Goal: Task Accomplishment & Management: Use online tool/utility

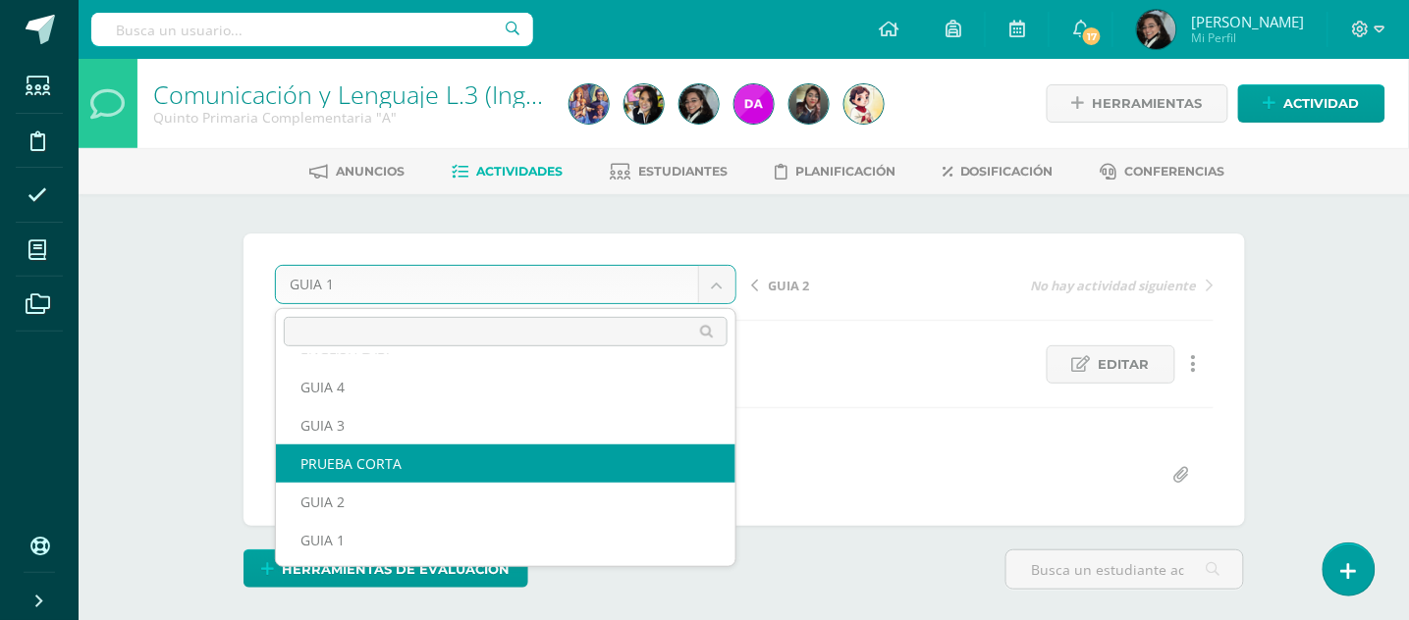
scroll to position [261, 0]
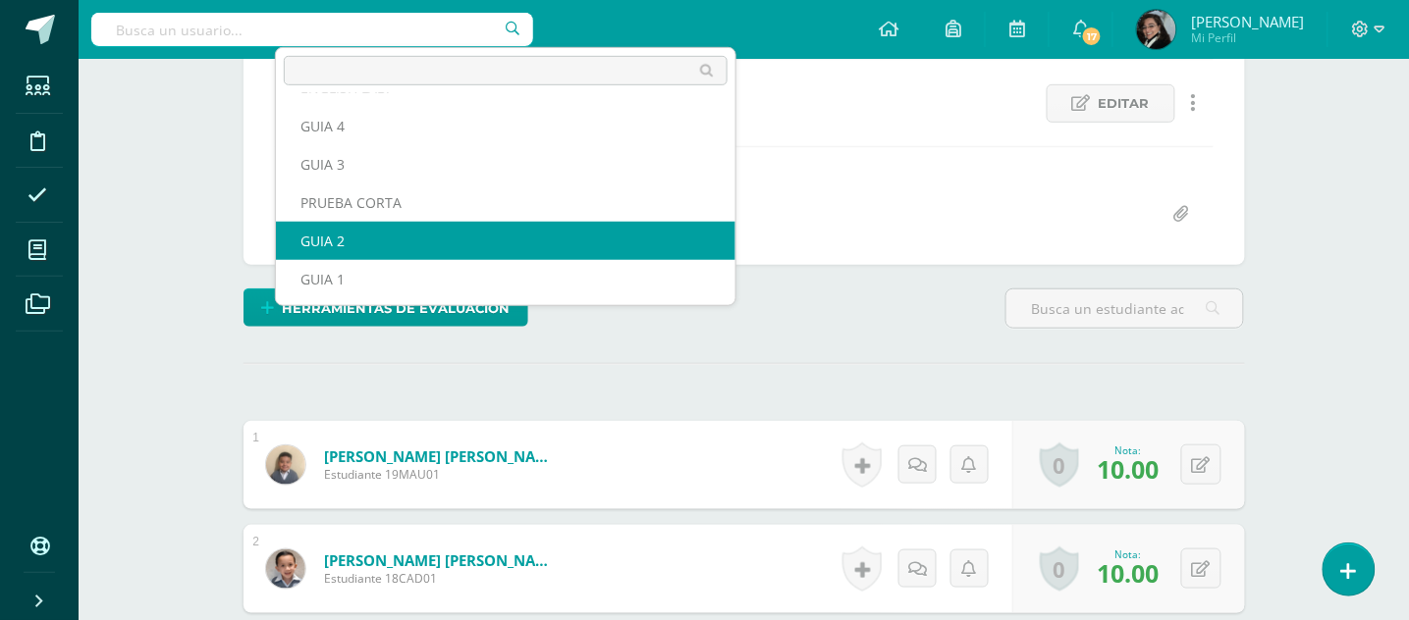
select select "/dashboard/teacher/grade-activity/178400/"
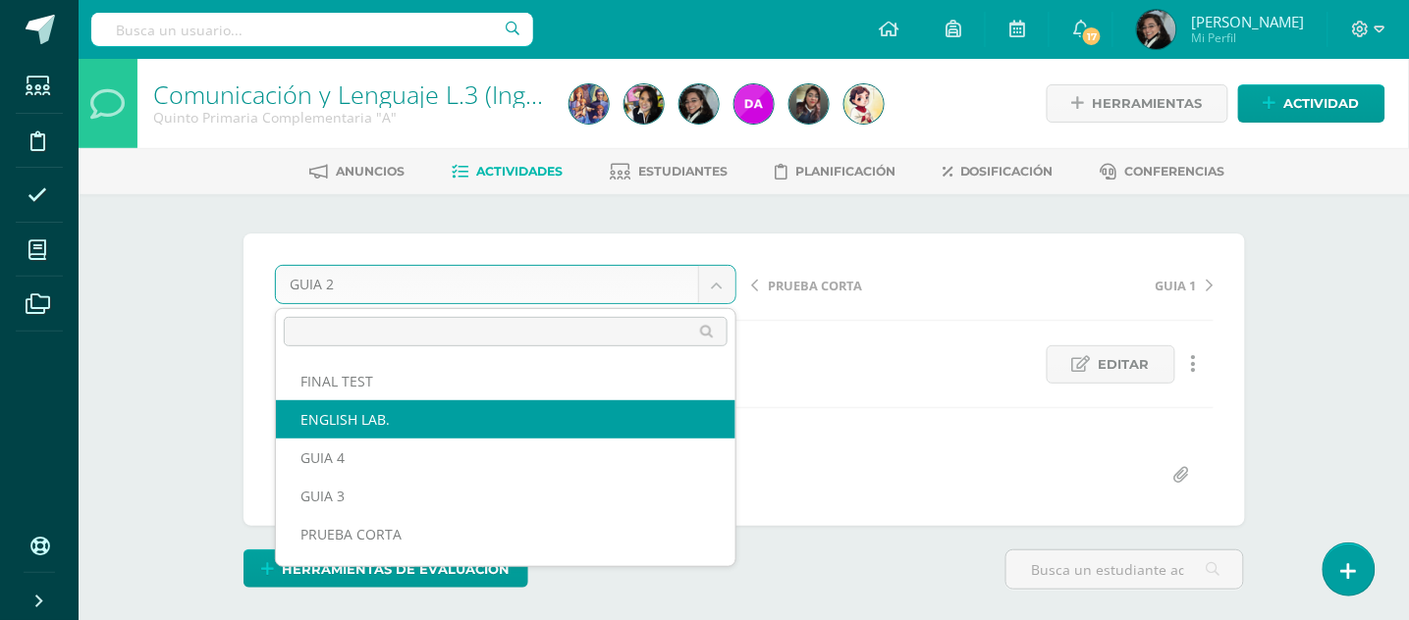
scroll to position [25, 0]
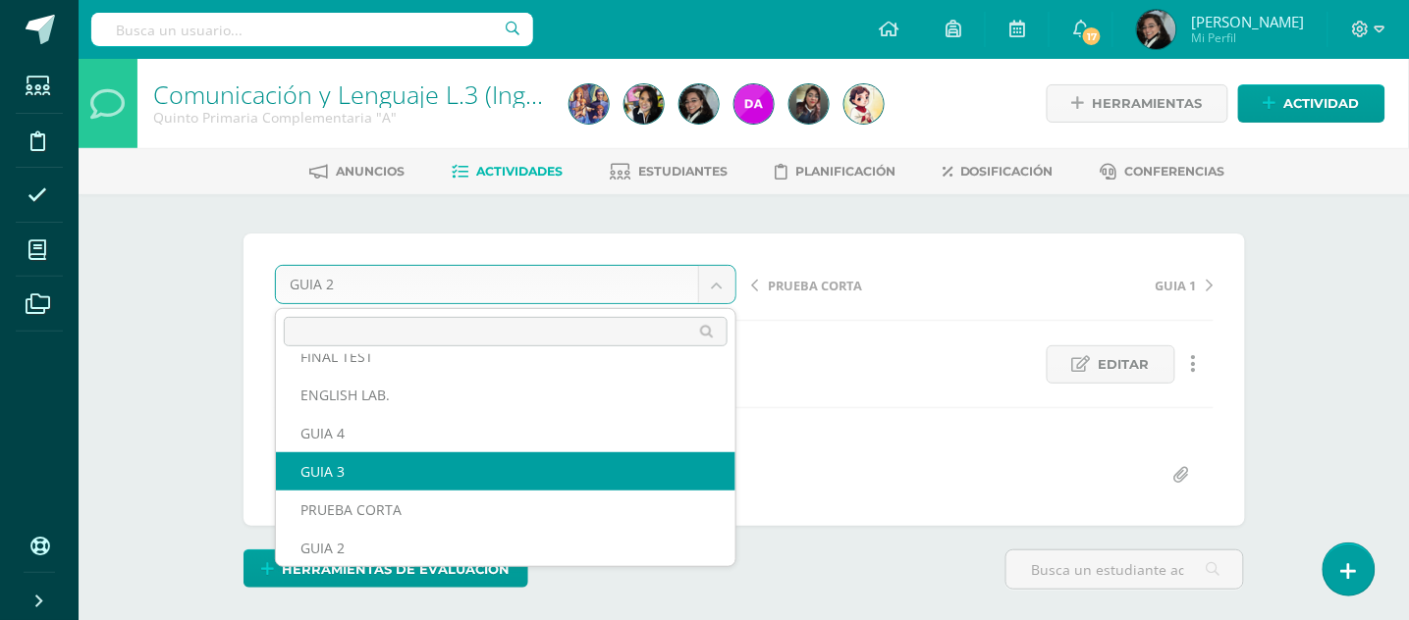
select select "/dashboard/teacher/grade-activity/178402/"
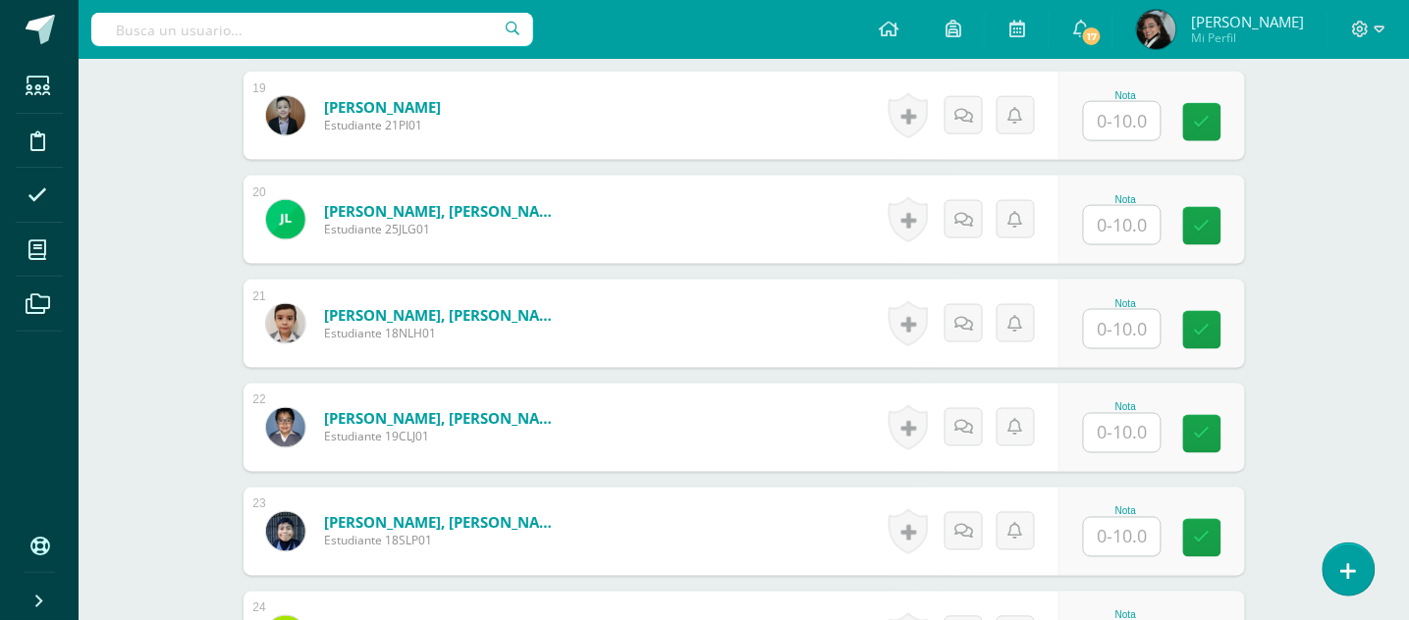
scroll to position [2482, 0]
click at [1128, 232] on input "text" at bounding box center [1122, 226] width 77 height 38
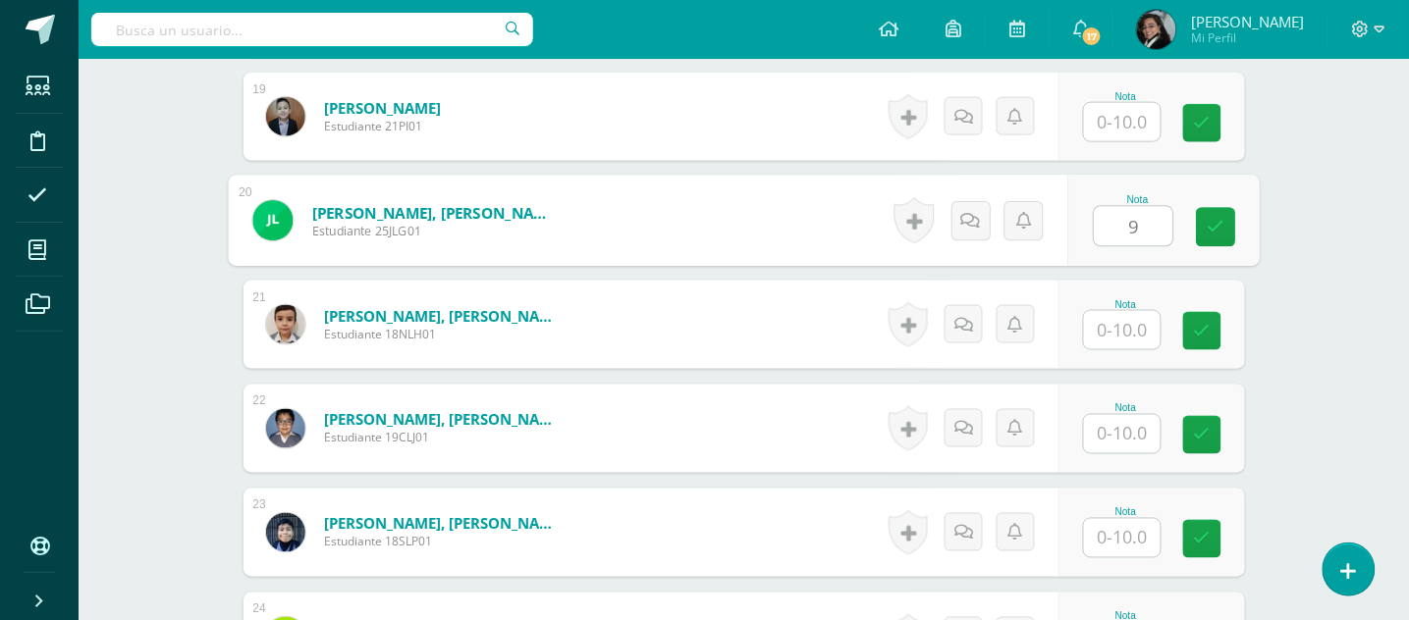
type input "9"
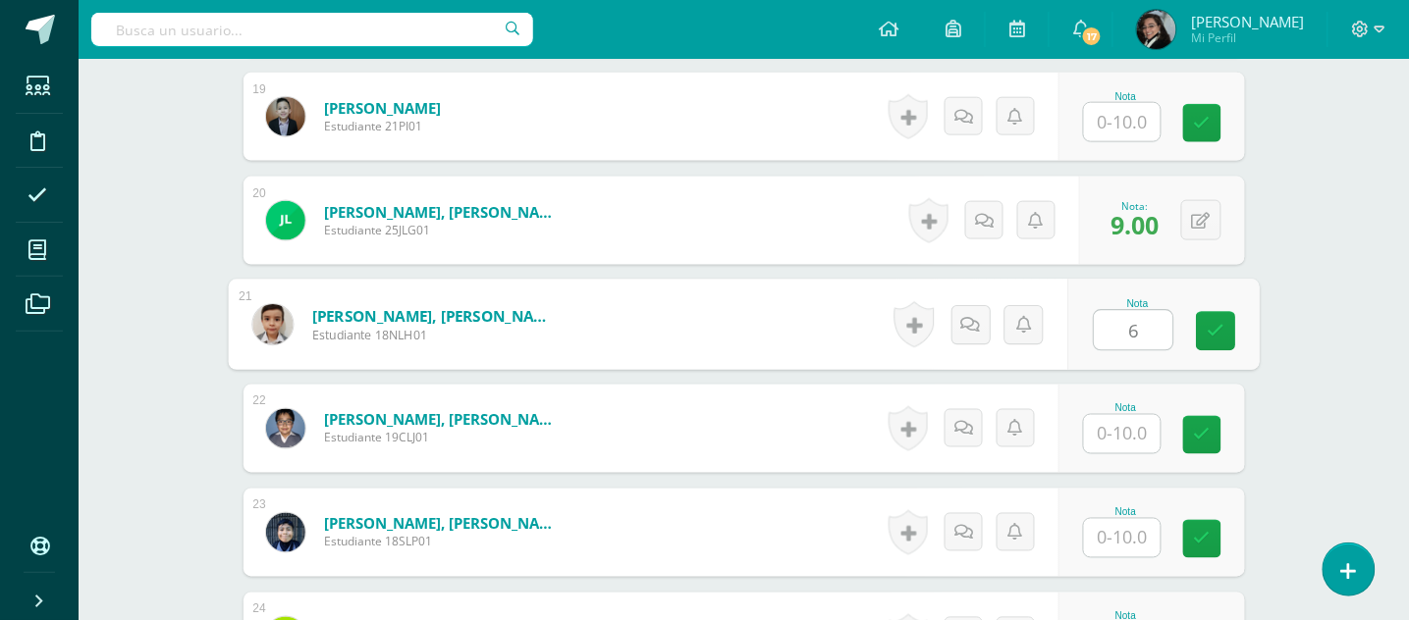
type input "6"
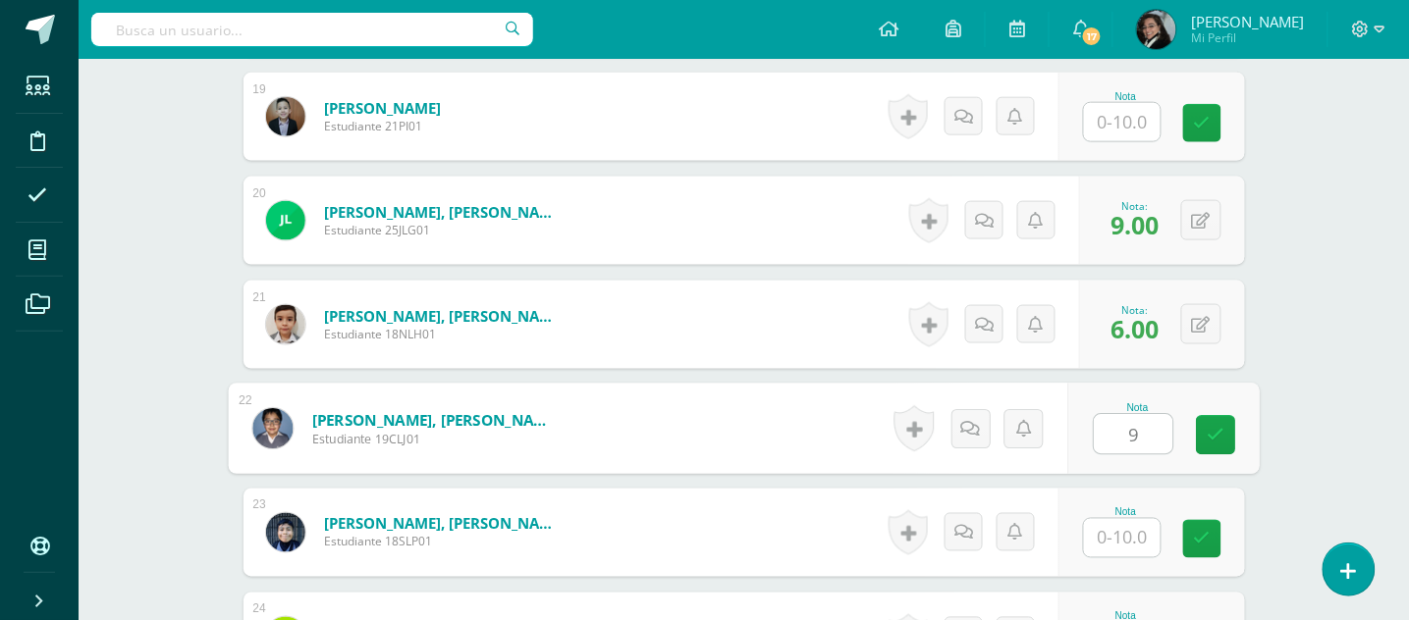
type input "9"
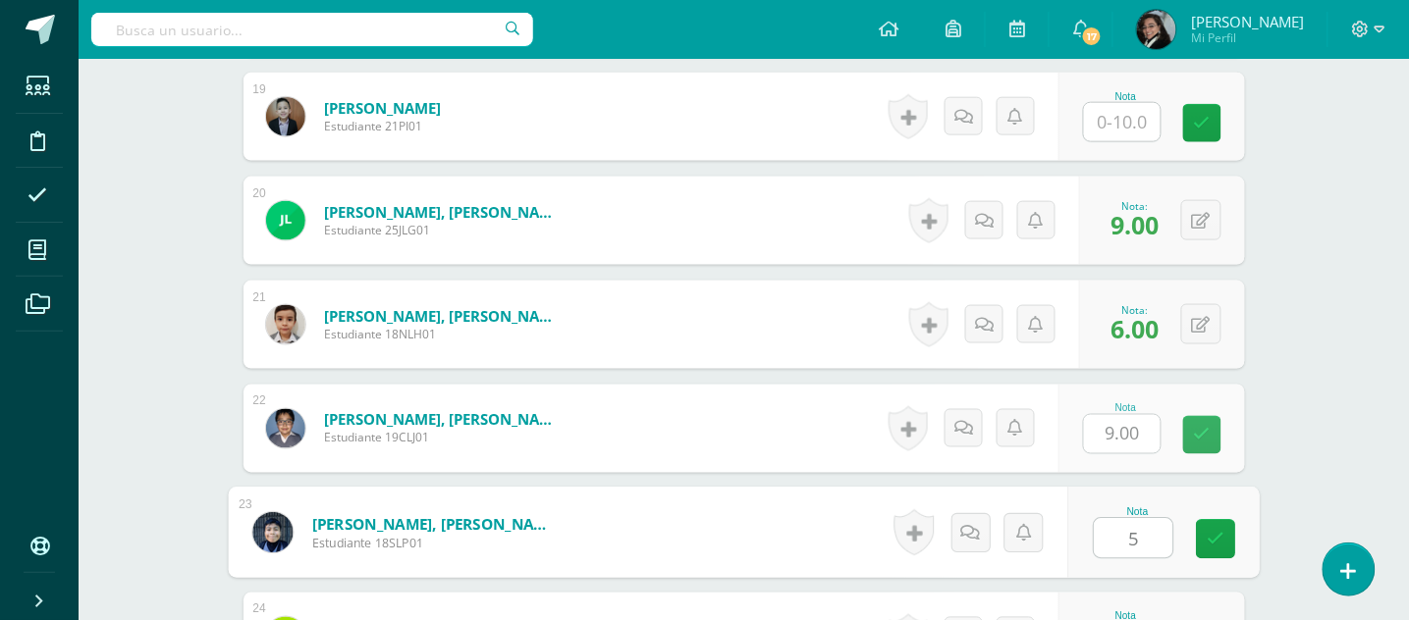
type input "5"
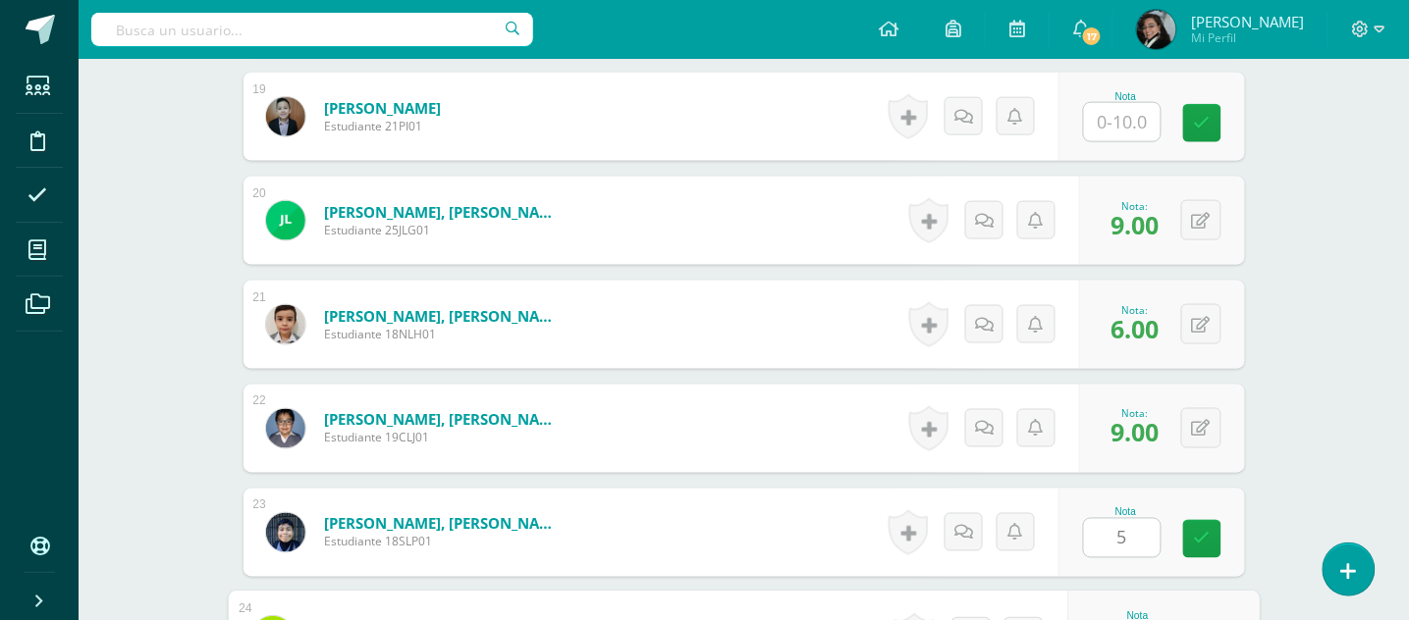
scroll to position [2814, 0]
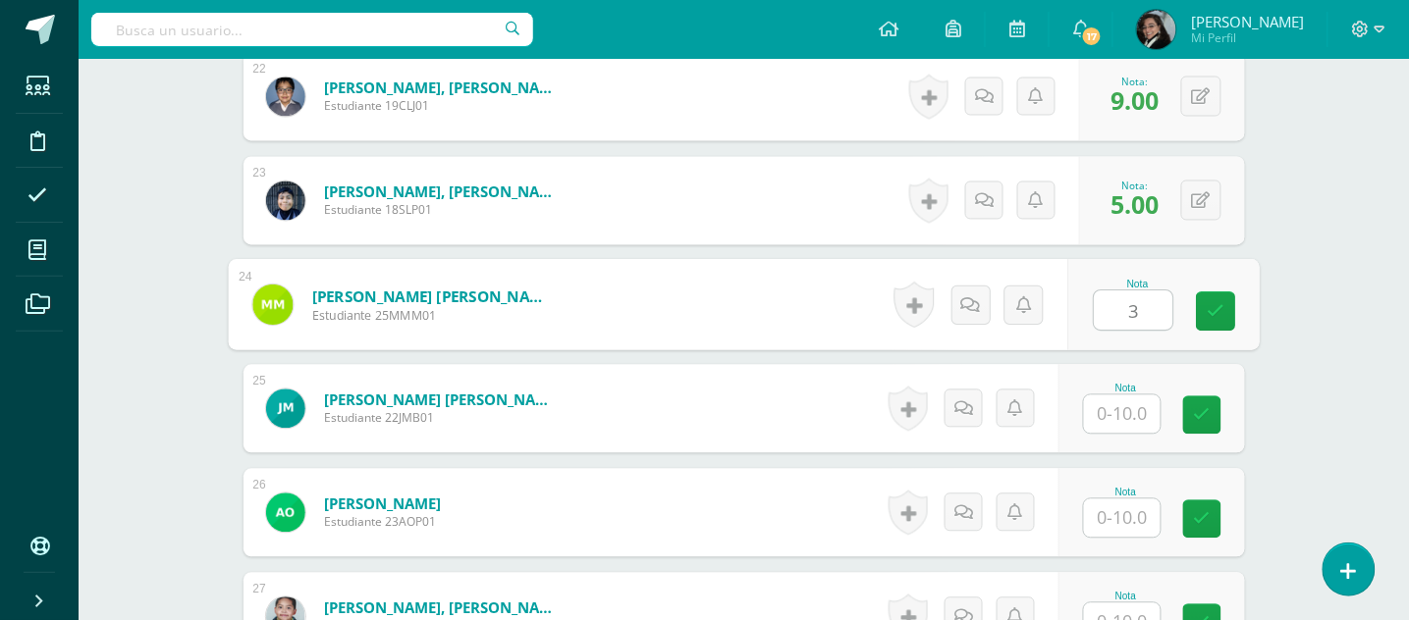
type input "3"
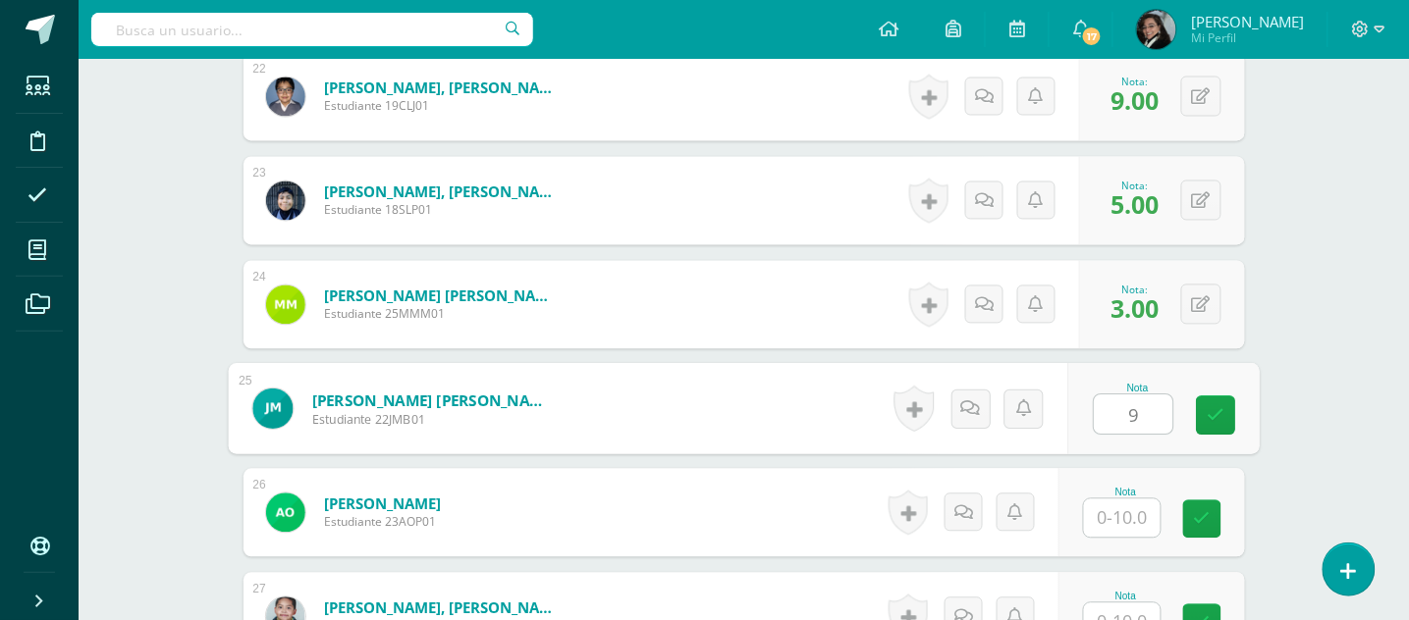
type input "9"
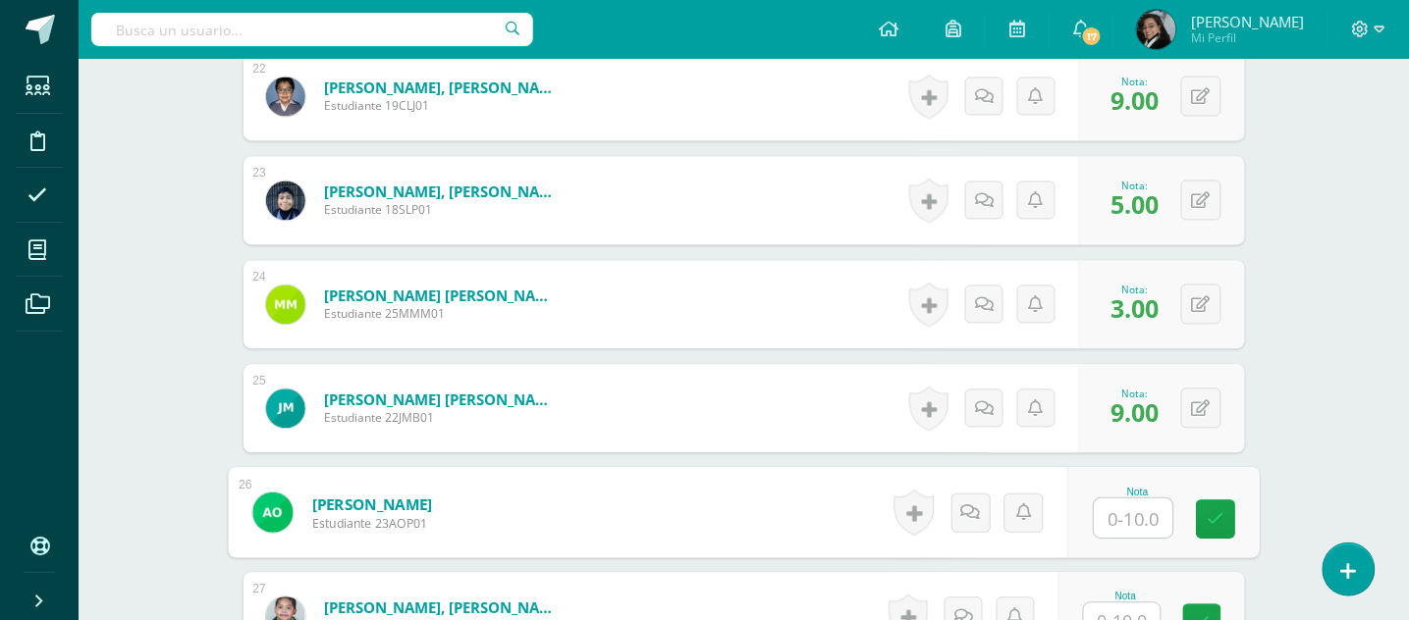
scroll to position [2945, 0]
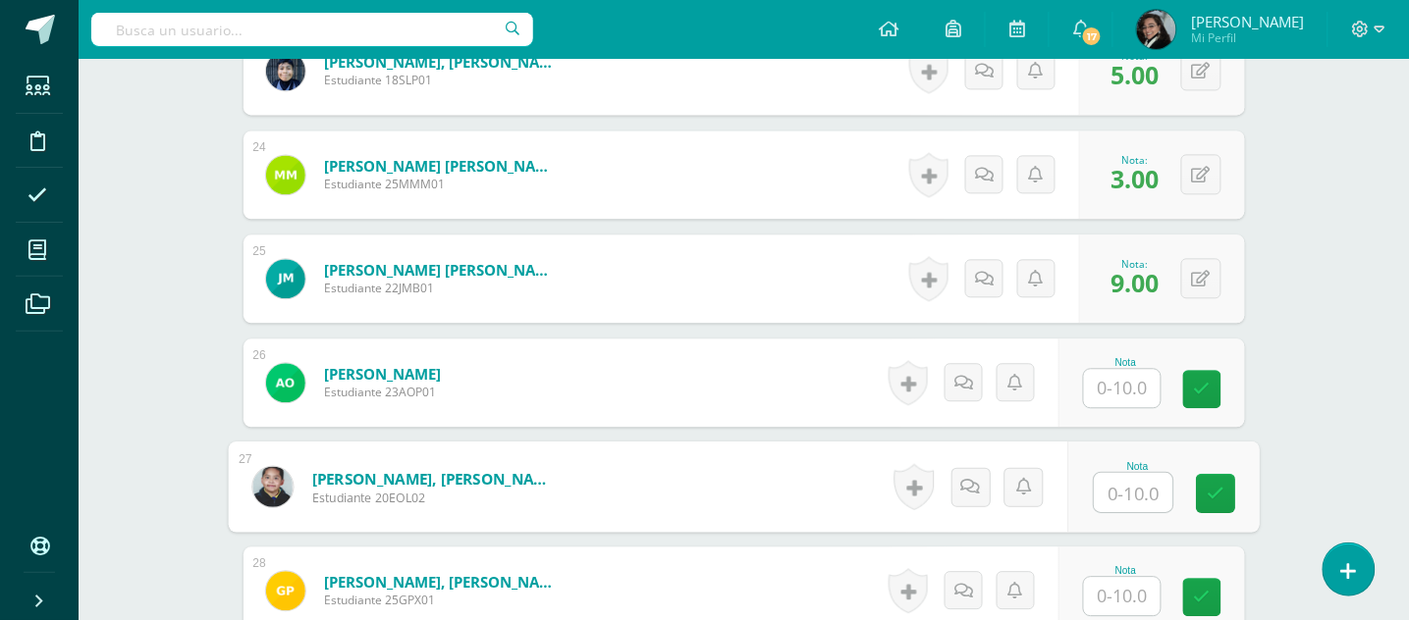
click at [1132, 489] on input "text" at bounding box center [1132, 492] width 79 height 39
type input "8"
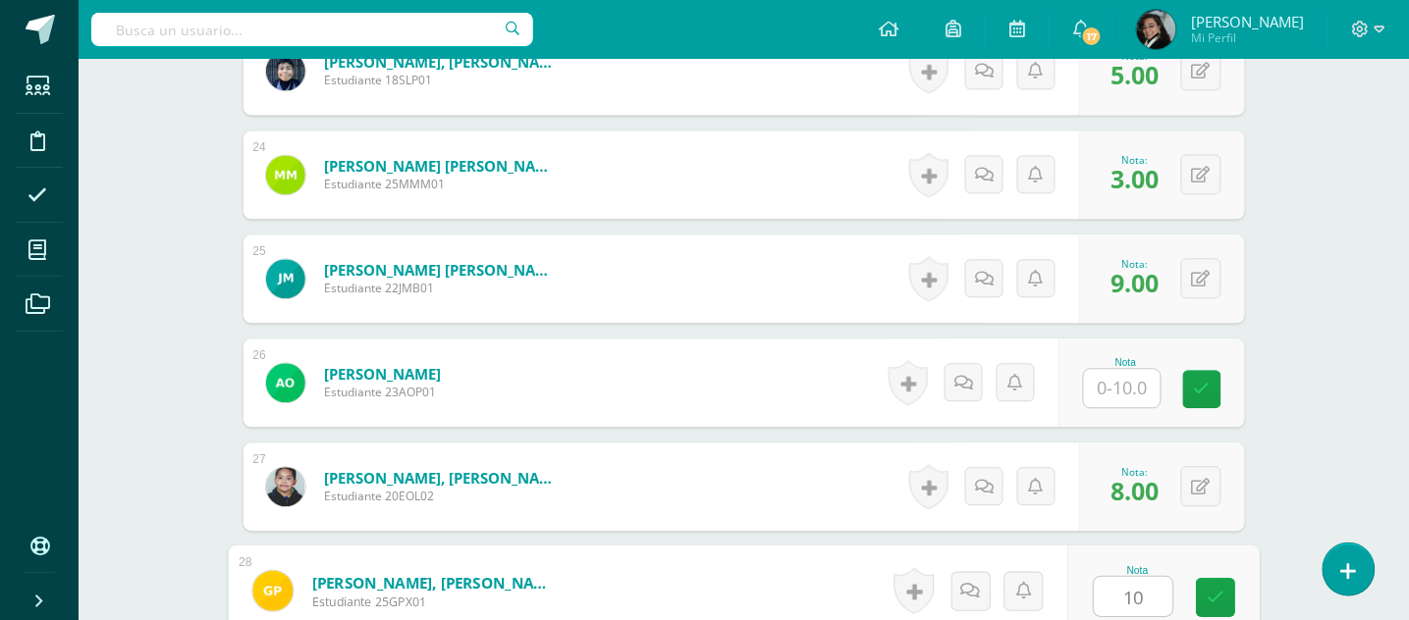
type input "10"
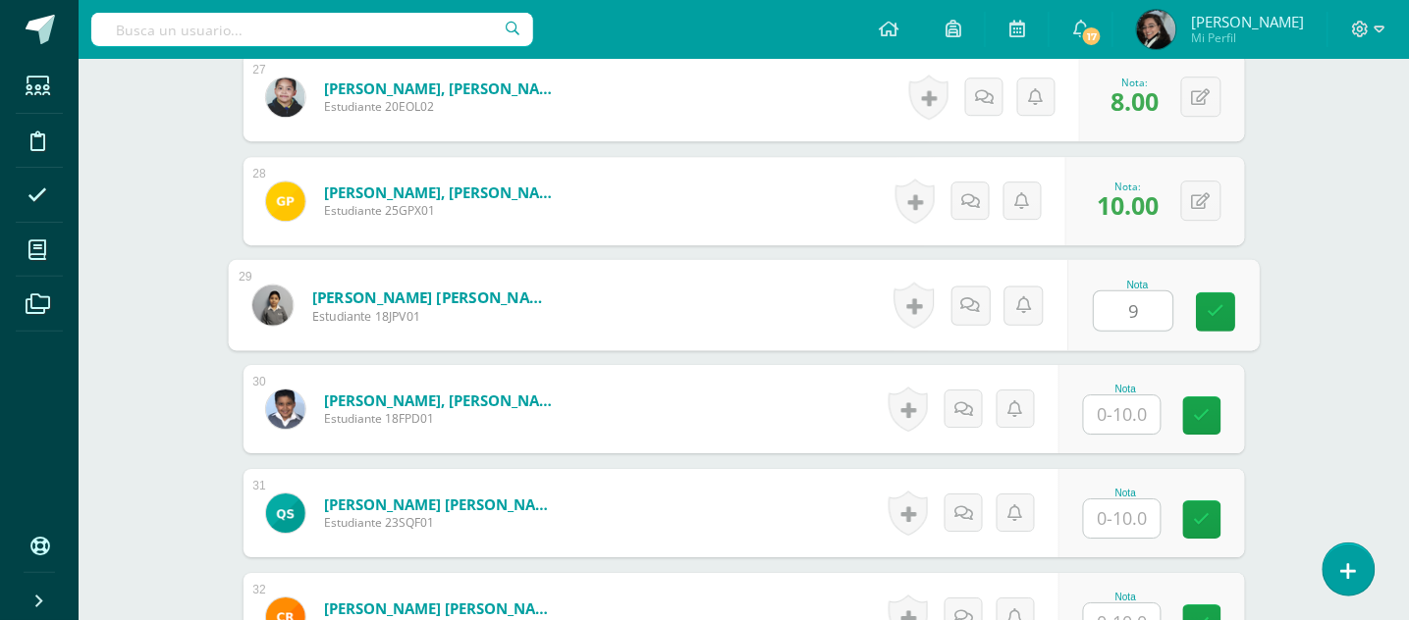
type input "9"
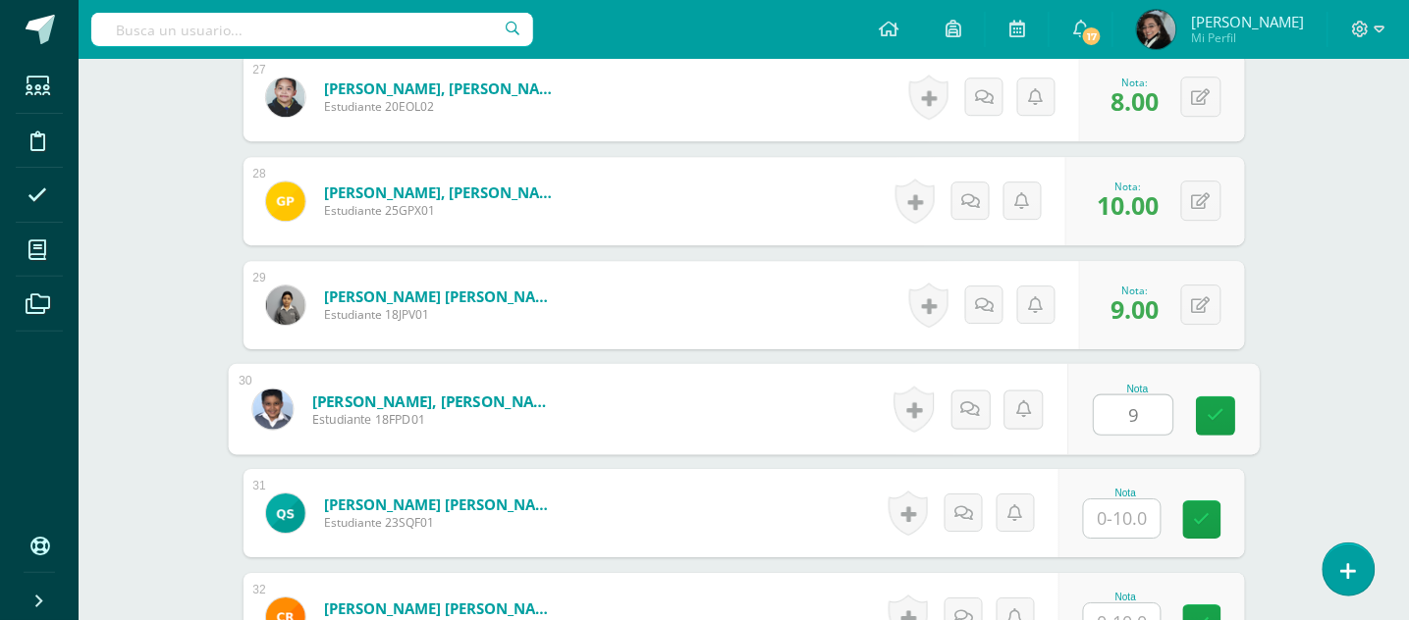
type input "9"
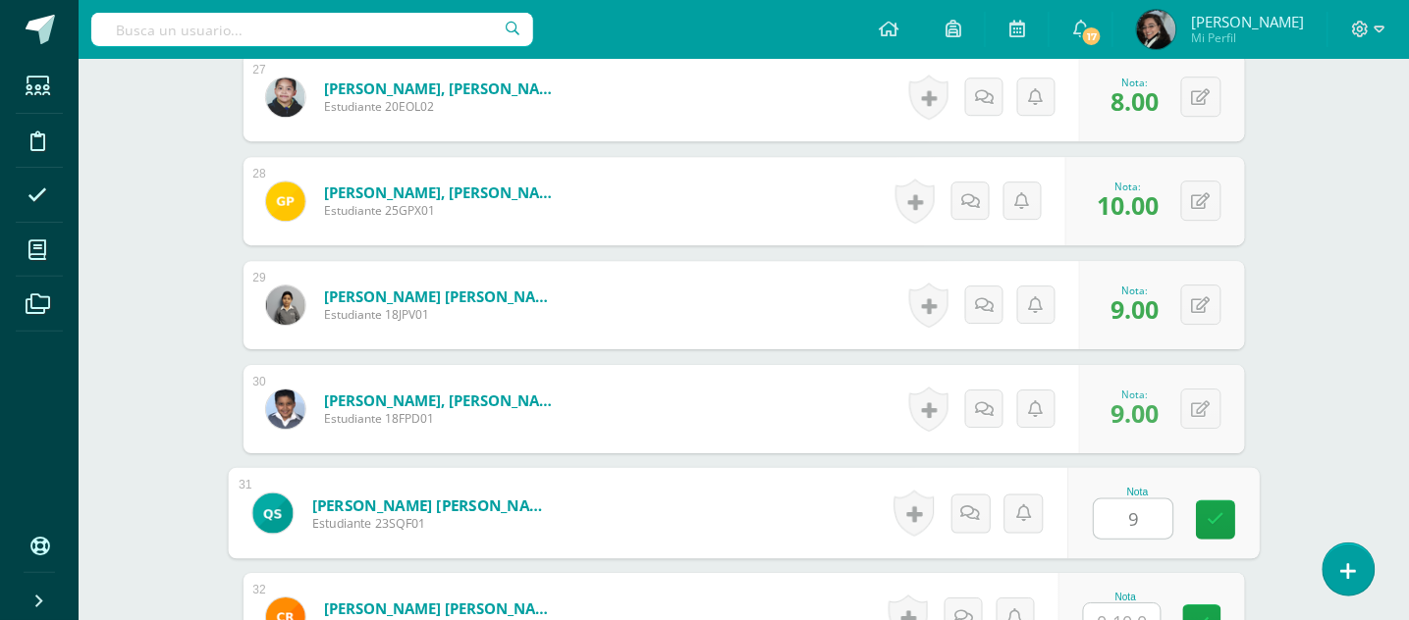
type input "9"
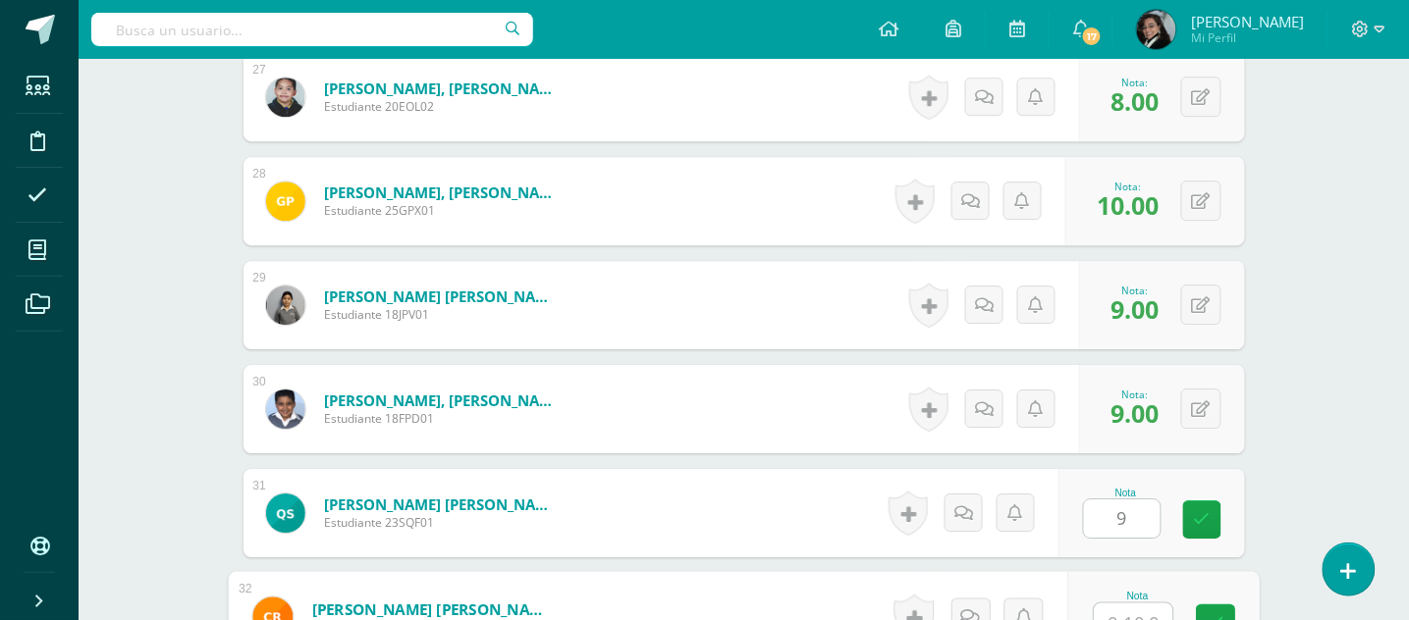
scroll to position [3354, 0]
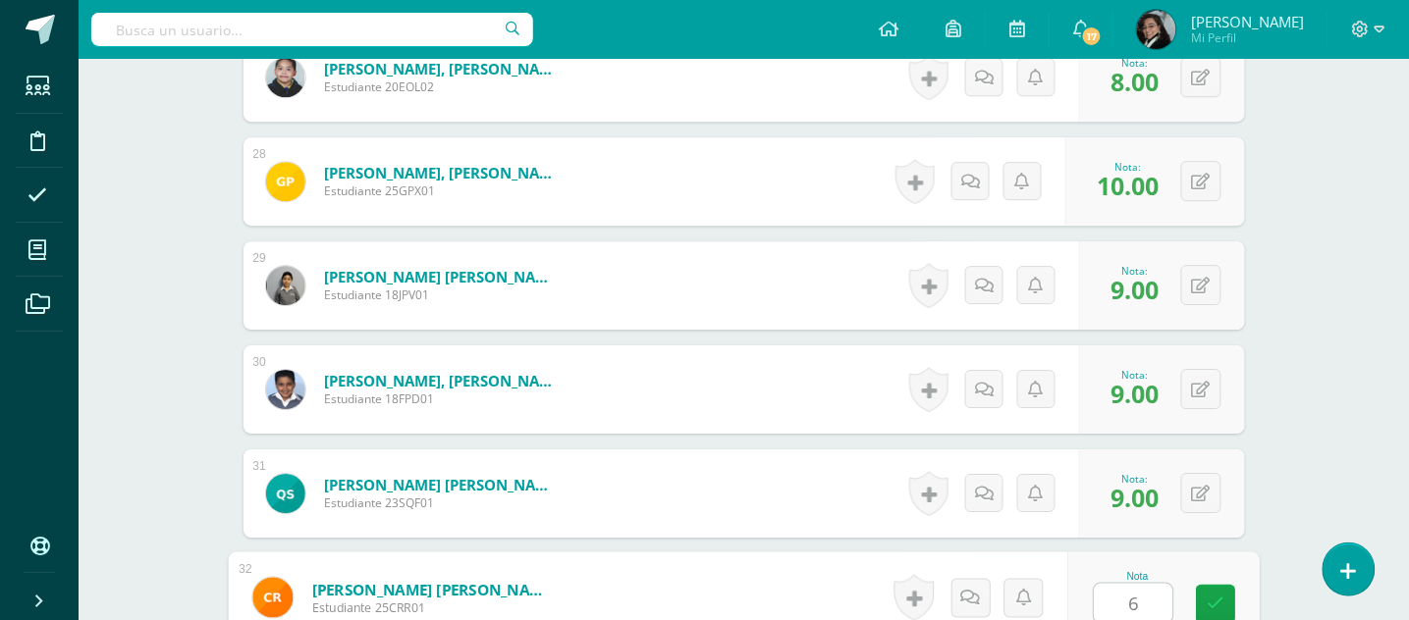
type input "6"
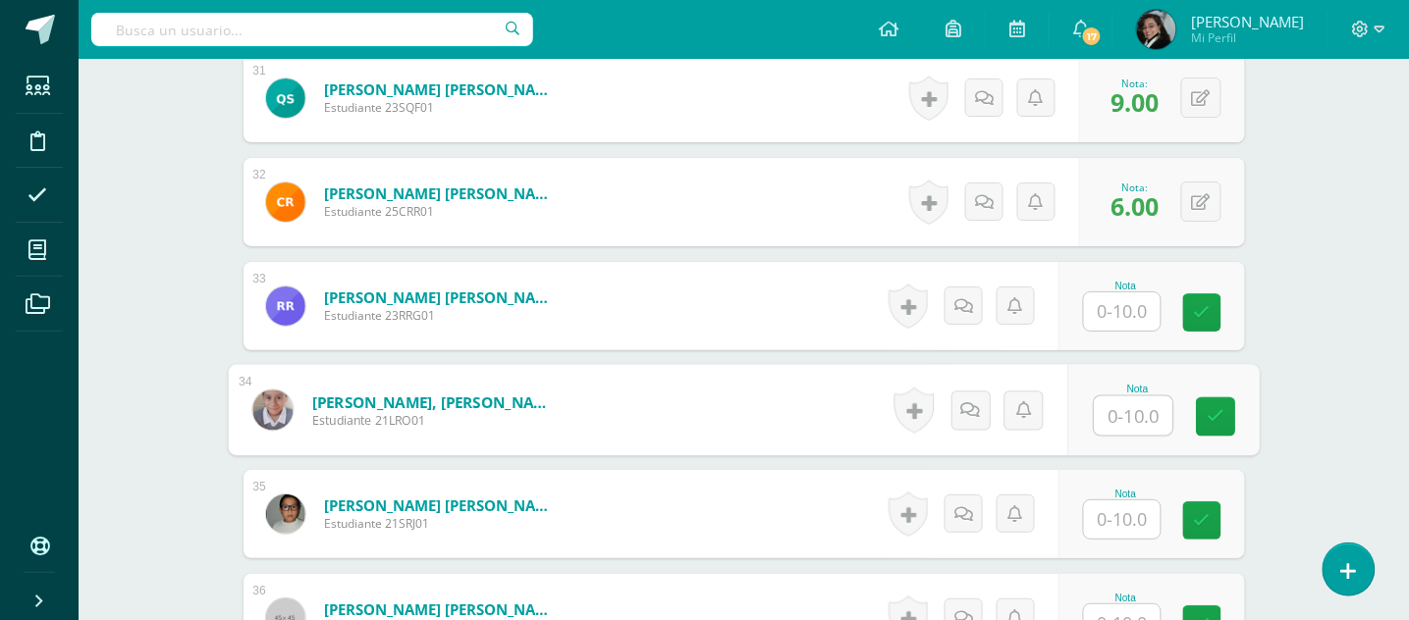
click at [1110, 407] on input "text" at bounding box center [1132, 416] width 79 height 39
type input "10"
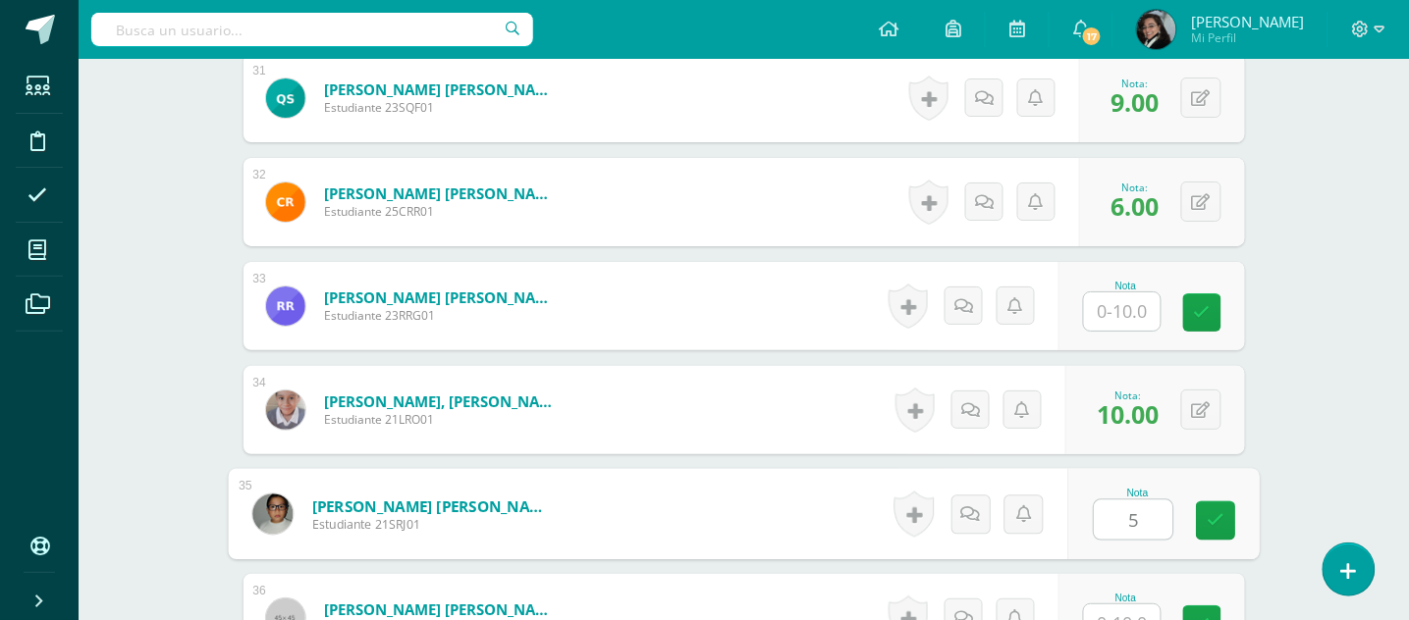
type input "5"
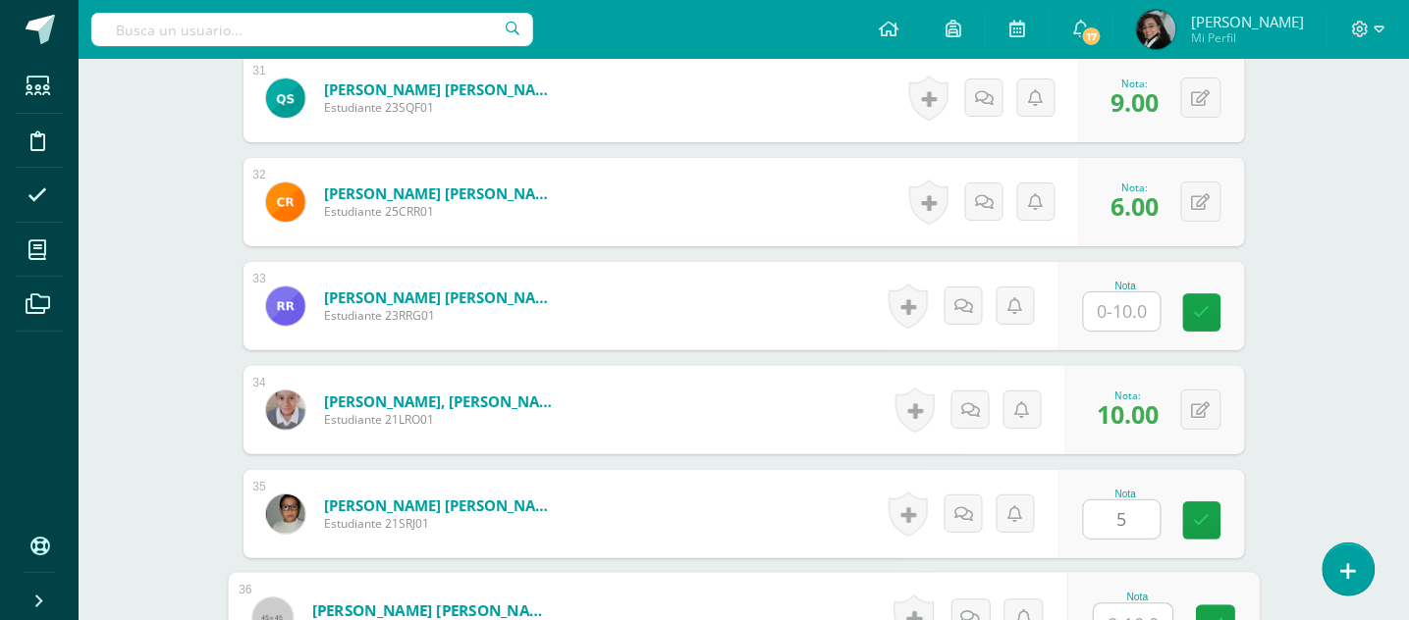
scroll to position [3771, 0]
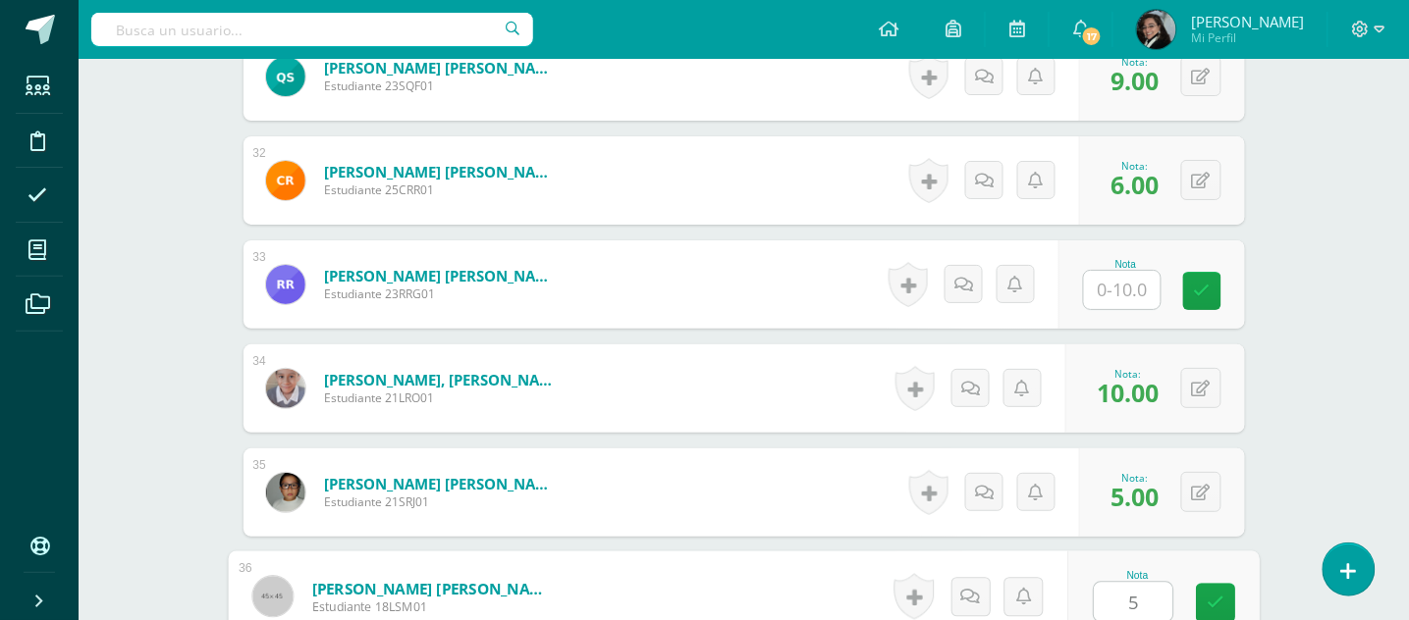
type input "5"
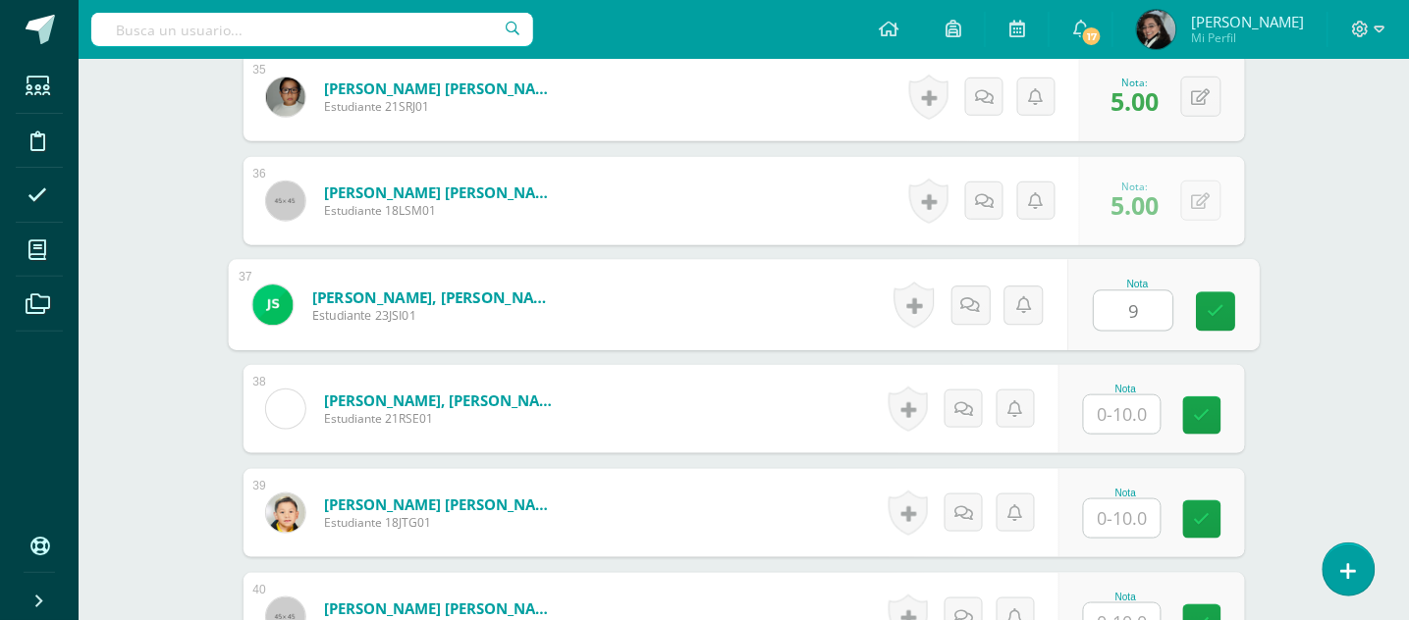
type input "9"
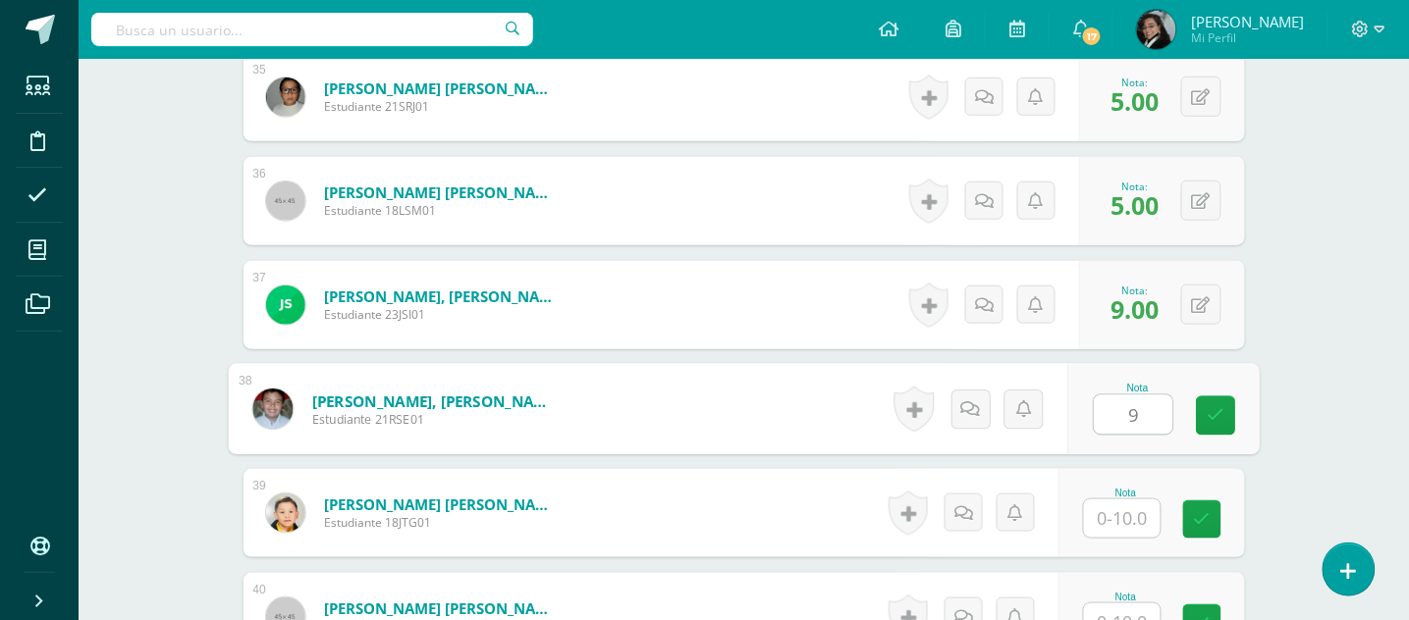
type input "9"
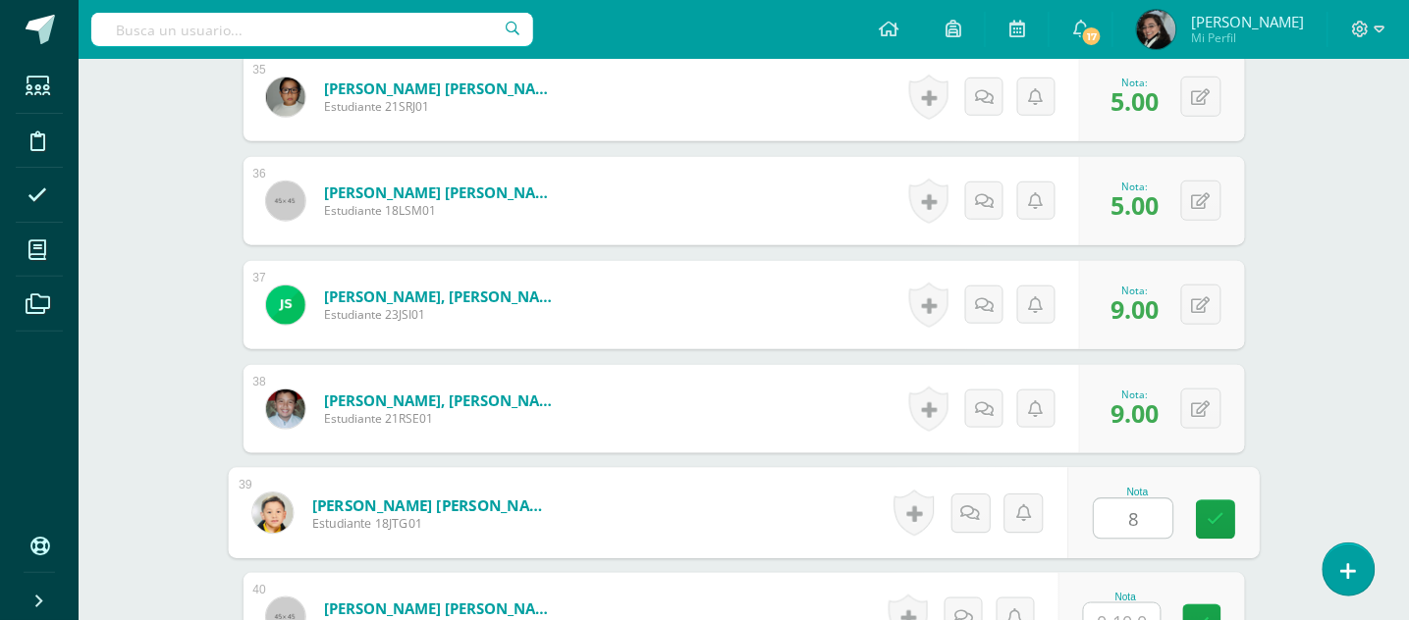
type input "8"
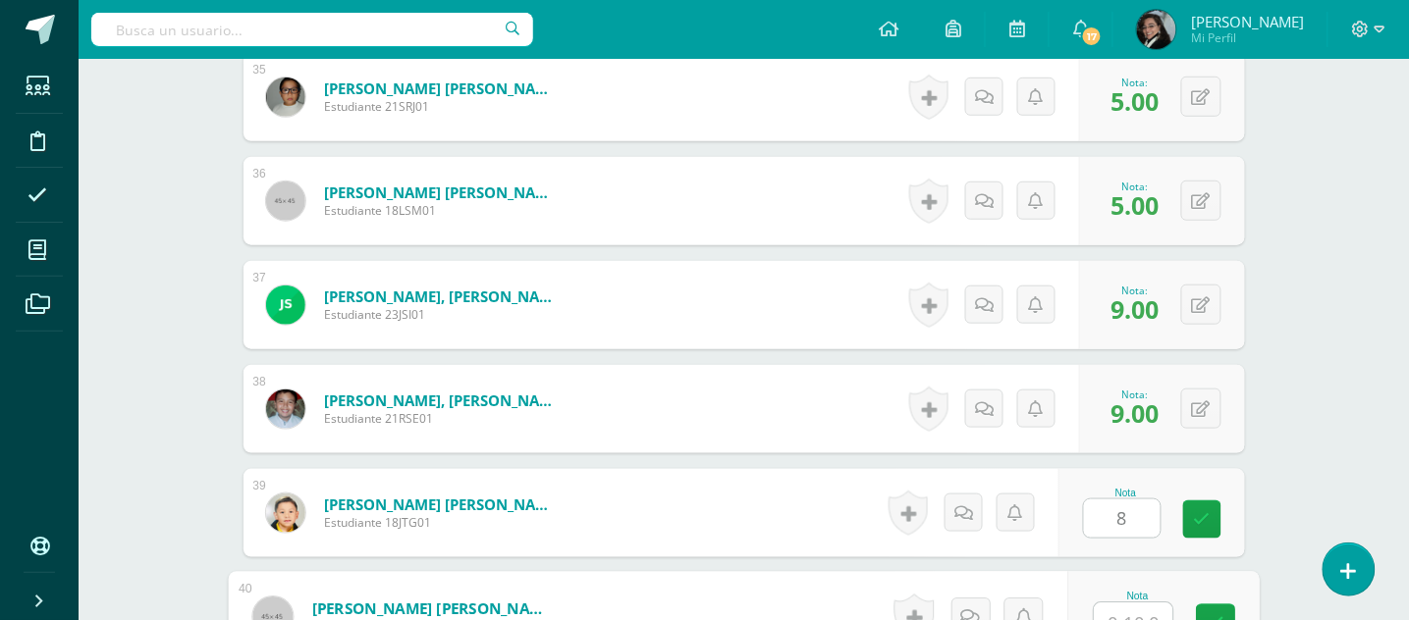
scroll to position [4186, 0]
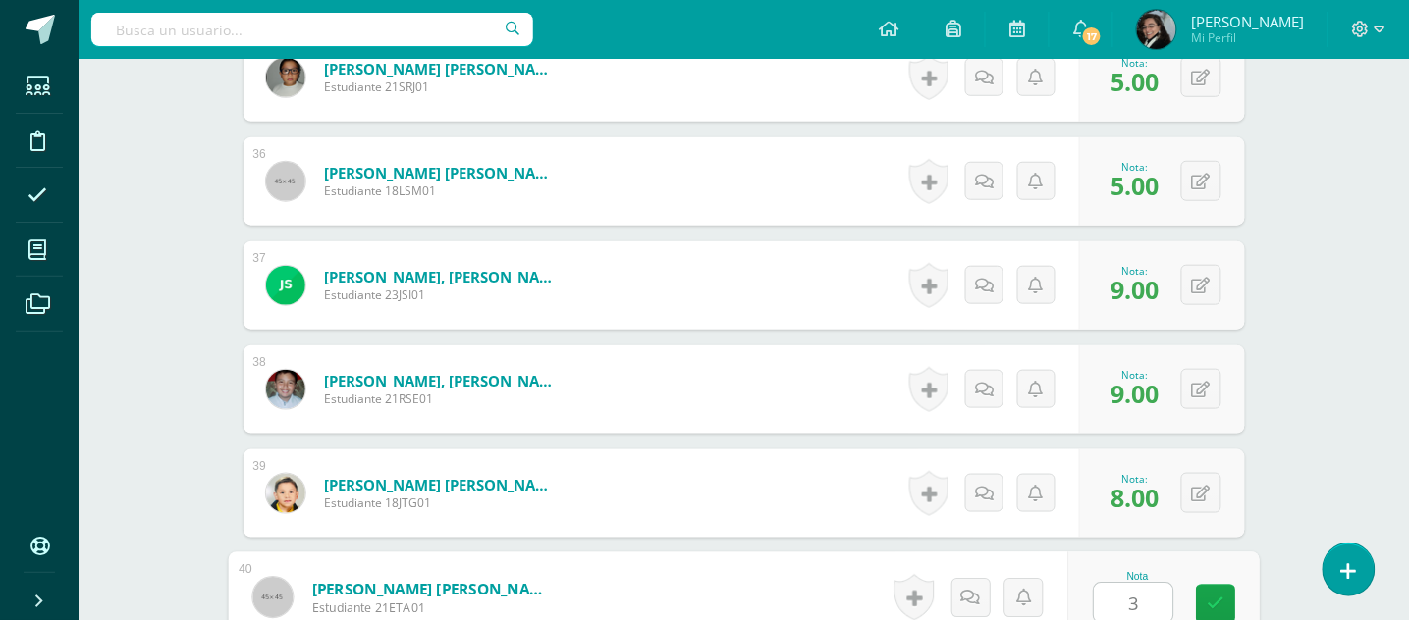
type input "3"
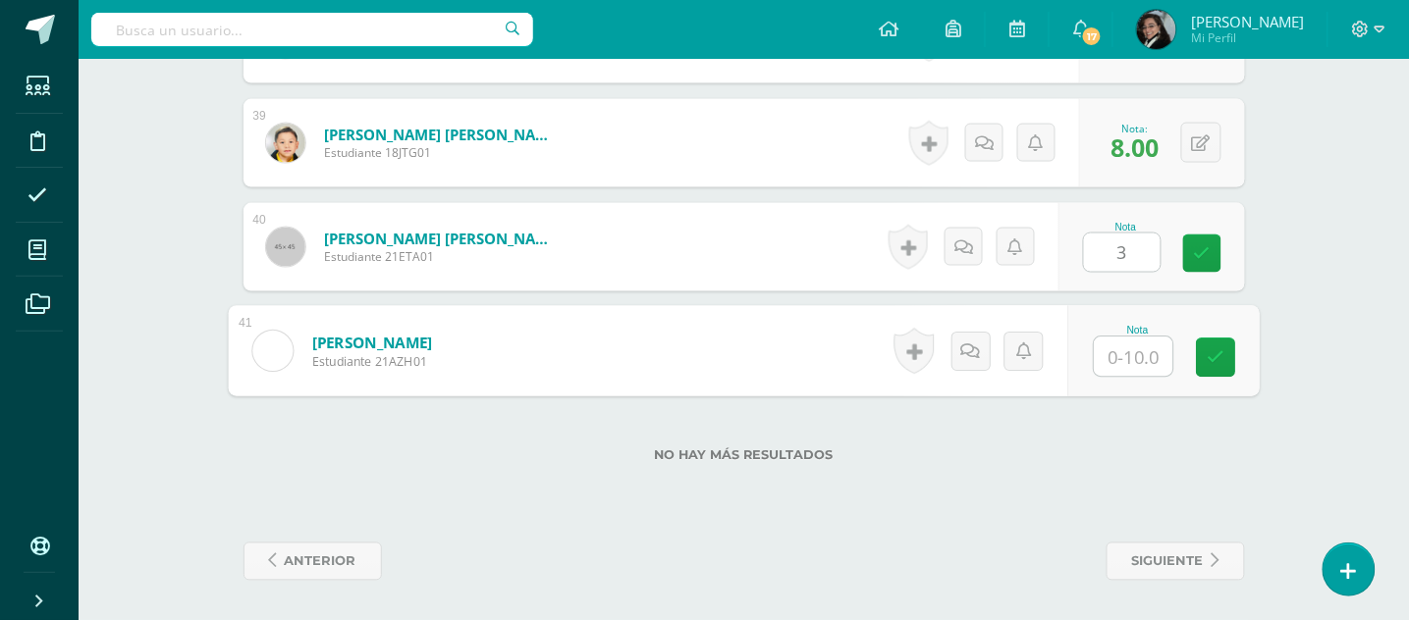
type input "7"
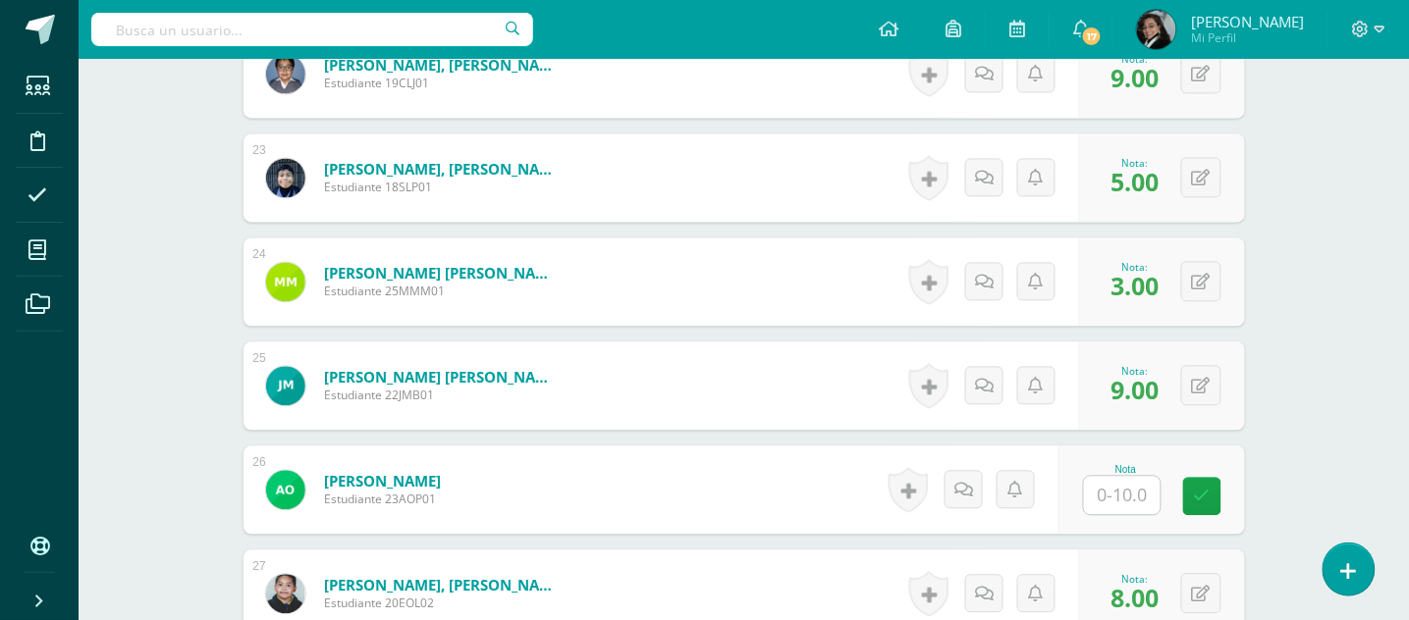
scroll to position [2706, 0]
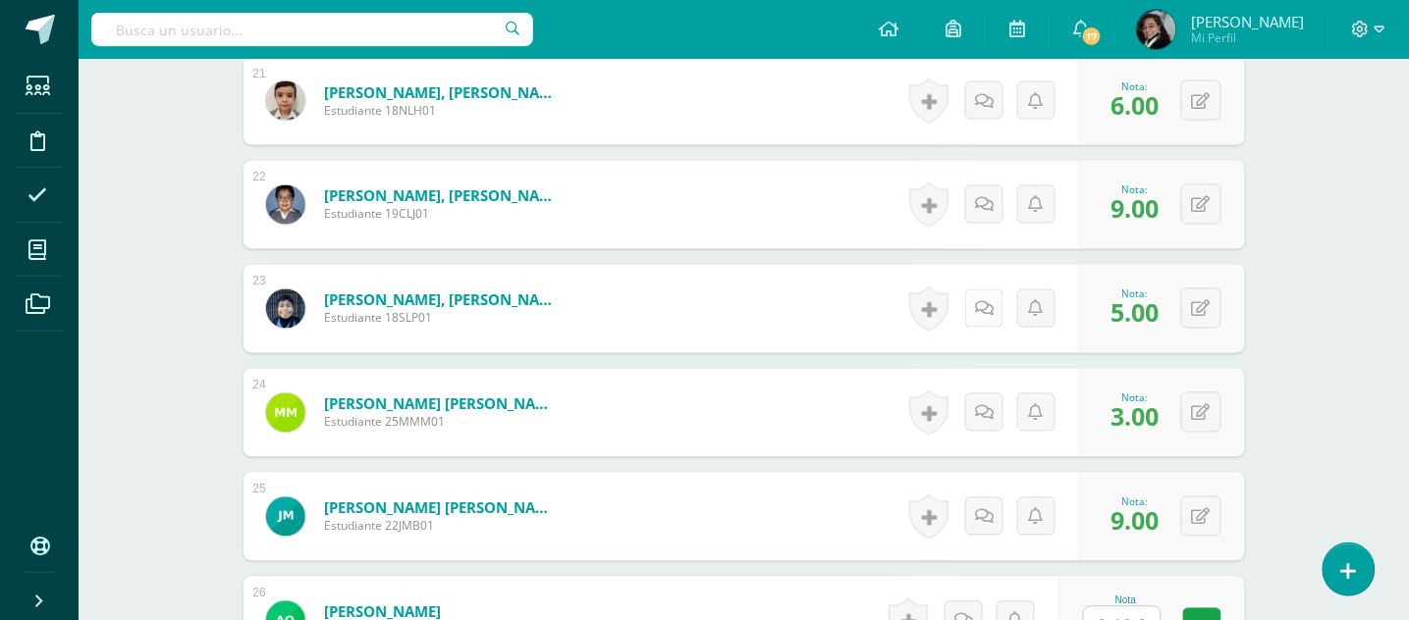
click at [980, 309] on icon at bounding box center [984, 309] width 19 height 17
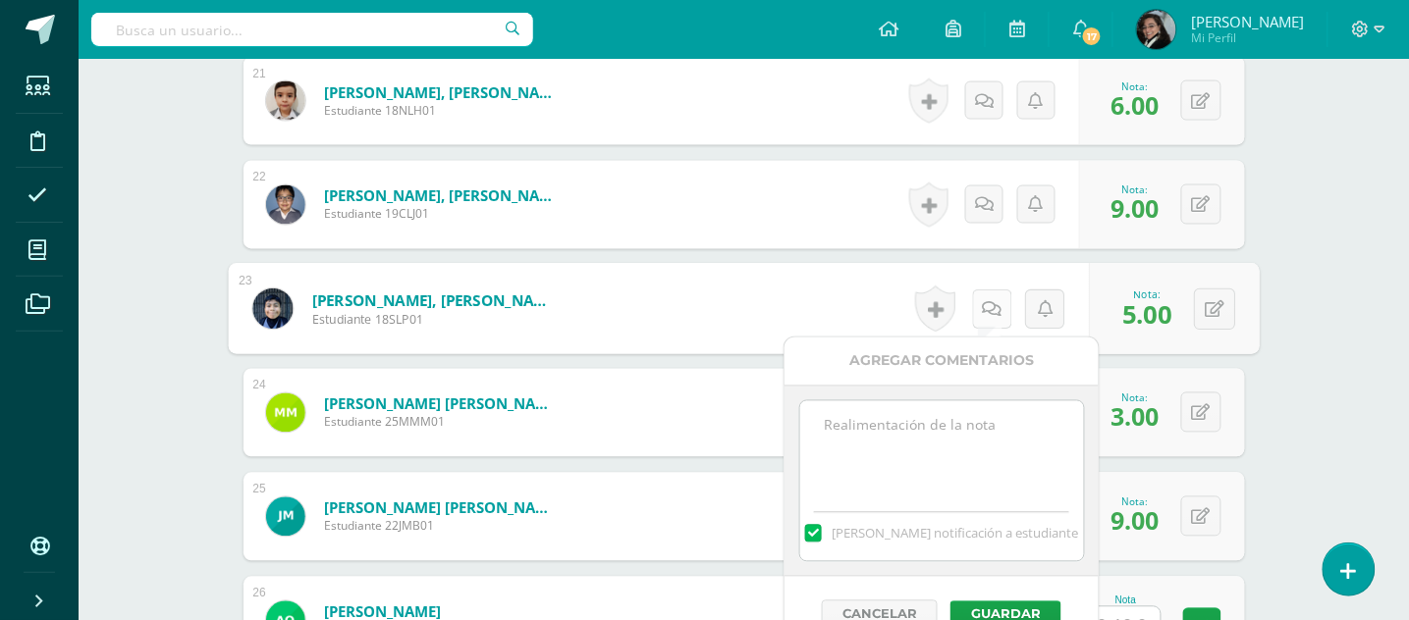
scroll to position [2968, 0]
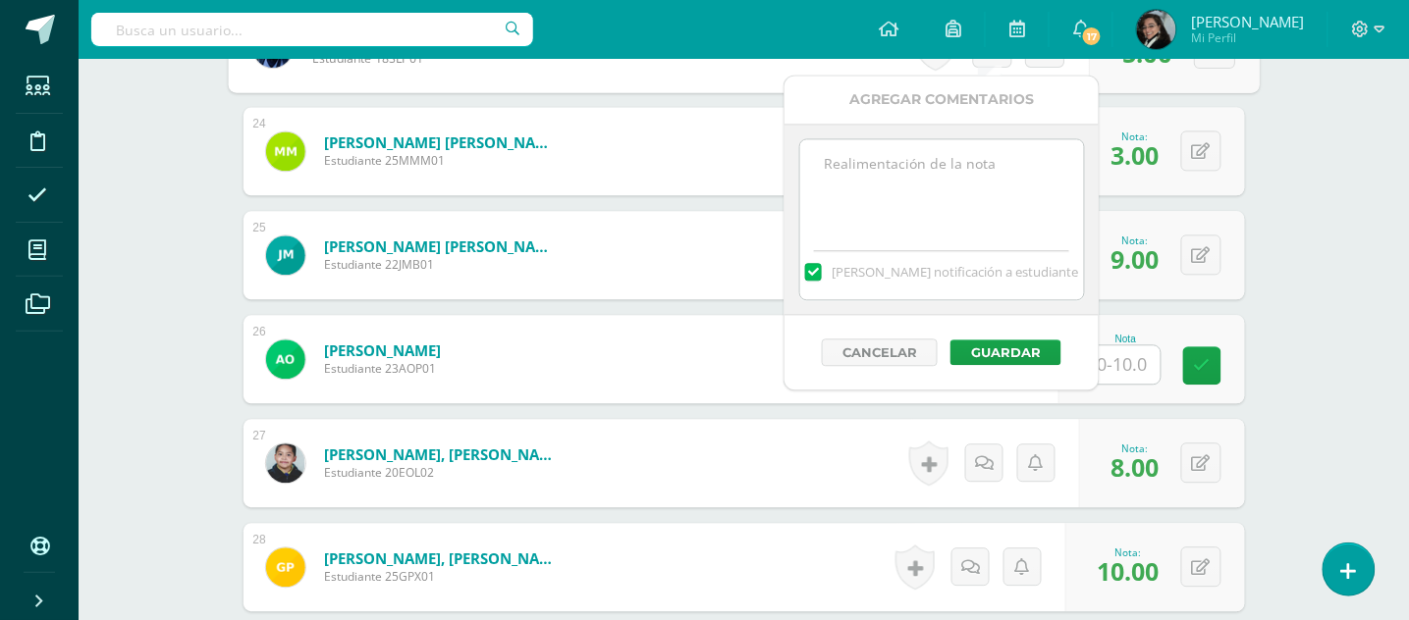
click at [876, 169] on textarea at bounding box center [942, 188] width 284 height 98
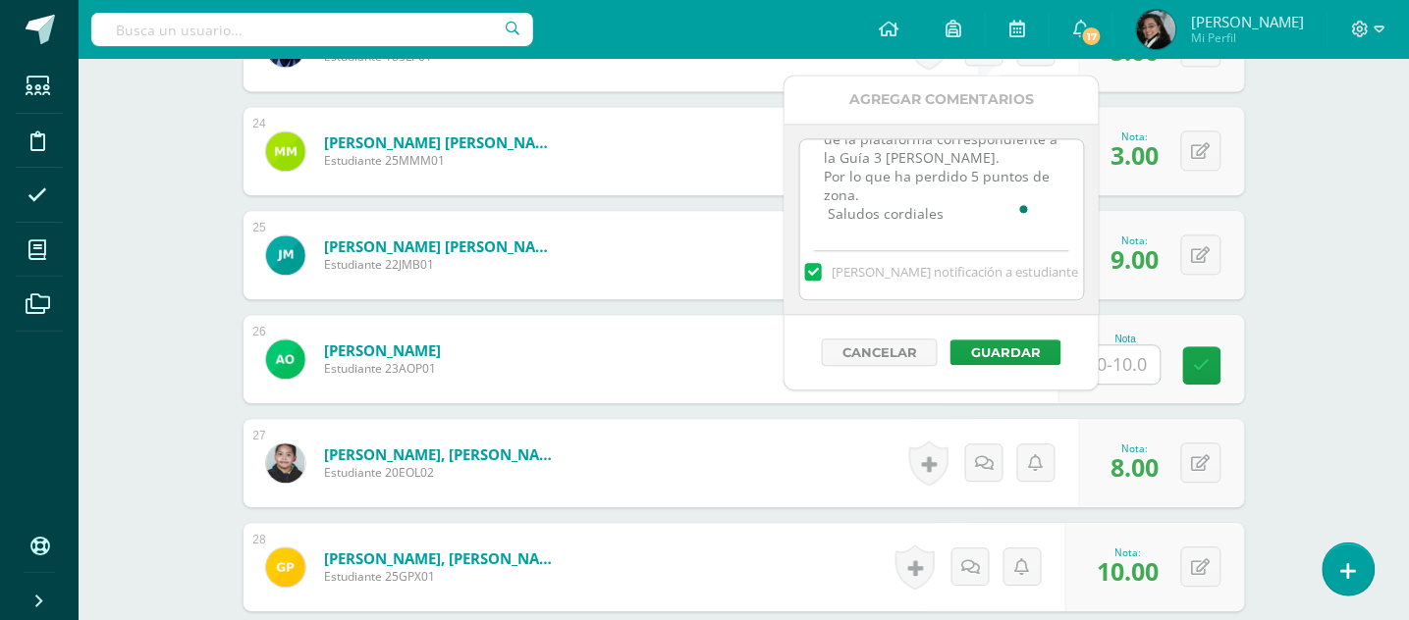
scroll to position [81, 0]
type textarea "Muy buena noche, favor tomar nota que no fue entregada la tarea de la plataform…"
click at [1008, 354] on button "Guardar" at bounding box center [1005, 353] width 111 height 26
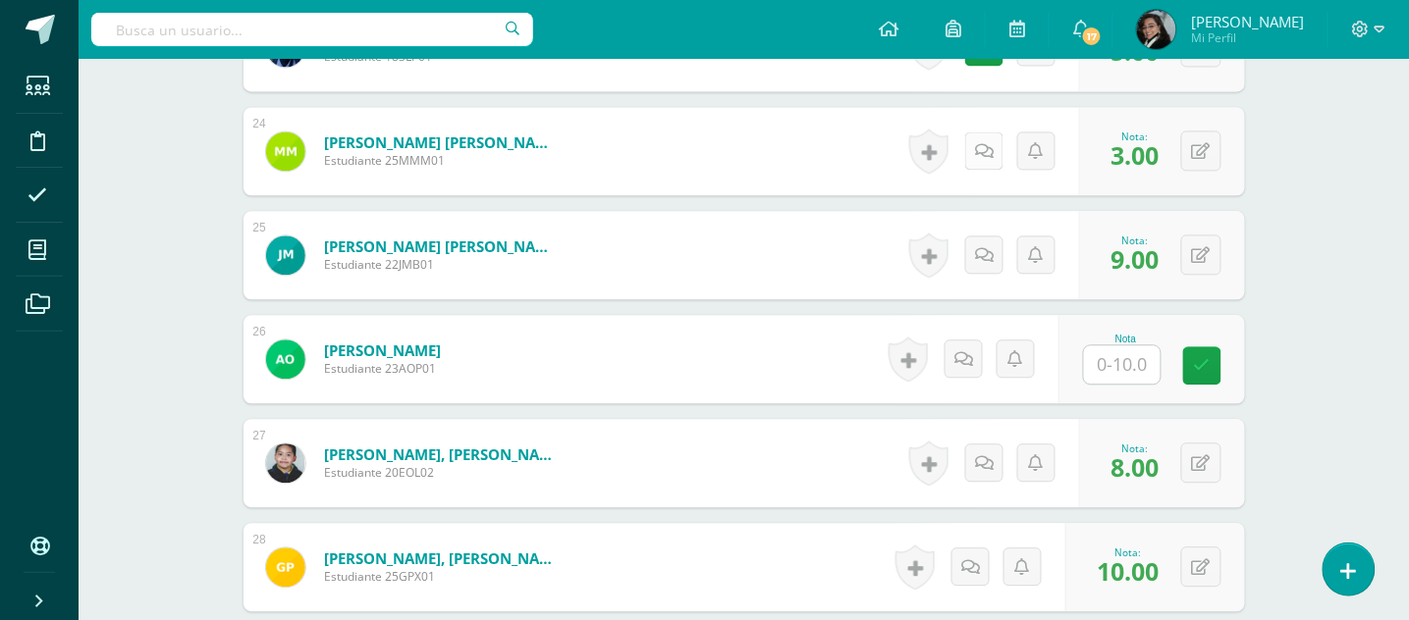
scroll to position [2837, 0]
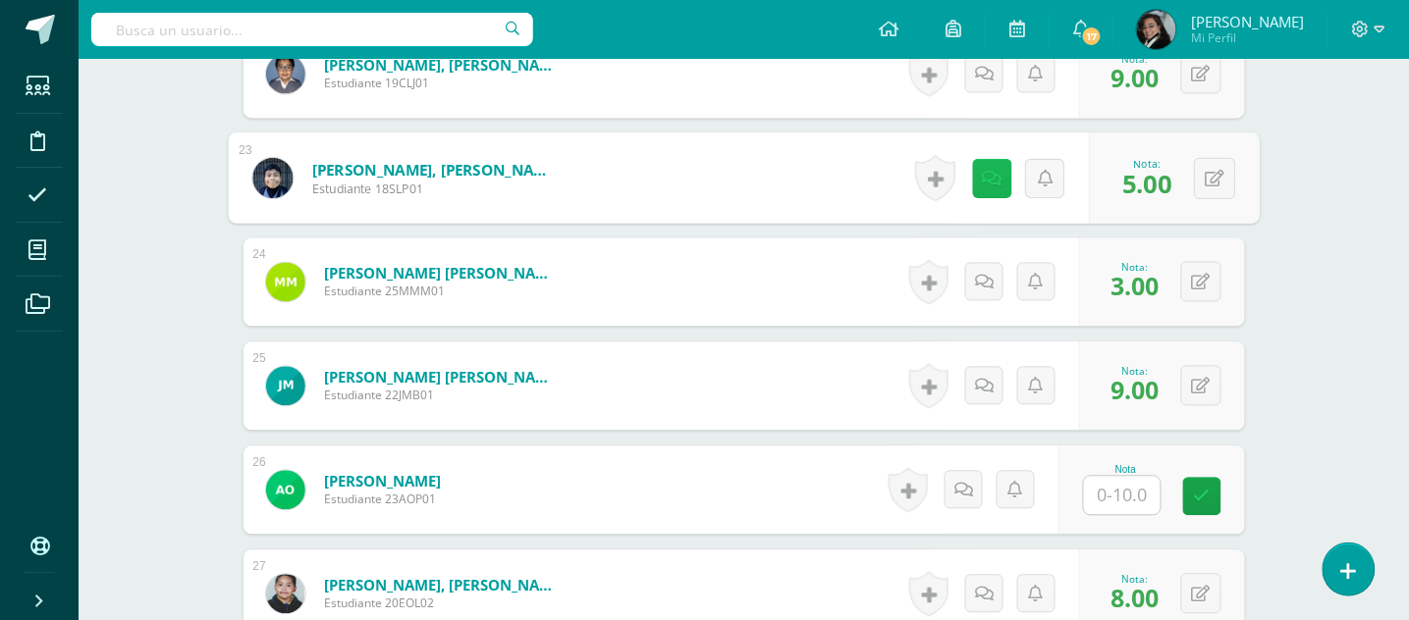
click at [982, 177] on icon at bounding box center [992, 178] width 20 height 17
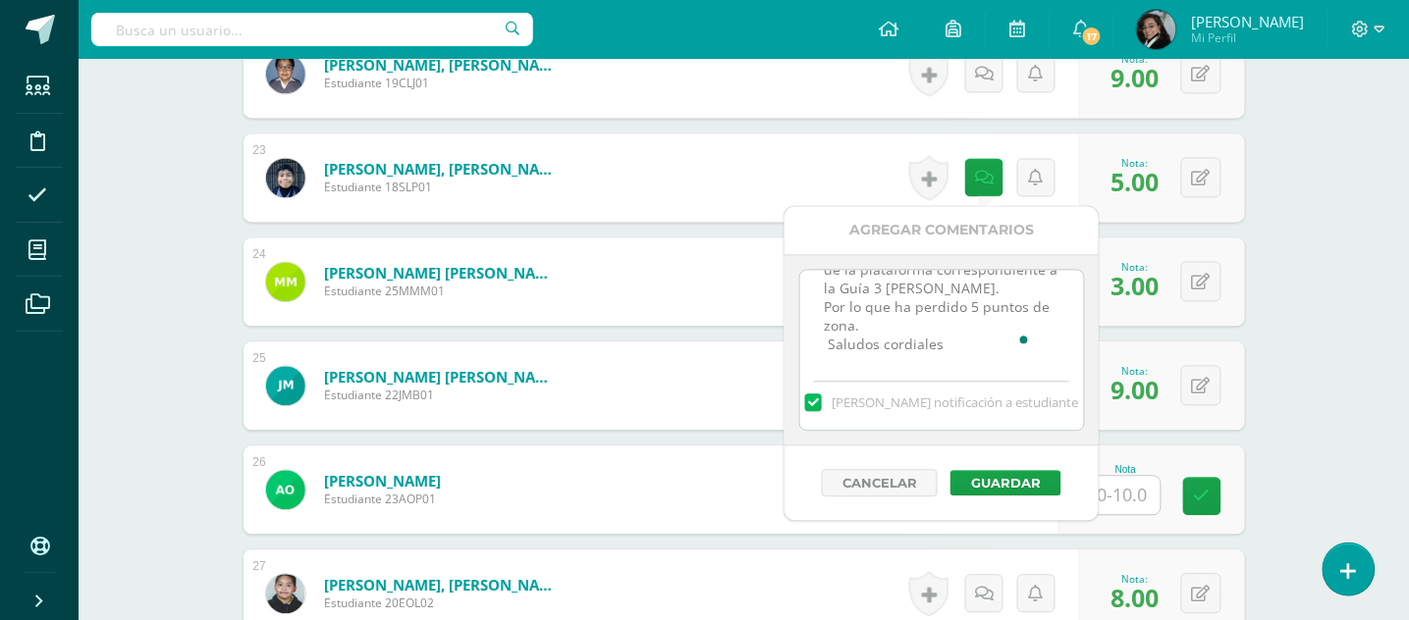
scroll to position [81, 0]
drag, startPoint x: 825, startPoint y: 293, endPoint x: 1026, endPoint y: 366, distance: 214.3
click at [1026, 366] on textarea "Muy buena noche, favor tomar nota que no fue entregada la tarea de la plataform…" at bounding box center [942, 320] width 284 height 98
click at [677, 348] on form "Morales Barillas, Javier Aleister Estudiante 22JMB01 Nota 9.00 0 Logros" at bounding box center [743, 387] width 1001 height 88
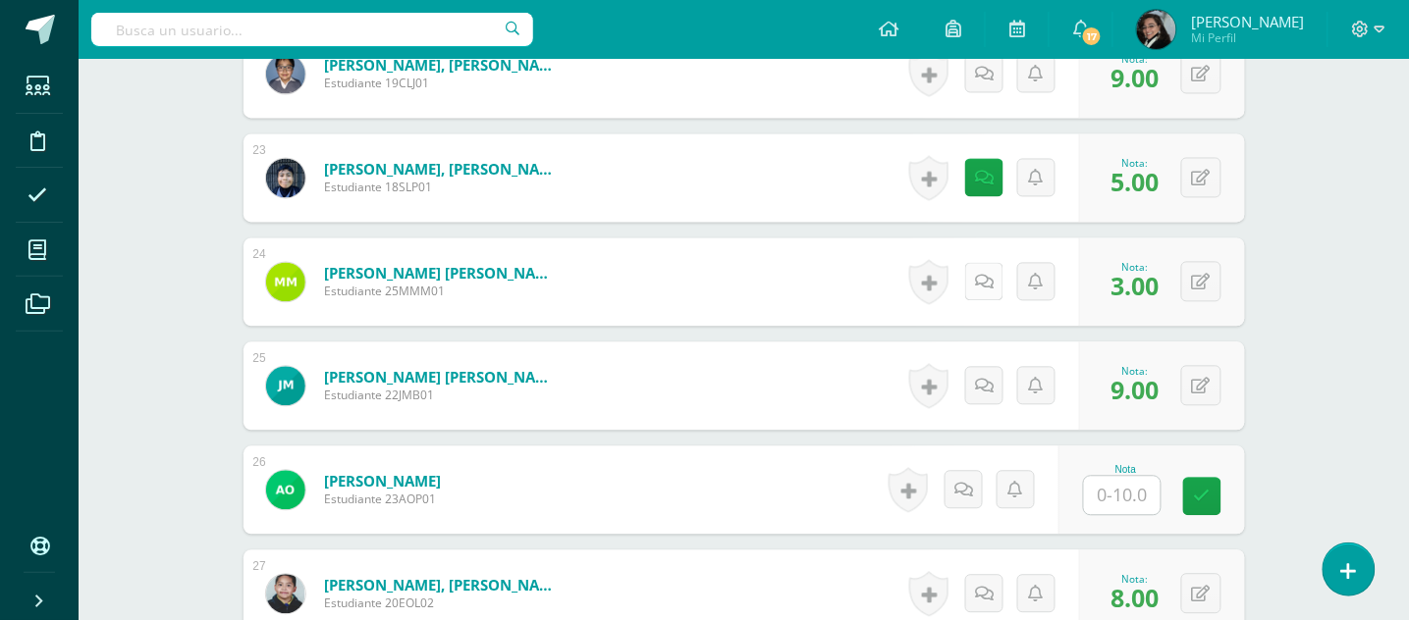
click at [986, 281] on icon at bounding box center [984, 283] width 19 height 17
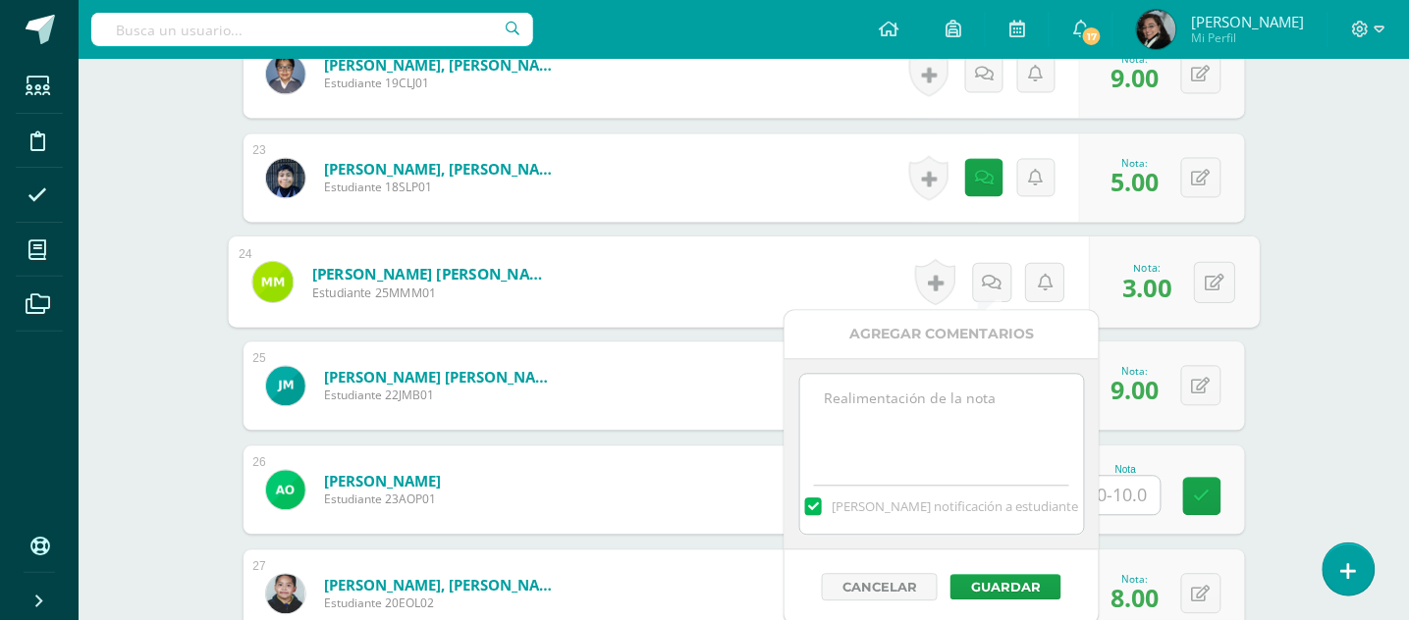
click at [952, 385] on textarea at bounding box center [942, 424] width 284 height 98
paste textarea "Muy buena noche, favor tomar nota que no fue entregada la tarea de la plataform…"
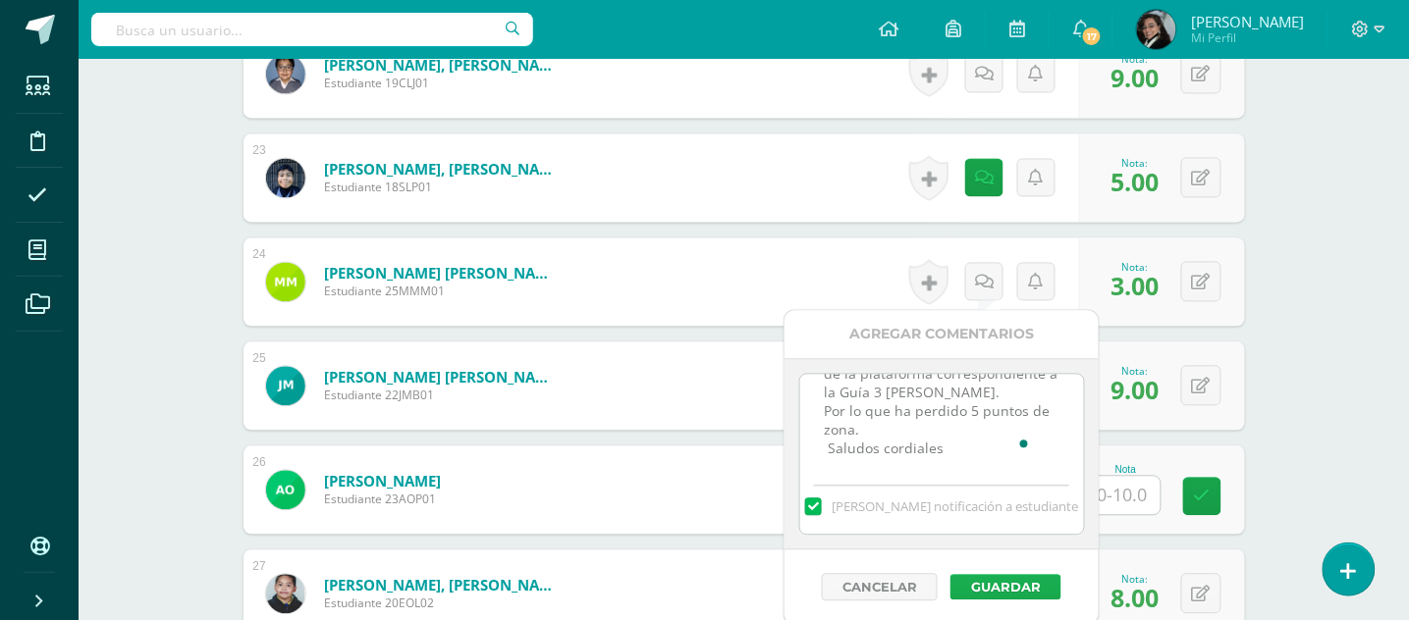
type textarea "Muy buena noche, favor tomar nota que no fue entregada la tarea de la plataform…"
click at [987, 587] on button "Guardar" at bounding box center [1005, 588] width 111 height 26
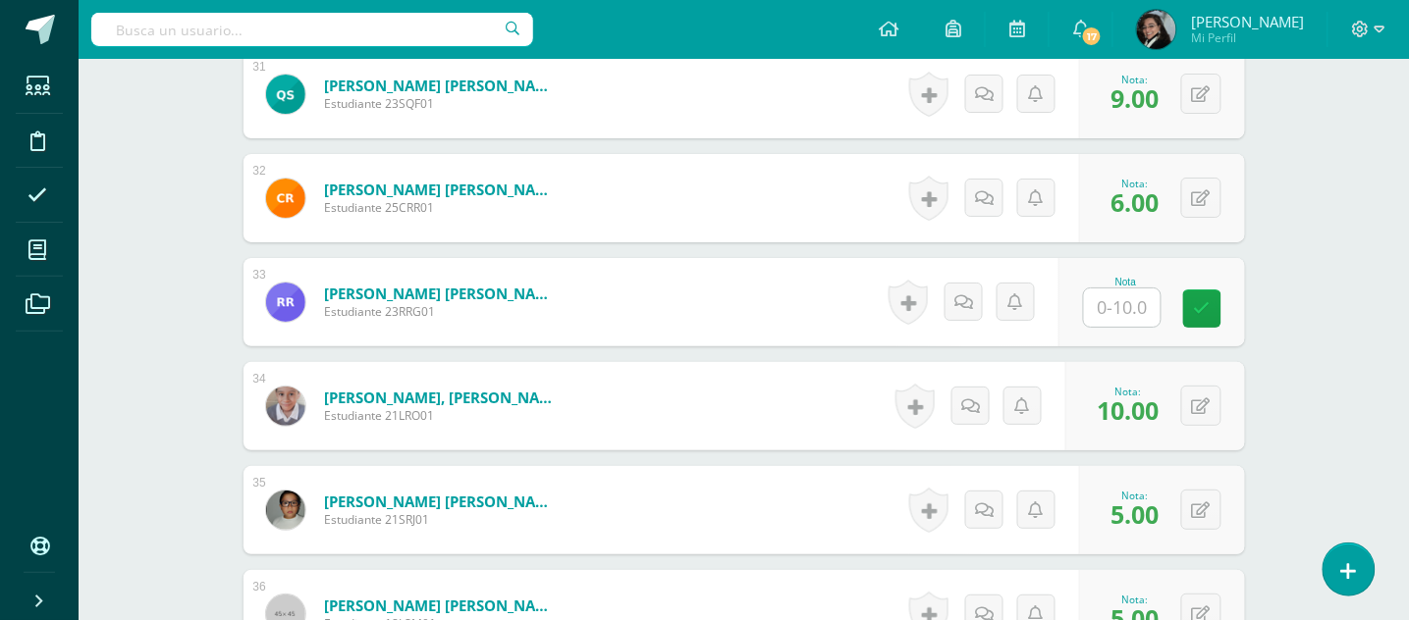
scroll to position [3884, 0]
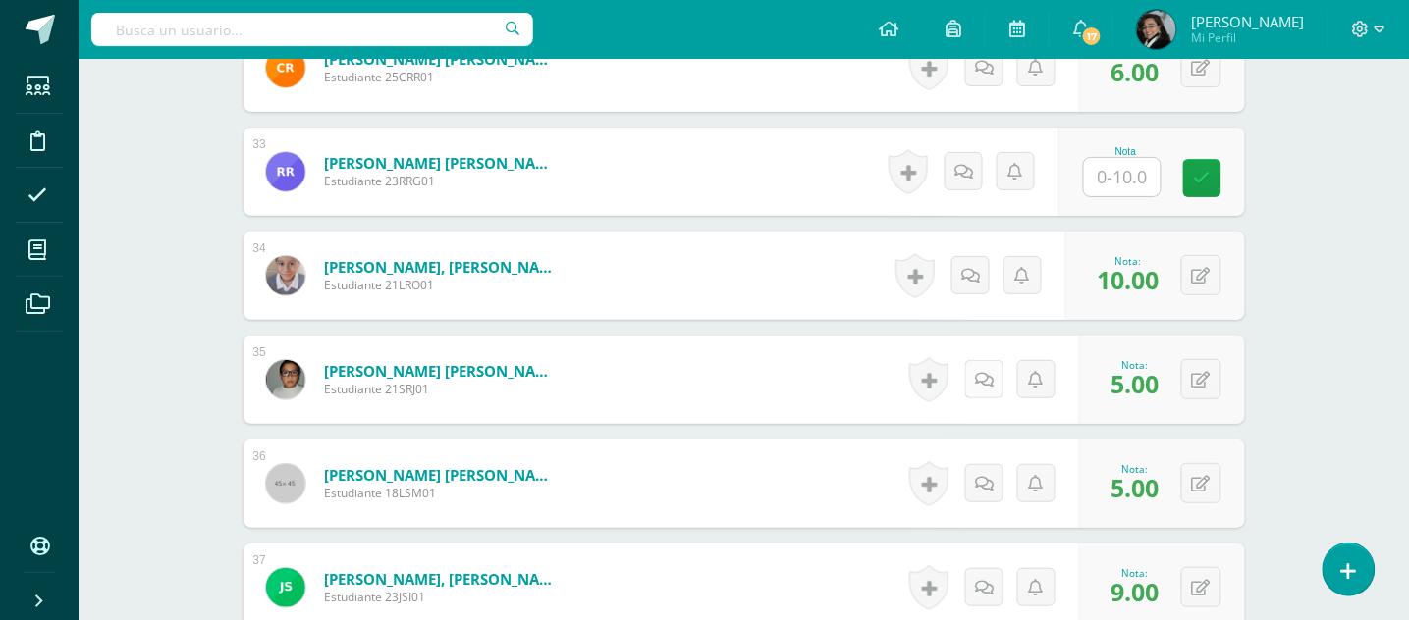
click at [982, 380] on icon at bounding box center [984, 380] width 19 height 17
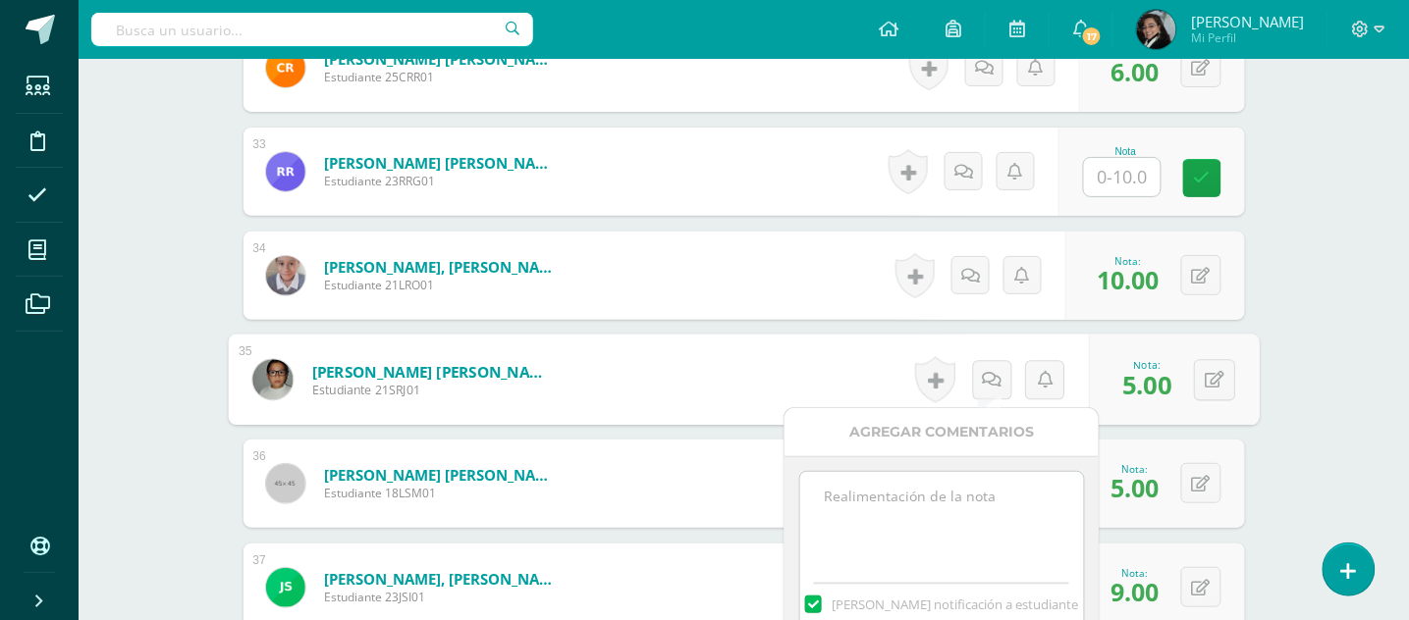
click at [938, 483] on textarea at bounding box center [942, 521] width 284 height 98
paste textarea "Muy buena noche, favor tomar nota que no fue entregada la tarea de la plataform…"
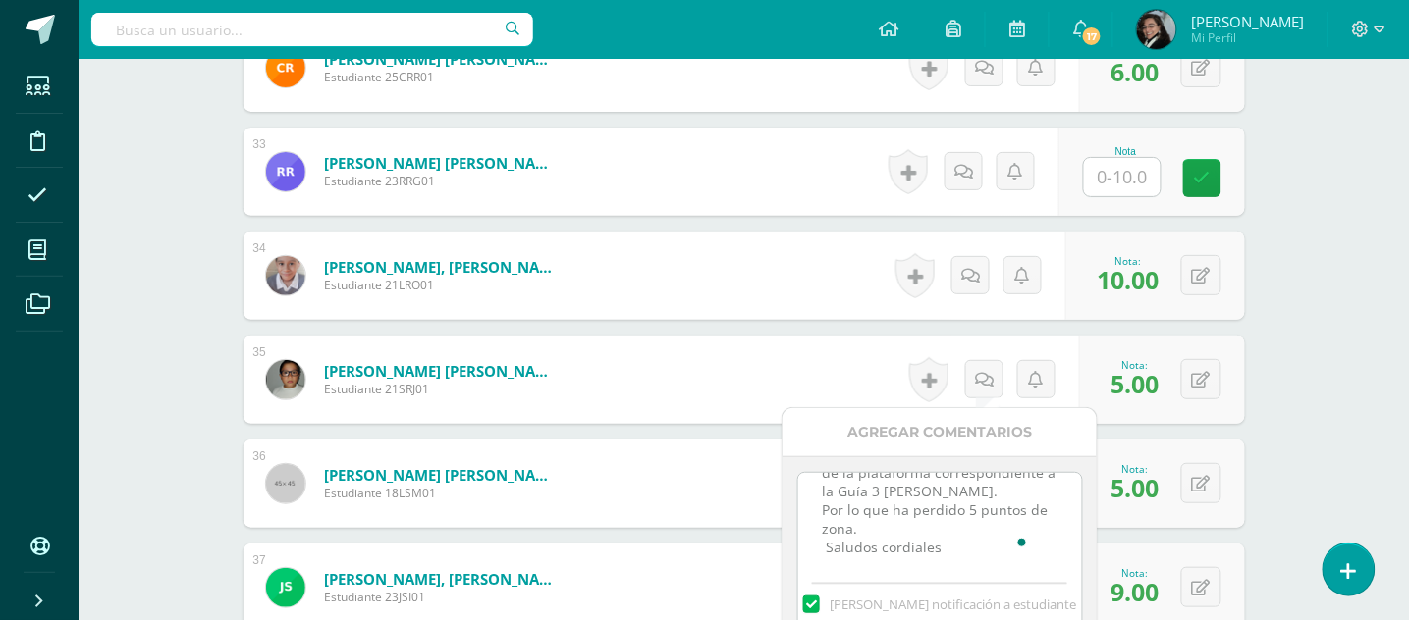
scroll to position [4277, 0]
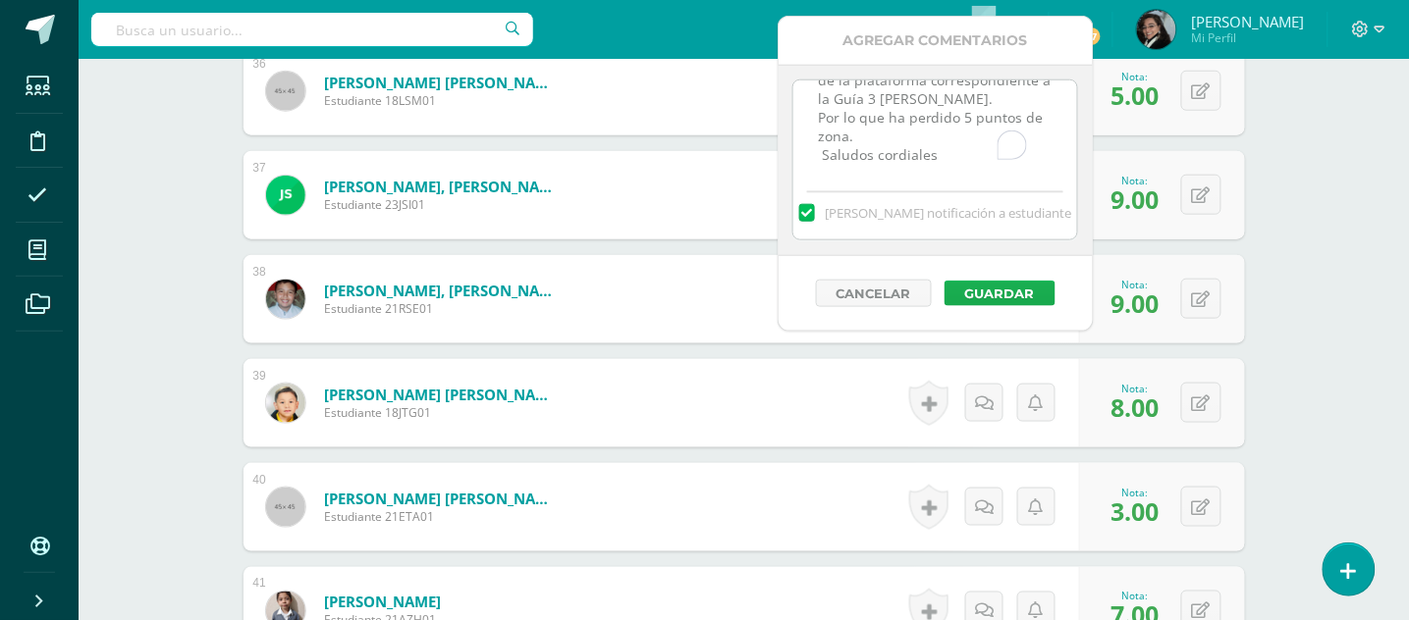
type textarea "Muy buena noche, favor tomar nota que no fue entregada la tarea de la plataform…"
click at [987, 289] on button "Guardar" at bounding box center [999, 294] width 111 height 26
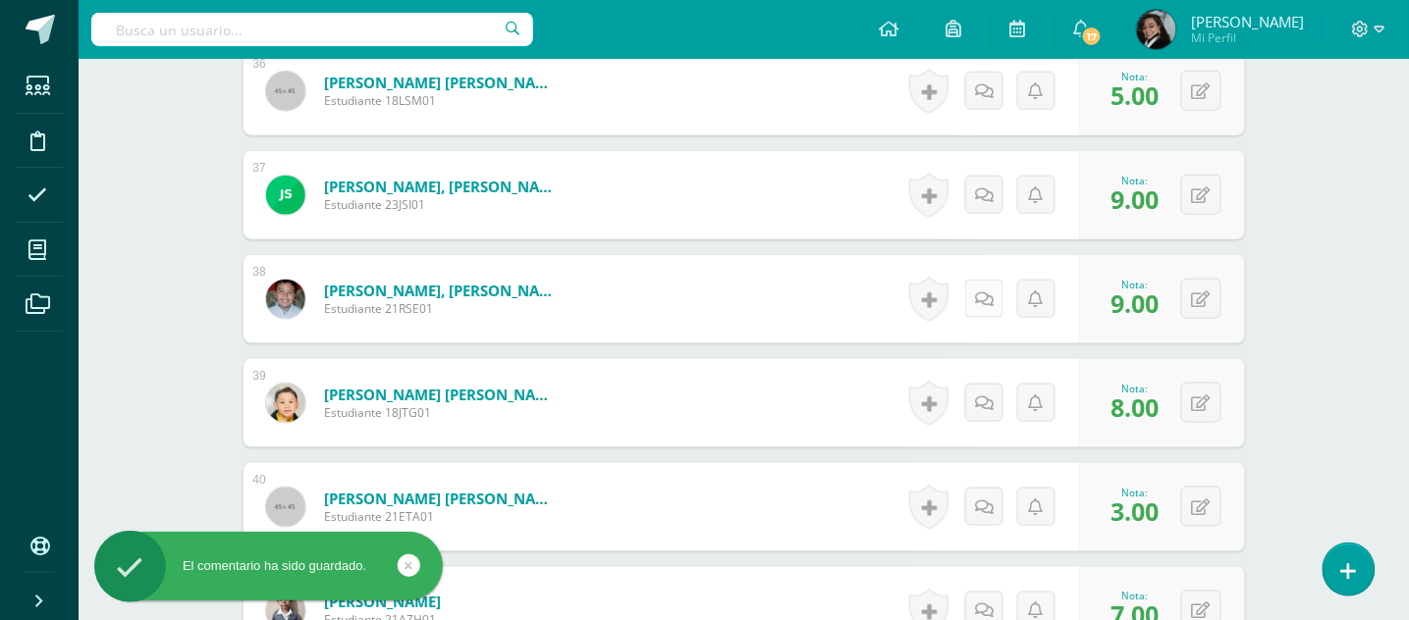
scroll to position [4146, 0]
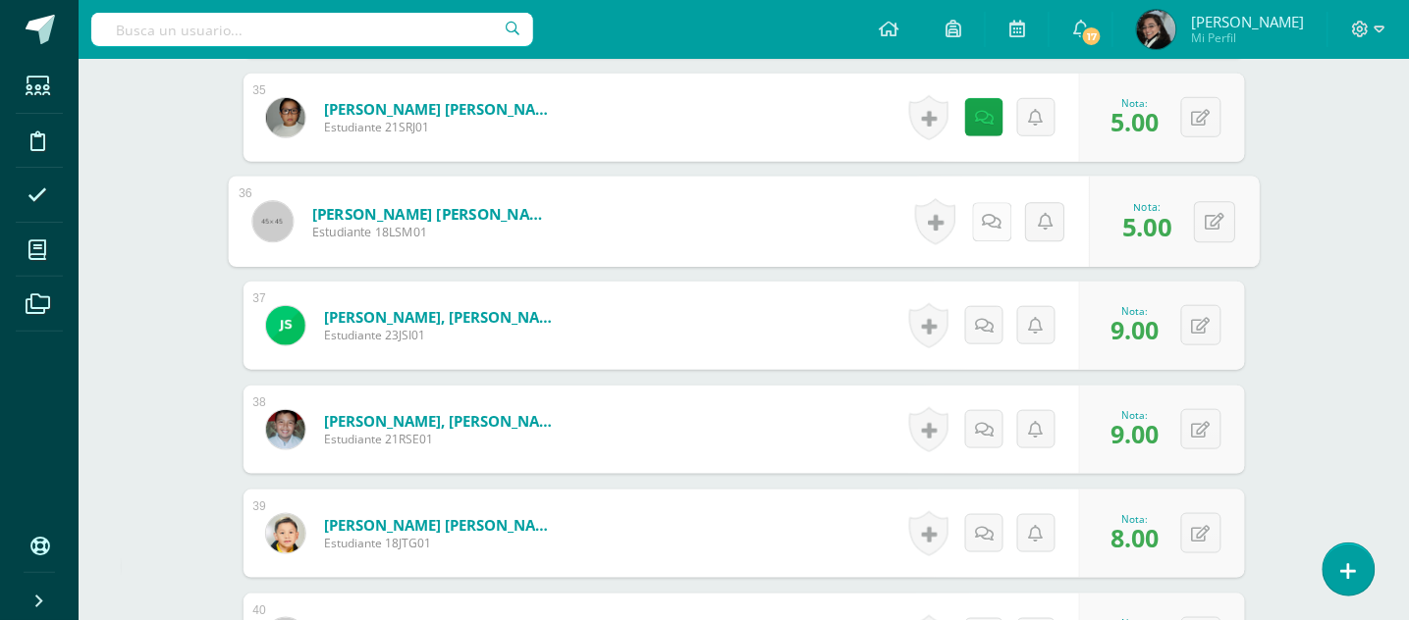
click at [982, 221] on icon at bounding box center [992, 221] width 20 height 17
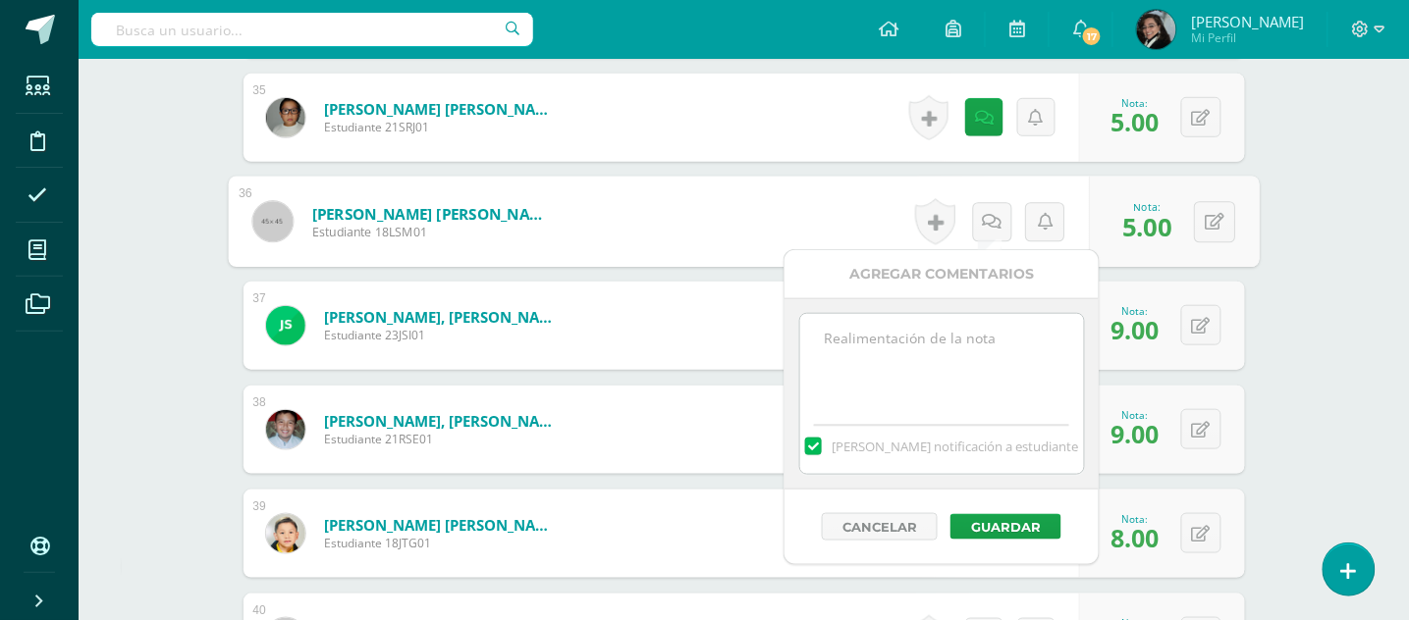
click at [962, 330] on textarea at bounding box center [942, 363] width 284 height 98
paste textarea "Muy buena noche, favor tomar nota que no fue entregada la tarea de la plataform…"
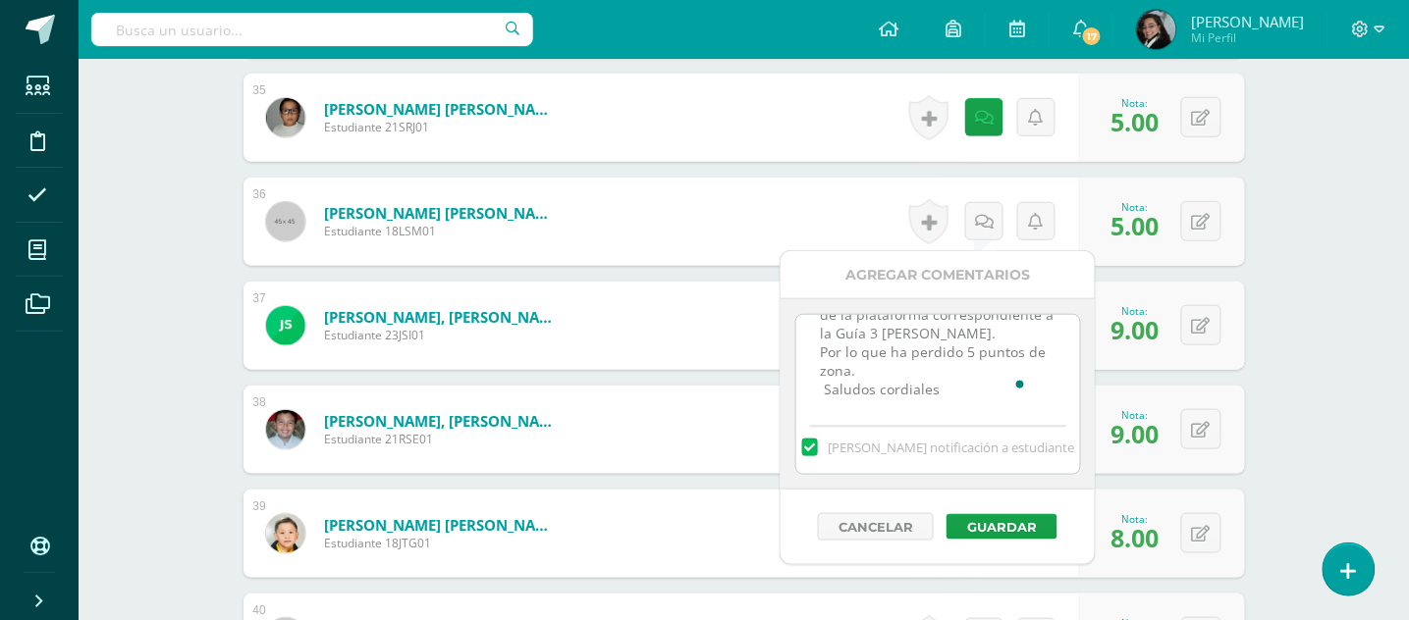
scroll to position [4407, 0]
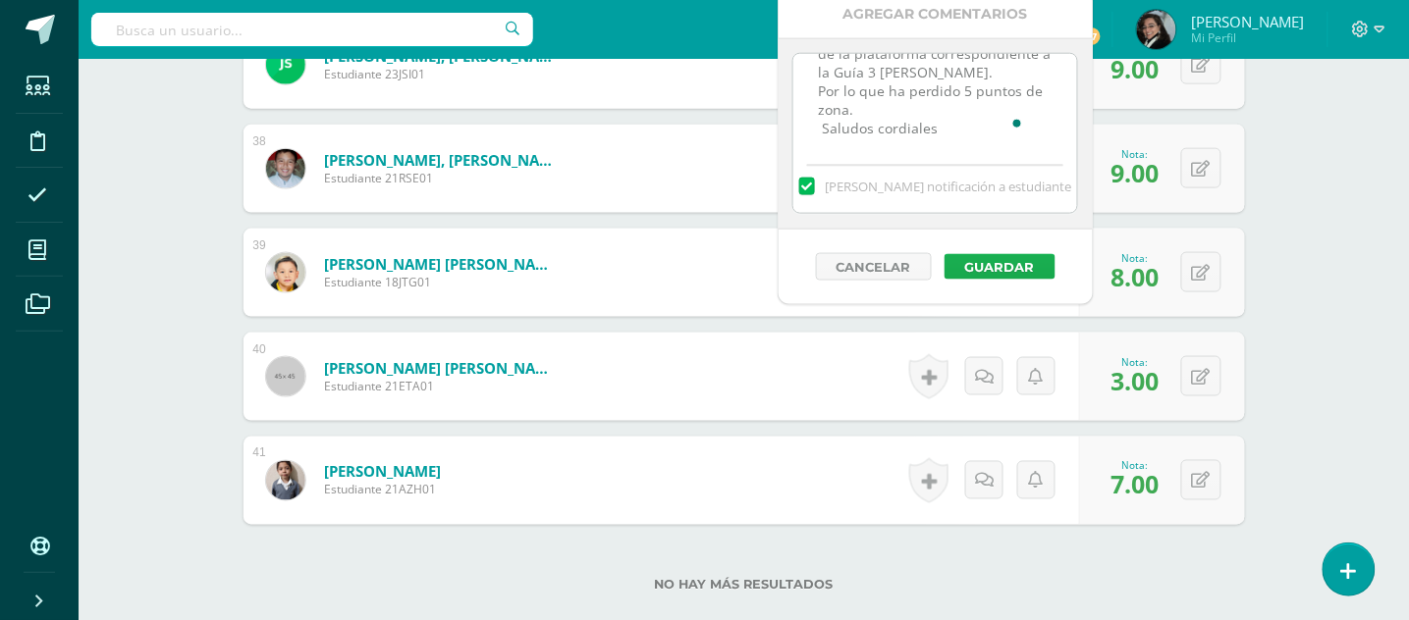
type textarea "Muy buena noche, favor tomar nota que no fue entregada la tarea de la plataform…"
click at [993, 265] on button "Guardar" at bounding box center [999, 267] width 111 height 26
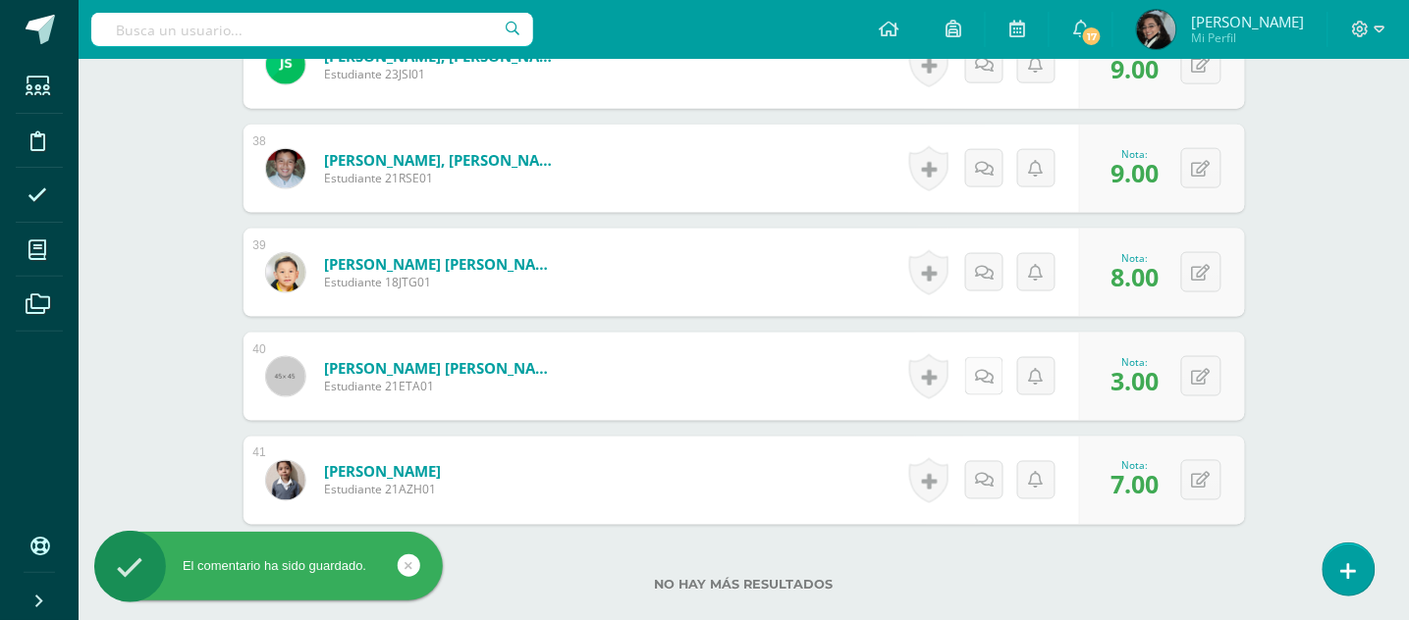
click at [987, 376] on icon at bounding box center [984, 377] width 19 height 17
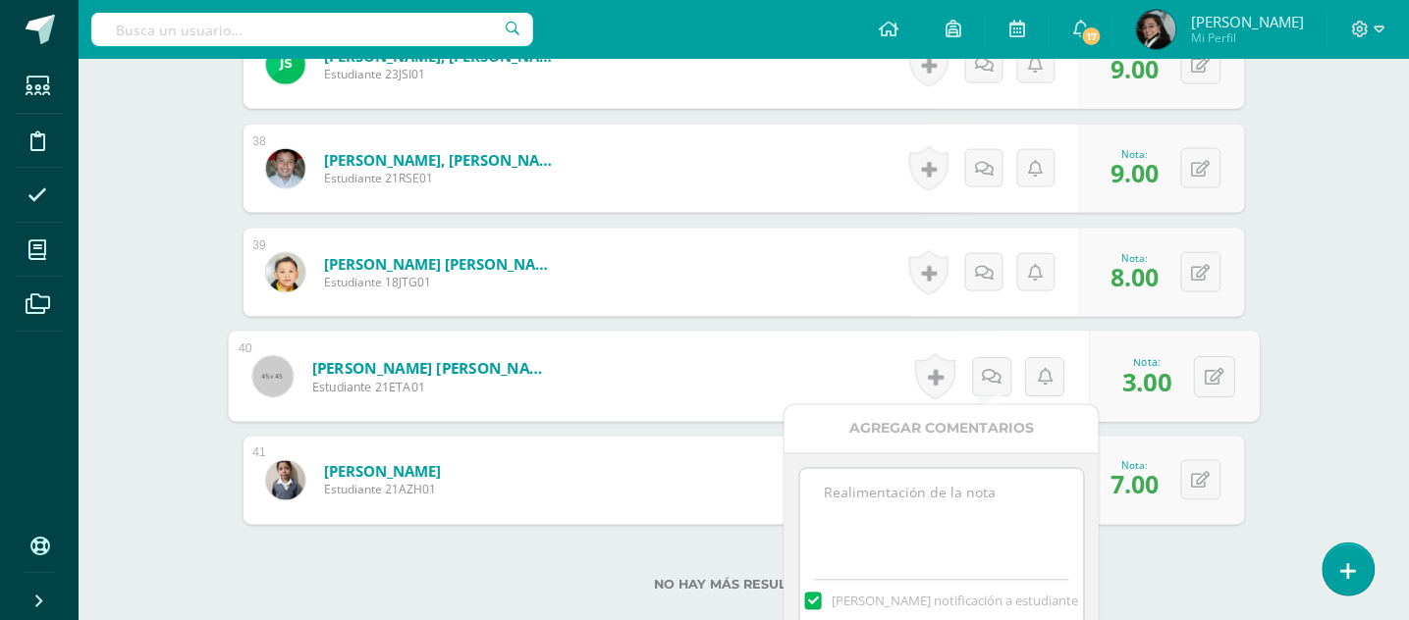
click at [876, 479] on textarea at bounding box center [942, 518] width 284 height 98
paste textarea "Muy buena noche, favor tomar nota que no fue entregada la tarea de la plataform…"
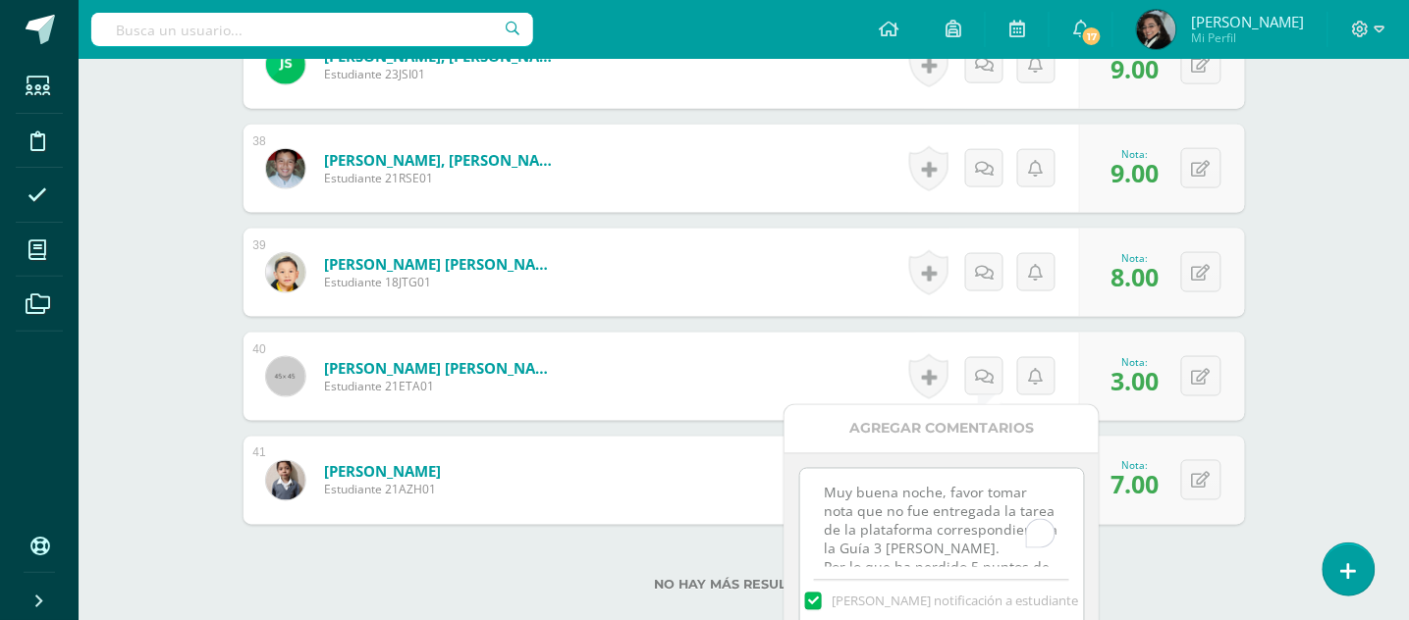
scroll to position [0, 0]
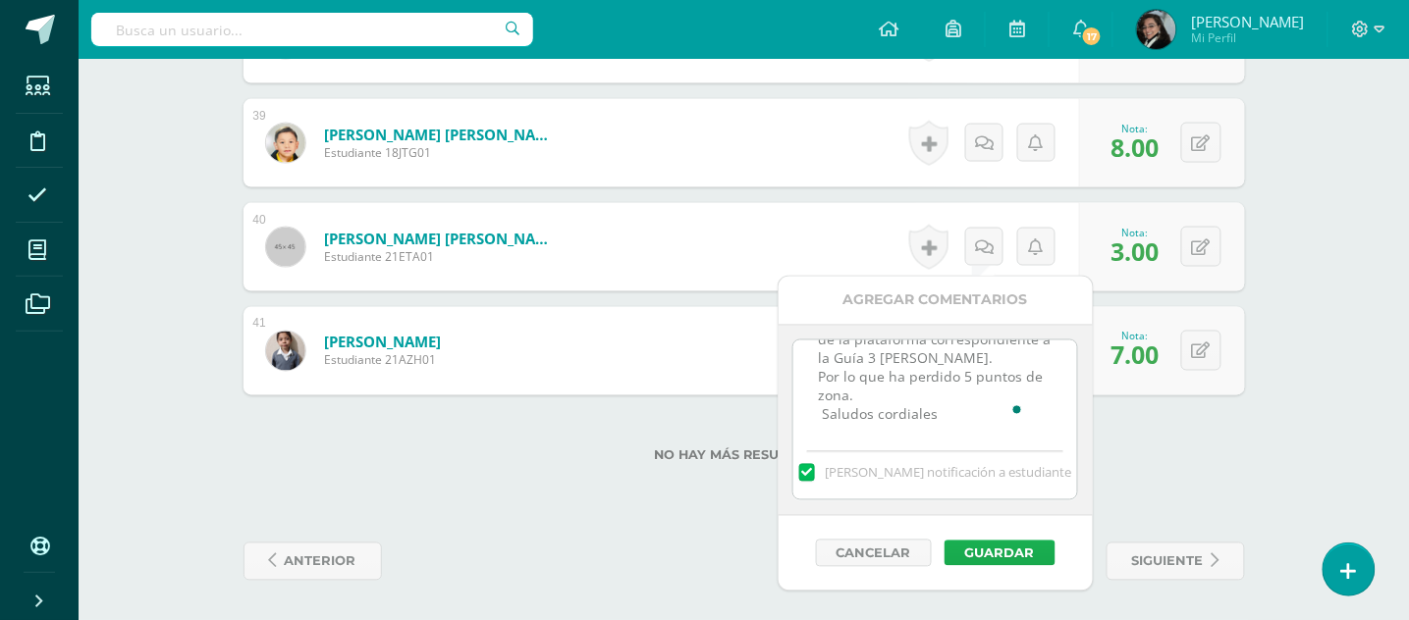
type textarea "Muy buena noche, favor tomar nota que no fue entregada la tarea de la plataform…"
click at [990, 549] on button "Guardar" at bounding box center [999, 554] width 111 height 26
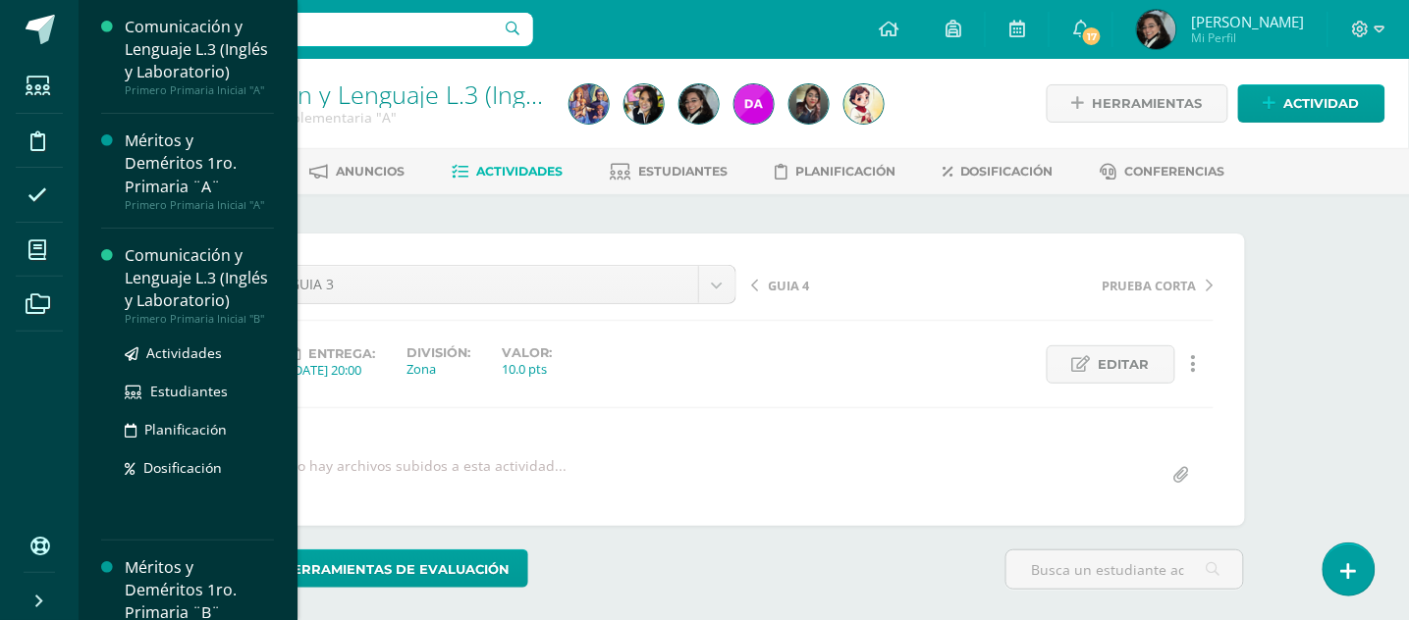
drag, startPoint x: 42, startPoint y: 248, endPoint x: 134, endPoint y: 264, distance: 93.6
click at [40, 249] on icon at bounding box center [37, 250] width 18 height 20
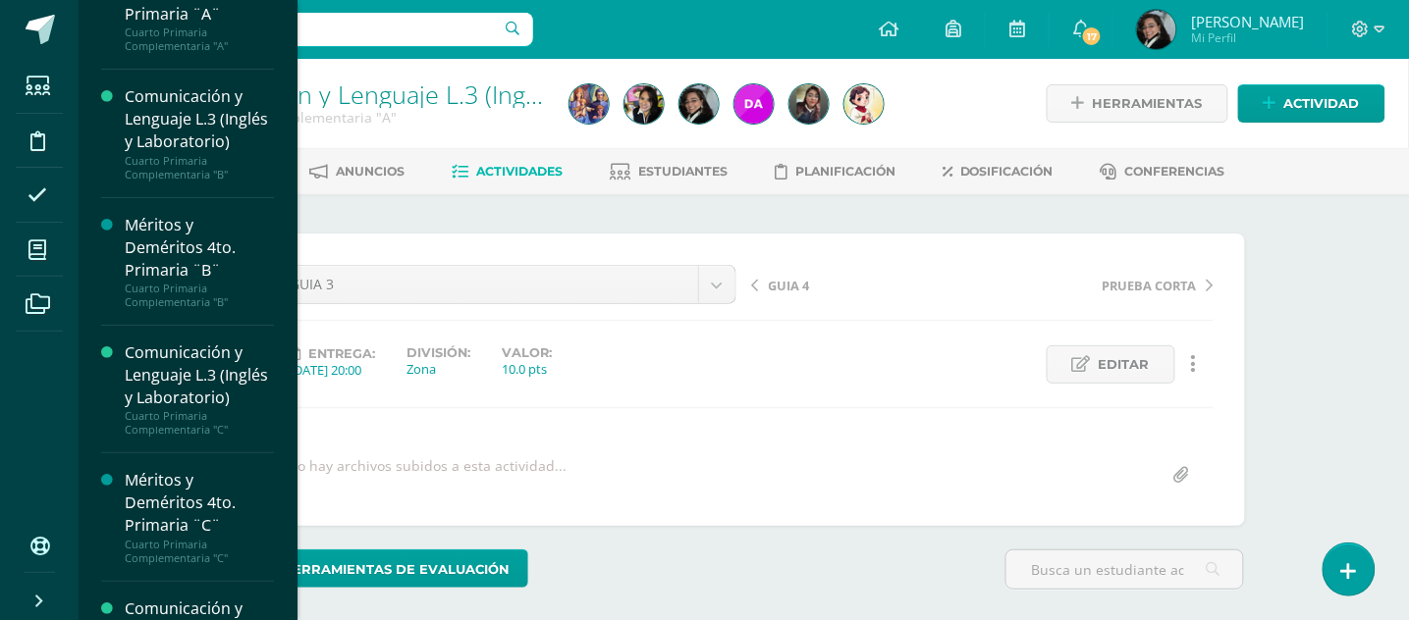
scroll to position [2147, 0]
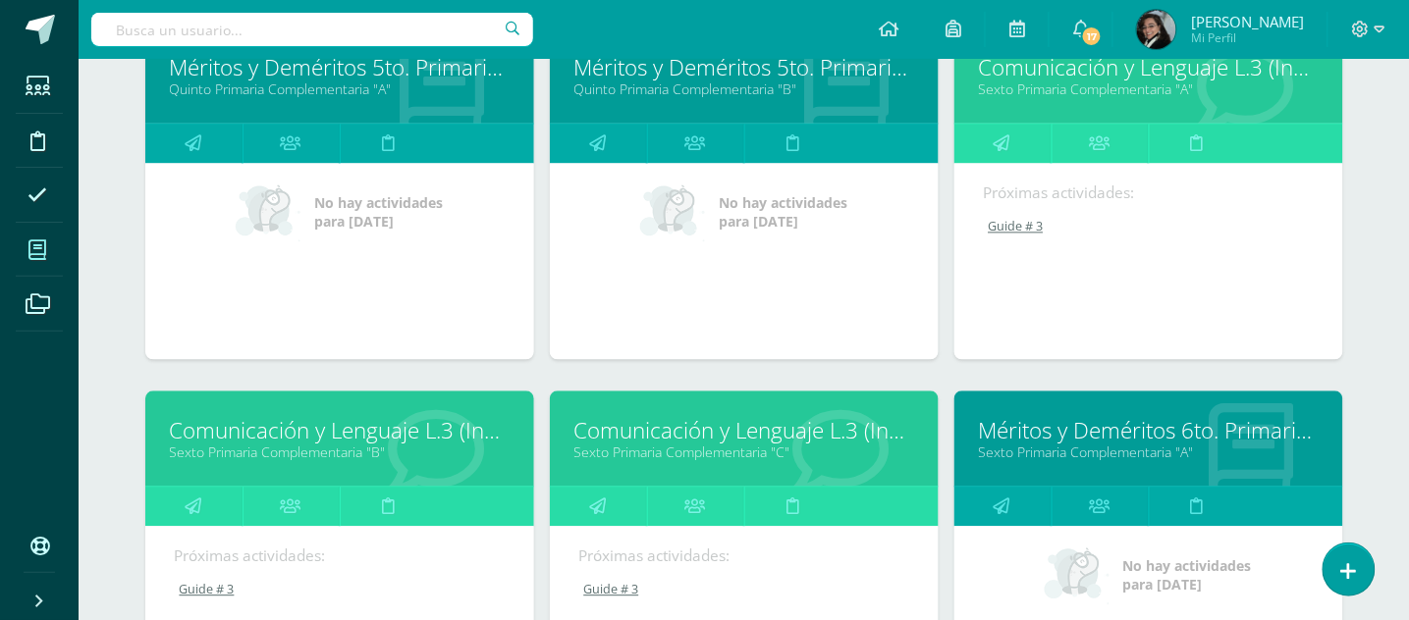
scroll to position [2748, 0]
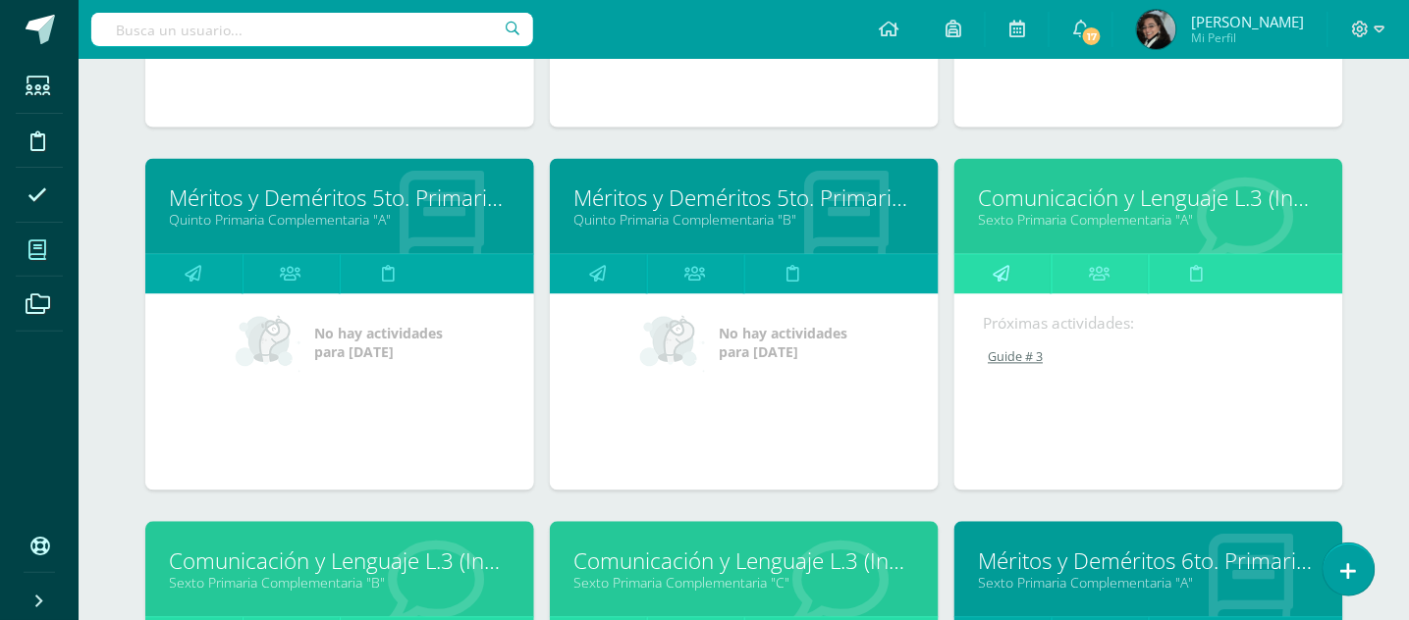
click at [992, 271] on link at bounding box center [1002, 274] width 97 height 39
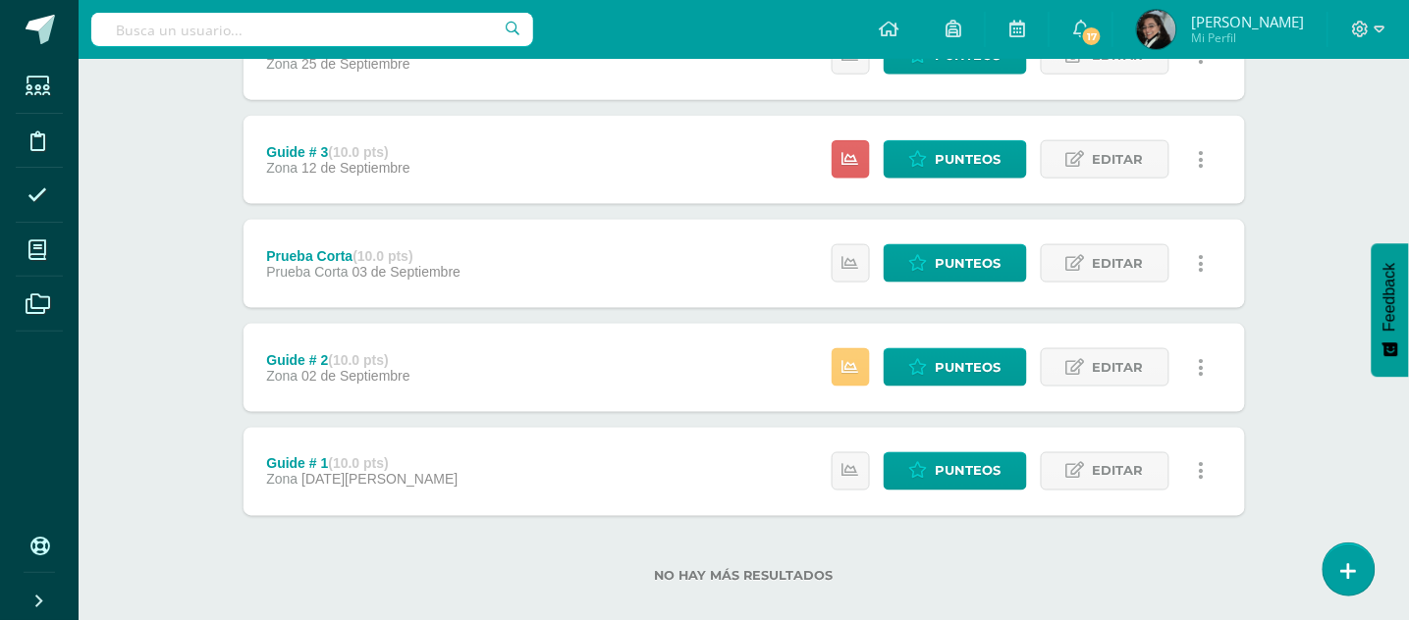
scroll to position [550, 0]
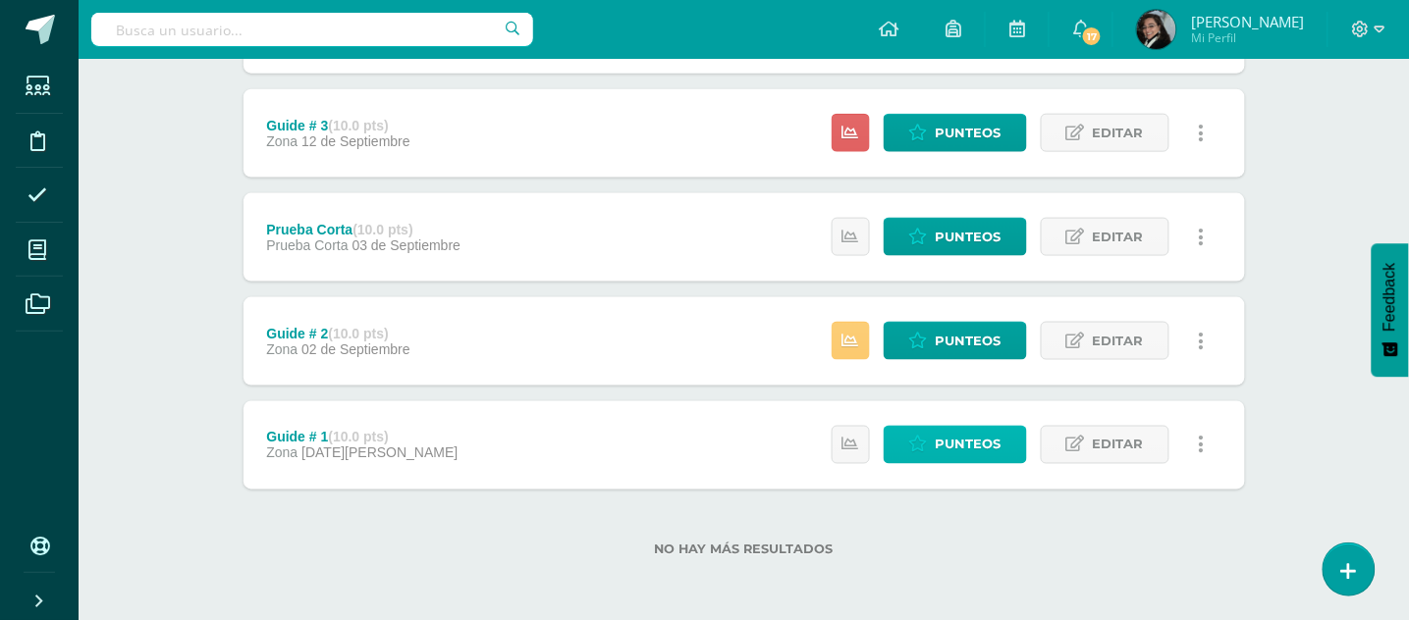
click at [986, 449] on span "Punteos" at bounding box center [968, 445] width 66 height 36
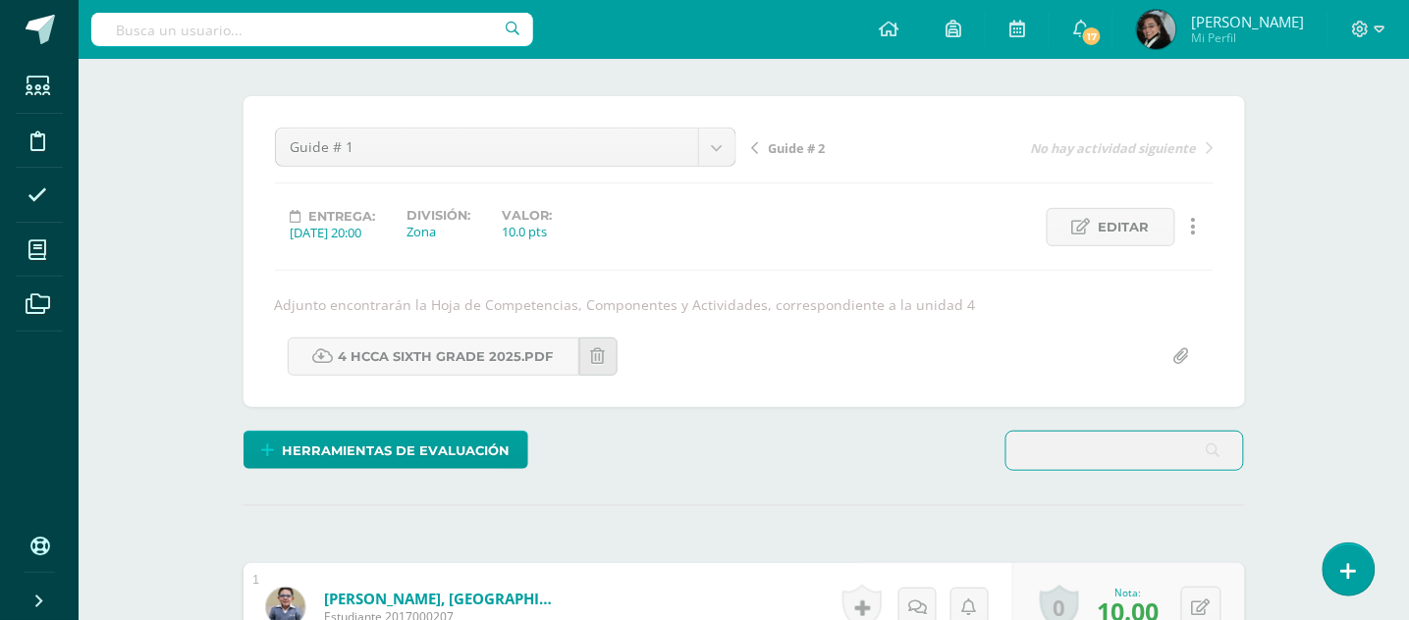
scroll to position [7, 0]
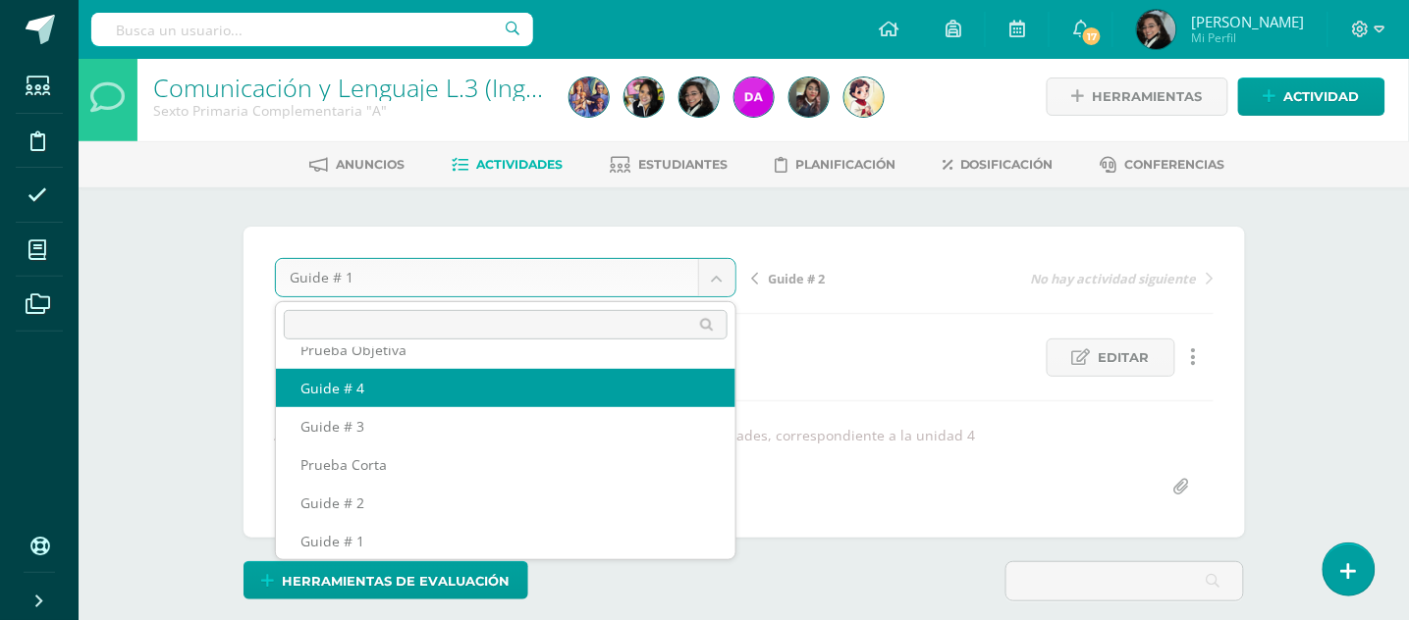
scroll to position [45, 0]
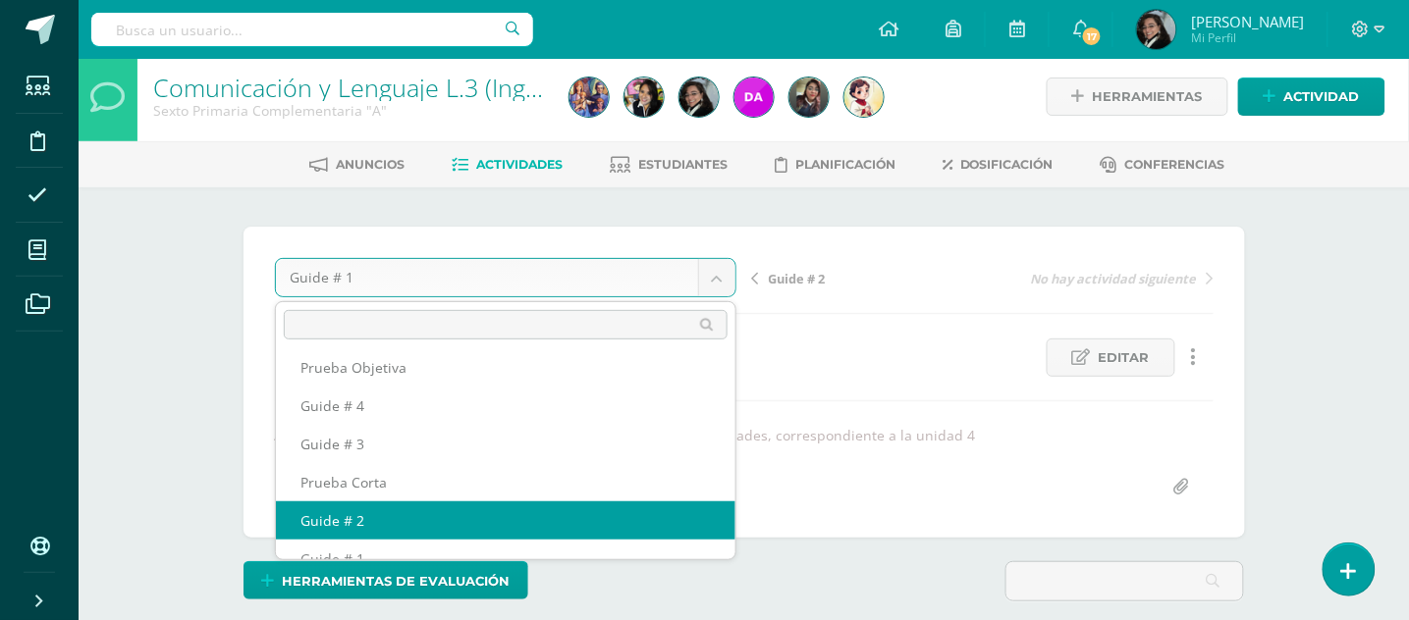
select select "/dashboard/teacher/grade-activity/178354/"
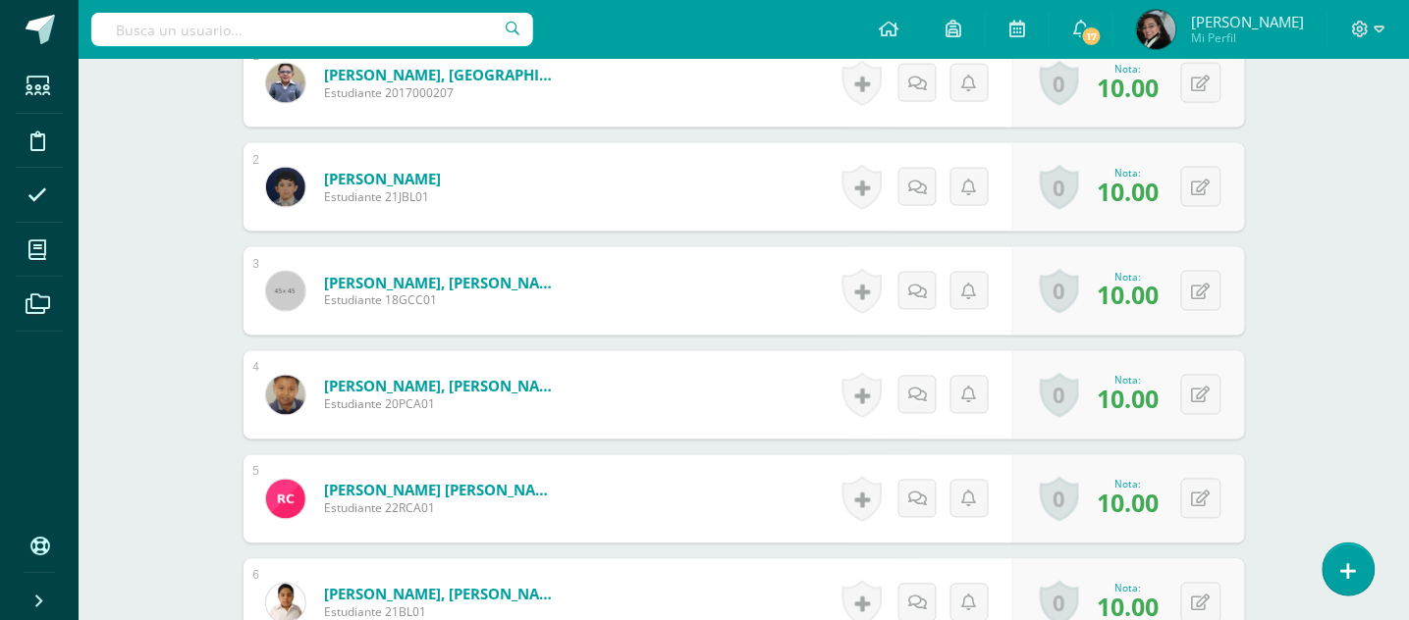
scroll to position [1185, 0]
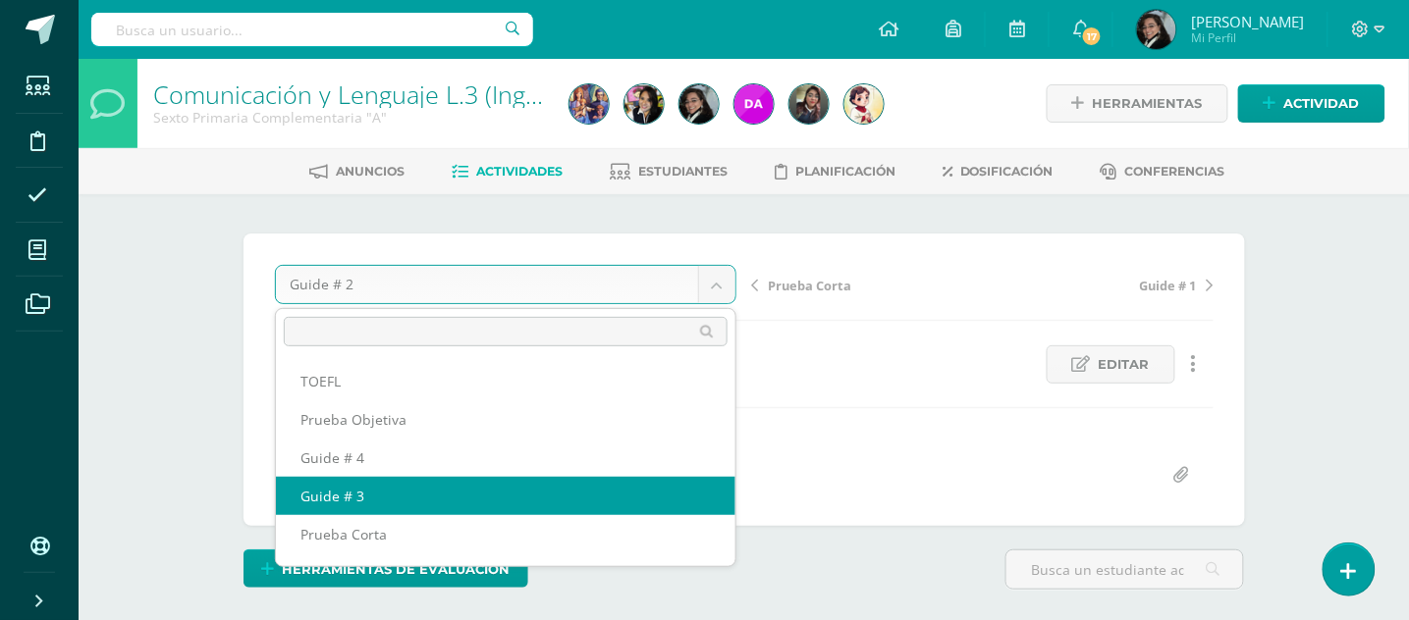
select select "/dashboard/teacher/grade-activity/178360/"
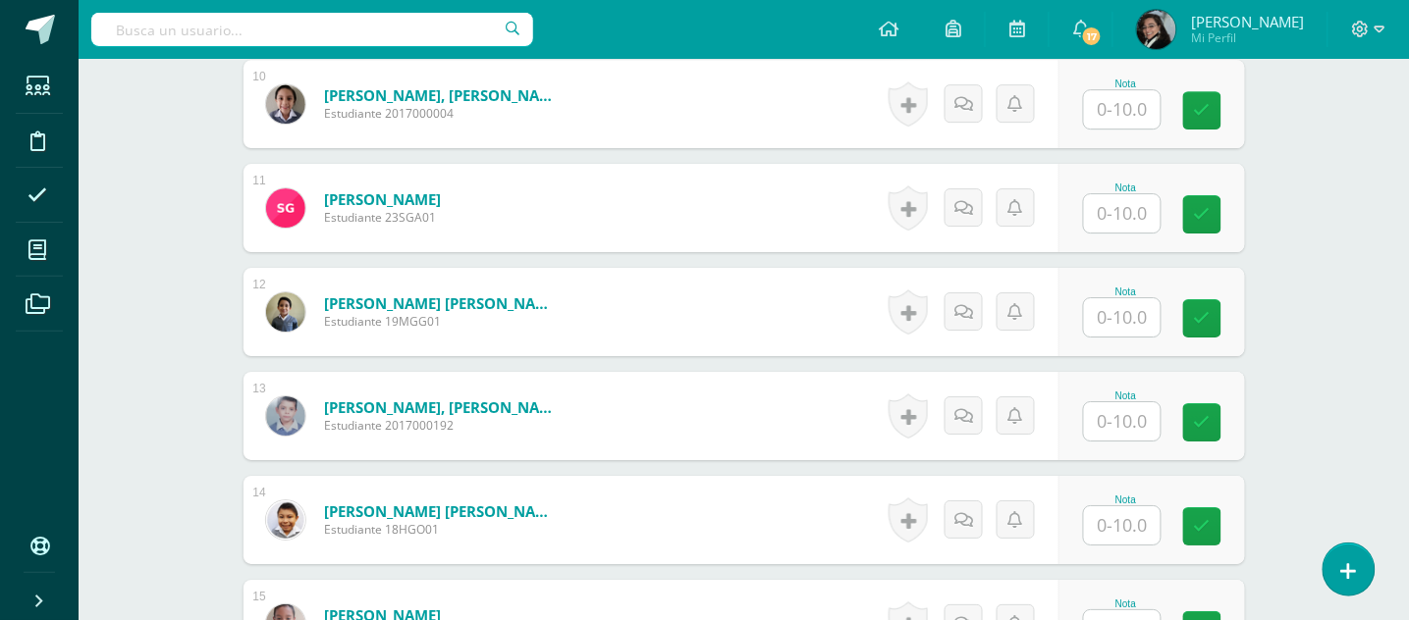
scroll to position [1427, 0]
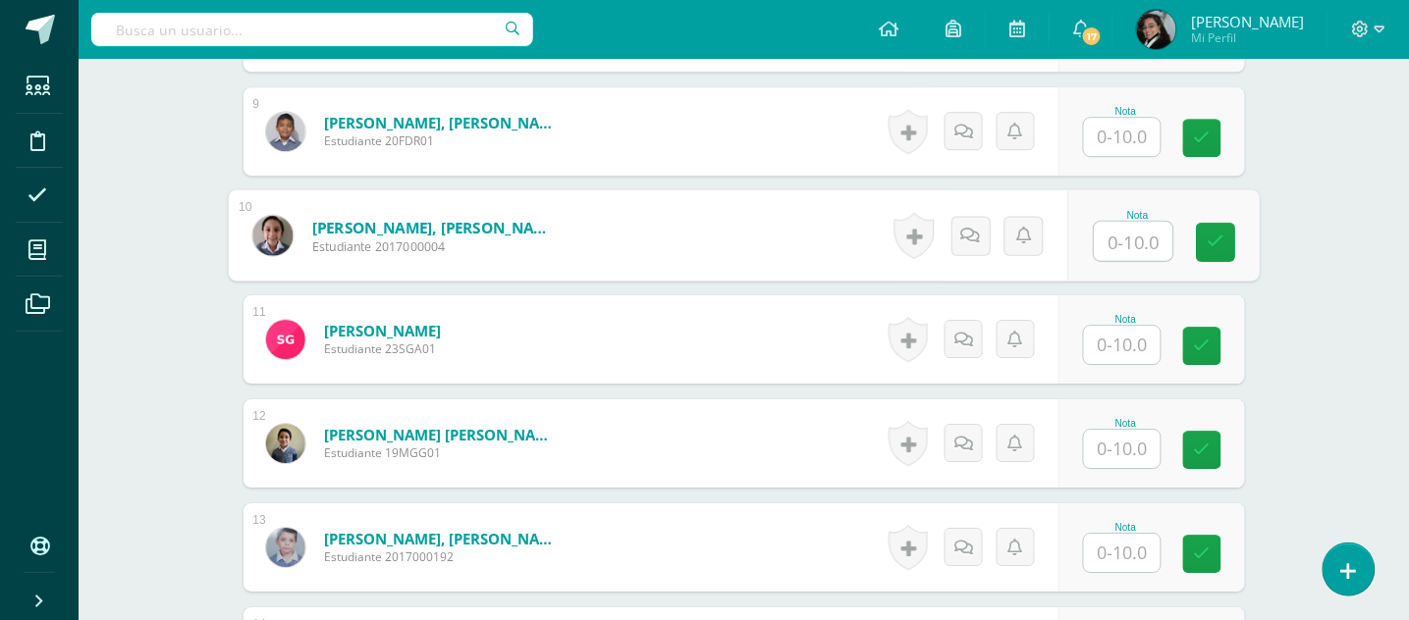
click at [1134, 231] on input "text" at bounding box center [1132, 241] width 79 height 39
type input "6"
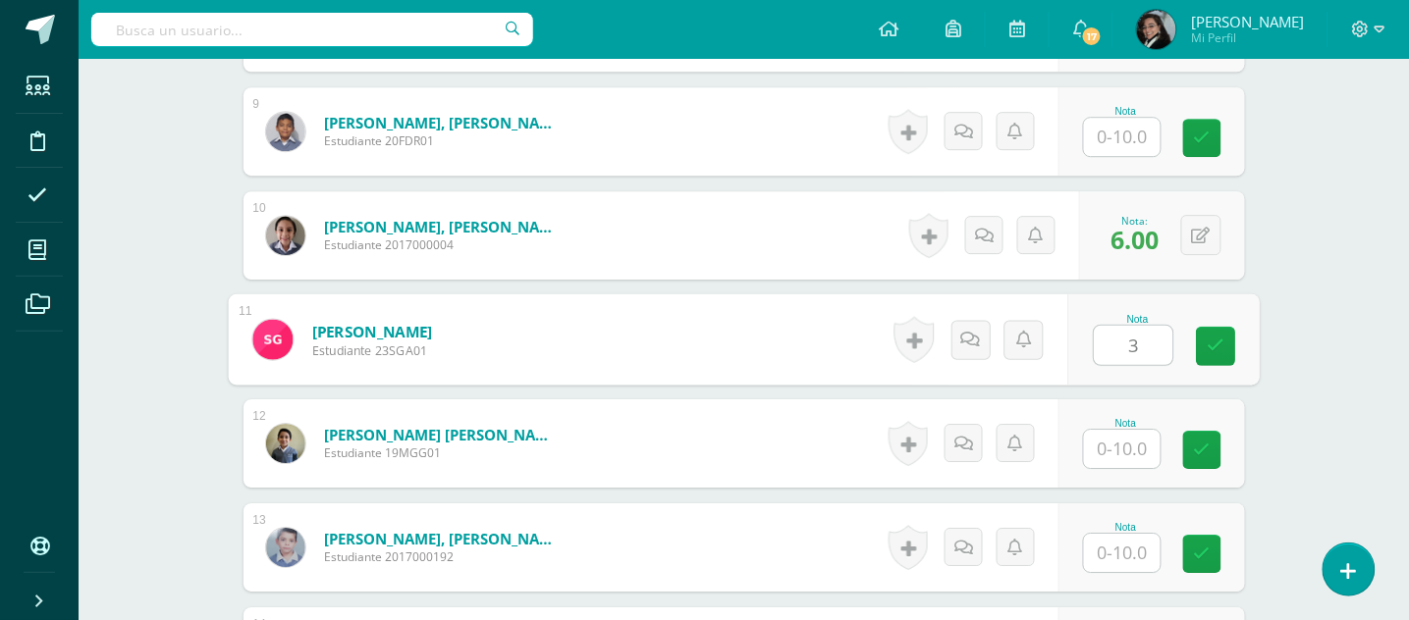
type input "3"
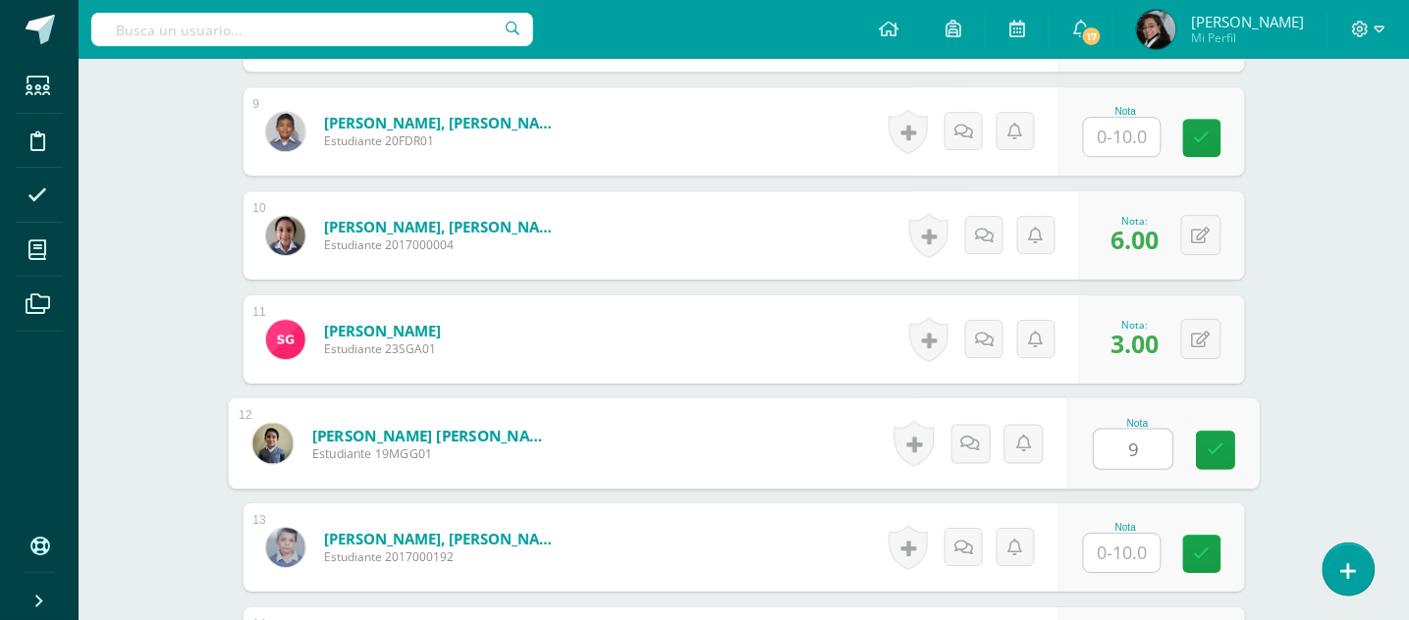
type input "9"
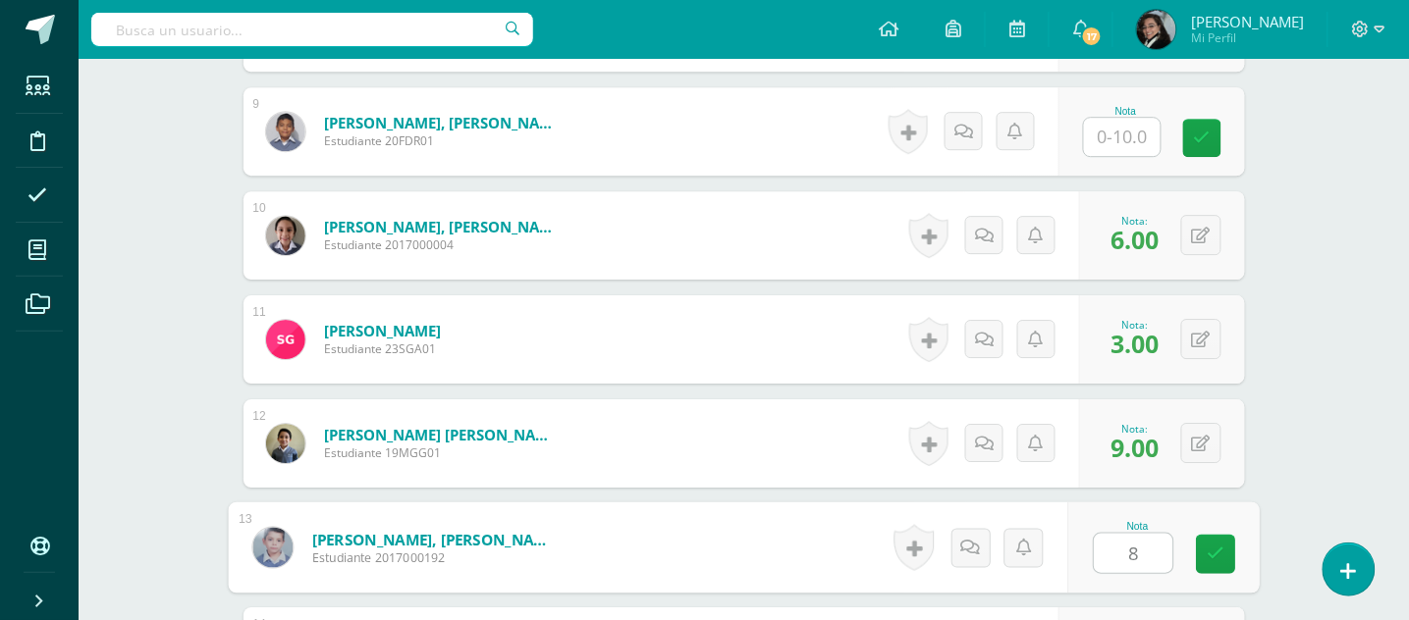
type input "8"
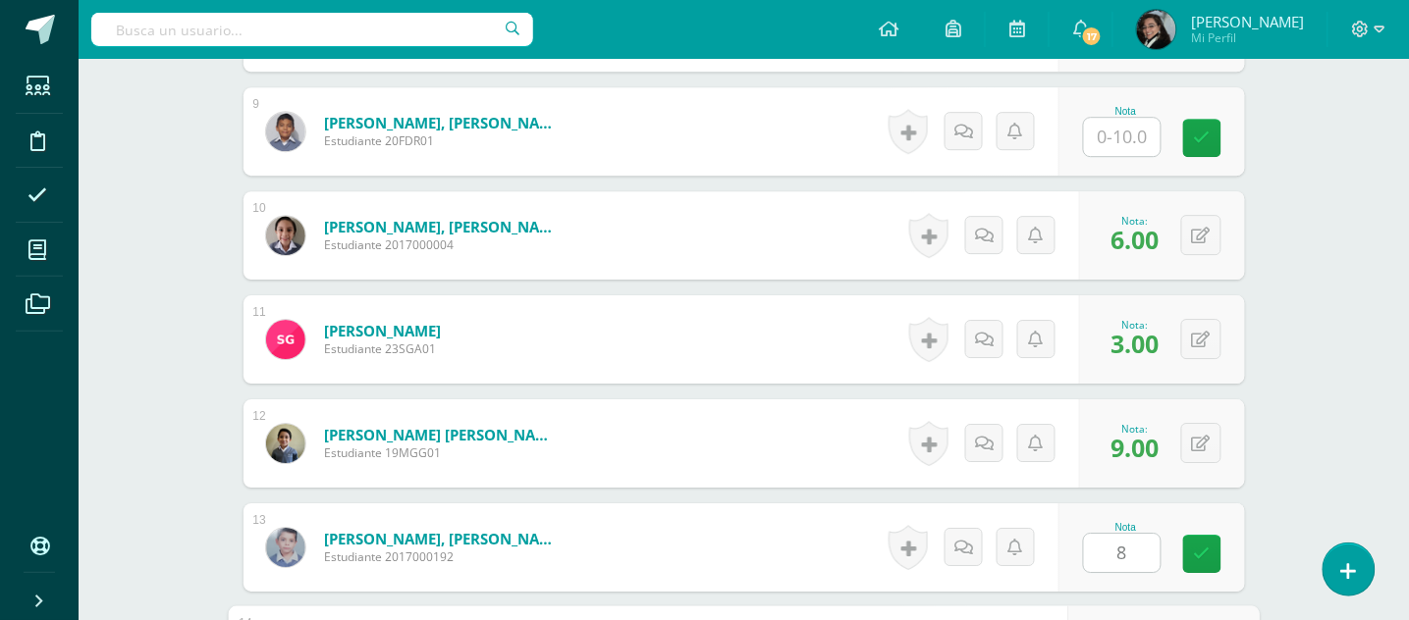
scroll to position [1773, 0]
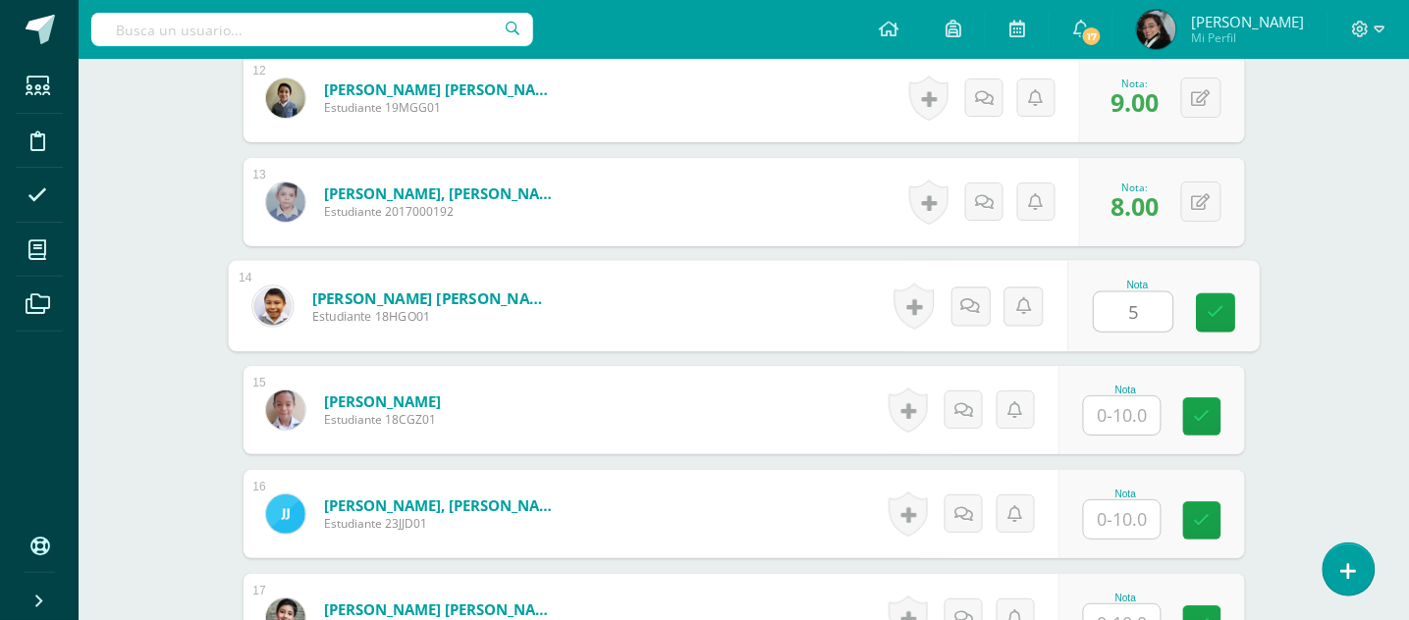
type input "5"
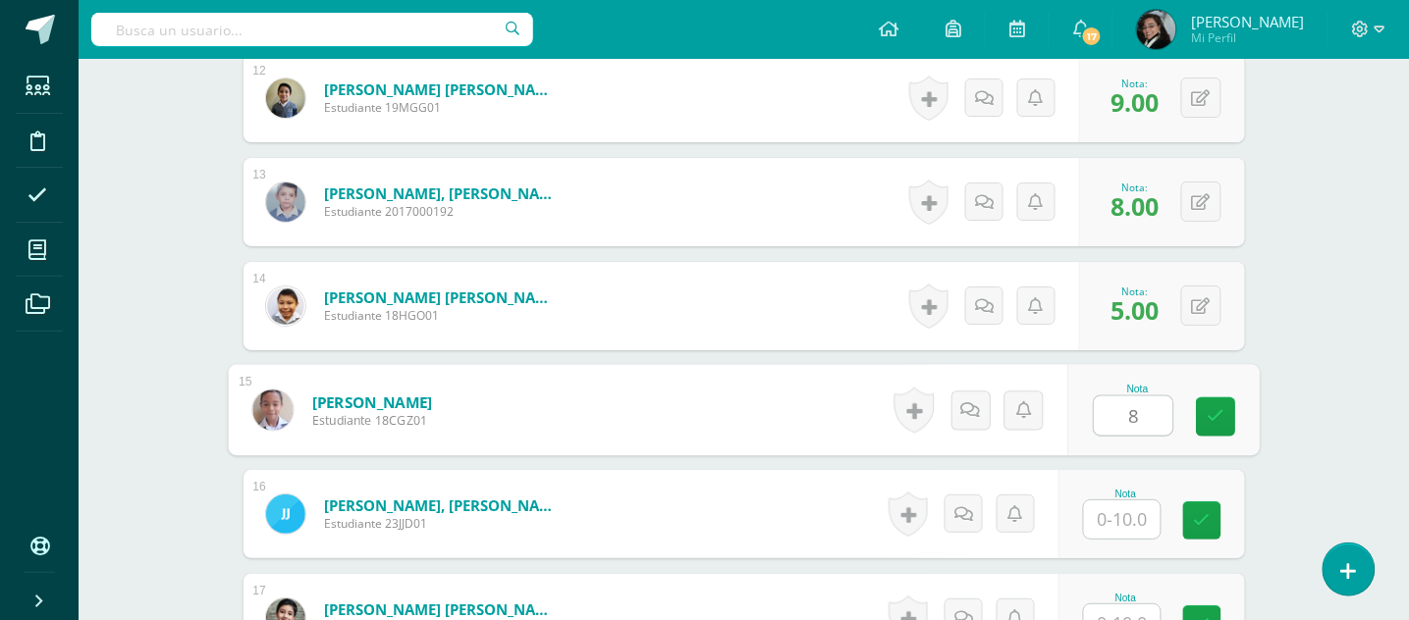
type input "8"
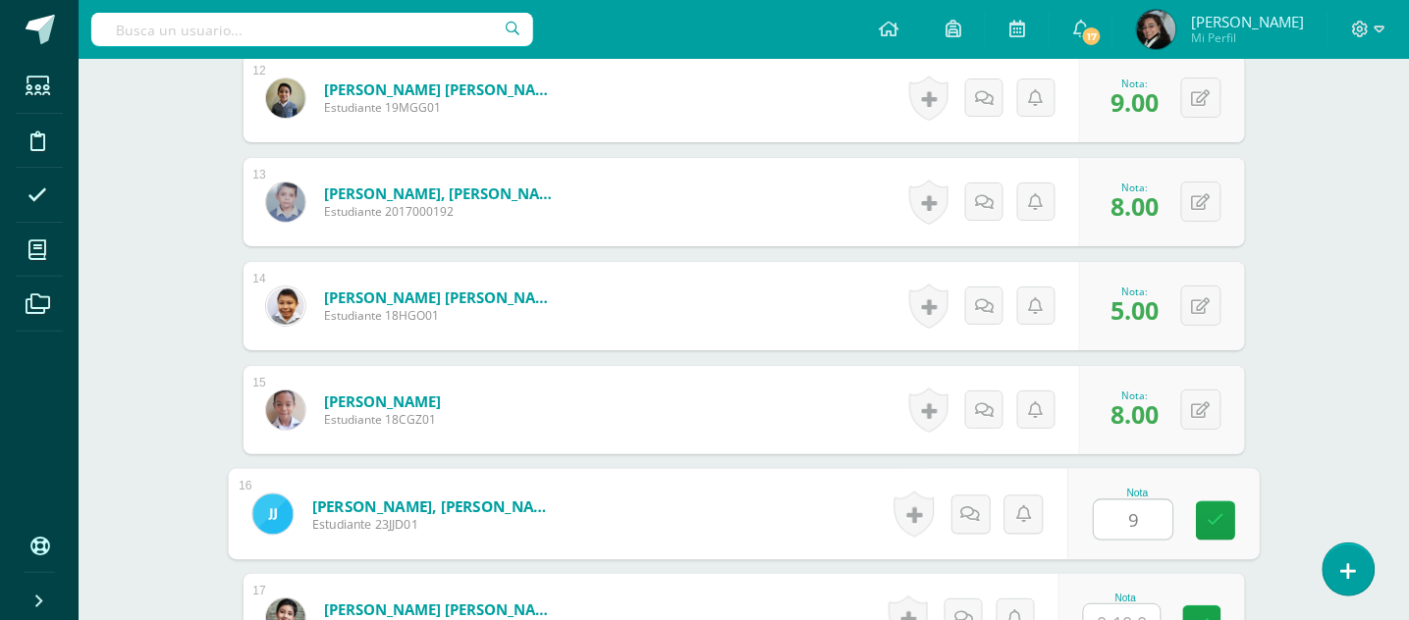
type input "9"
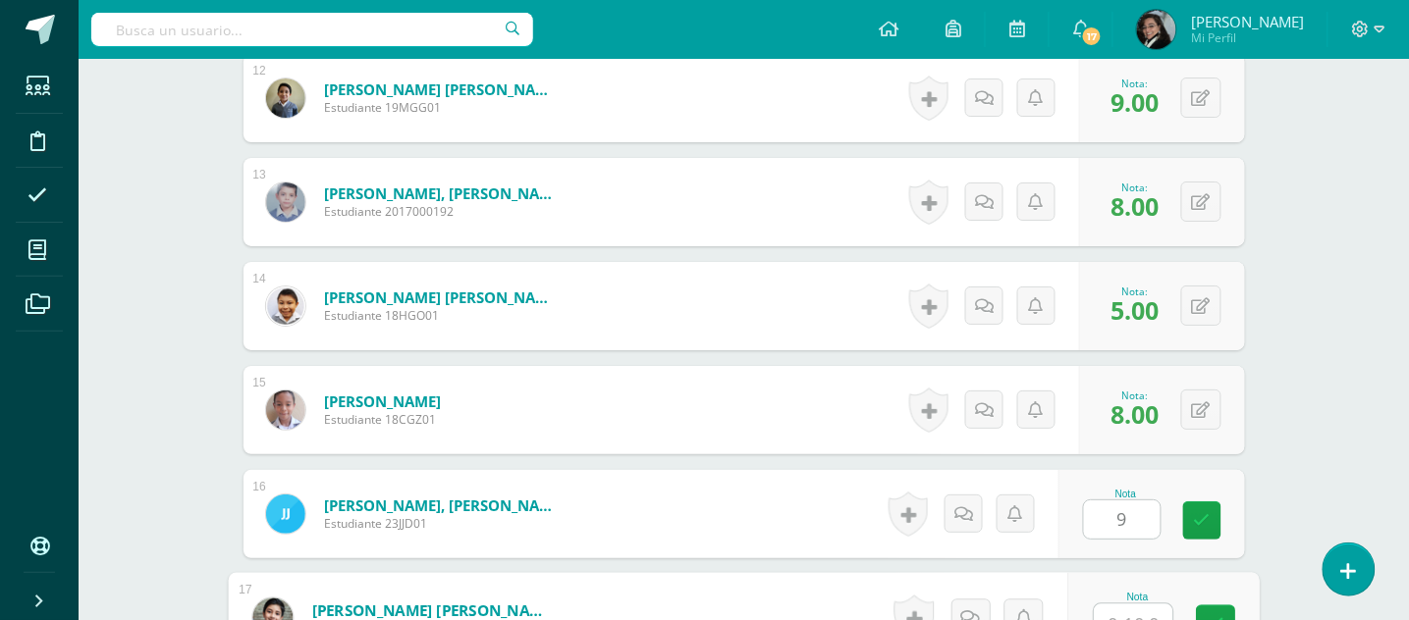
scroll to position [1794, 0]
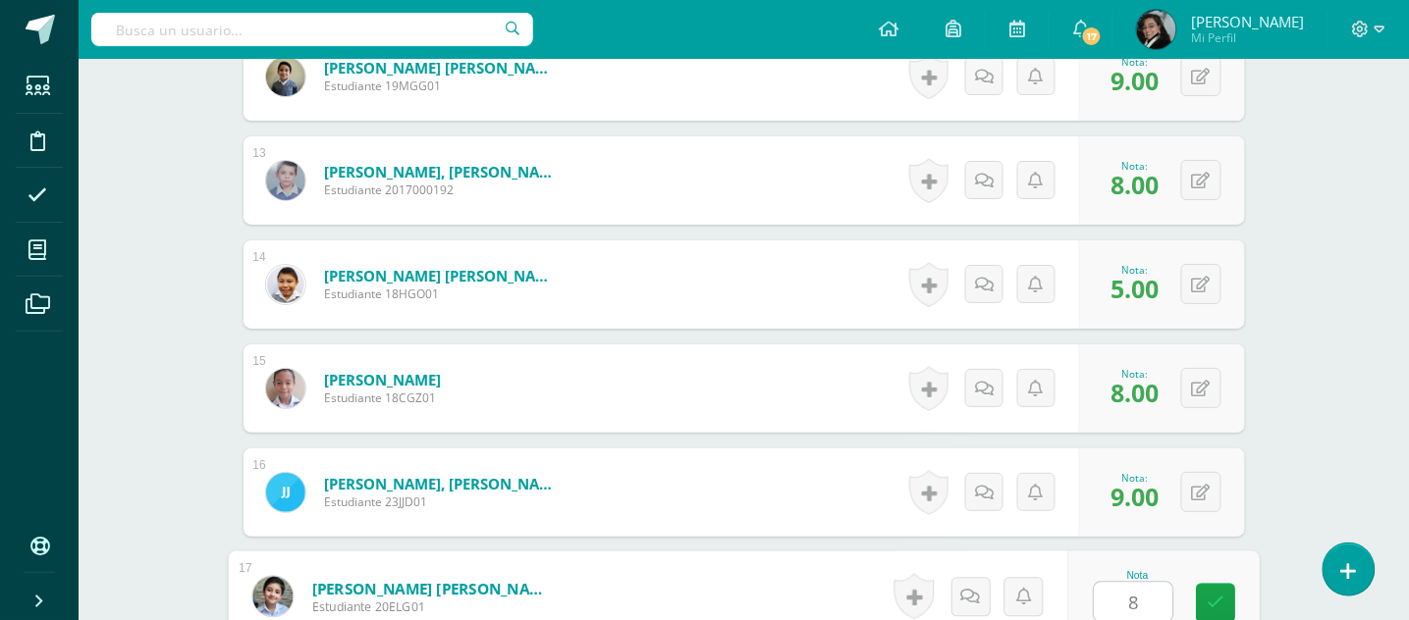
type input "8"
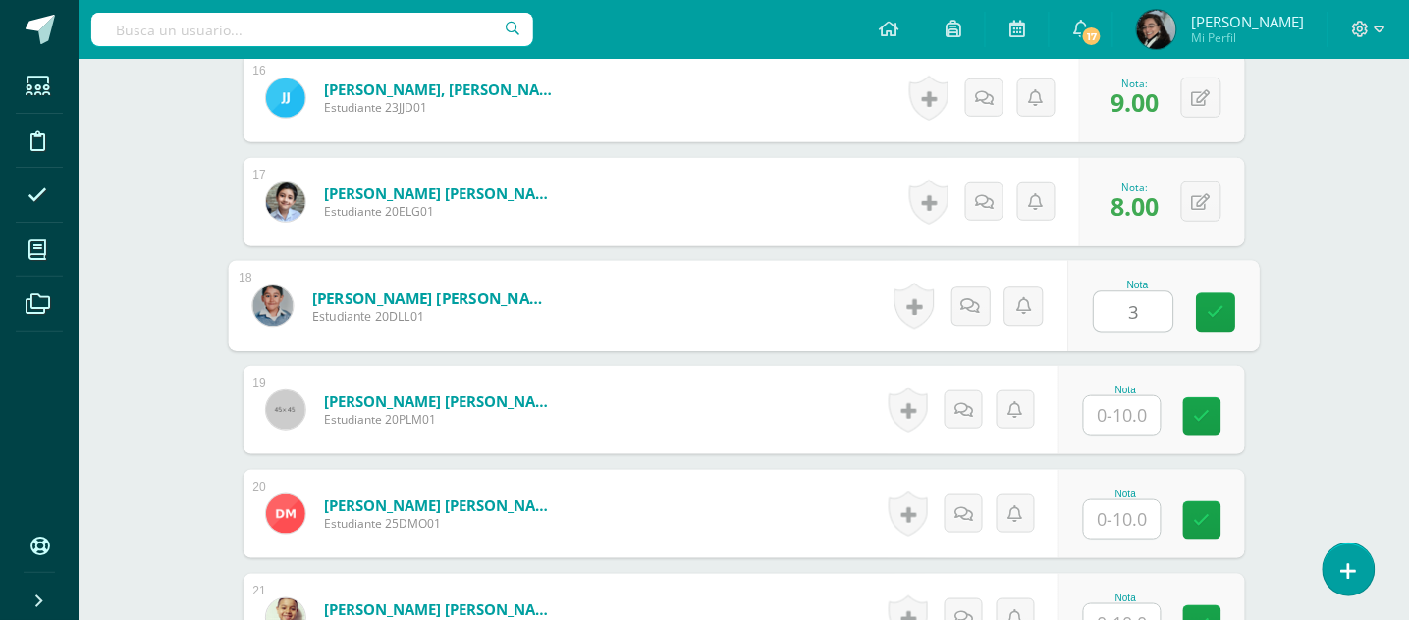
type input "3"
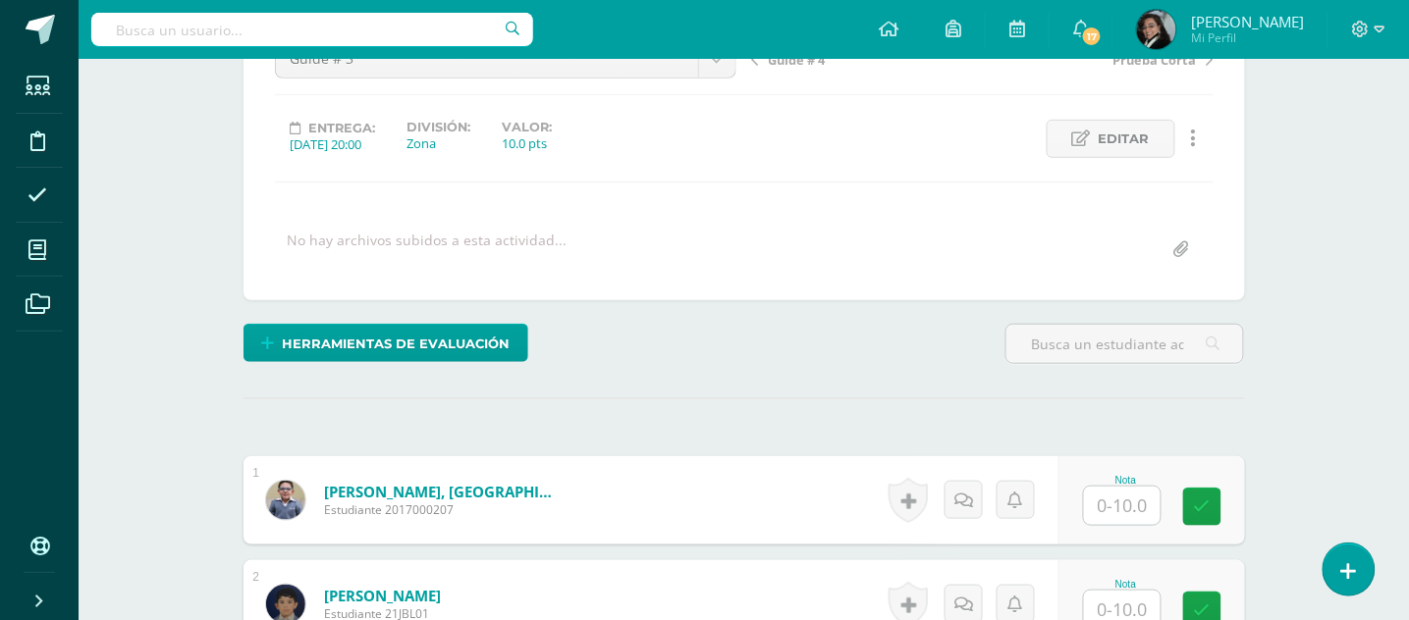
scroll to position [0, 0]
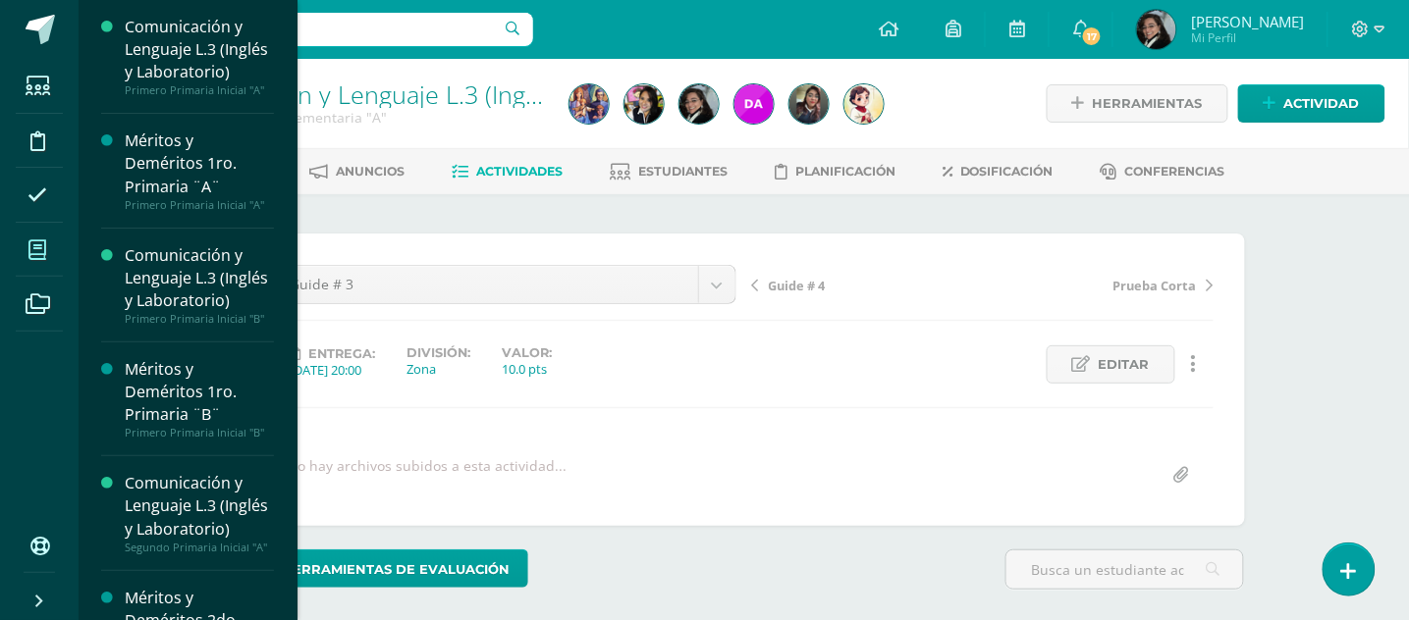
click at [36, 253] on icon at bounding box center [37, 250] width 18 height 20
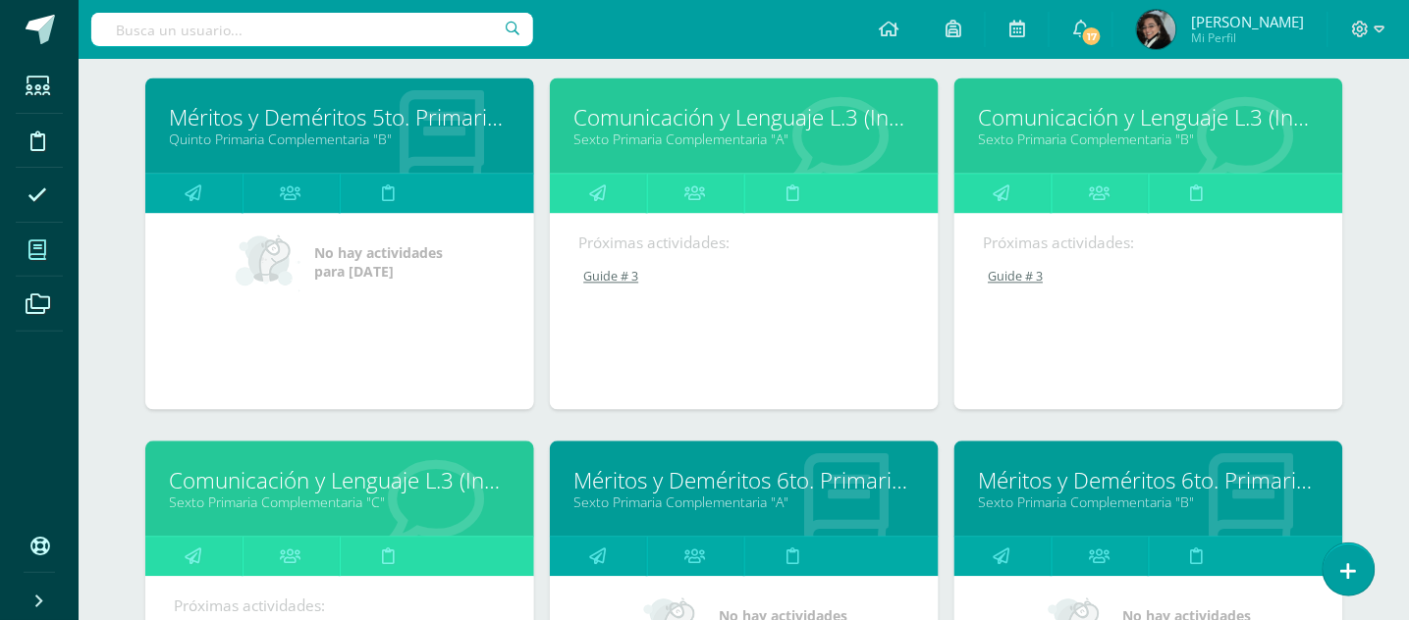
scroll to position [2697, 0]
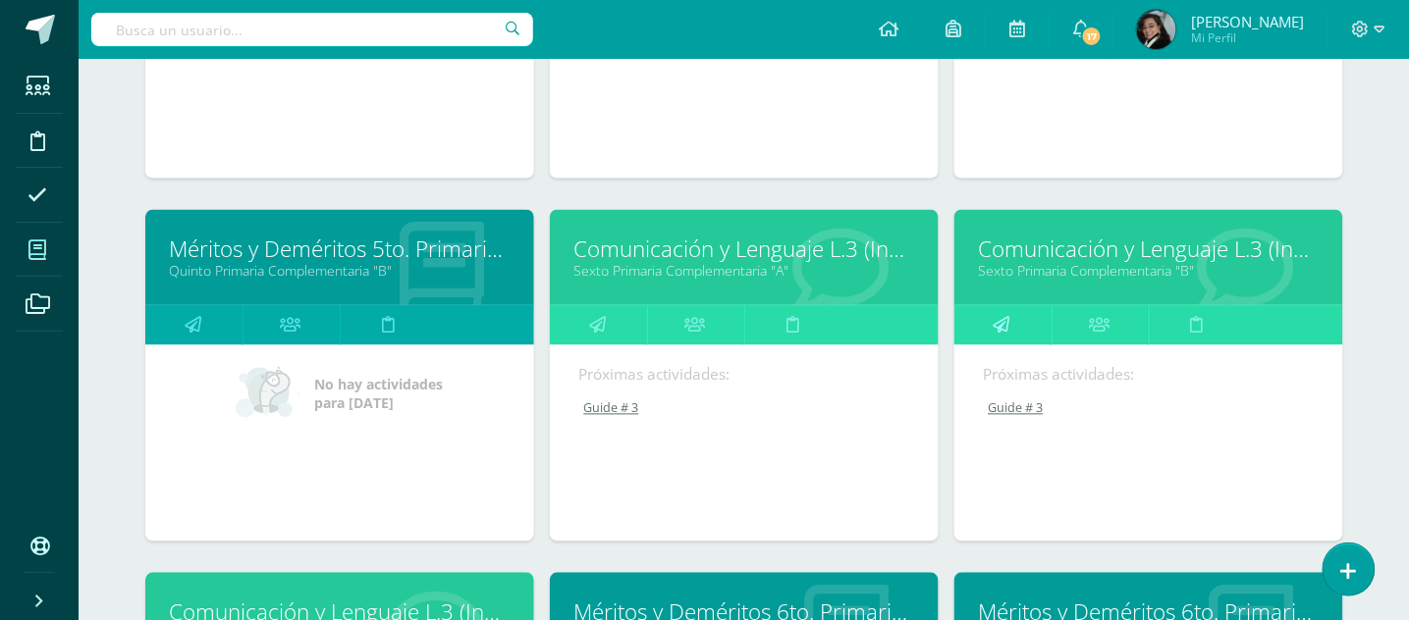
click at [1002, 313] on icon at bounding box center [1001, 325] width 17 height 38
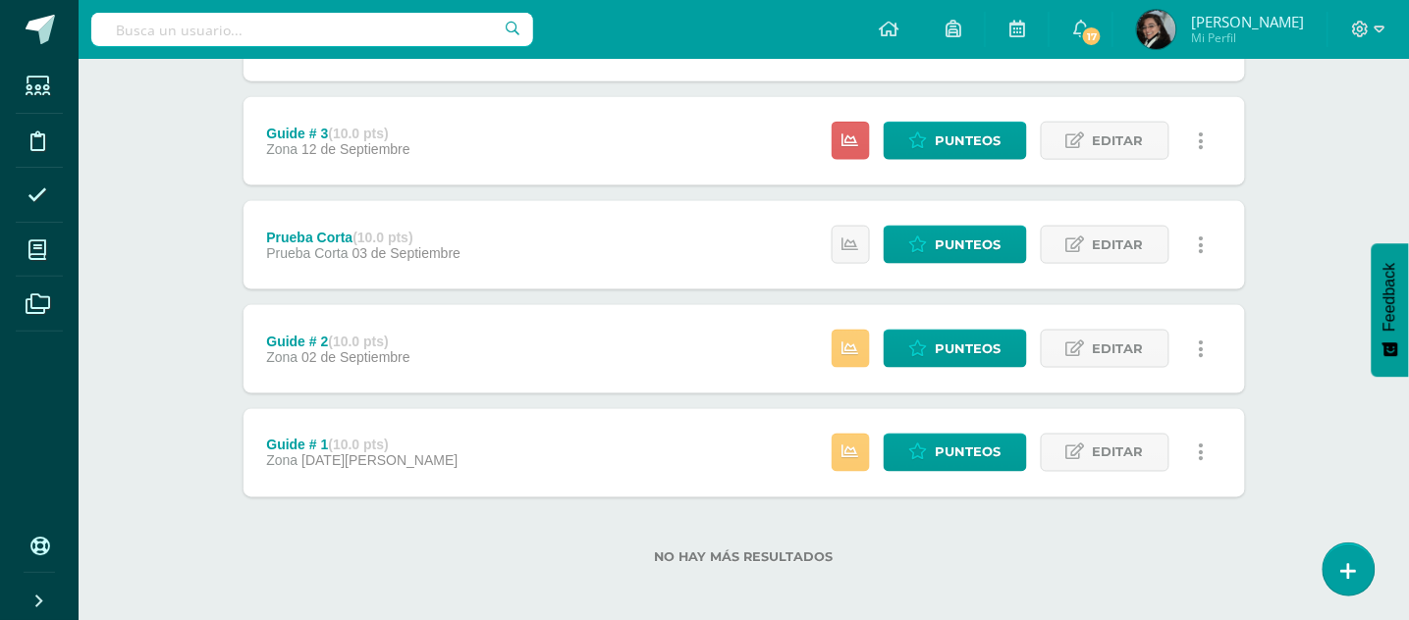
scroll to position [550, 0]
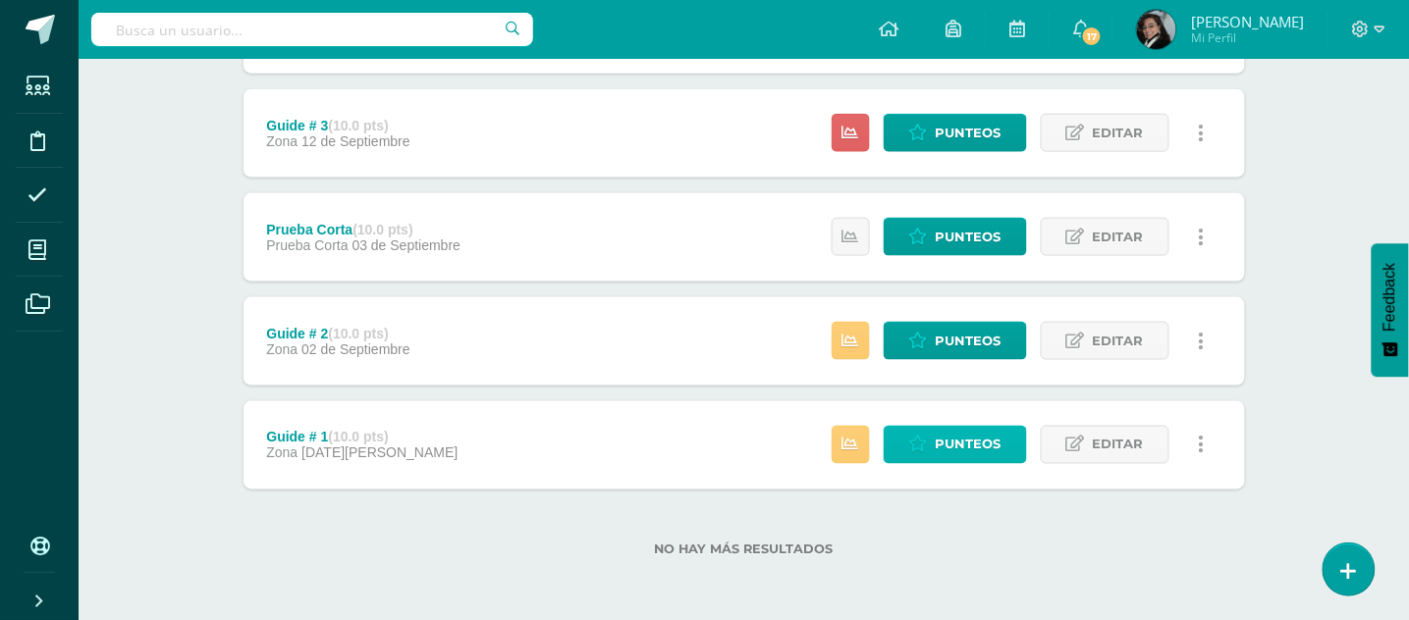
click at [933, 451] on link "Punteos" at bounding box center [954, 445] width 143 height 38
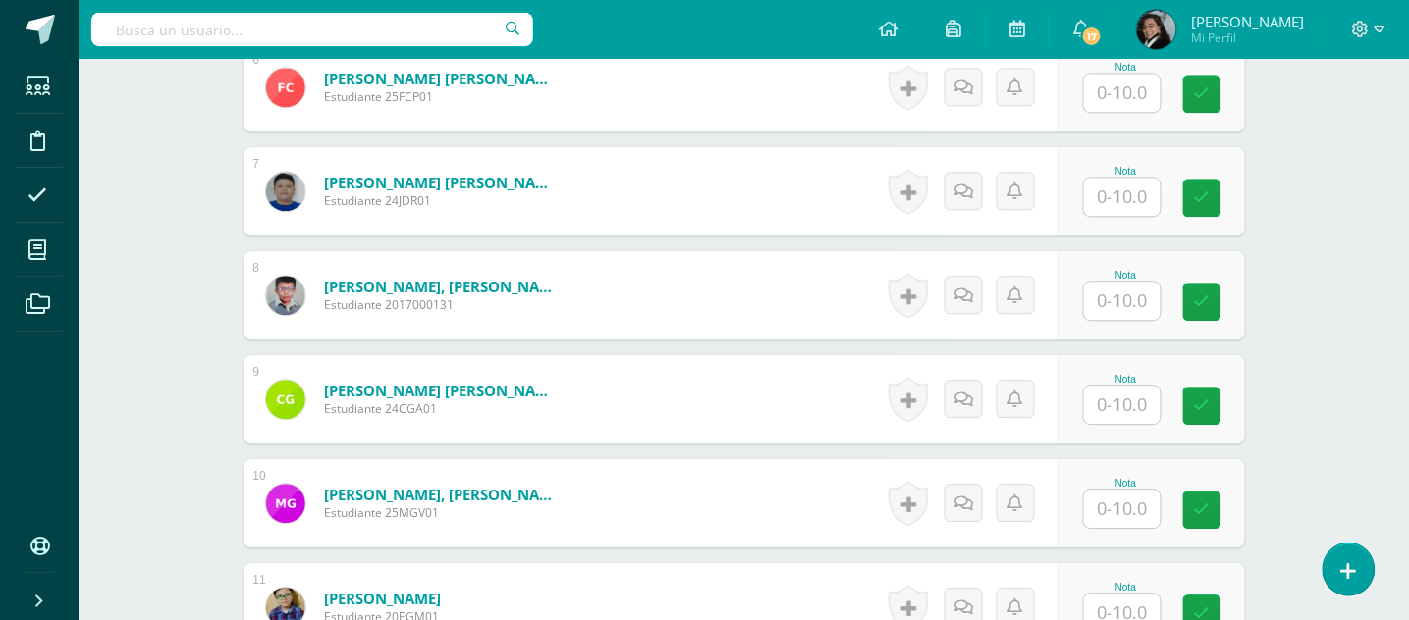
scroll to position [1308, 0]
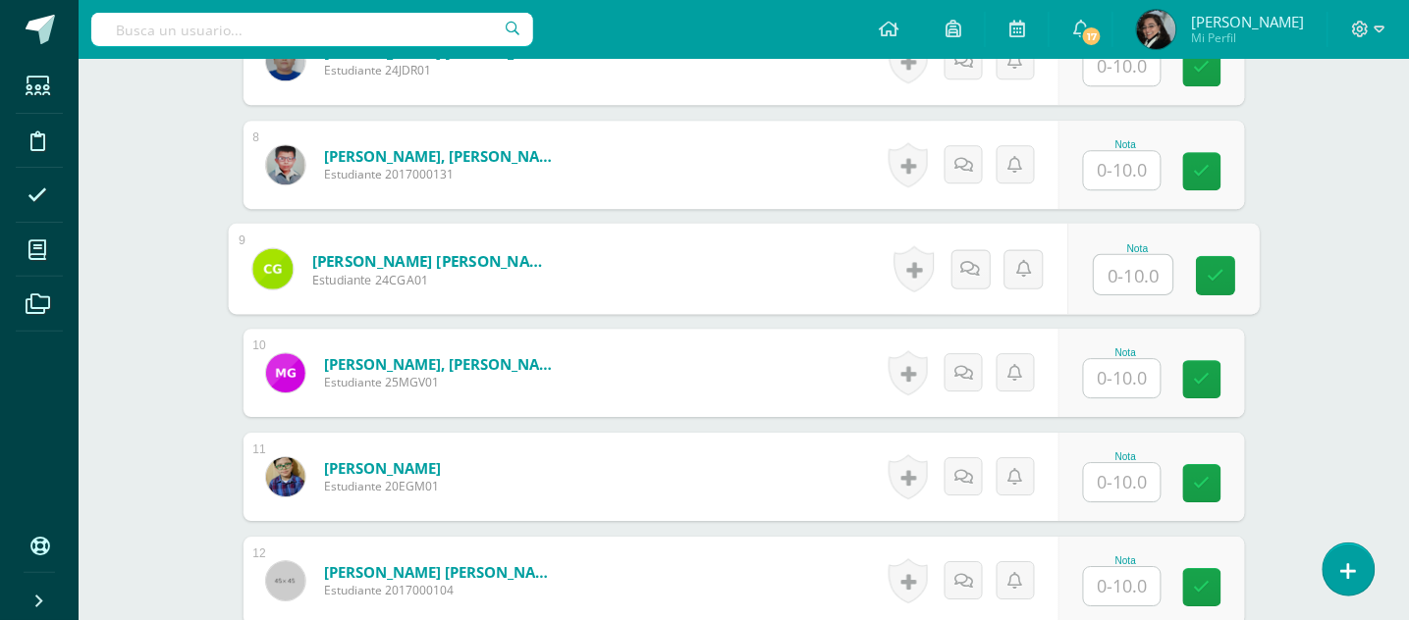
click at [1111, 276] on input "text" at bounding box center [1132, 274] width 79 height 39
type input "10"
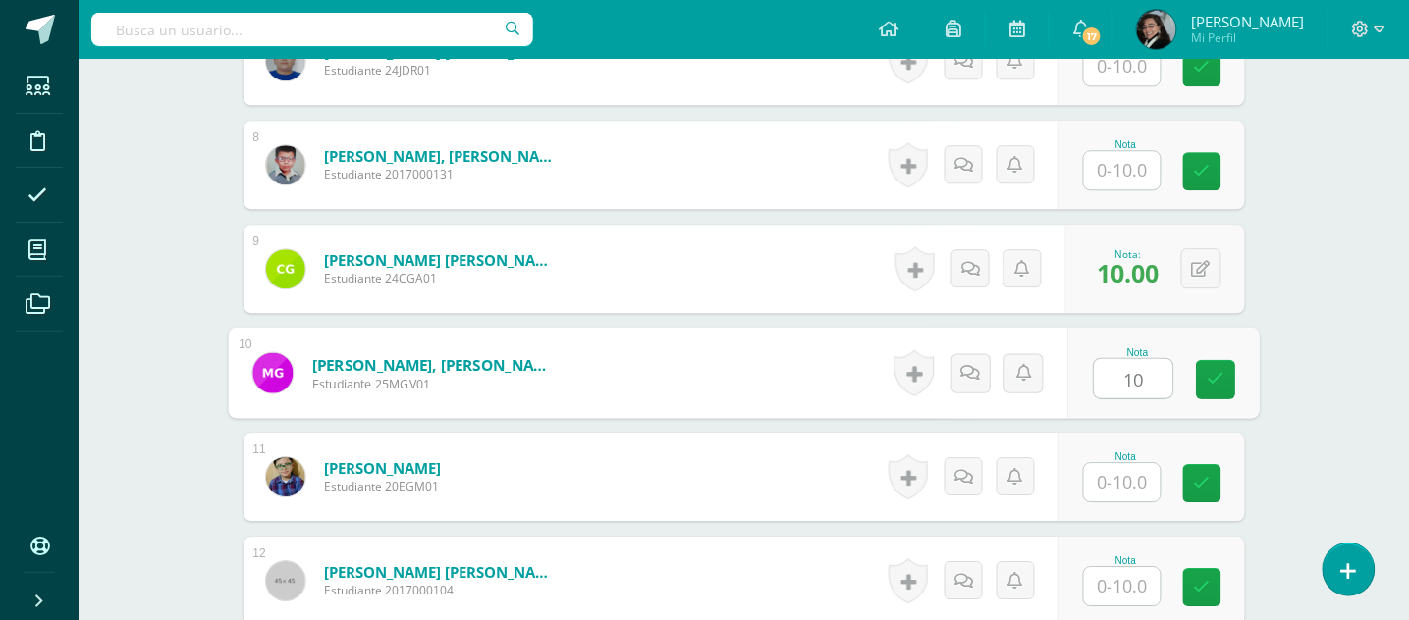
type input "10"
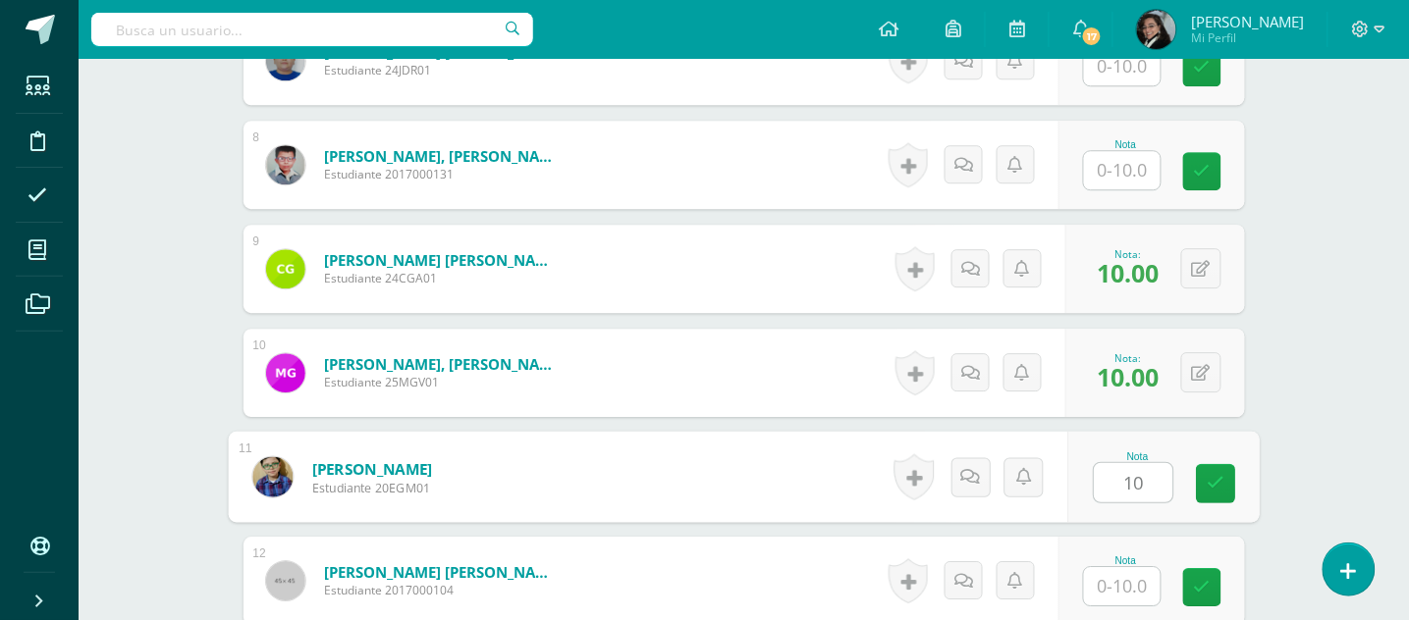
type input "10"
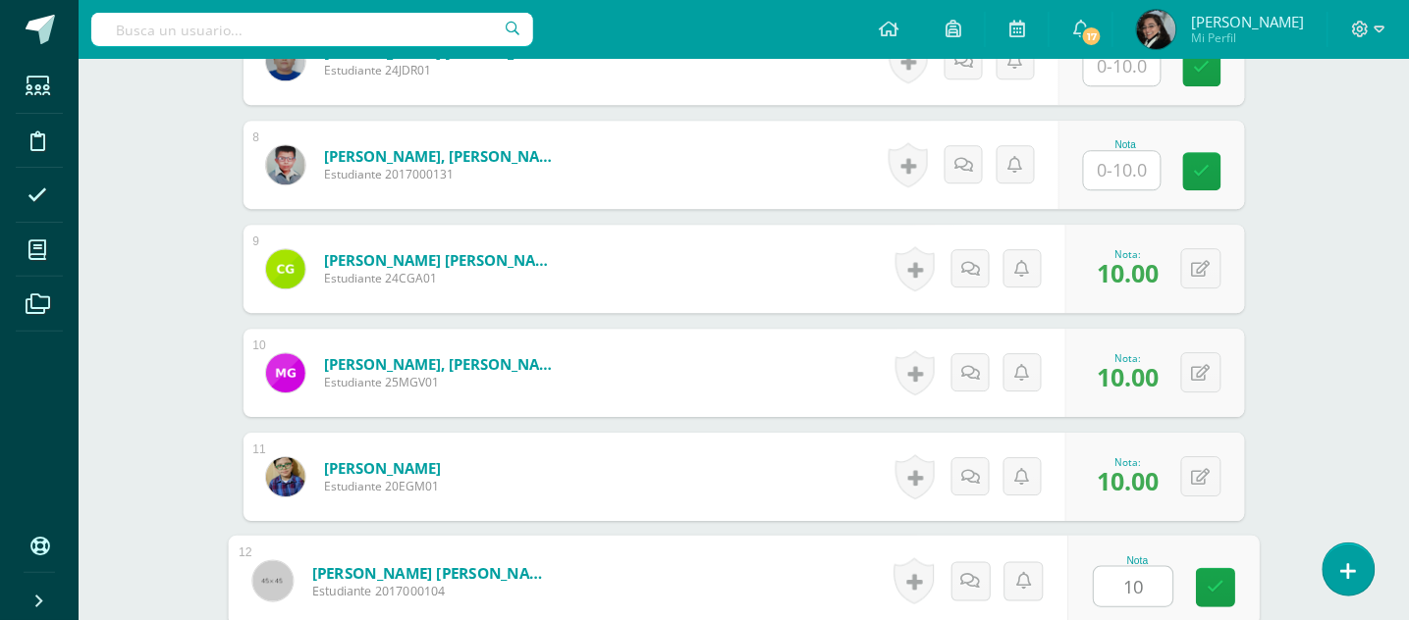
type input "10"
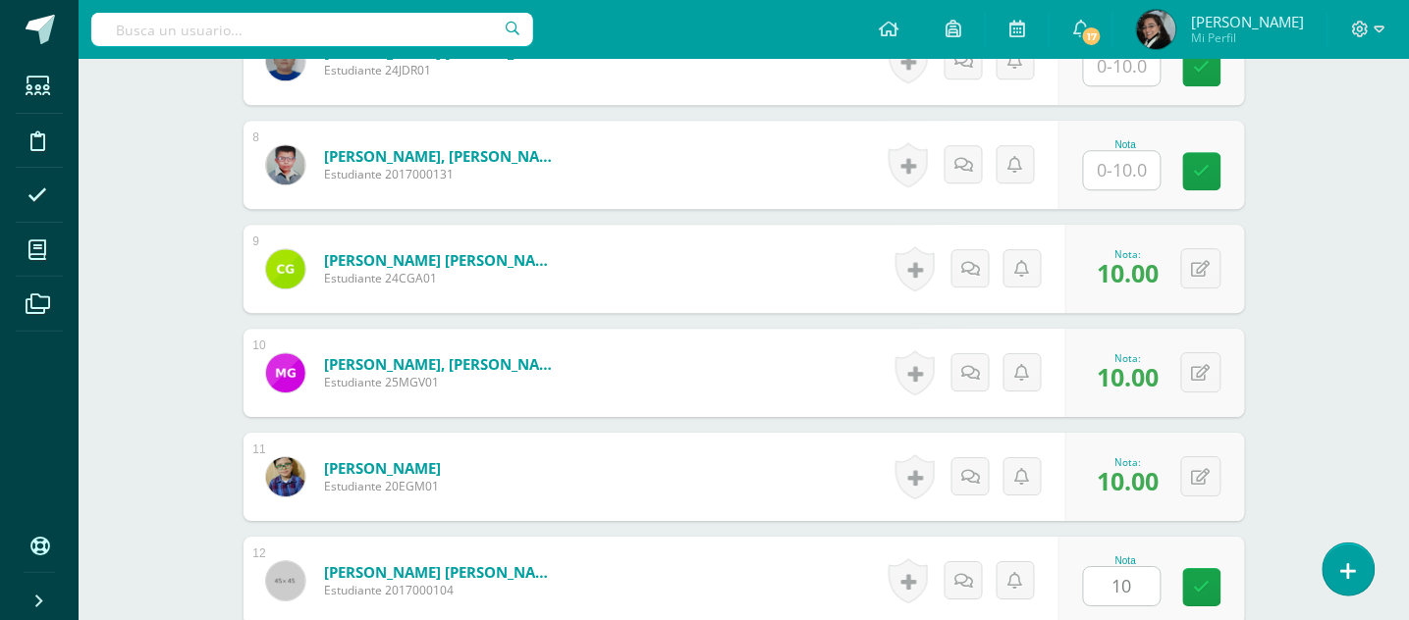
scroll to position [1688, 0]
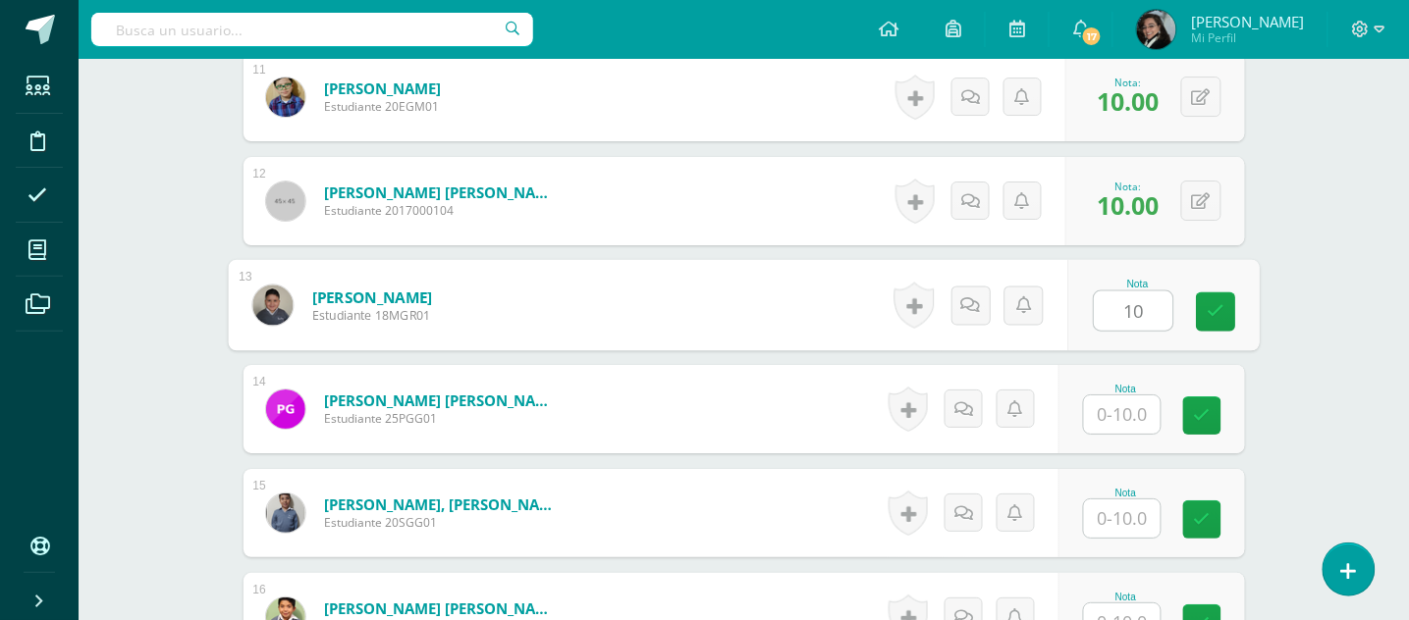
type input "10"
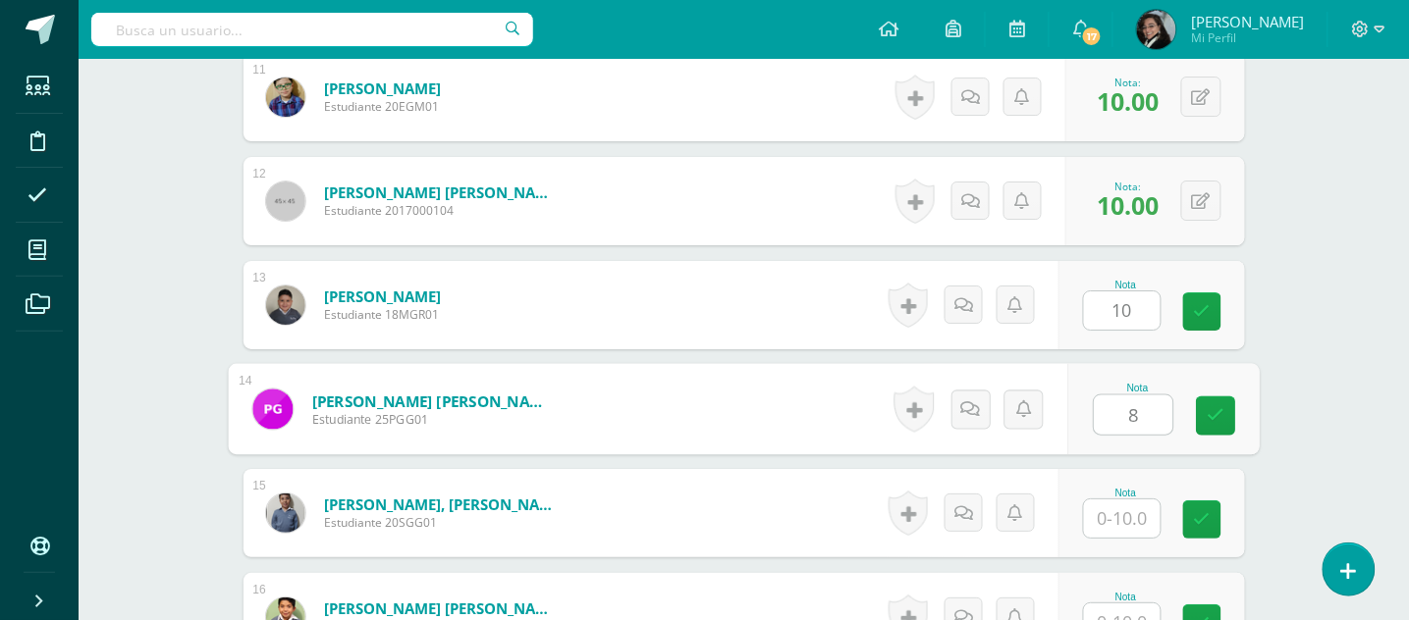
type input "8"
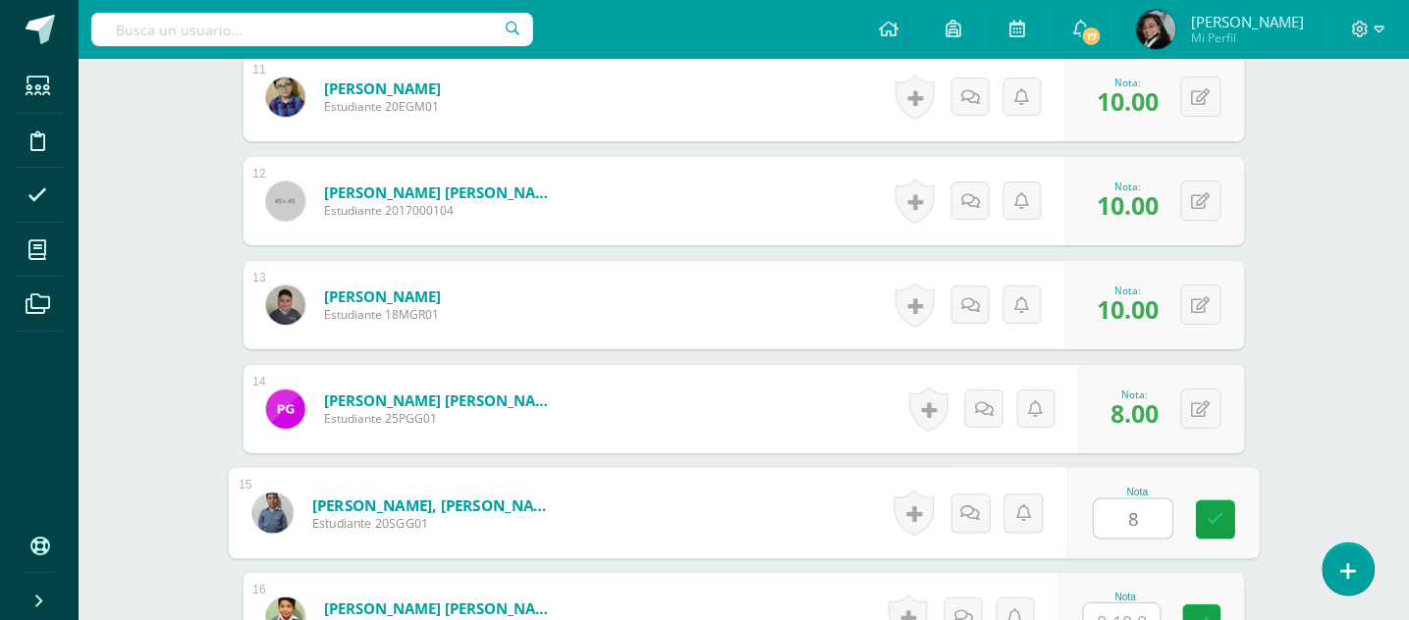
type input "8"
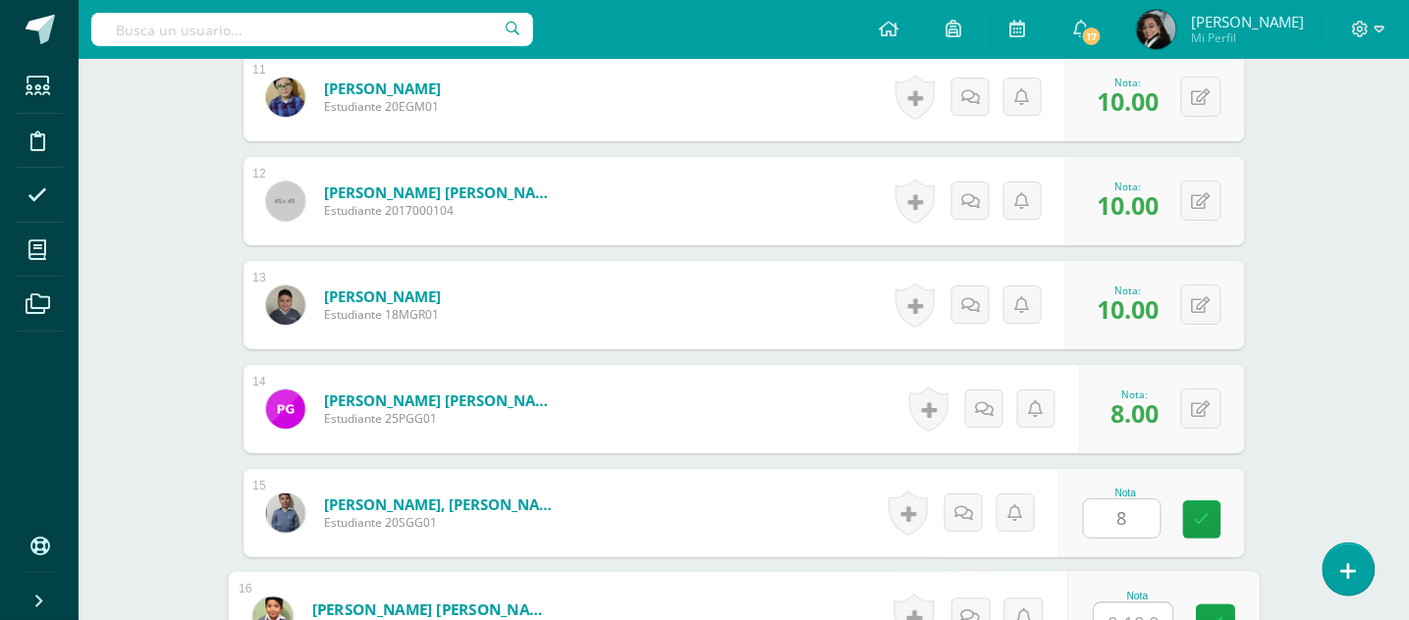
scroll to position [1708, 0]
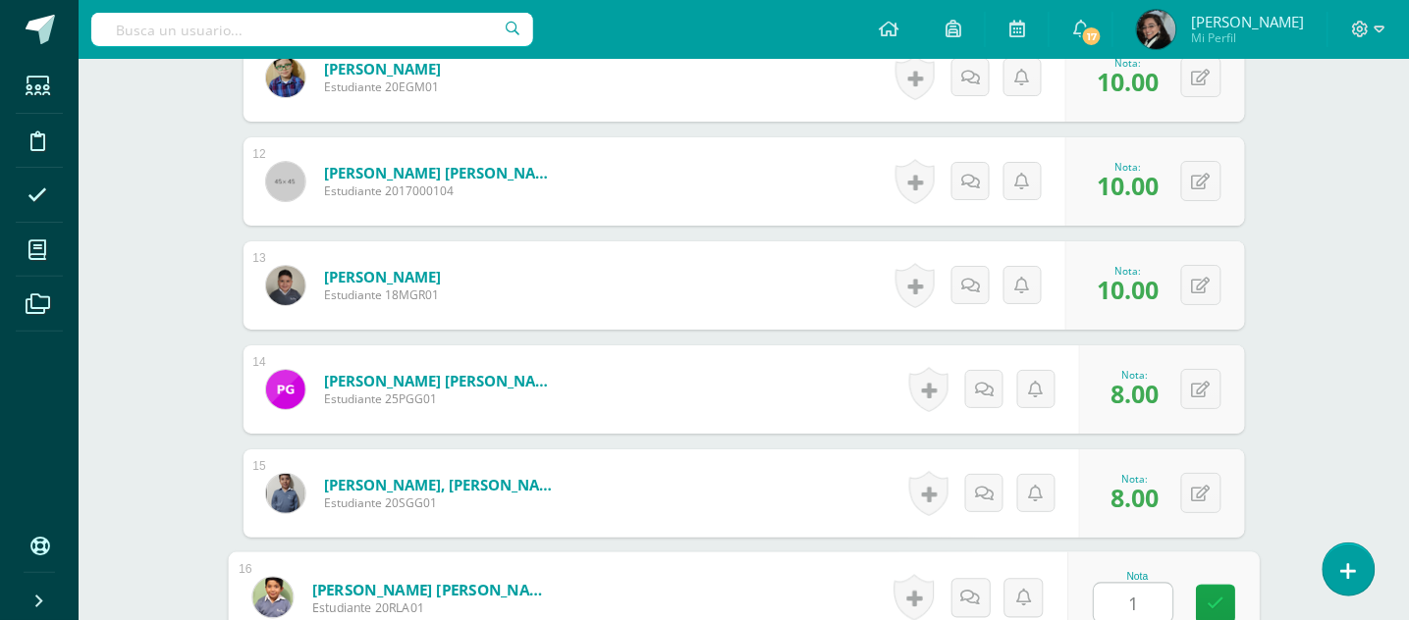
type input "10"
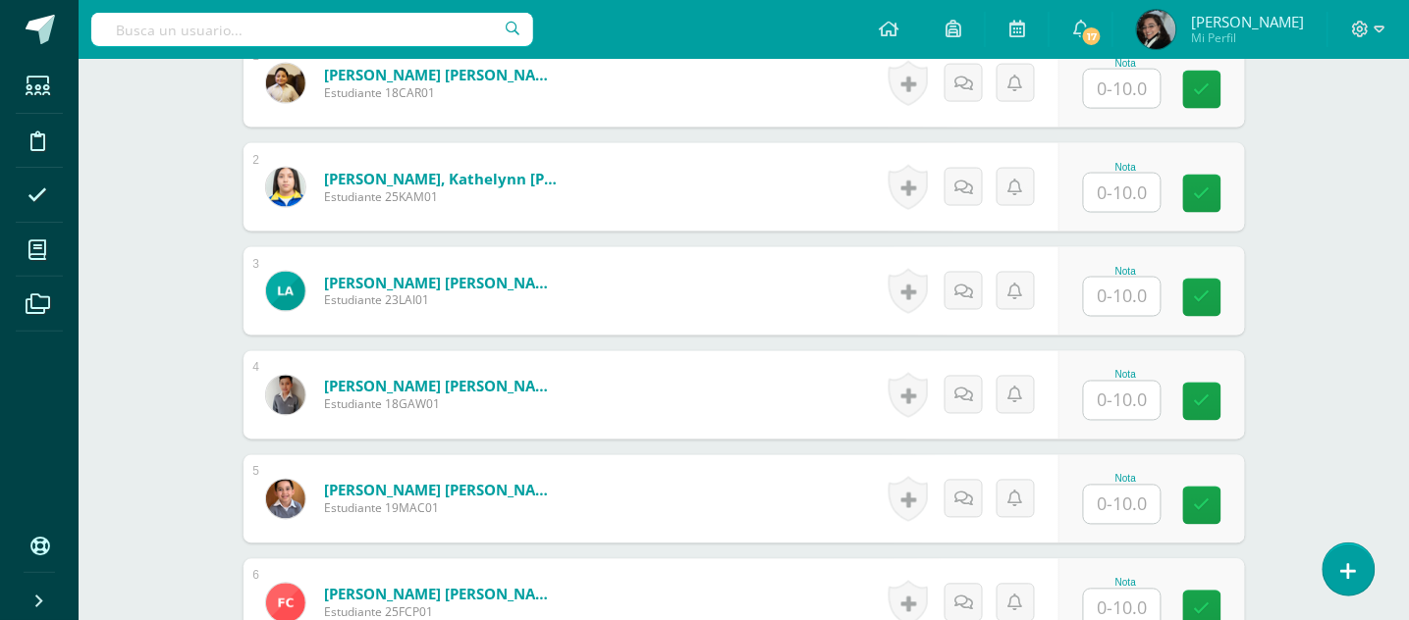
scroll to position [0, 0]
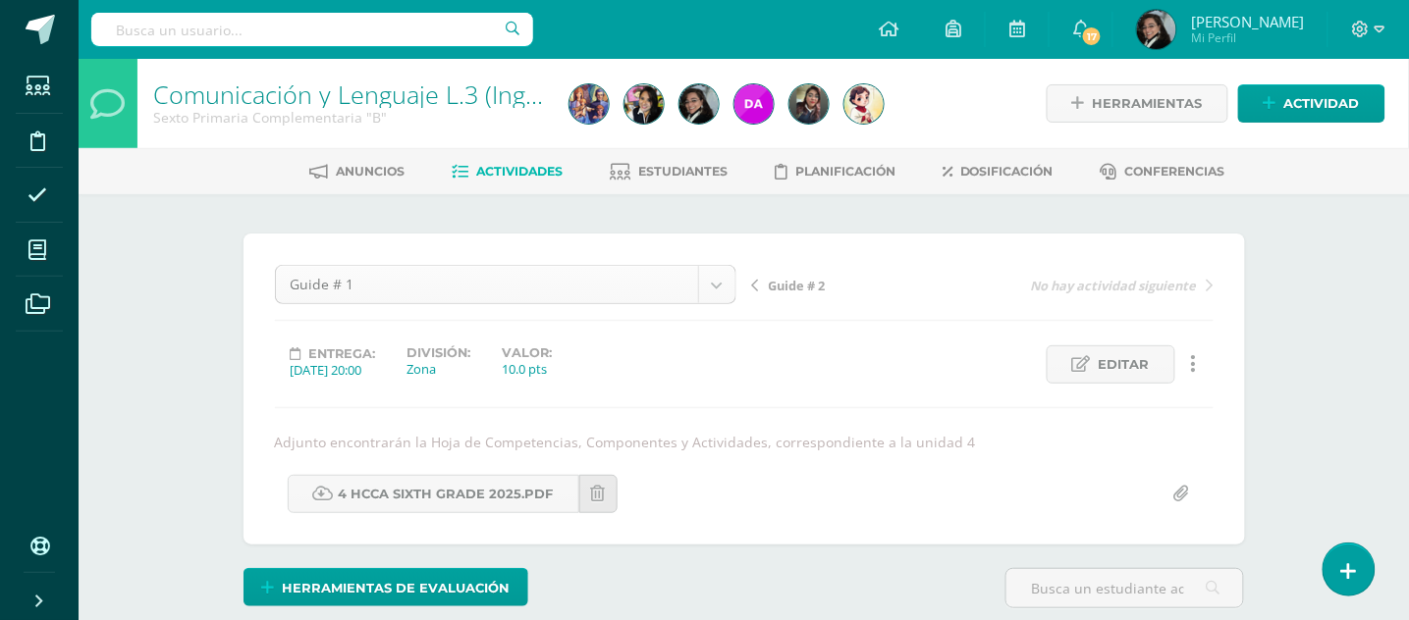
click at [808, 289] on span "Guide # 2" at bounding box center [797, 286] width 57 height 18
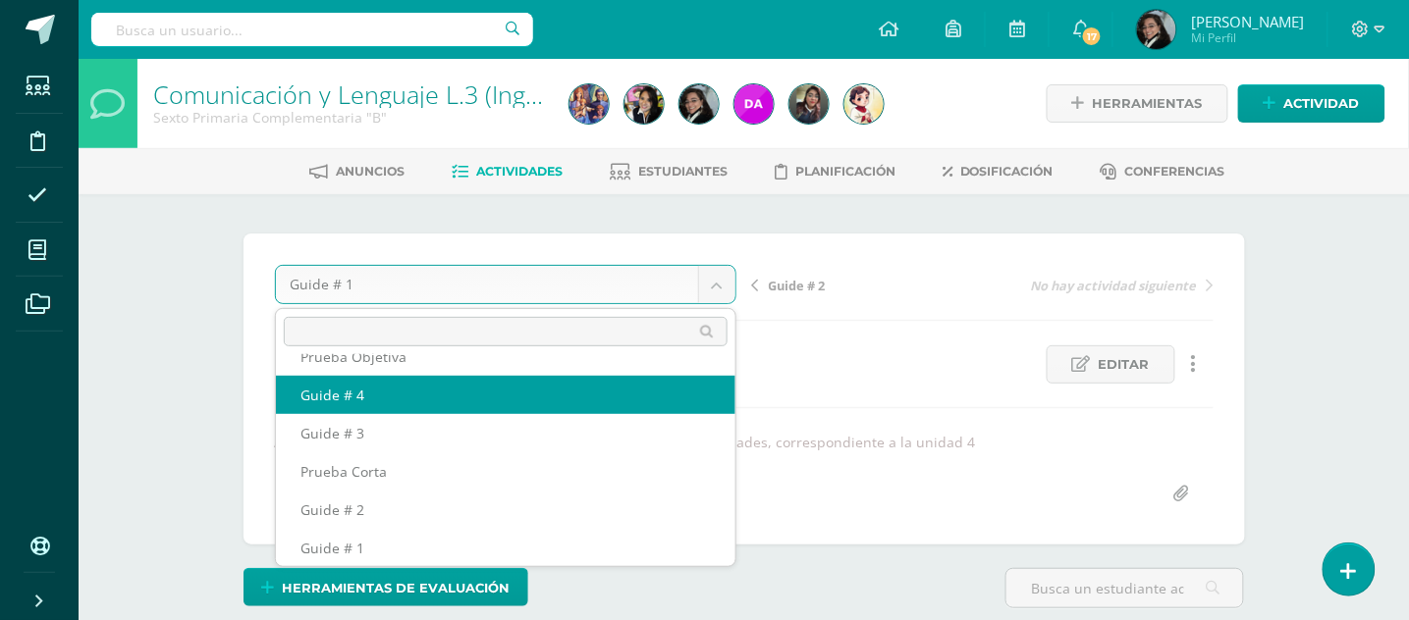
scroll to position [45, 0]
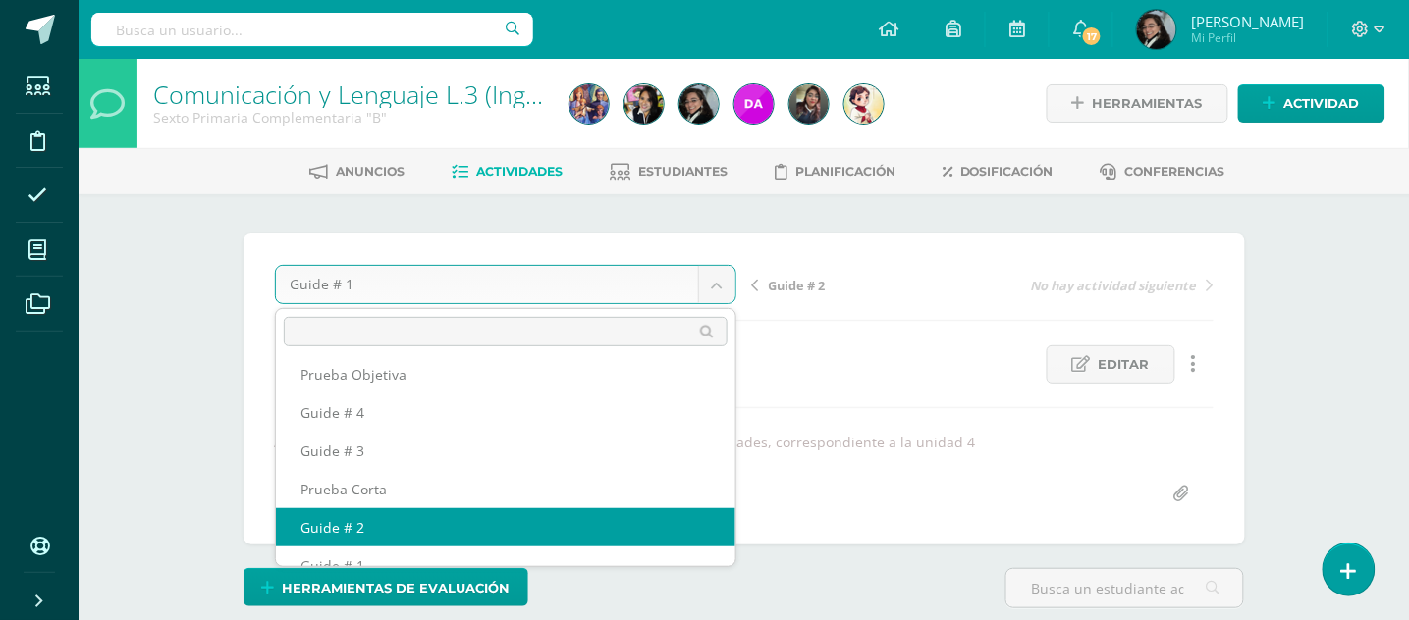
select select "/dashboard/teacher/grade-activity/178353/"
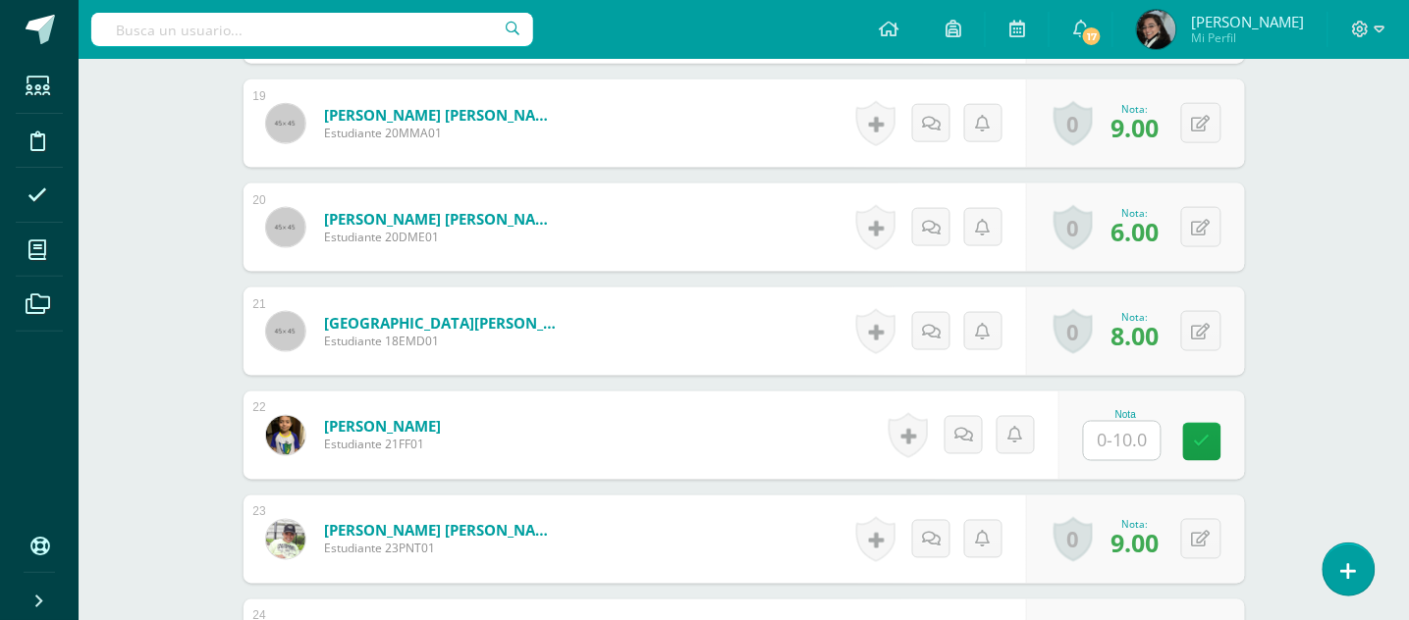
scroll to position [2475, 0]
click at [1128, 437] on input "text" at bounding box center [1122, 442] width 77 height 38
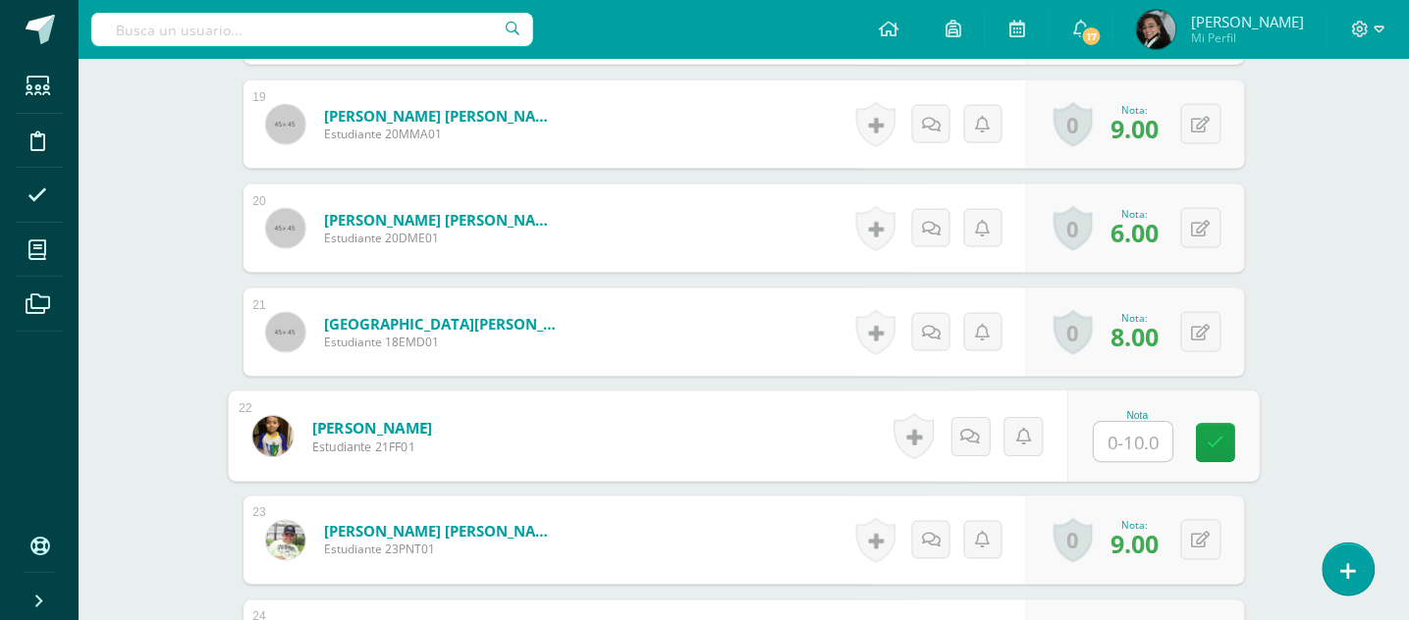
type input "9"
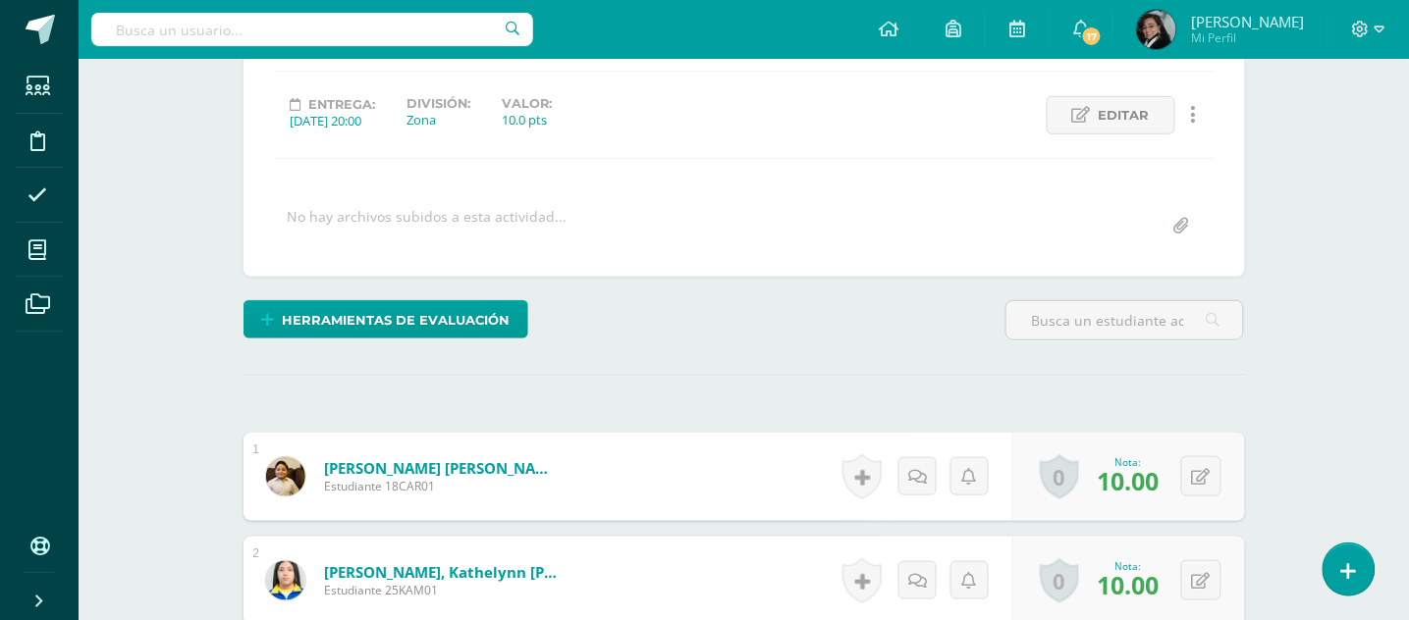
scroll to position [0, 0]
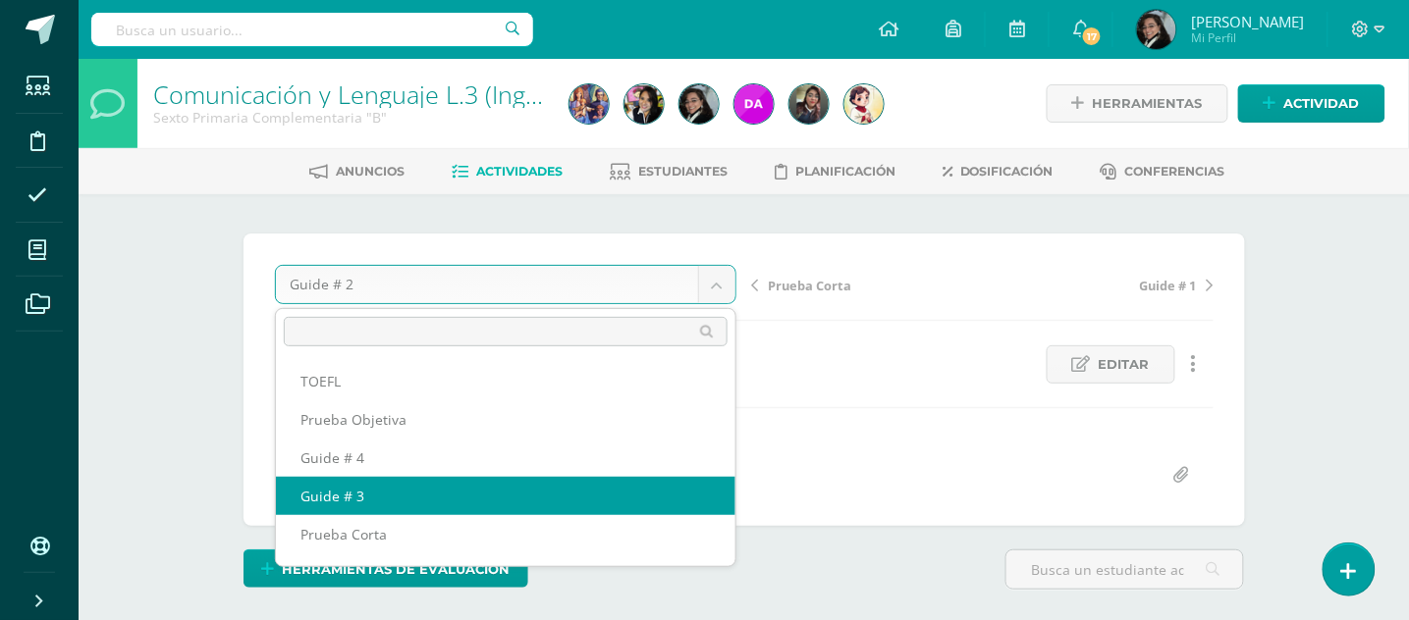
select select "/dashboard/teacher/grade-activity/178359/"
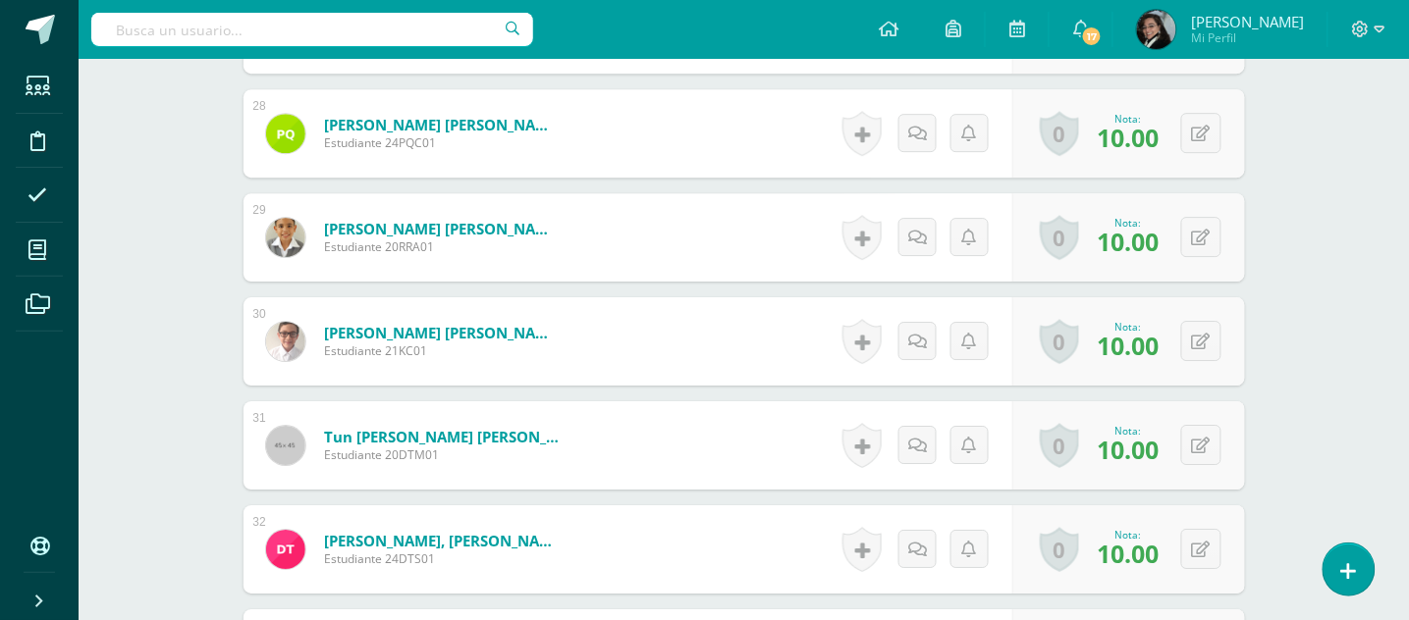
scroll to position [3534, 0]
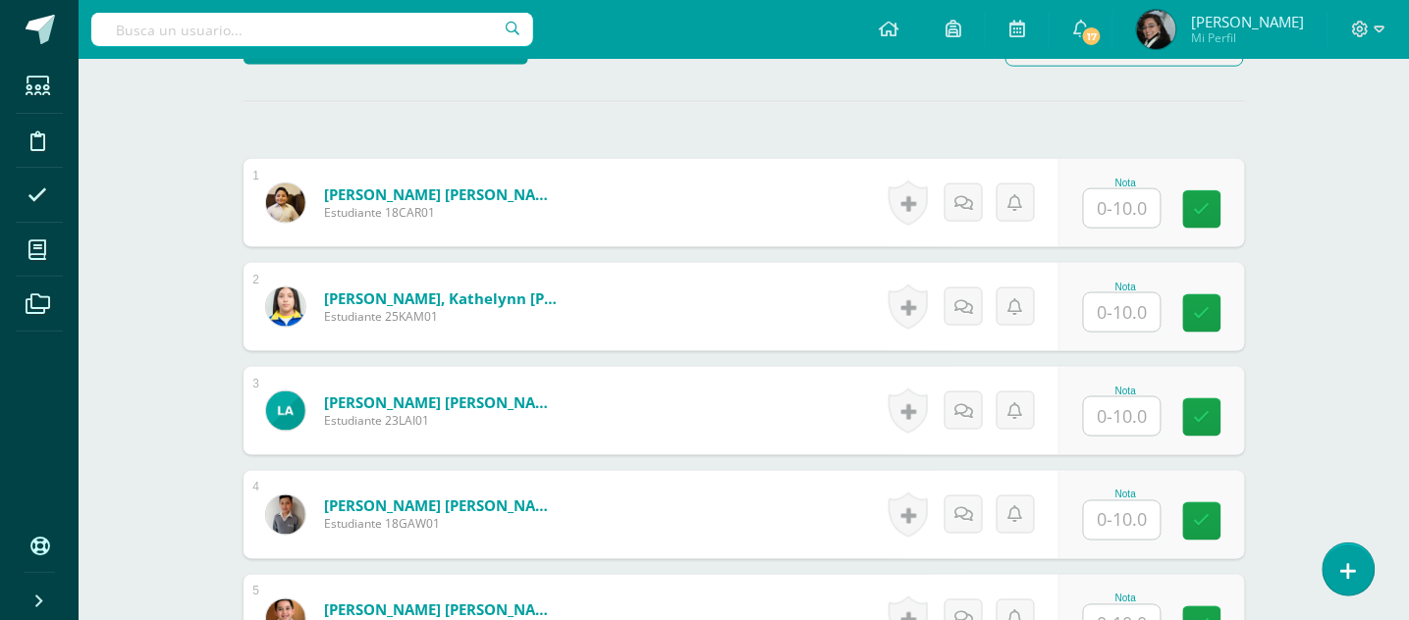
scroll to position [1308, 0]
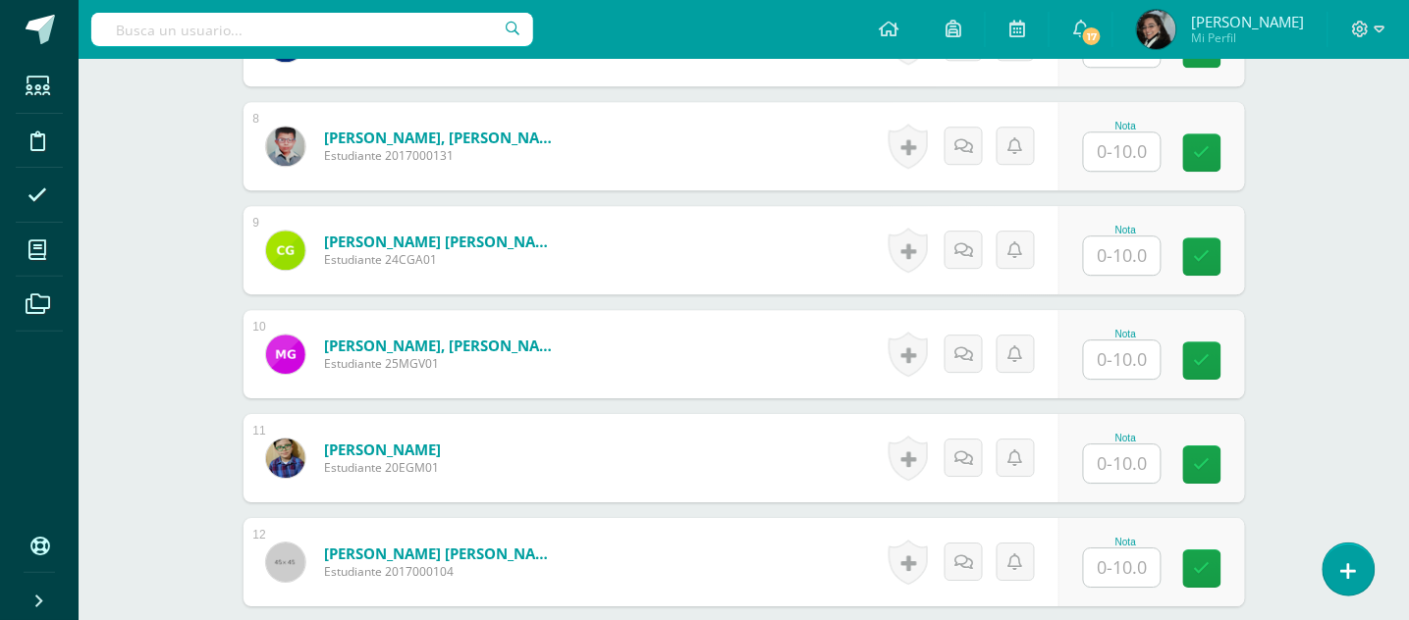
click at [1107, 253] on input "text" at bounding box center [1122, 256] width 77 height 38
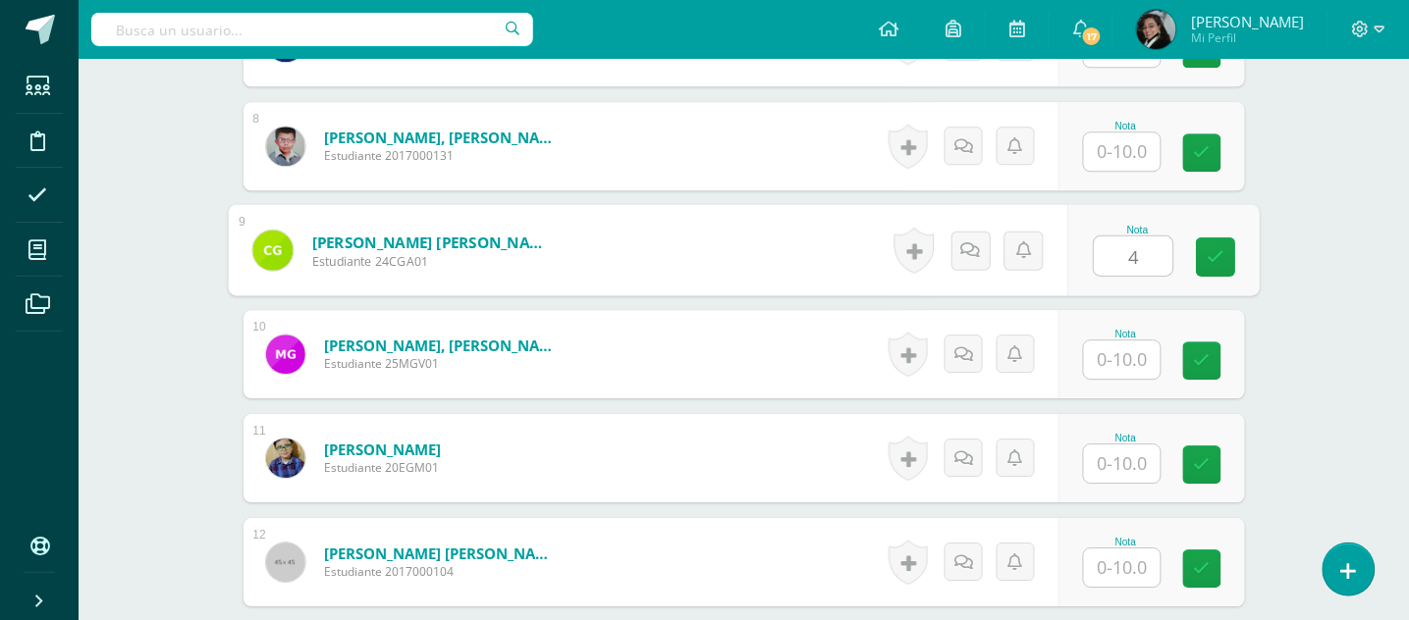
type input "4"
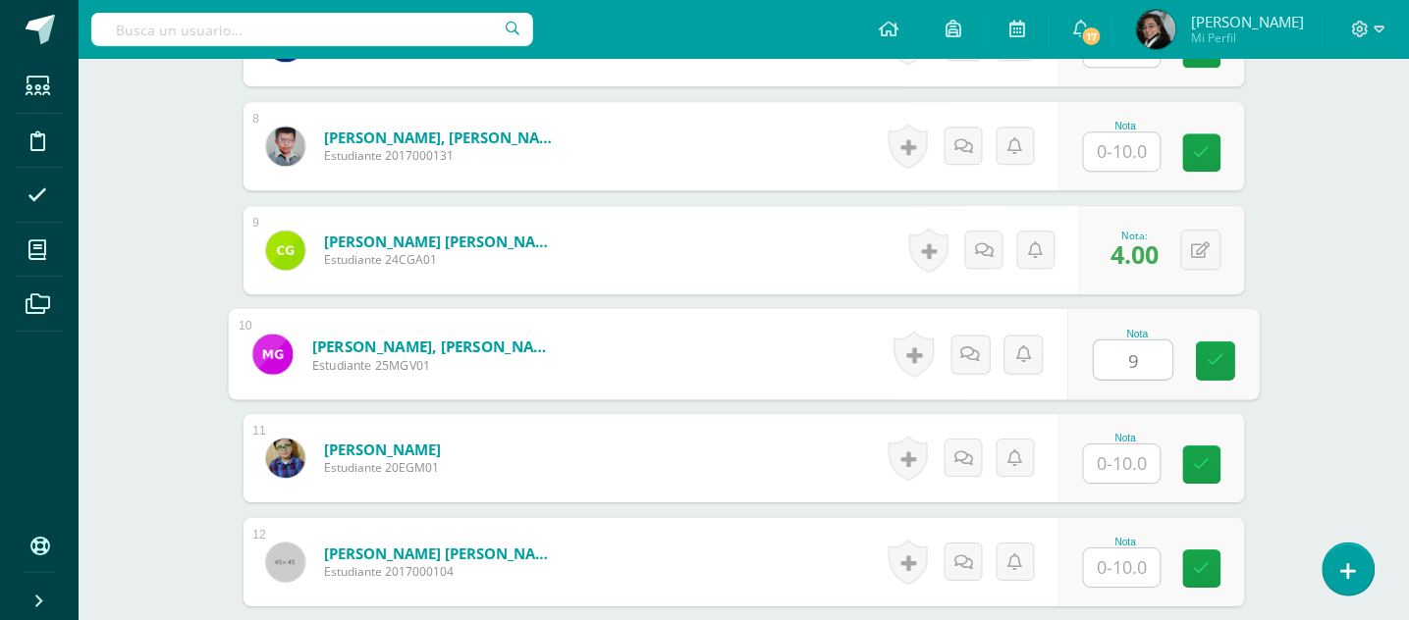
type input "9"
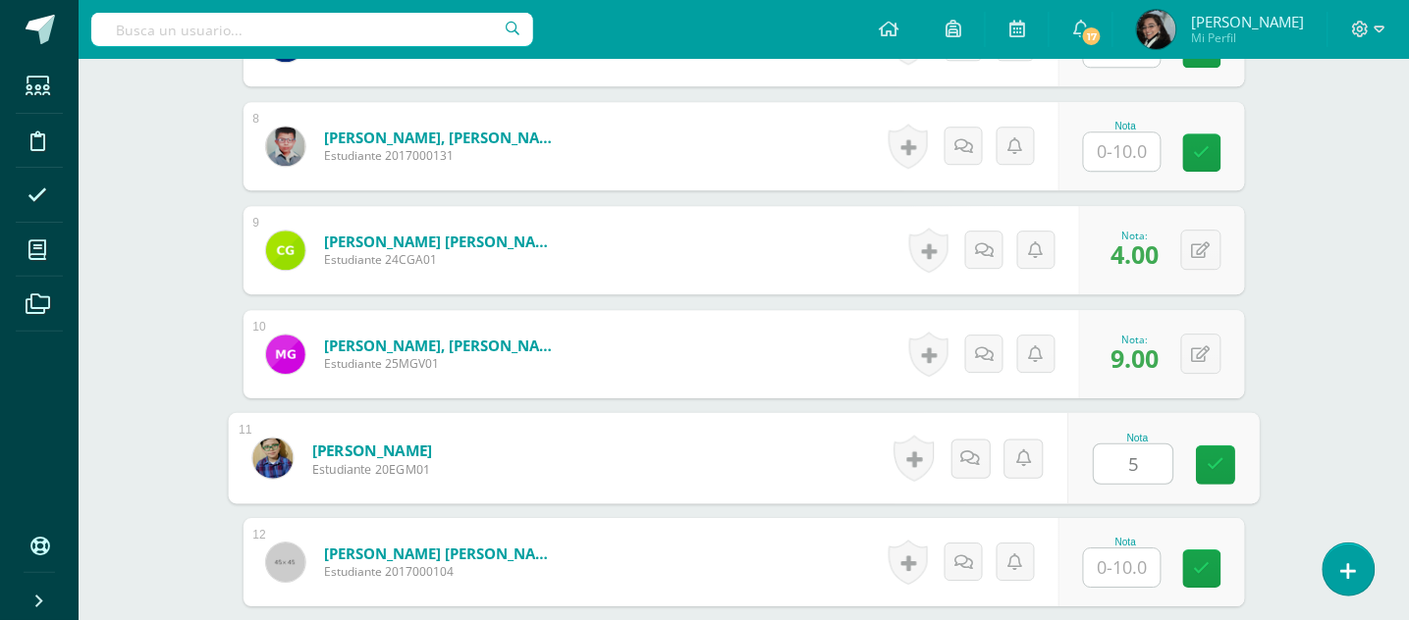
type input "5"
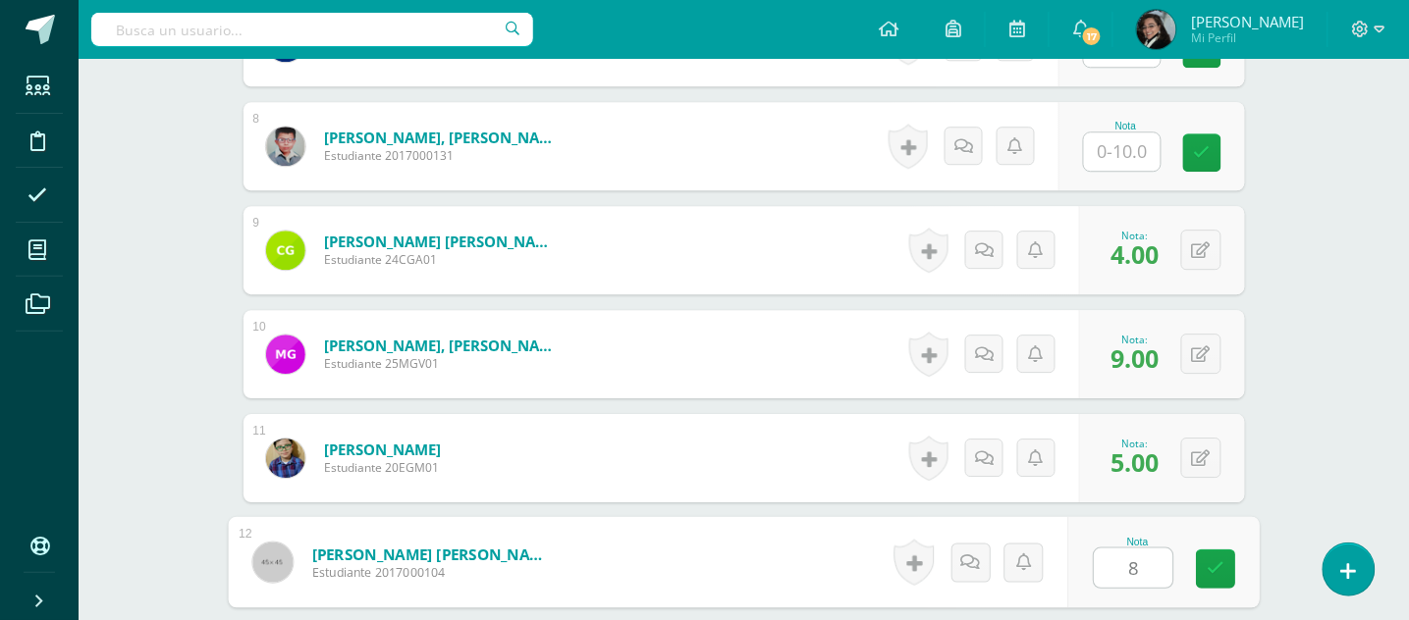
type input "8"
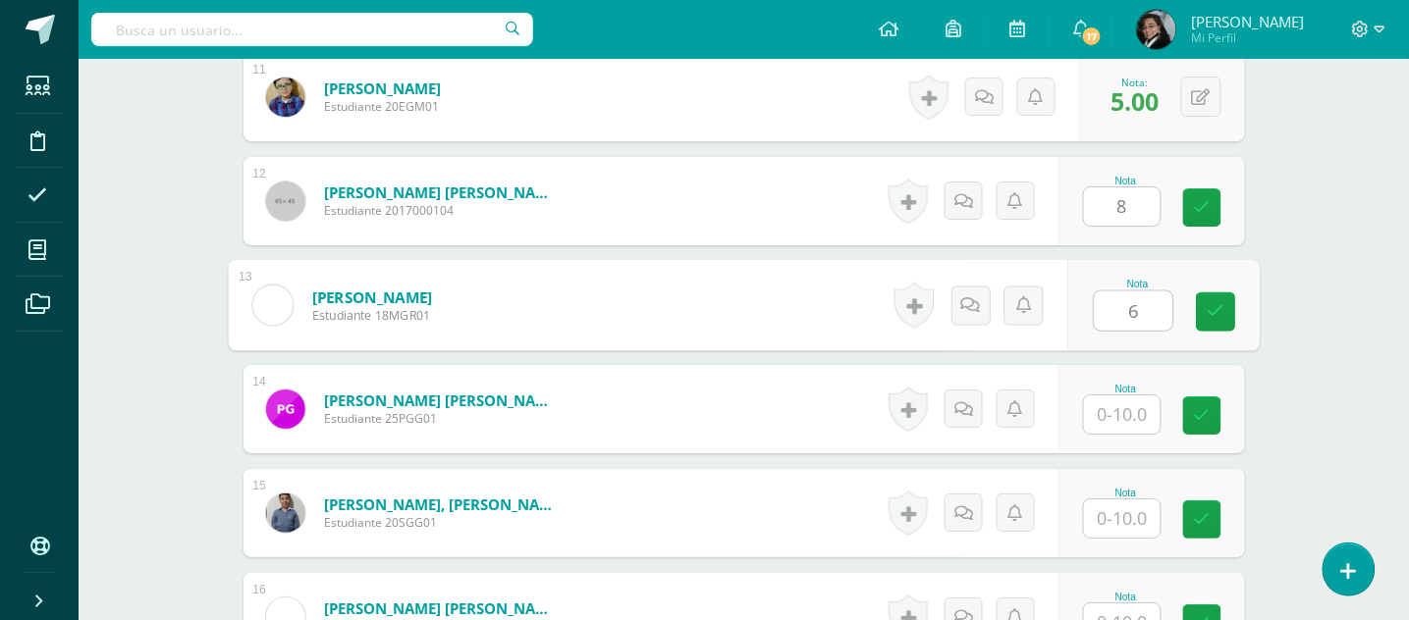
type input "6"
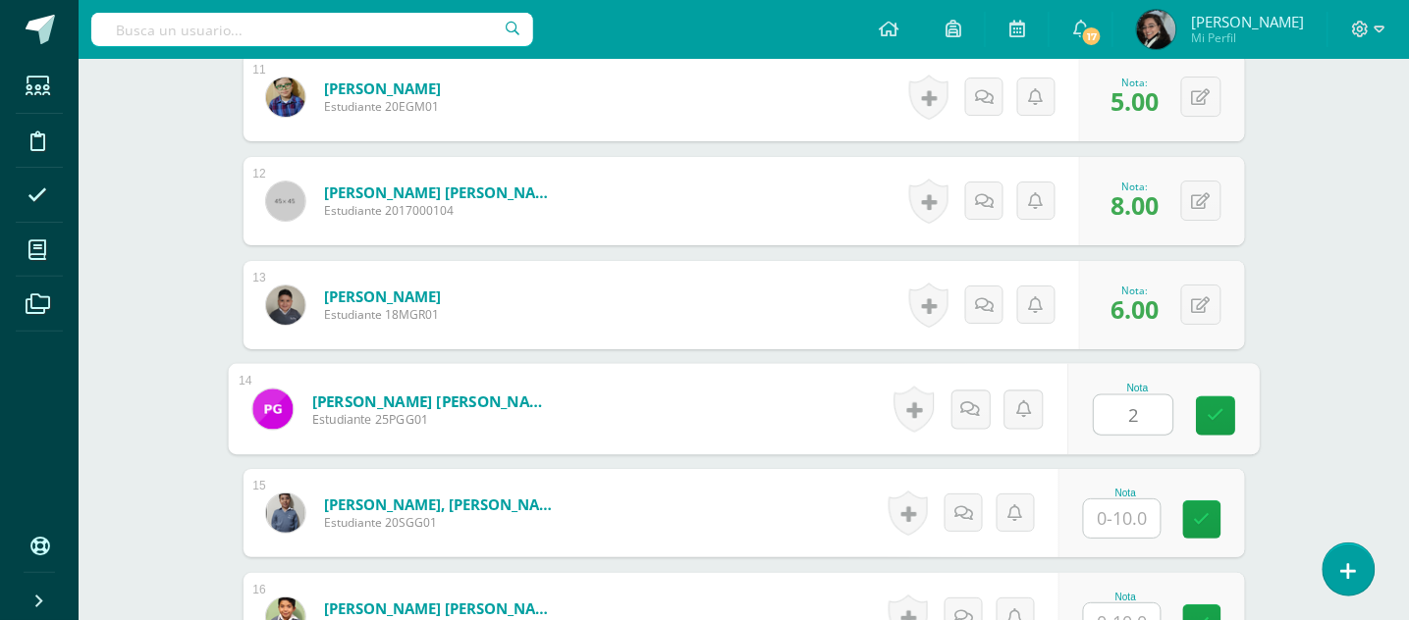
type input "2"
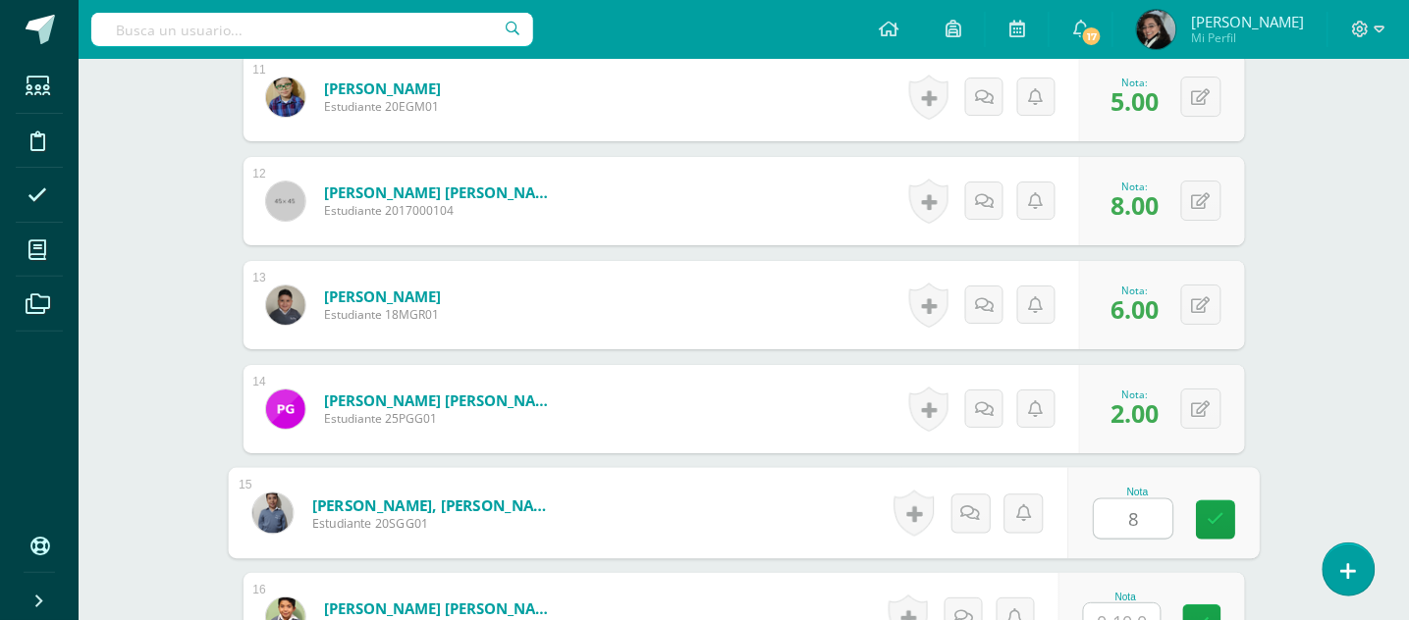
type input "8"
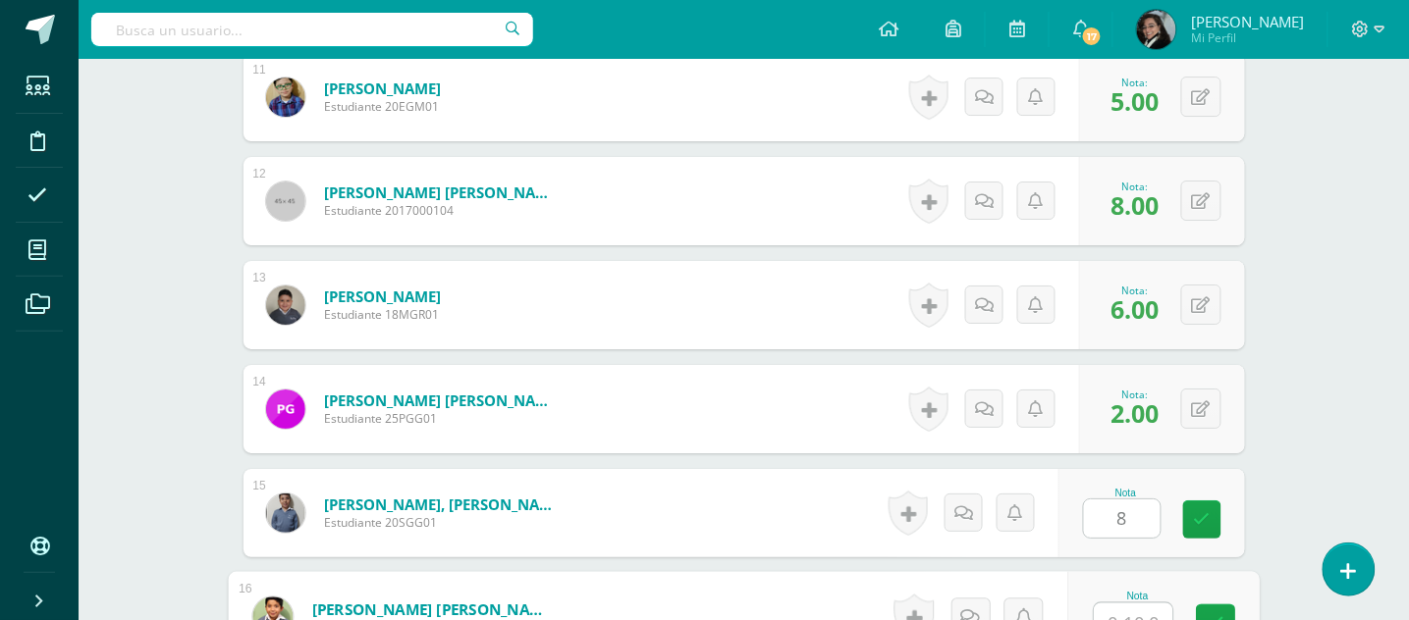
scroll to position [1689, 0]
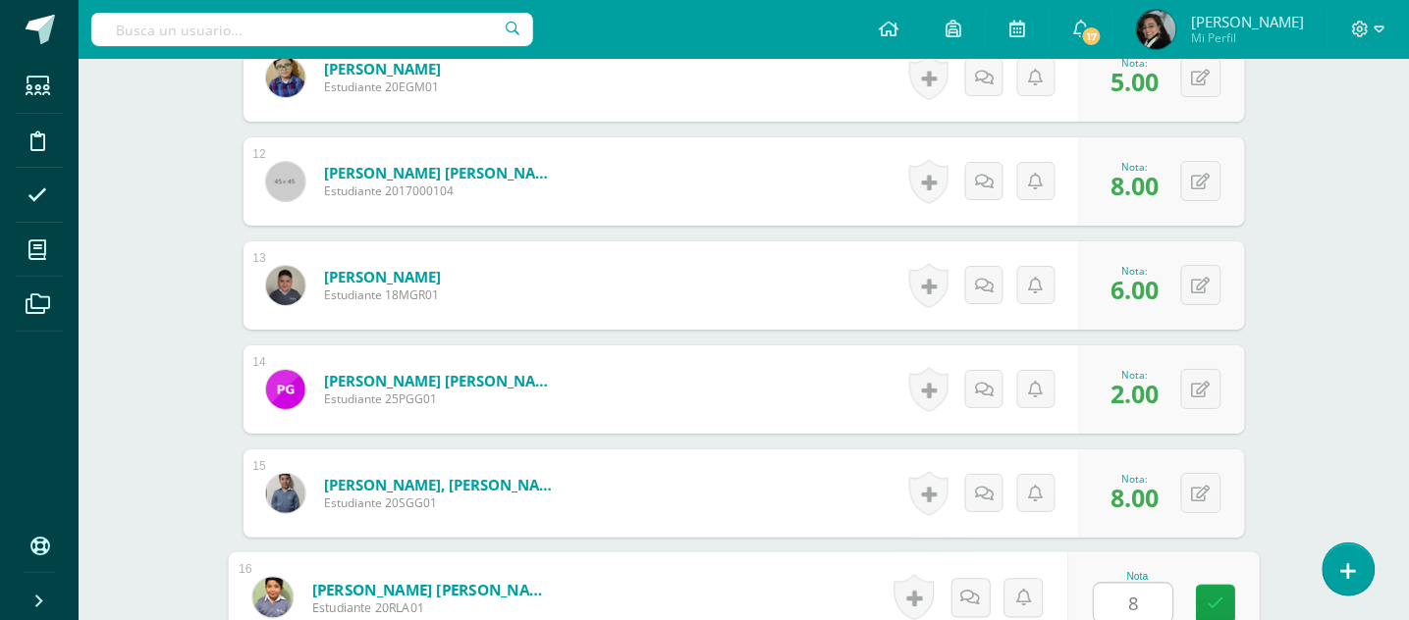
type input "8"
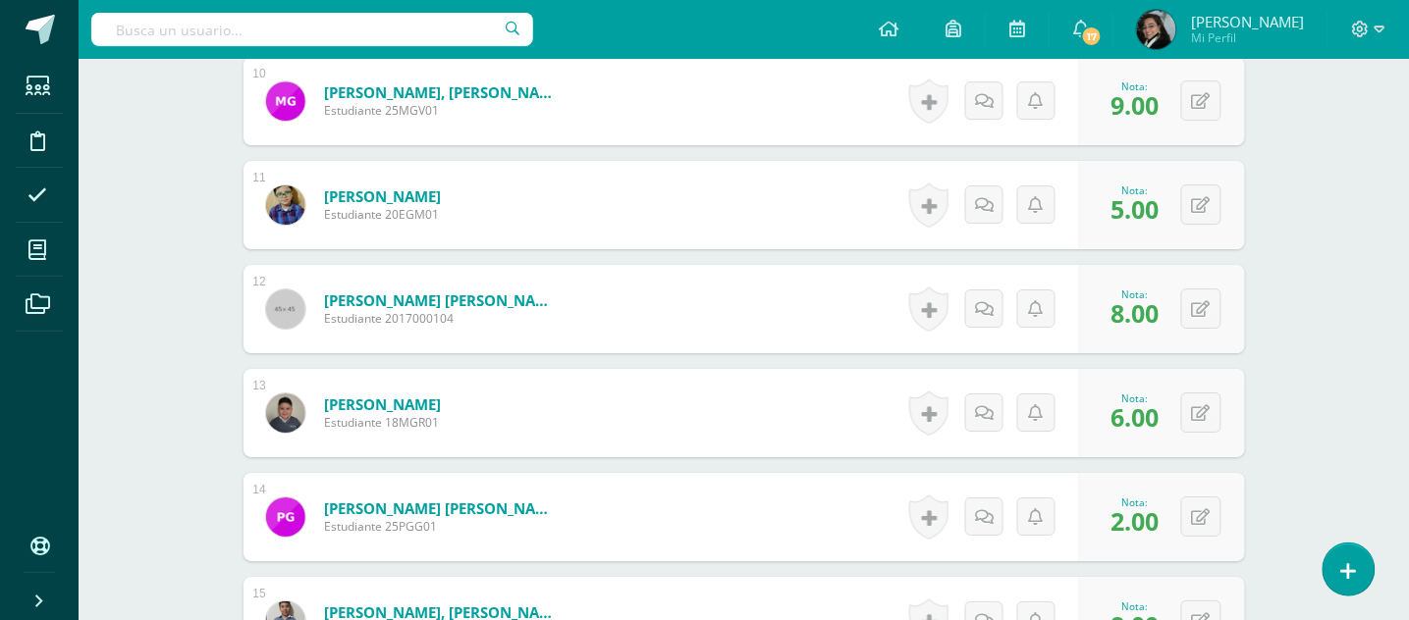
scroll to position [1692, 0]
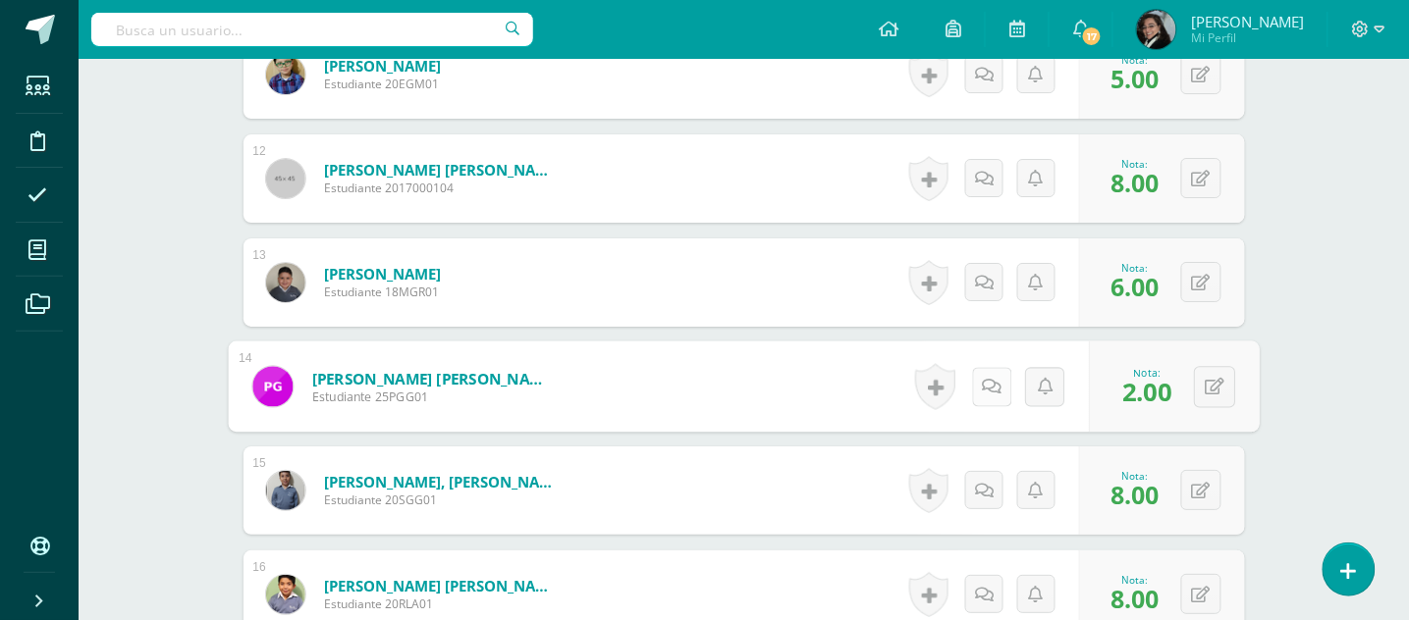
click at [985, 388] on icon at bounding box center [992, 386] width 20 height 17
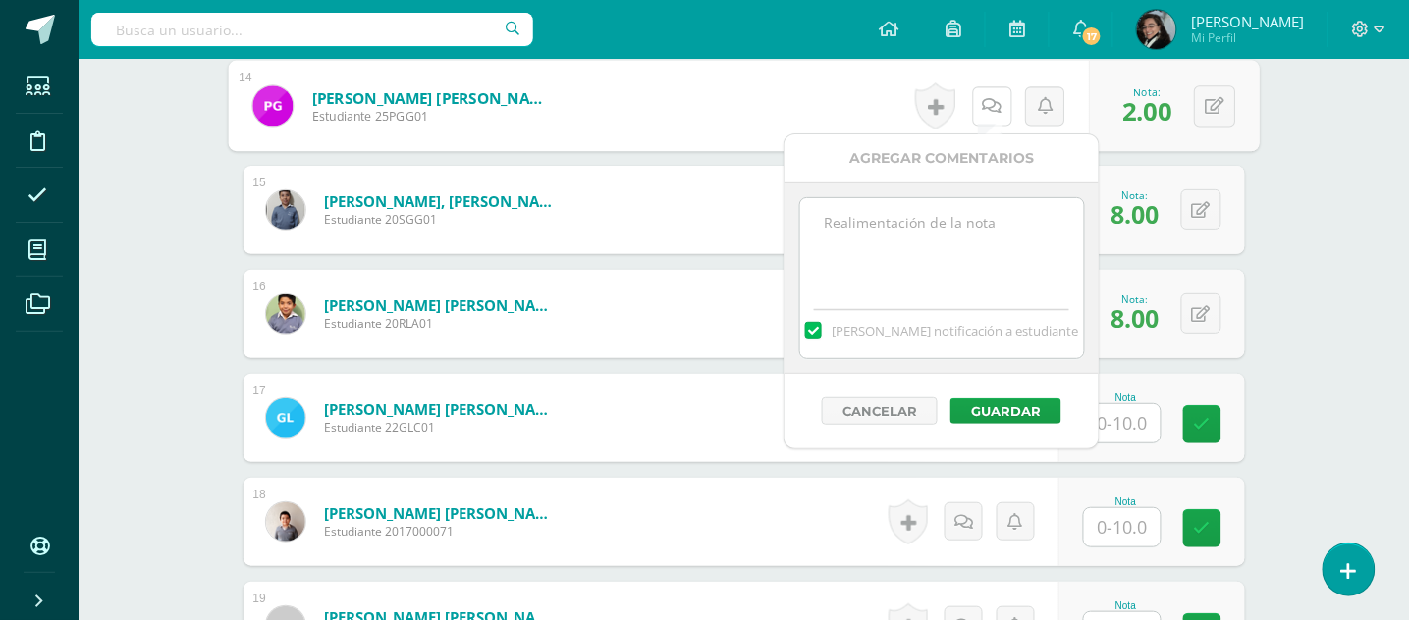
scroll to position [1842, 0]
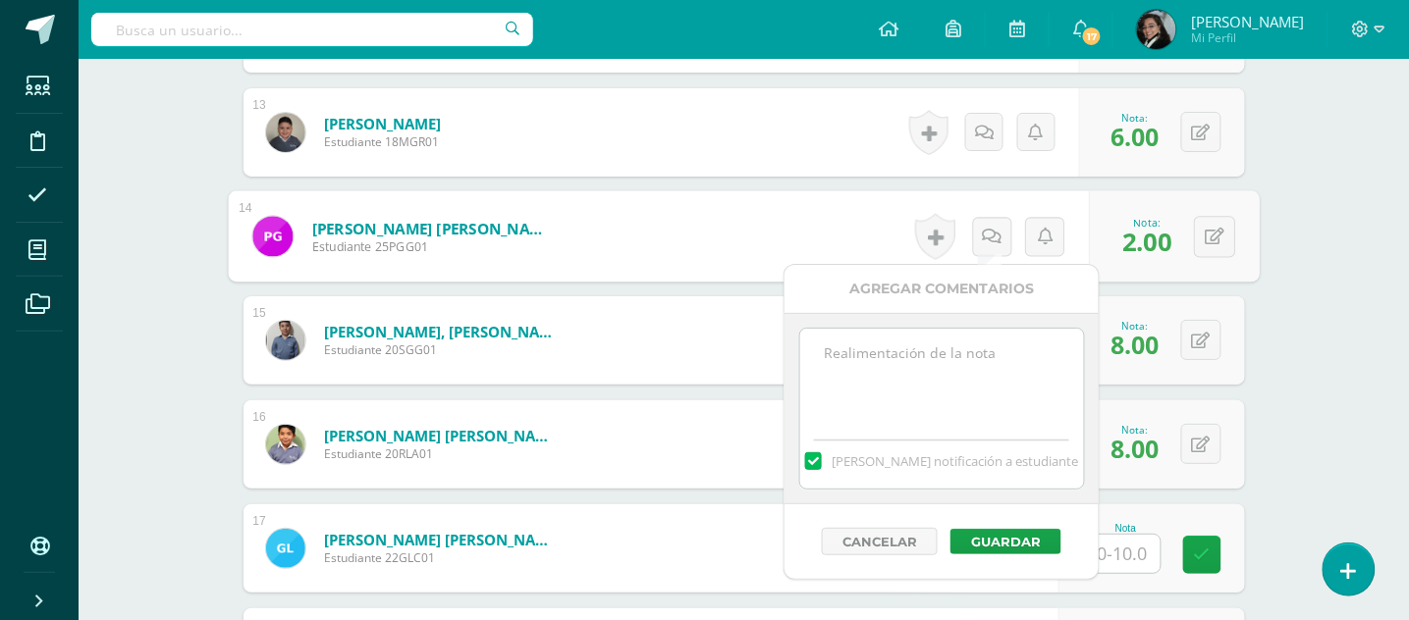
click at [876, 350] on textarea at bounding box center [942, 378] width 284 height 98
paste textarea "Muy buena noche, favor tomar nota que no fue entregada la tarea de la plataform…"
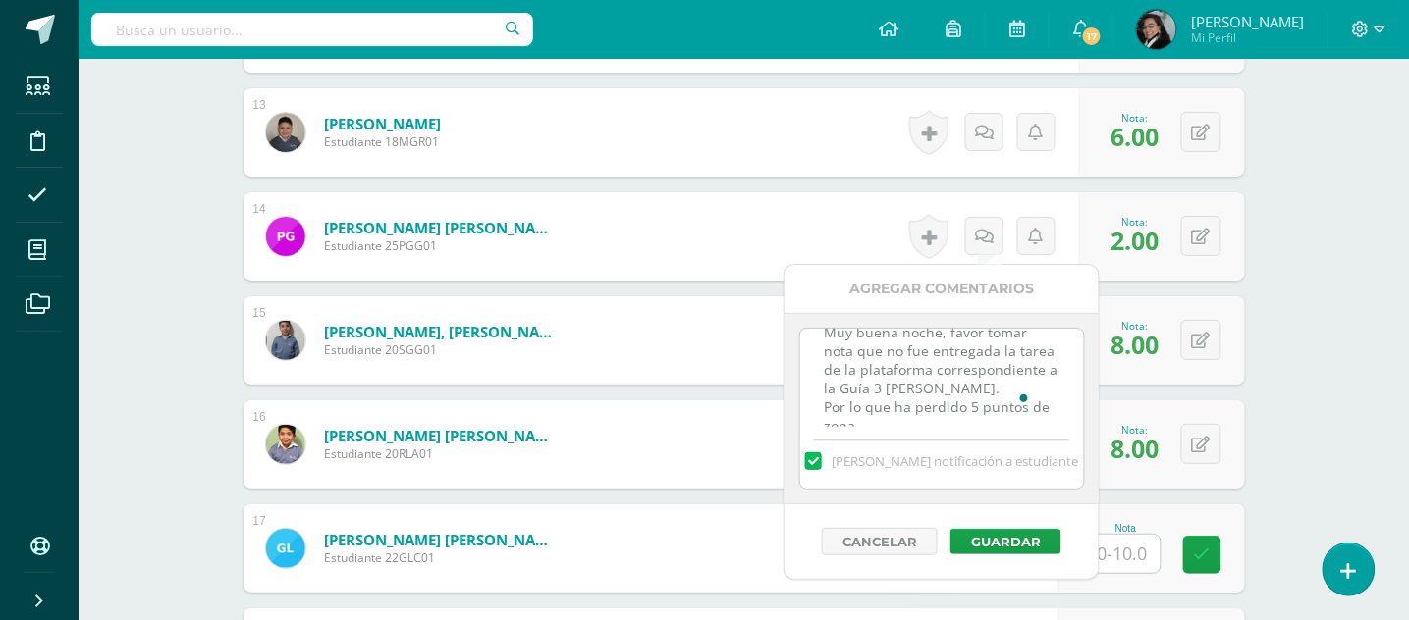
scroll to position [0, 0]
type textarea "Muy buena noche, favor tomar nota que no fue entregada la tarea de la plataform…"
click at [1024, 545] on button "Guardar" at bounding box center [1005, 542] width 111 height 26
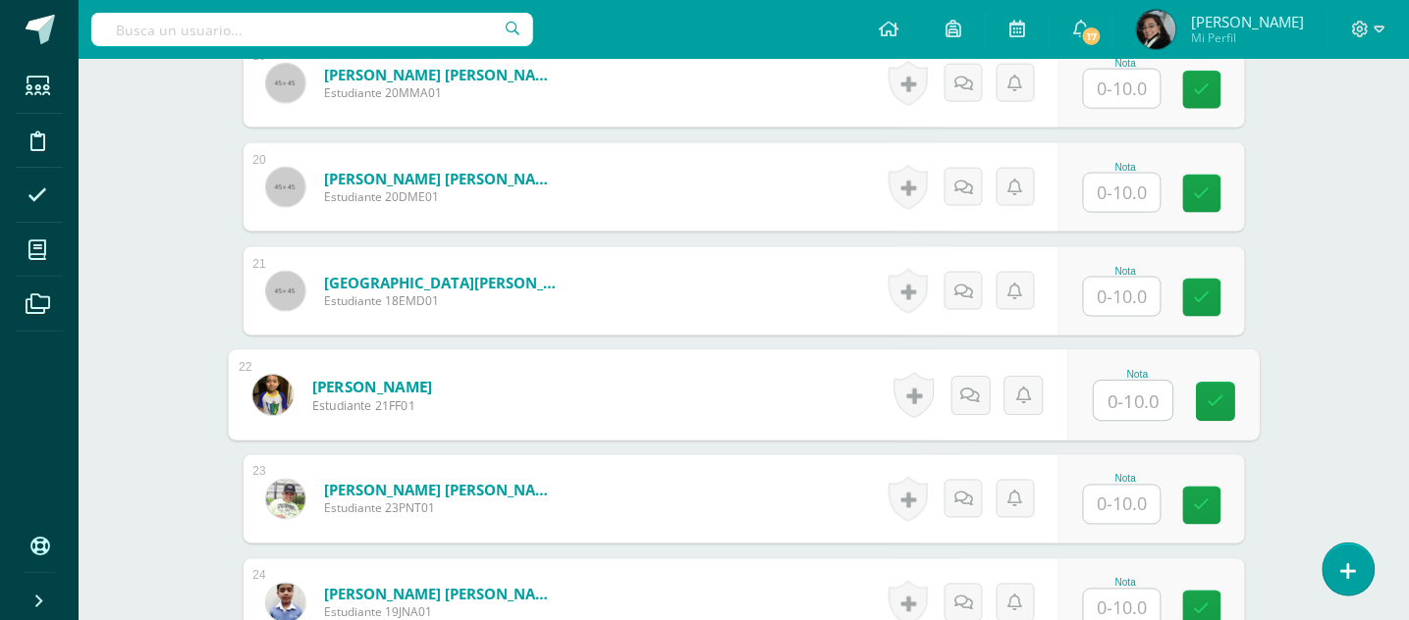
click at [1126, 409] on input "text" at bounding box center [1132, 401] width 79 height 39
type input "8"
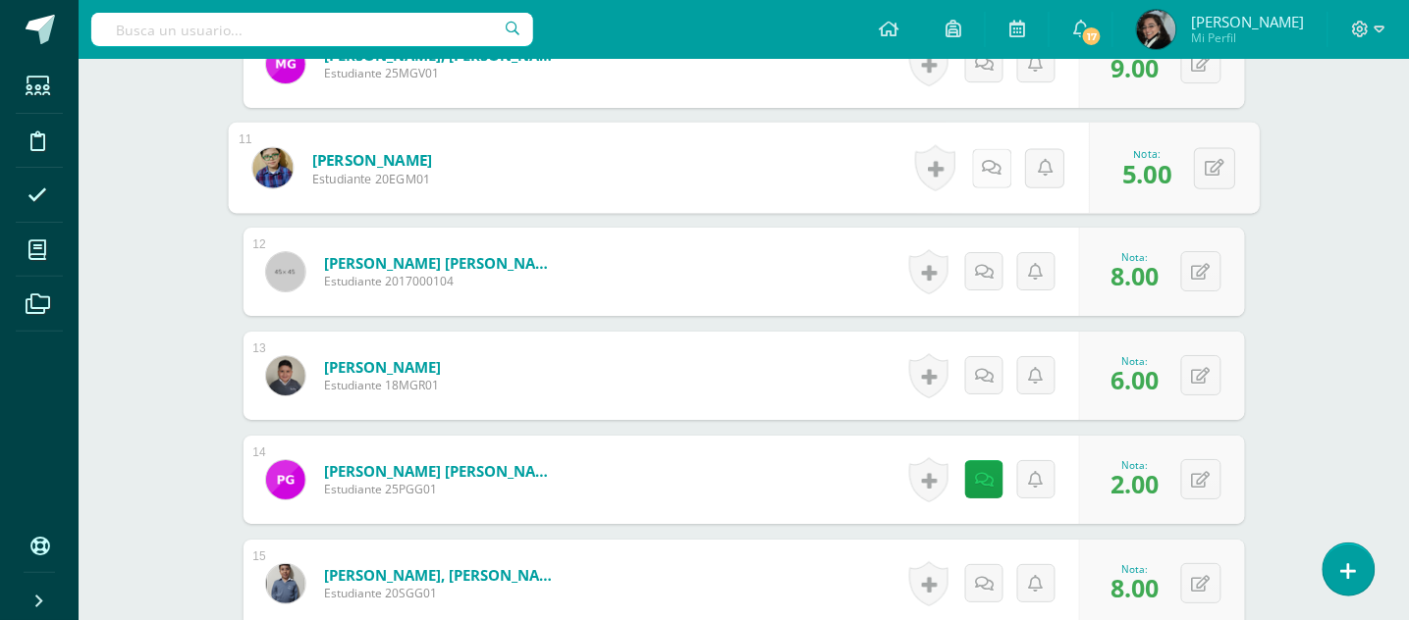
click at [982, 163] on icon at bounding box center [992, 167] width 20 height 17
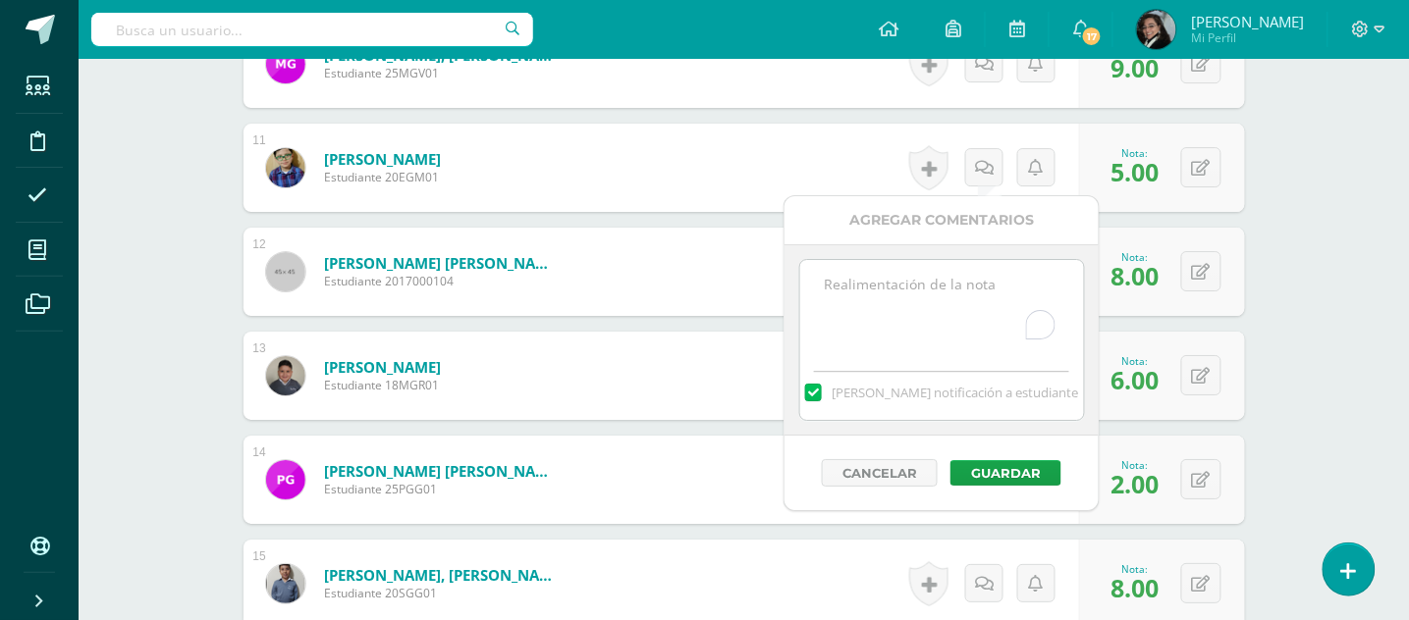
paste textarea "Muy buena noche, favor tomar nota que no fue entregada la tarea de la plataform…"
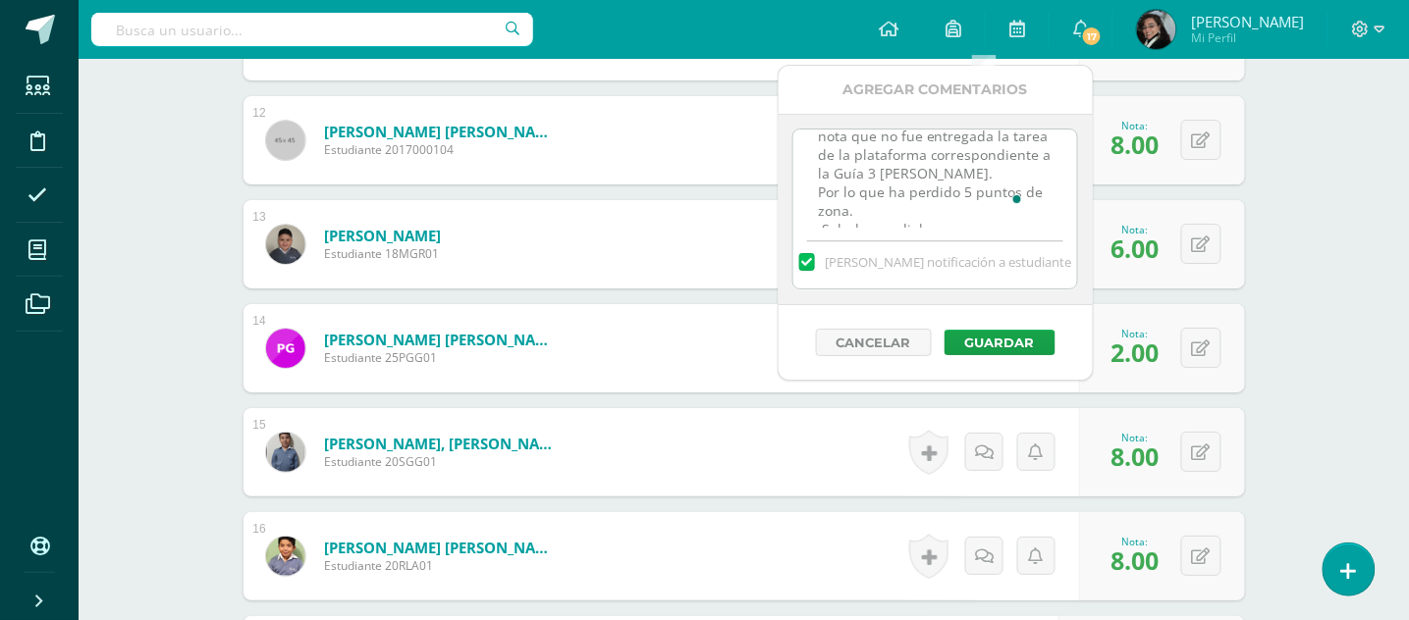
scroll to position [36, 0]
type textarea "Muy buena noche, favor tomar nota que no fue entregada la tarea de la plataform…"
click at [964, 346] on button "Guardar" at bounding box center [999, 343] width 111 height 26
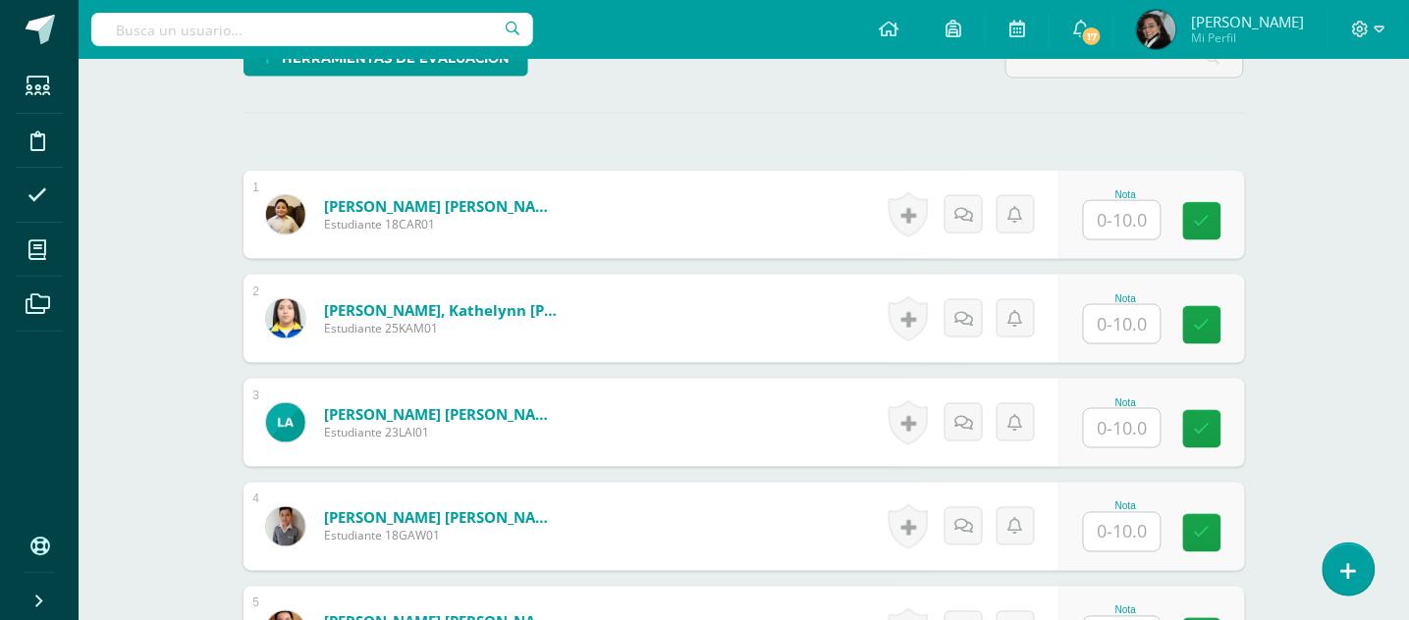
scroll to position [0, 0]
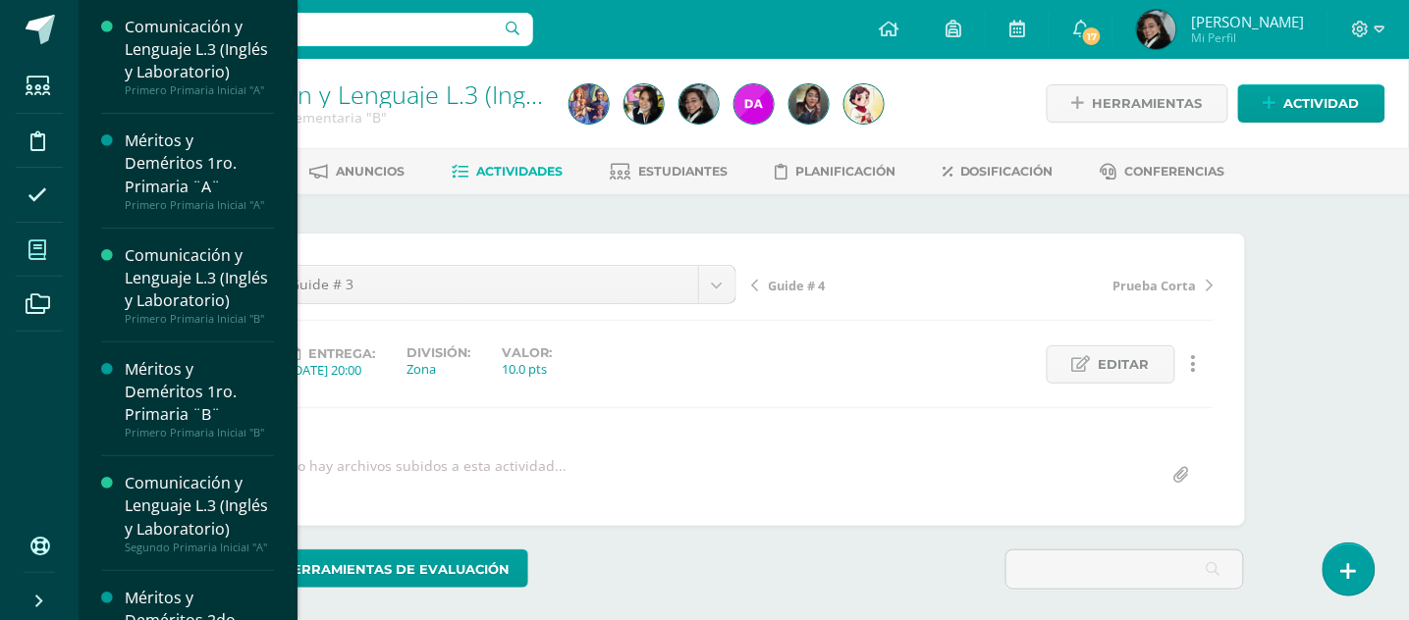
click at [35, 256] on icon at bounding box center [37, 250] width 18 height 20
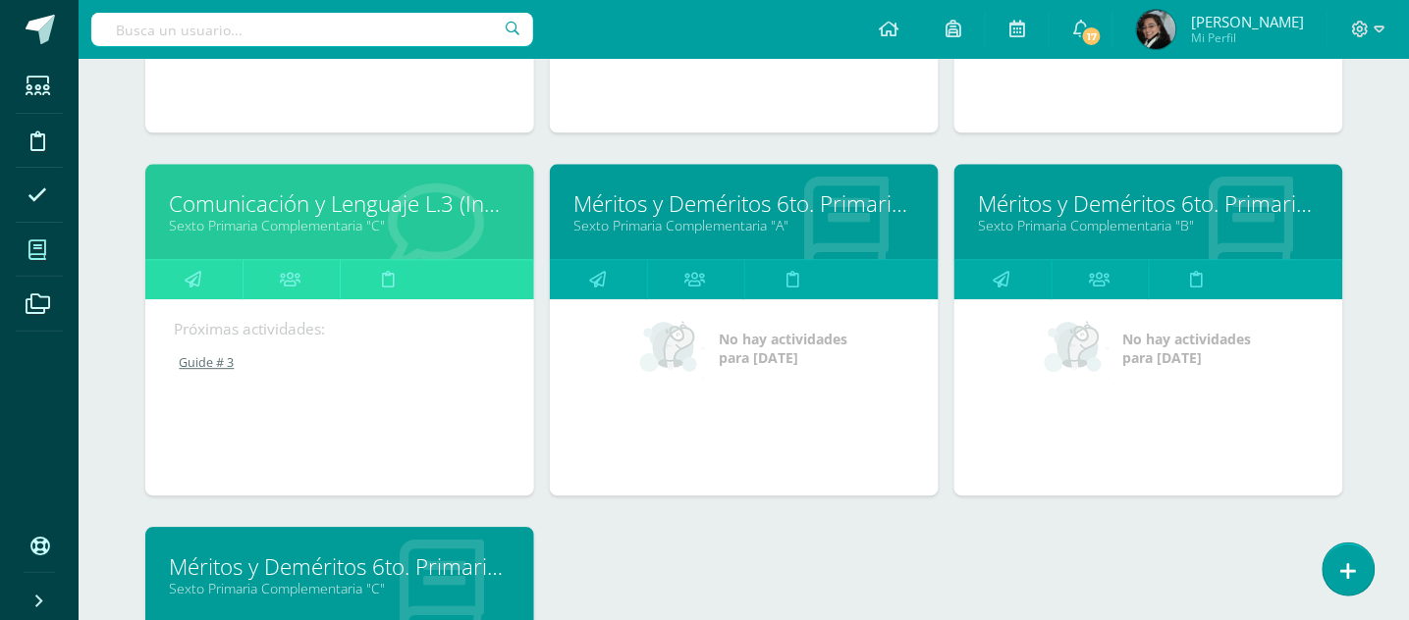
scroll to position [2976, 0]
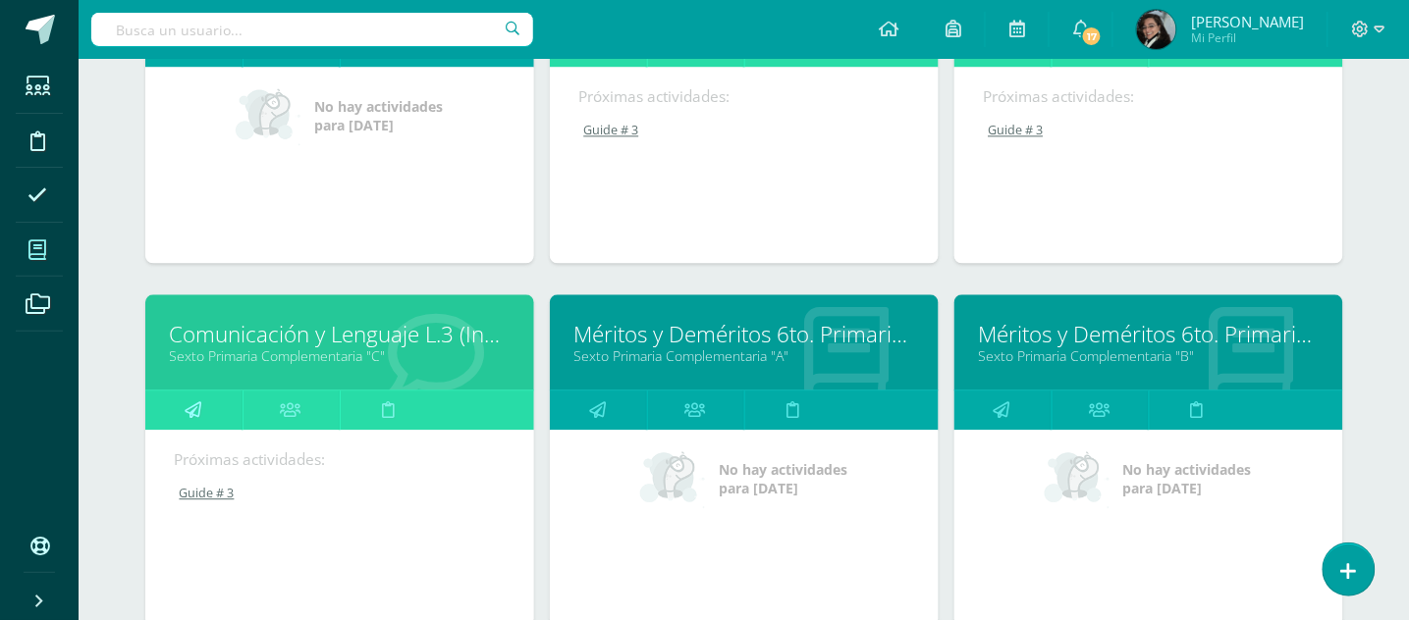
click at [189, 404] on icon at bounding box center [193, 410] width 17 height 38
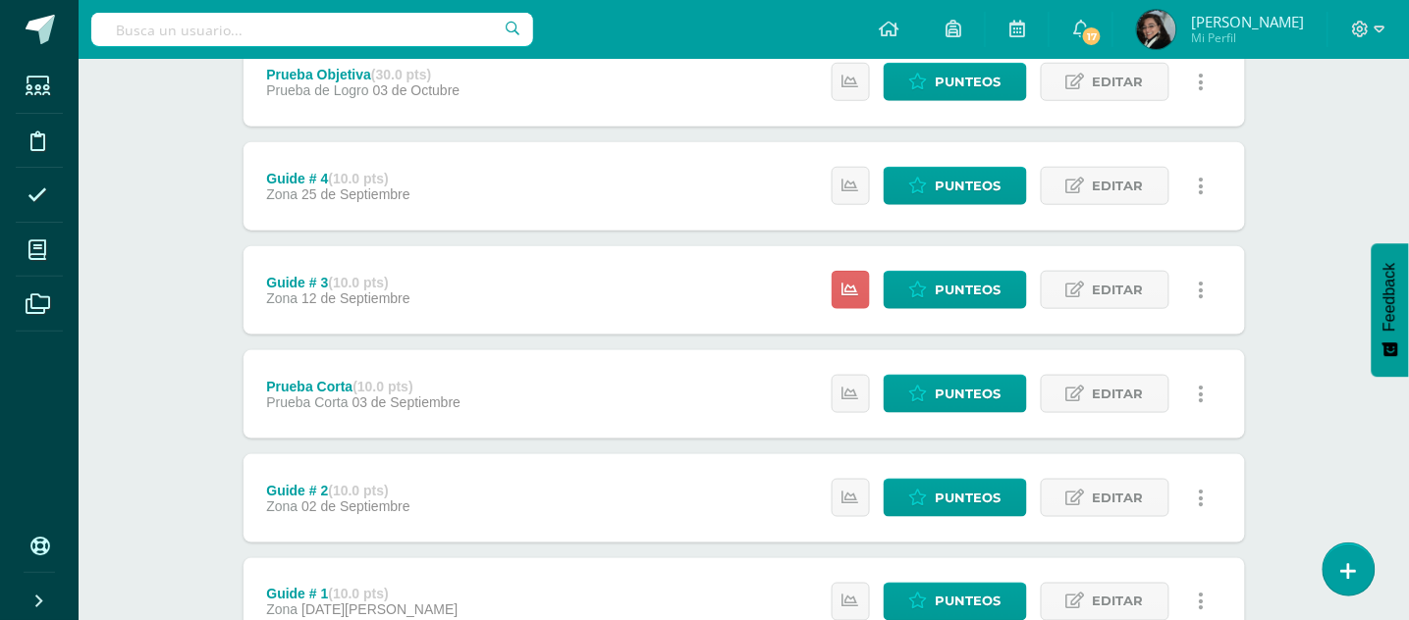
scroll to position [550, 0]
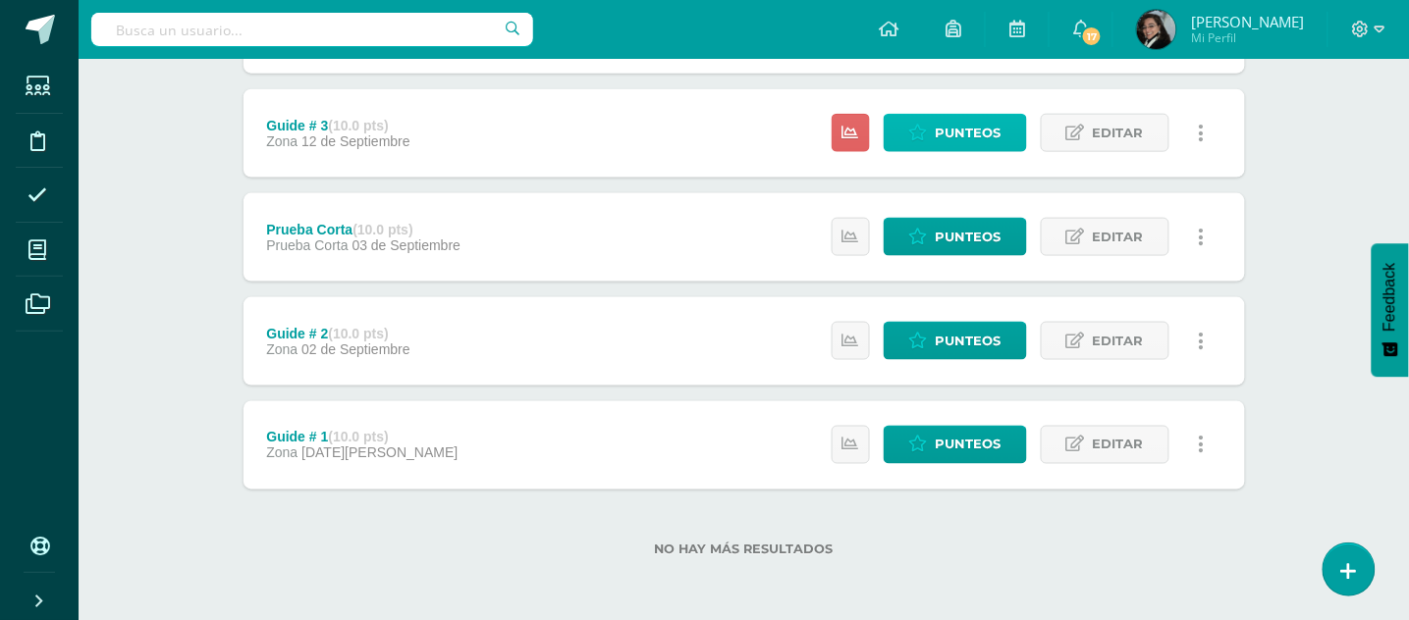
click at [983, 131] on span "Punteos" at bounding box center [968, 133] width 66 height 36
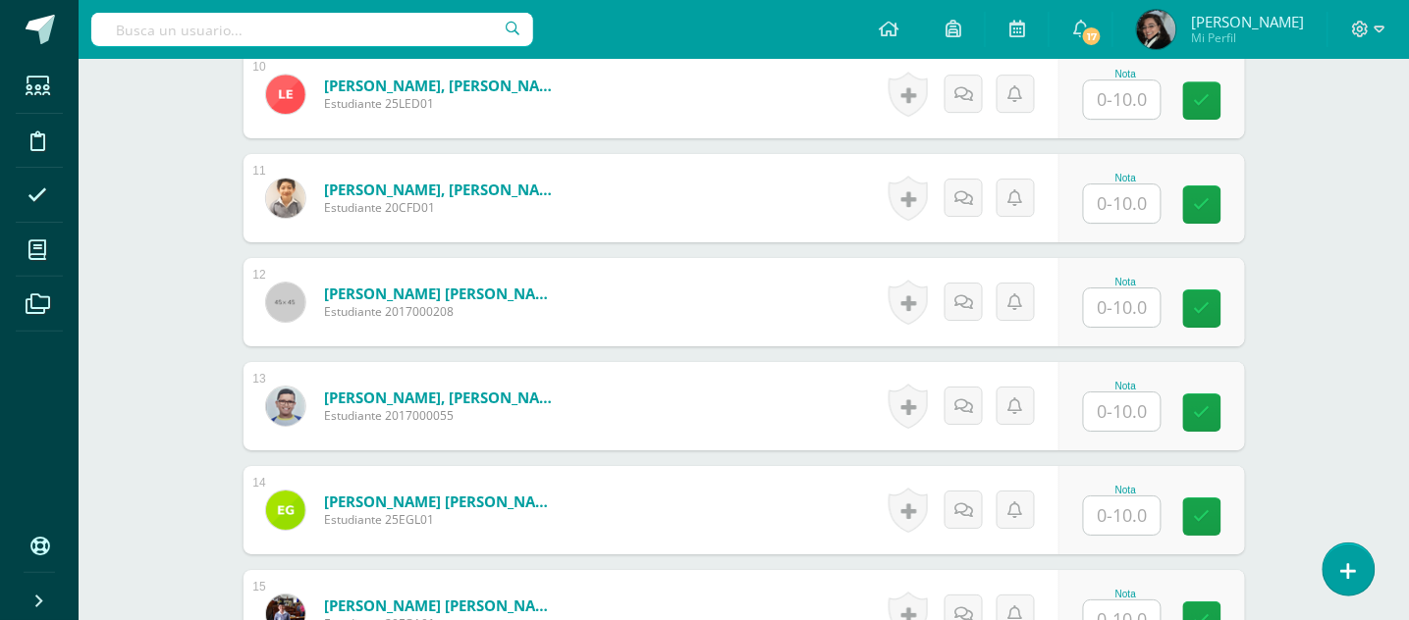
scroll to position [1568, 0]
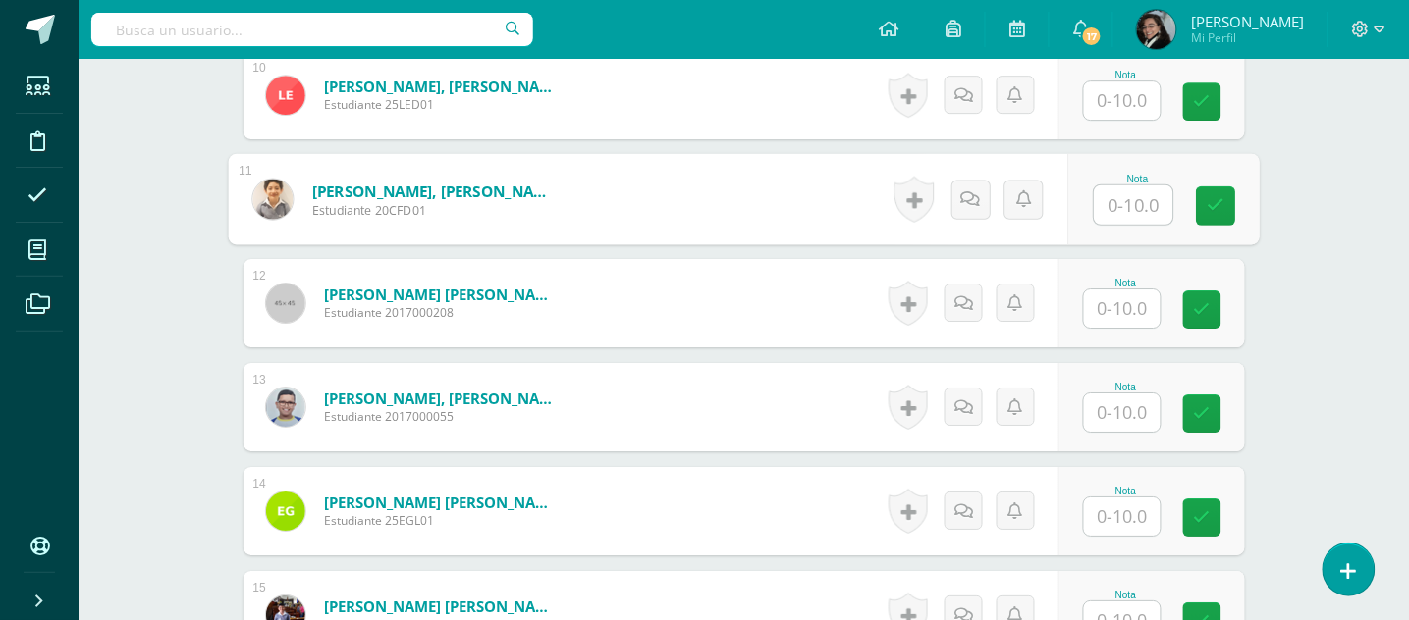
click at [1128, 207] on input "text" at bounding box center [1132, 205] width 79 height 39
type input "6"
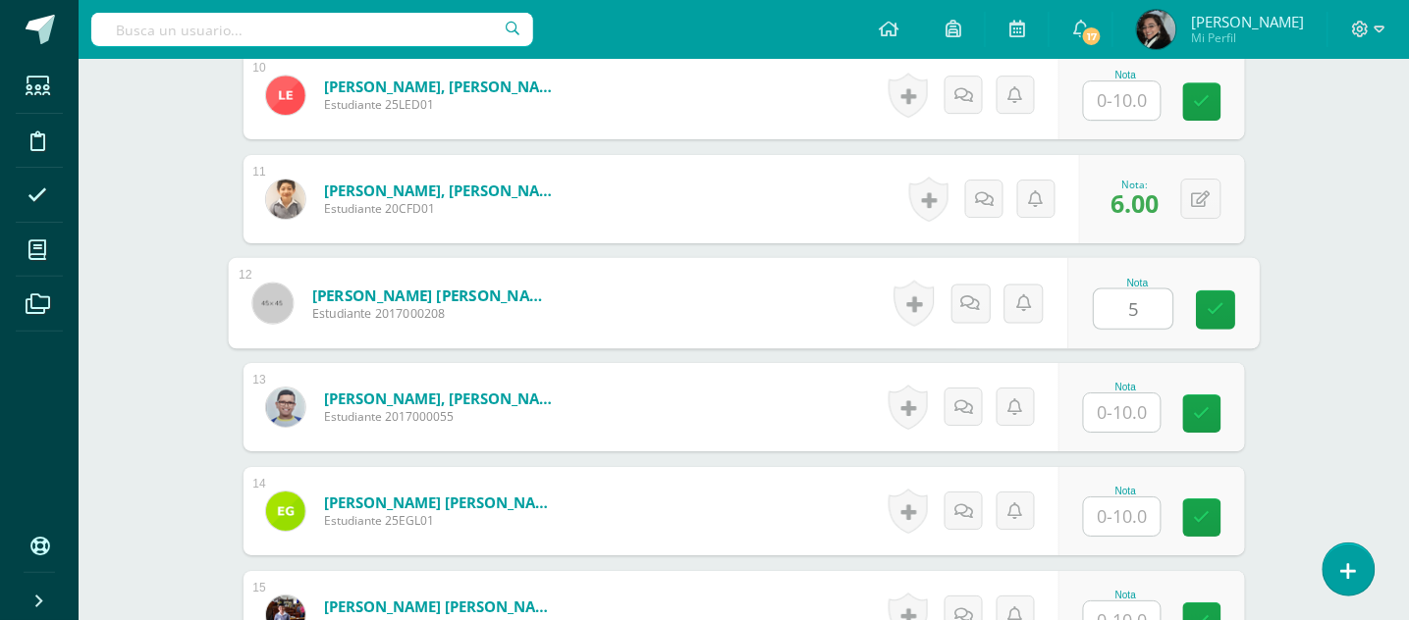
type input "5"
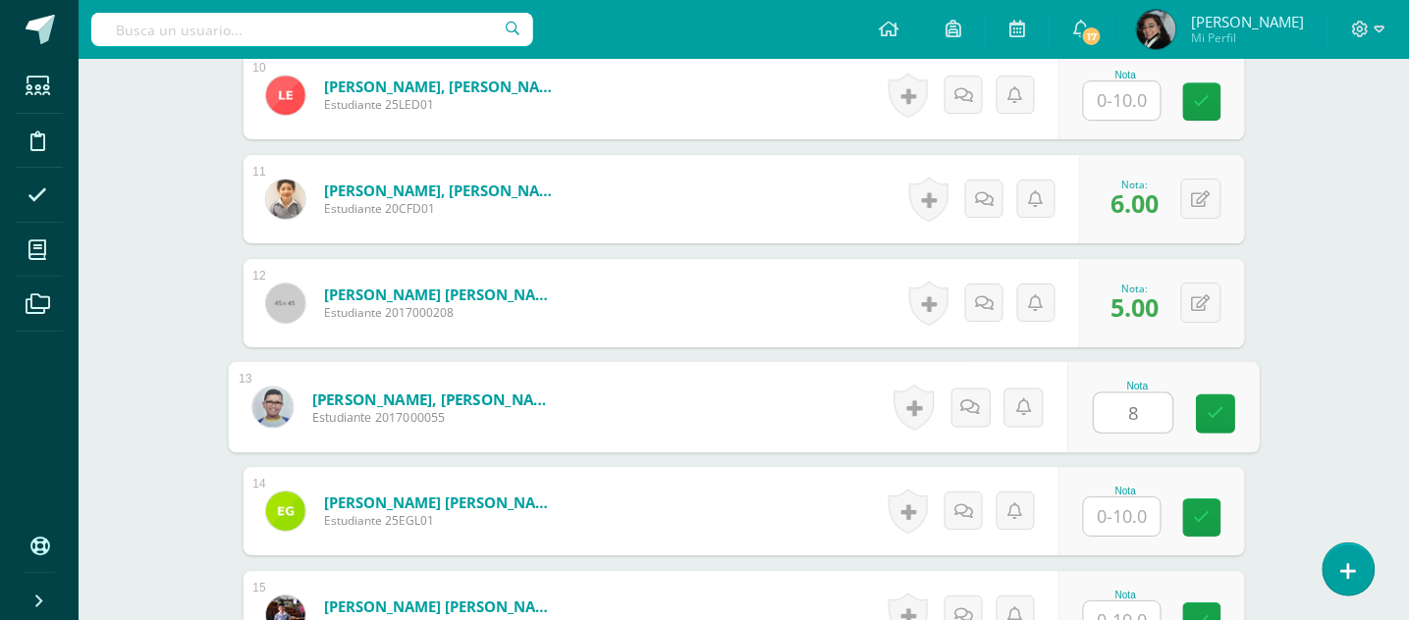
type input "8"
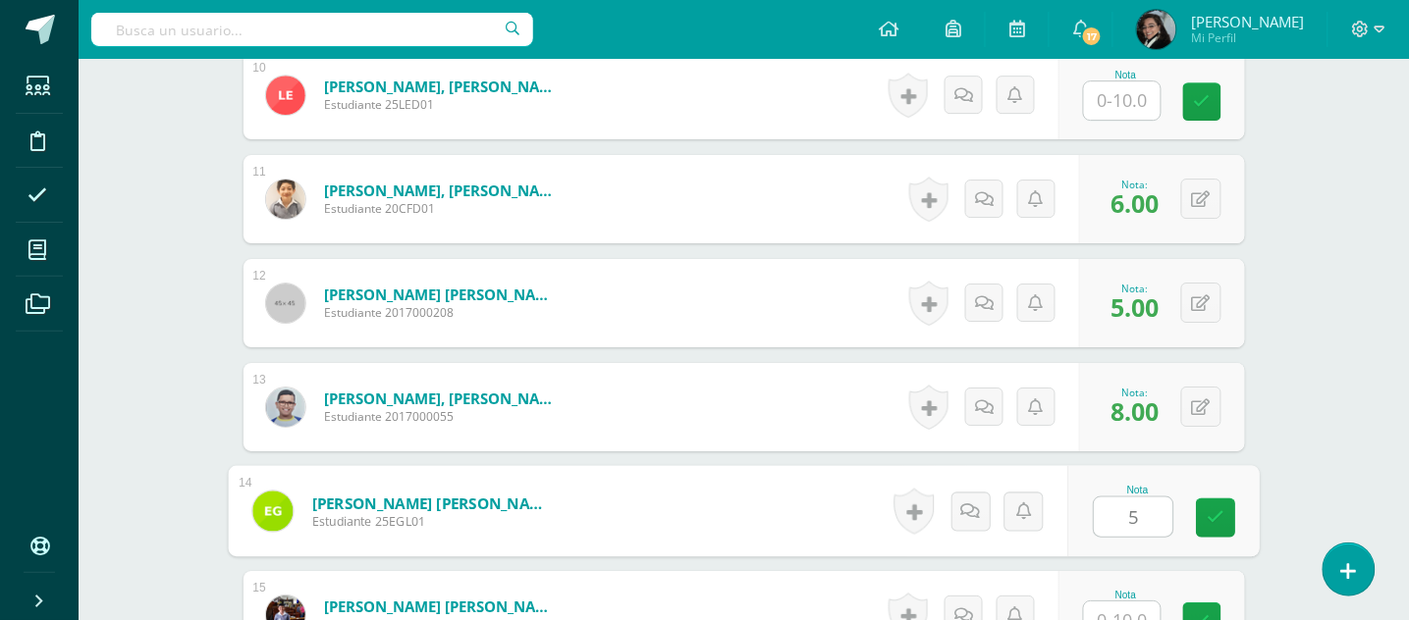
type input "5"
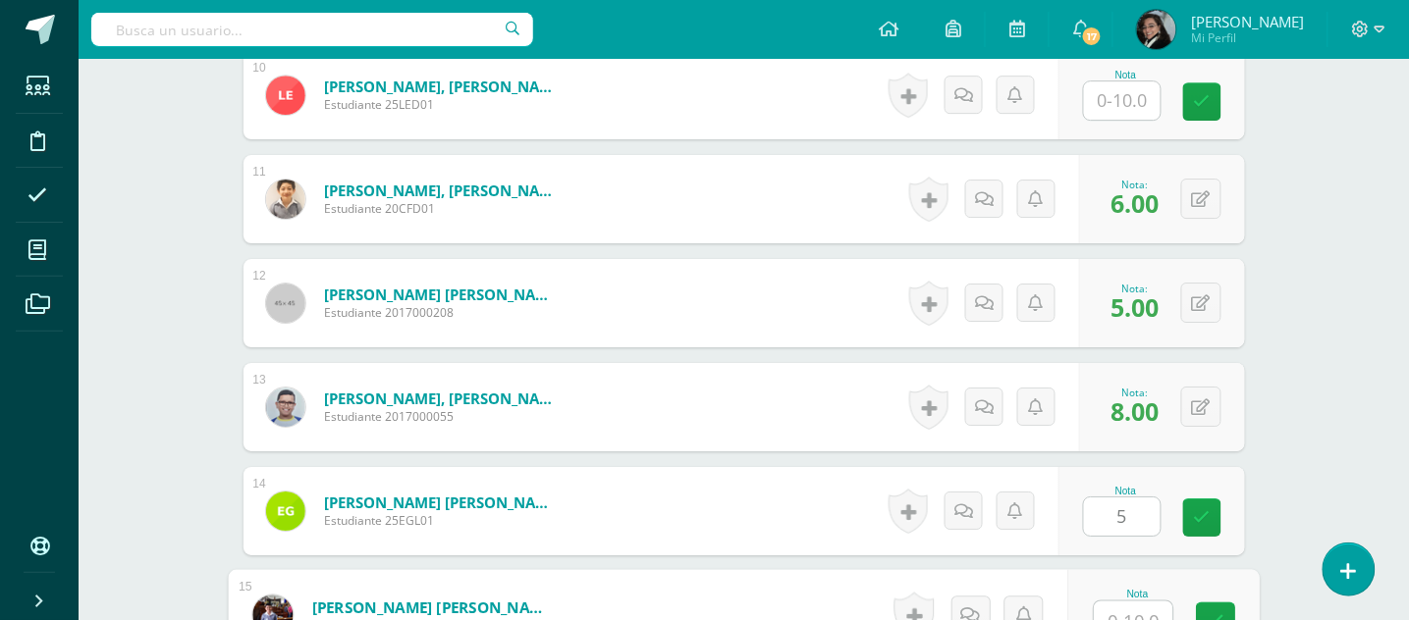
scroll to position [1586, 0]
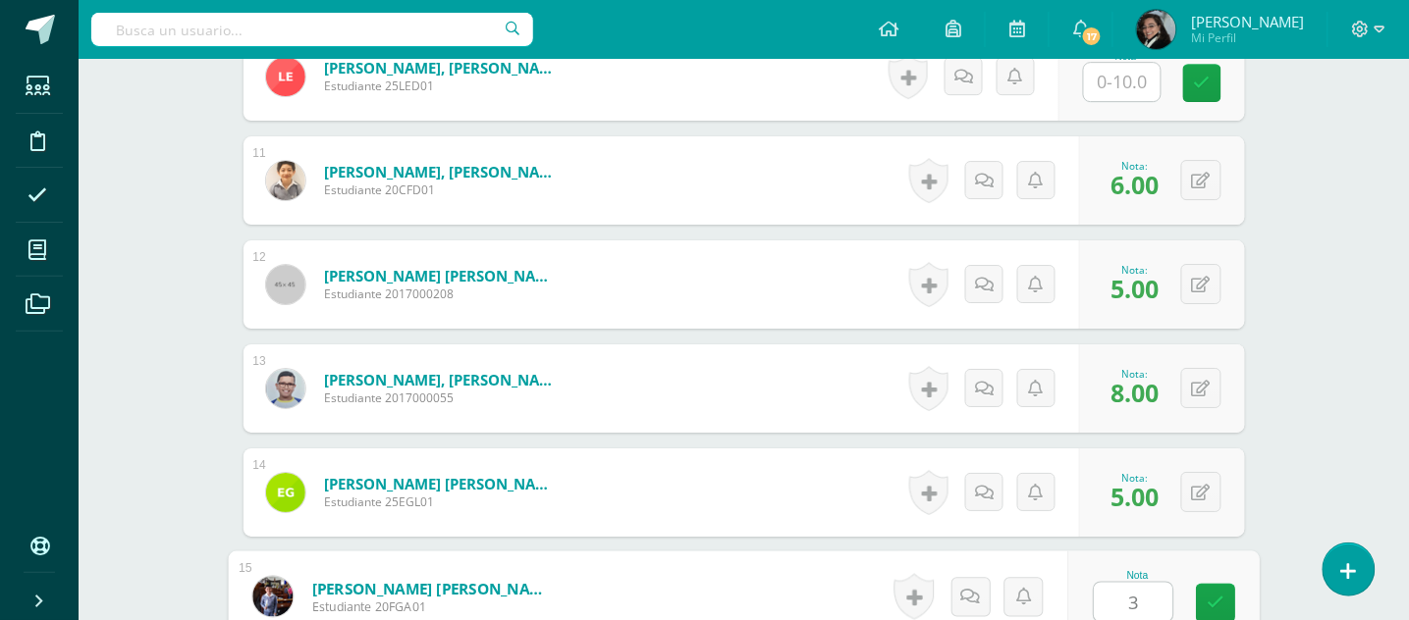
type input "3"
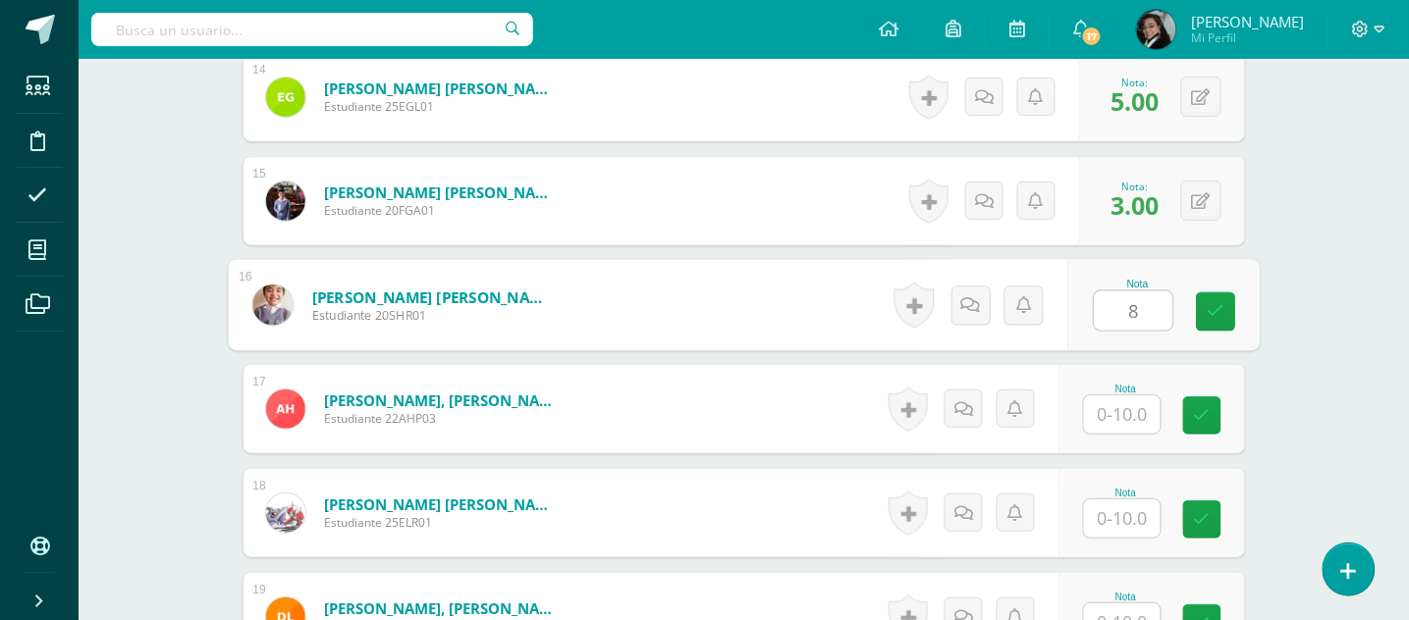
type input "8"
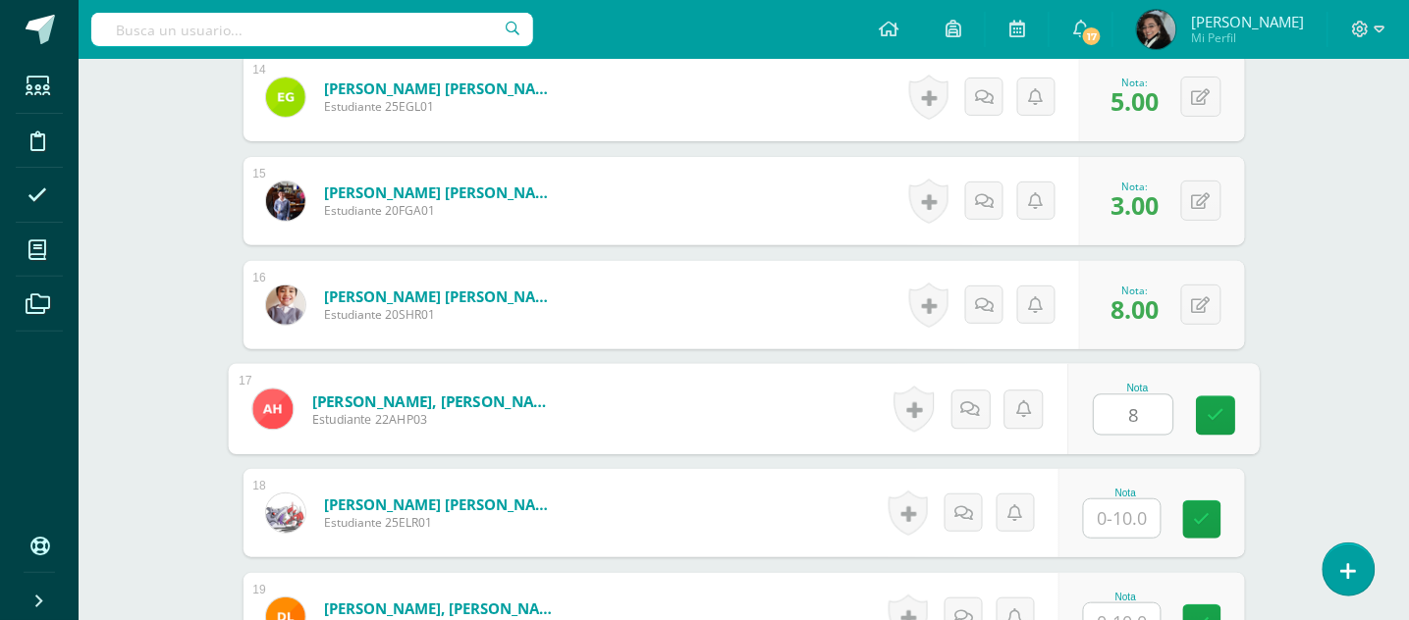
type input "8"
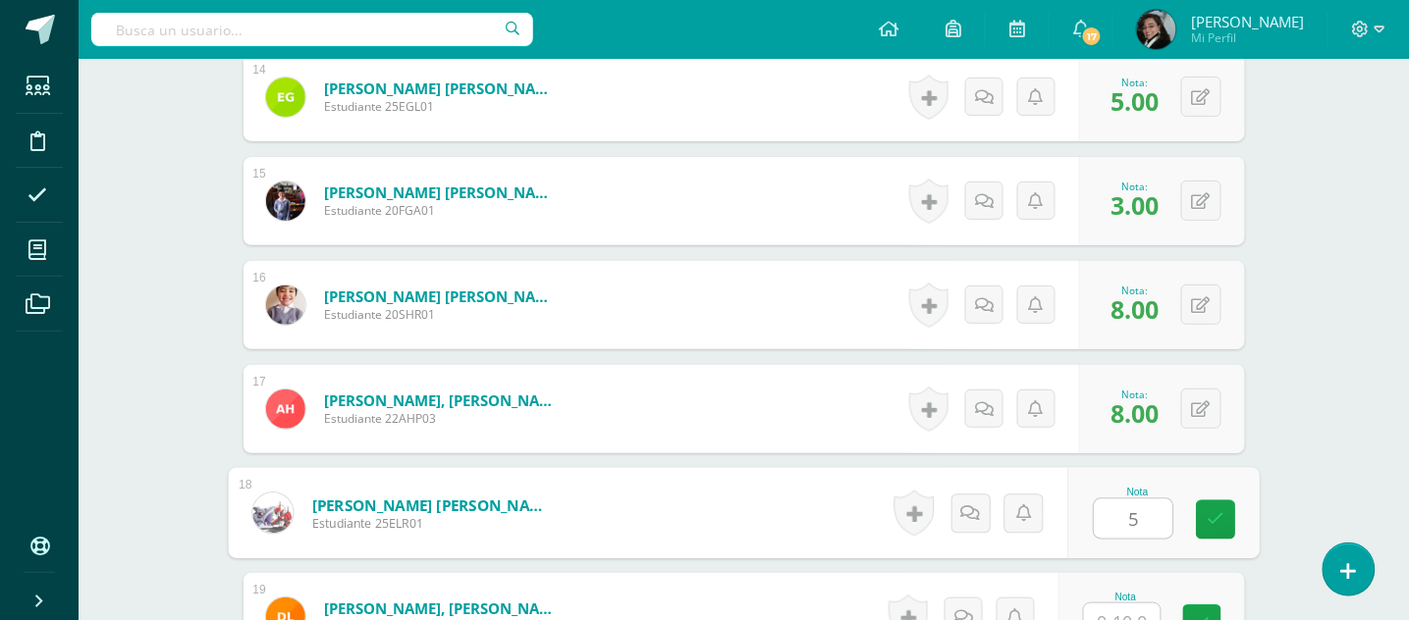
type input "5"
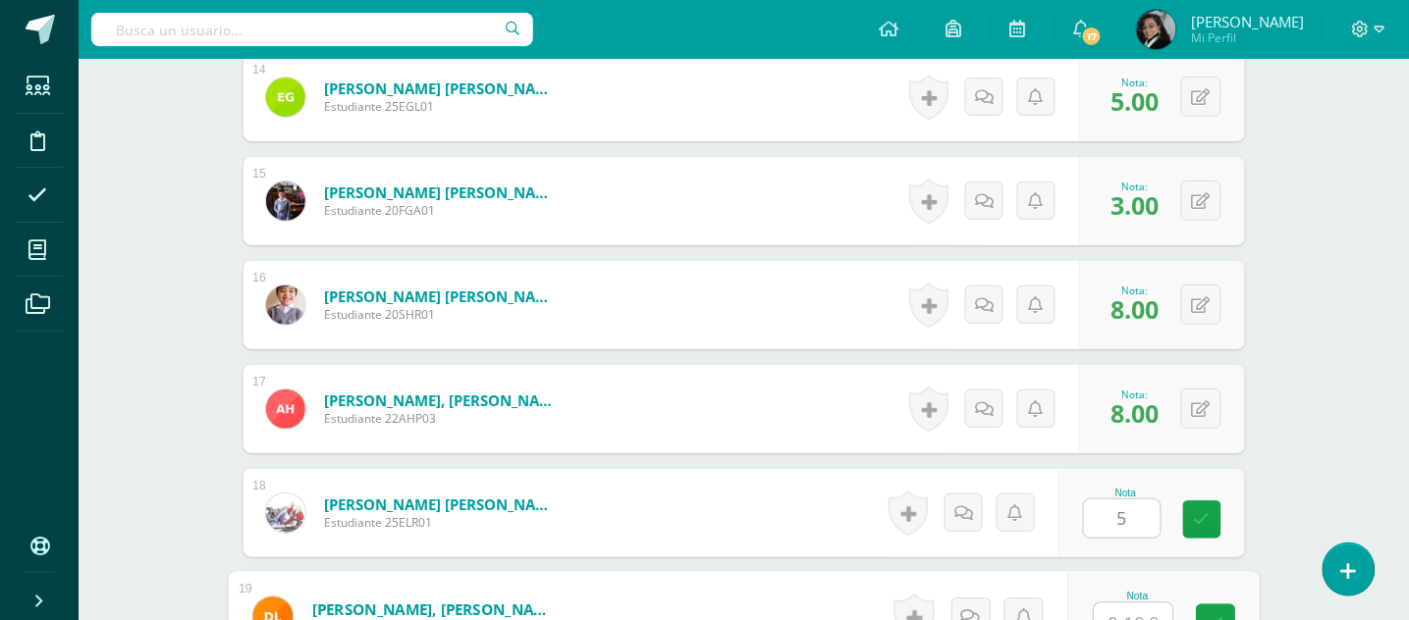
scroll to position [2002, 0]
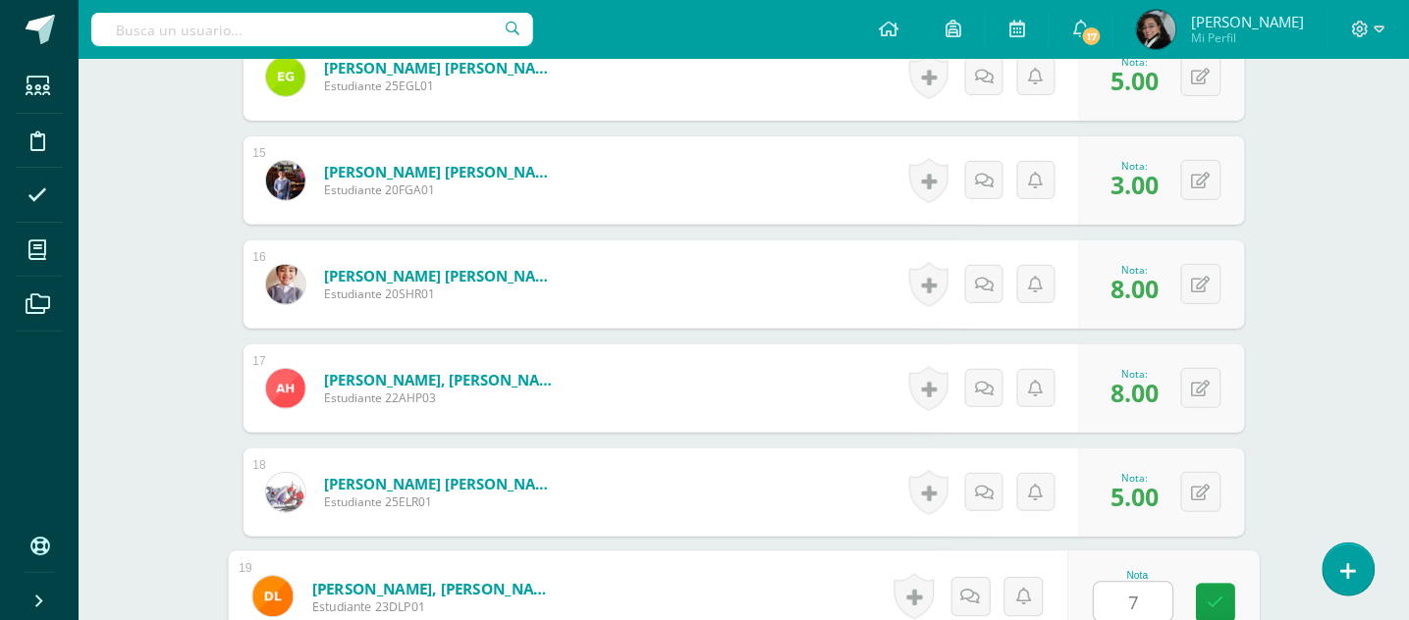
type input "7"
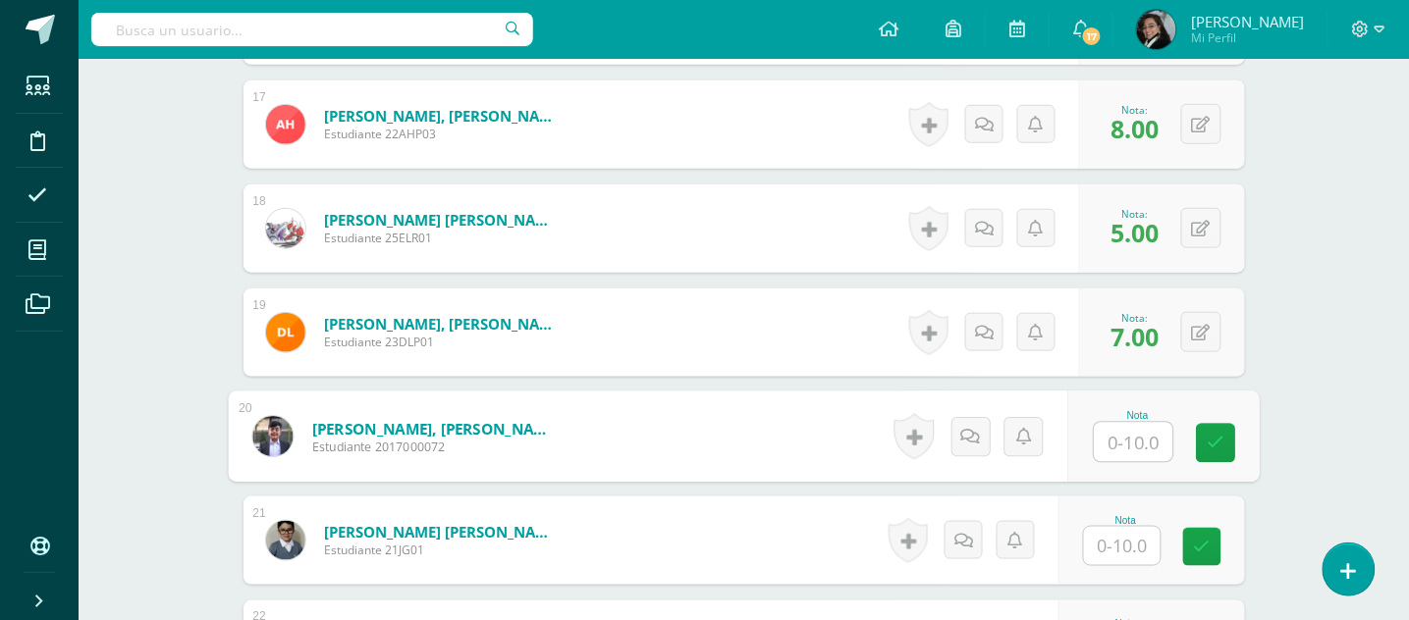
scroll to position [2136, 0]
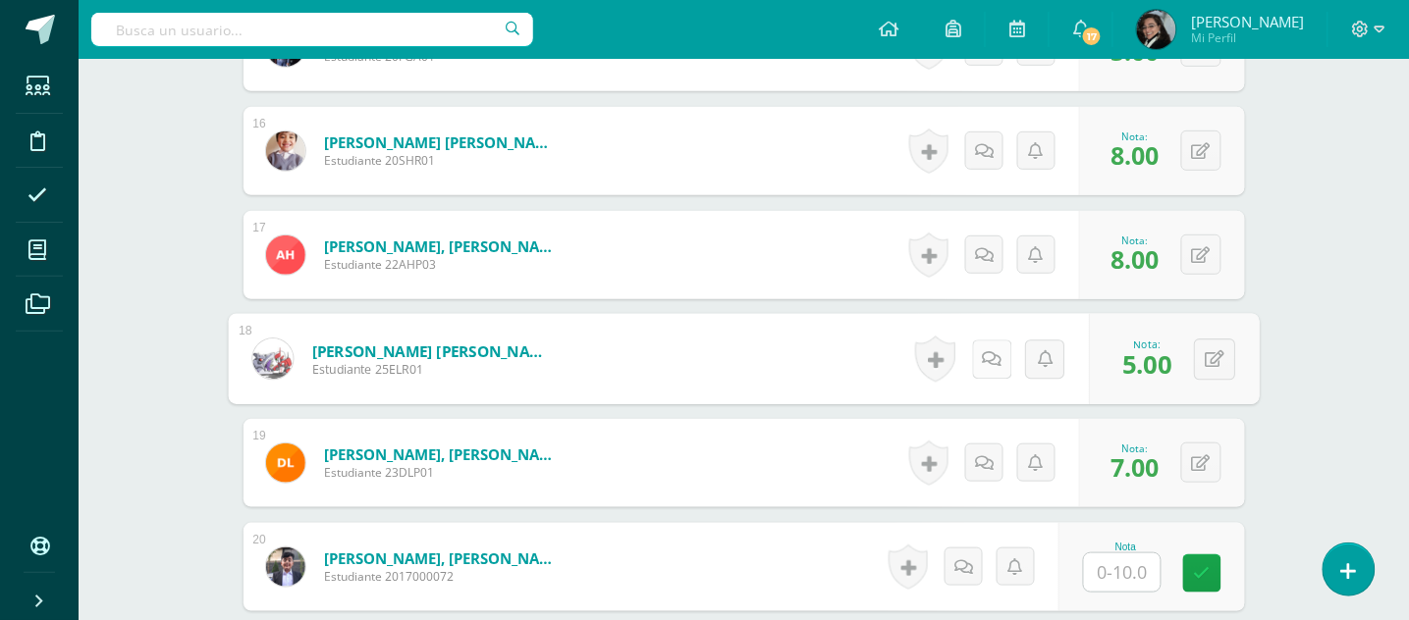
click at [982, 360] on icon at bounding box center [992, 358] width 20 height 17
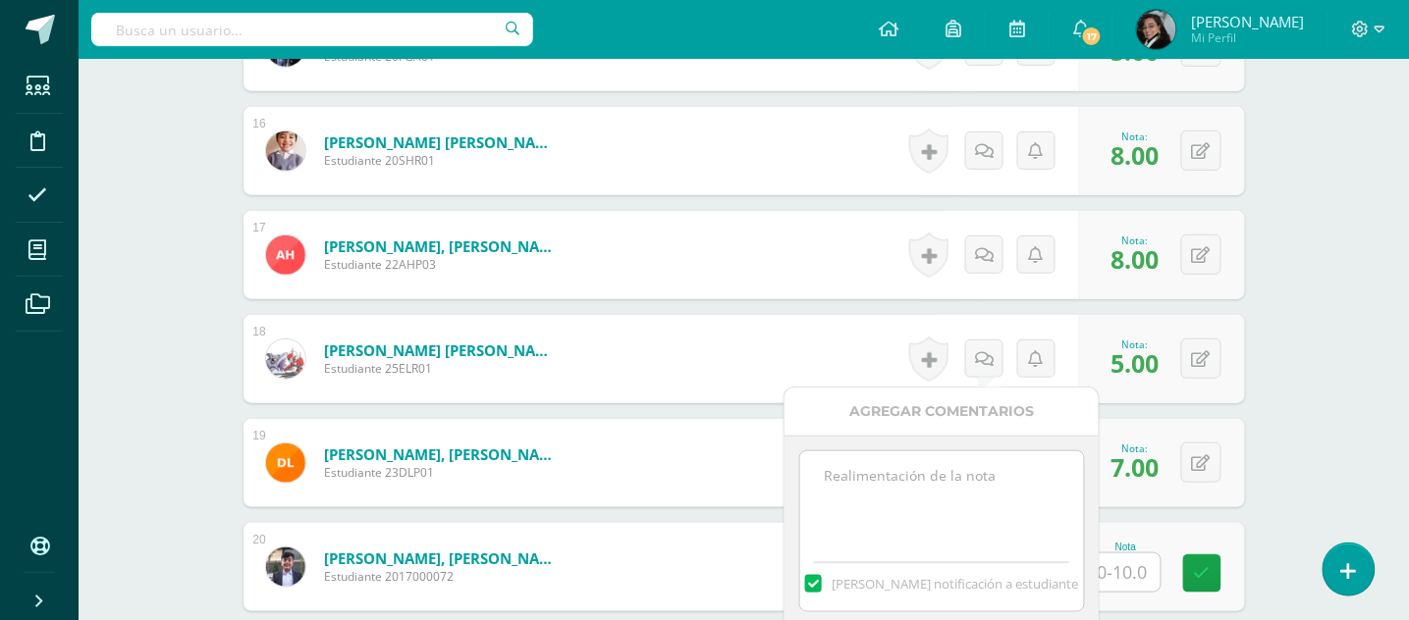
paste textarea "Muy buena noche, favor tomar nota que no fue entregada la tarea de la plataform…"
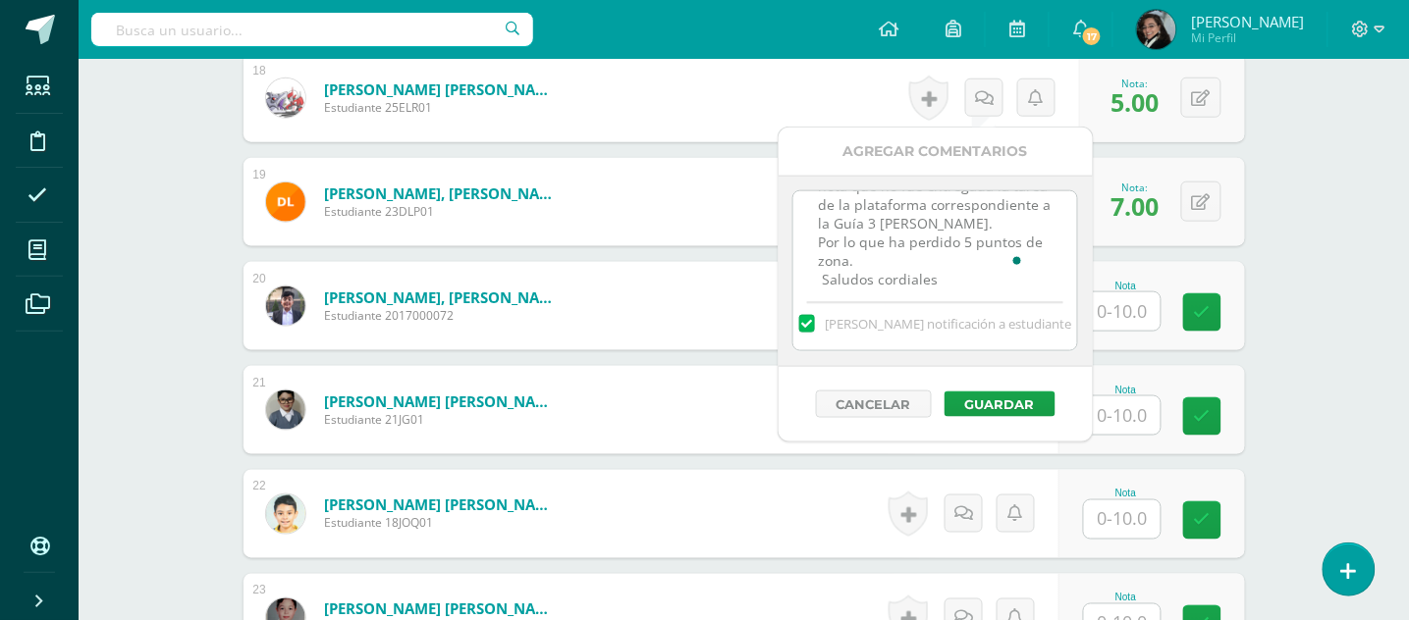
scroll to position [0, 0]
type textarea "Muy buena noche, favor tomar nota que no fue entregada la tarea de la plataform…"
click at [1012, 404] on button "Guardar" at bounding box center [999, 405] width 111 height 26
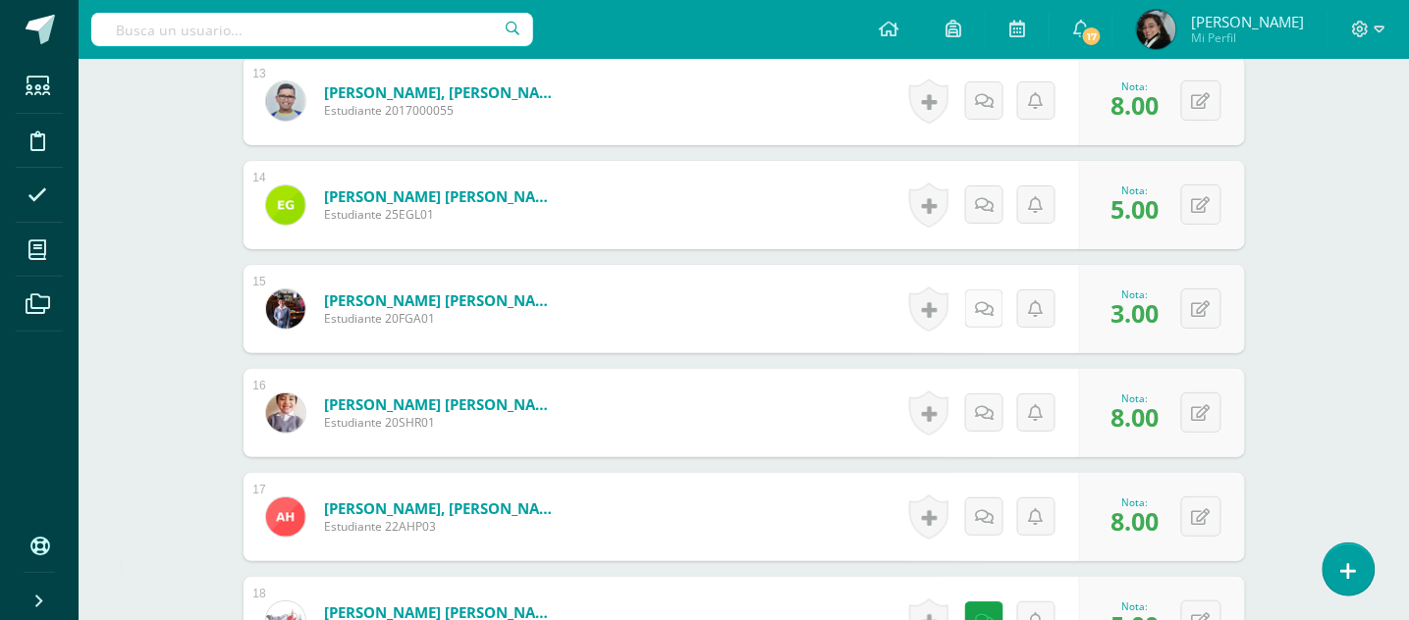
click at [987, 312] on icon at bounding box center [984, 309] width 19 height 17
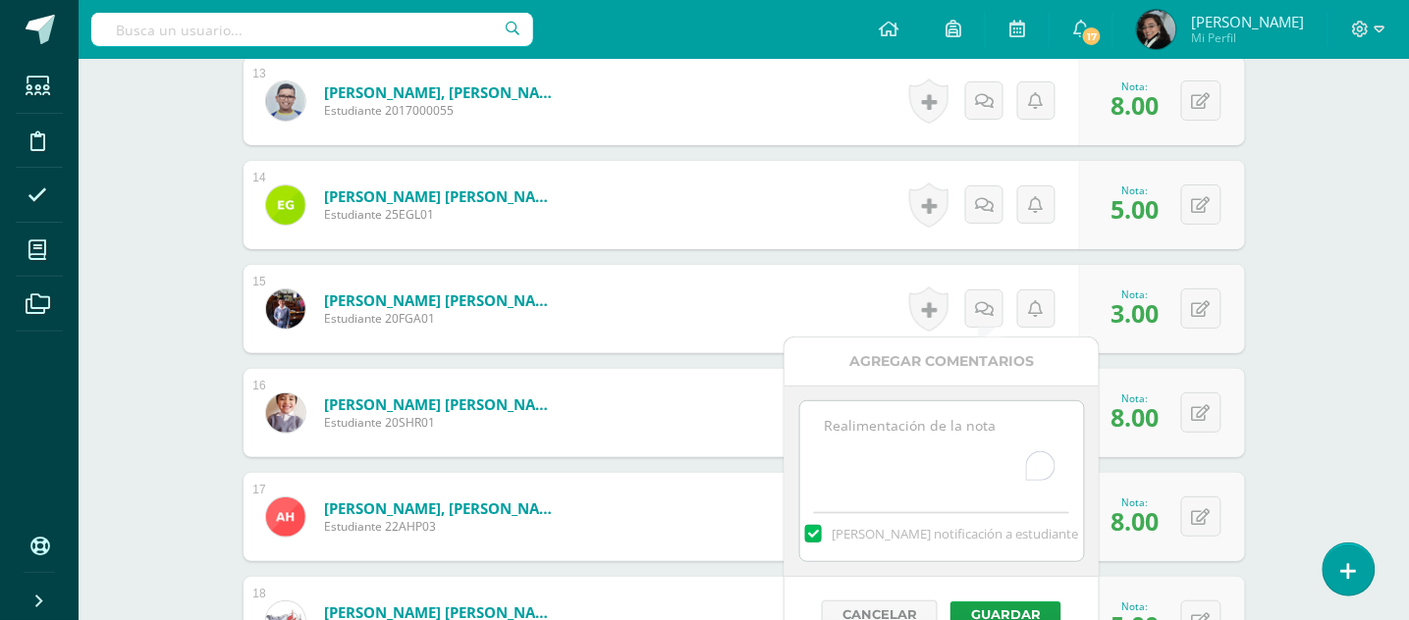
paste textarea "Muy buena noche, favor tomar nota que no fue entregada la tarea de la plataform…"
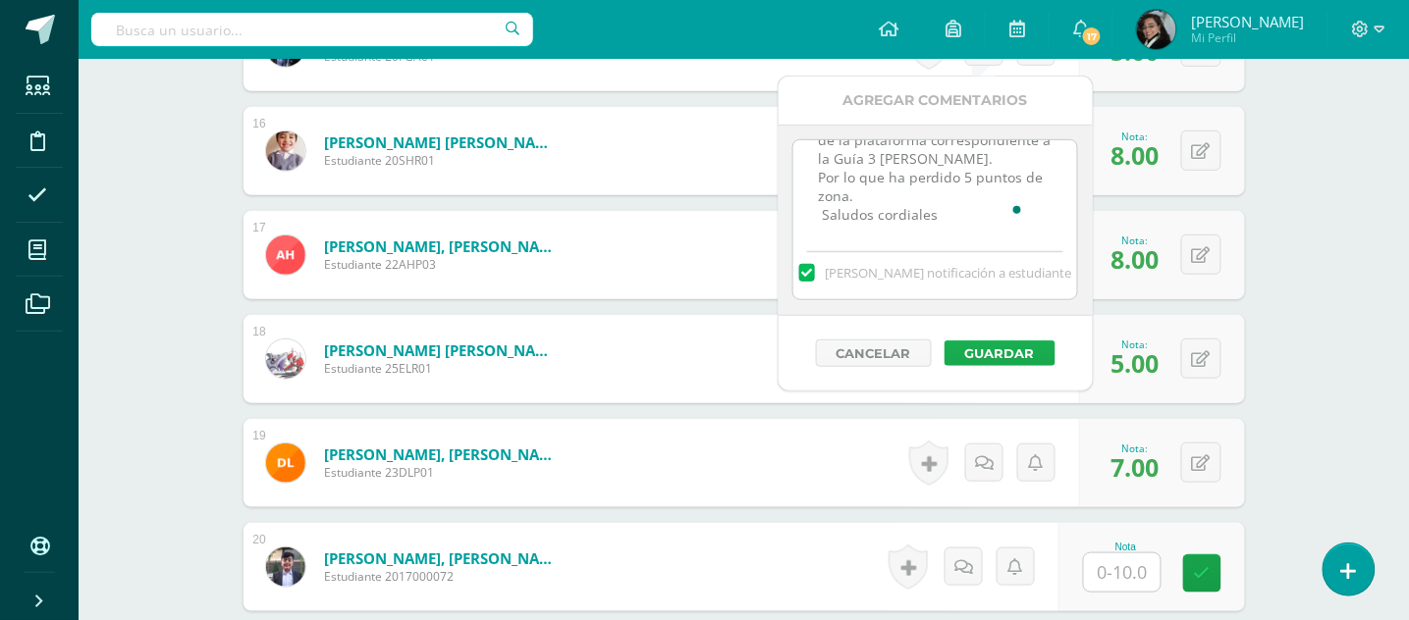
type textarea "Muy buena noche, favor tomar nota que no fue entregada la tarea de la plataform…"
click at [1030, 359] on button "Guardar" at bounding box center [999, 354] width 111 height 26
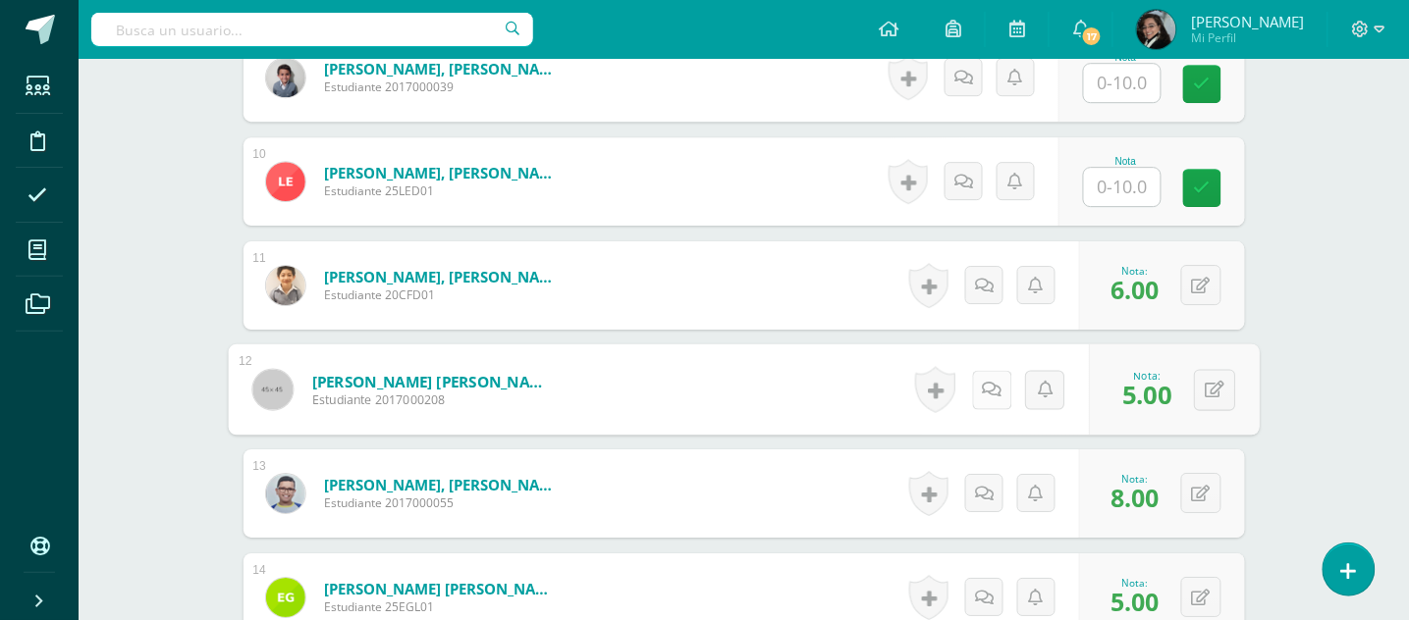
click at [976, 389] on link at bounding box center [991, 389] width 39 height 39
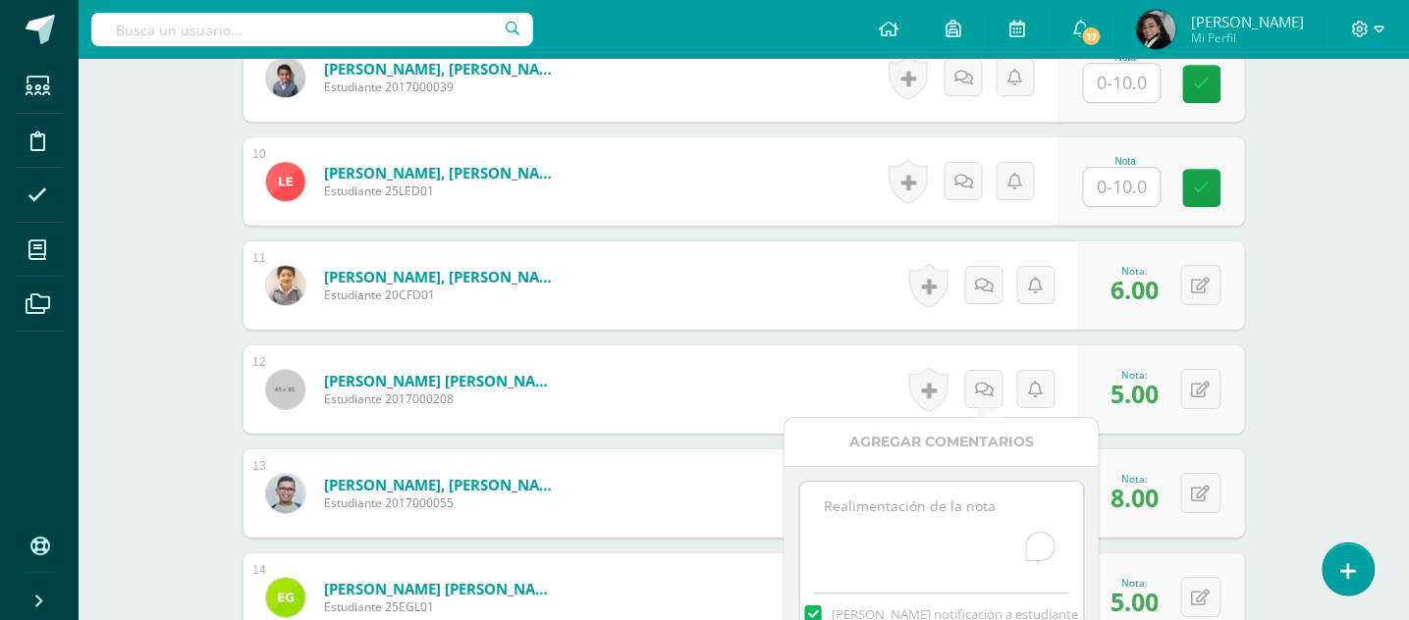
paste textarea "Muy buena noche, favor tomar nota que no fue entregada la tarea de la plataform…"
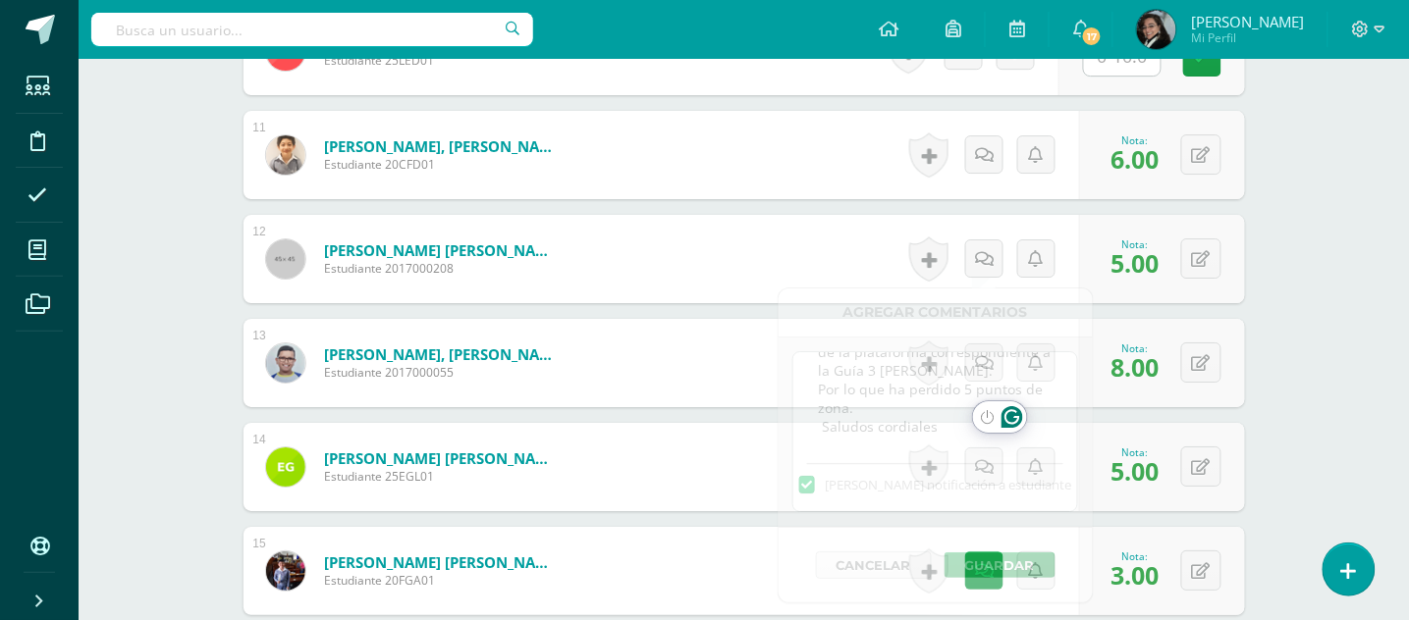
type textarea "Muy buena noche, favor tomar nota que no fue entregada la tarea de la plataform…"
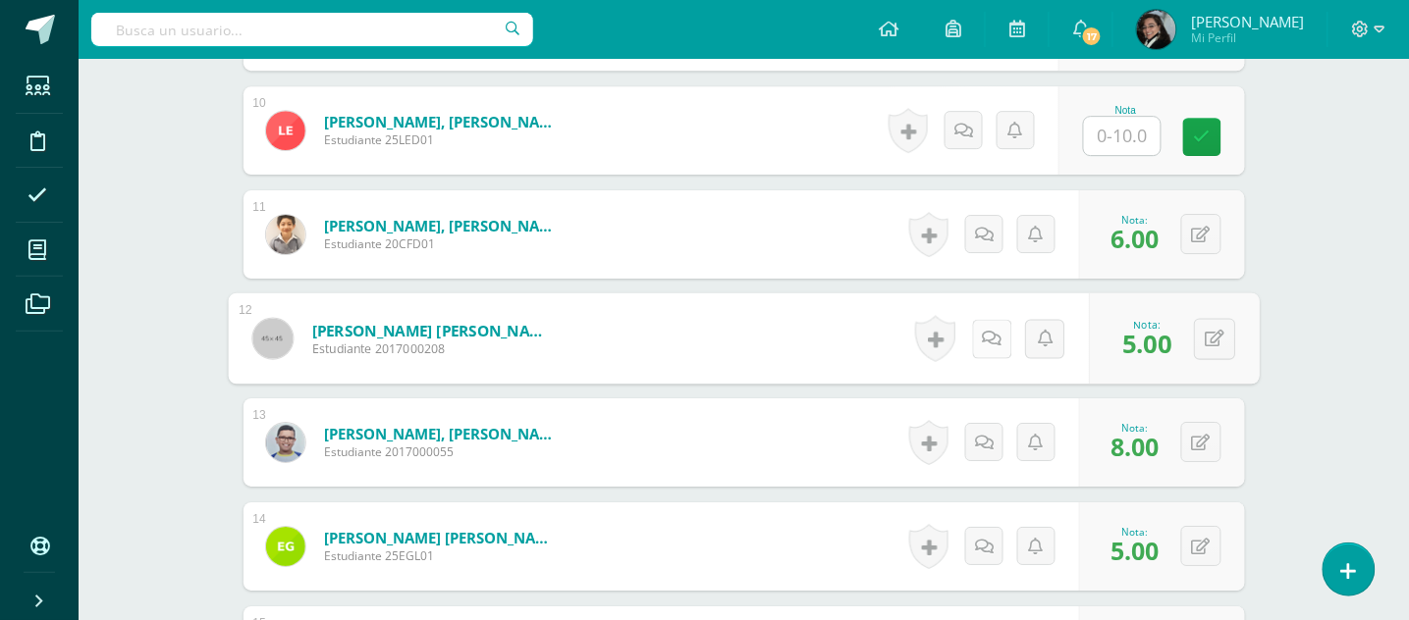
click at [982, 339] on icon at bounding box center [992, 338] width 20 height 17
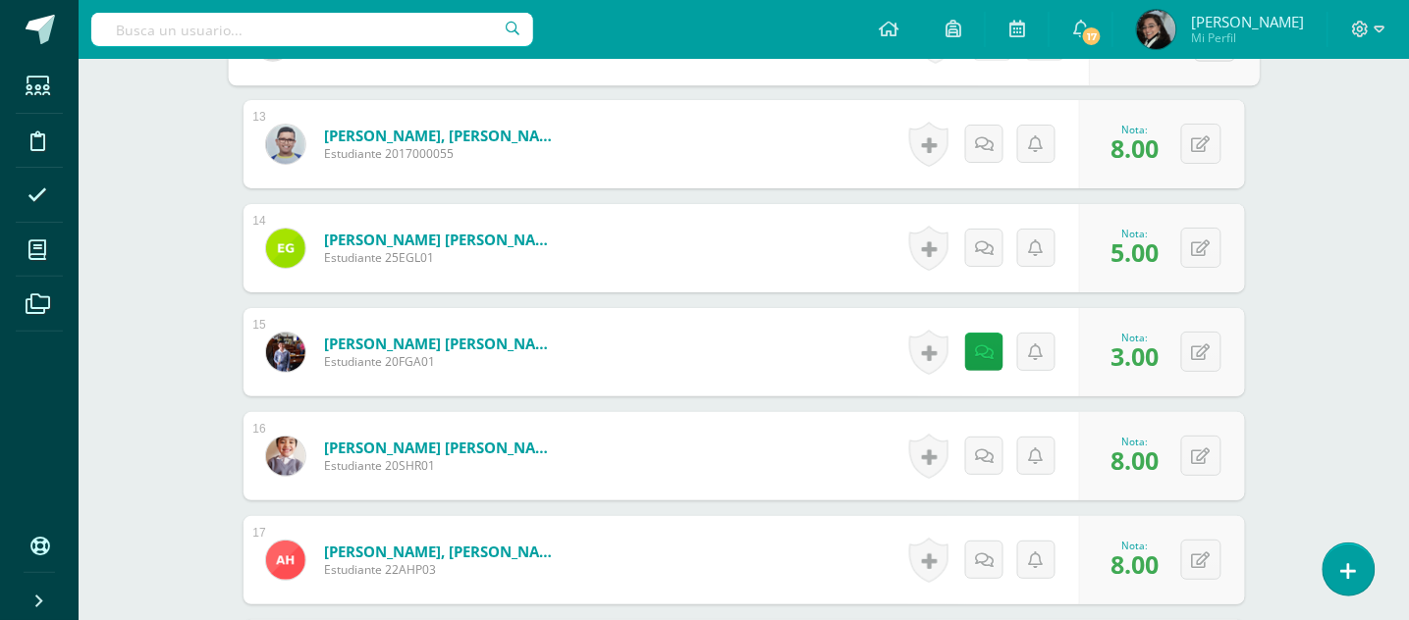
scroll to position [1714, 0]
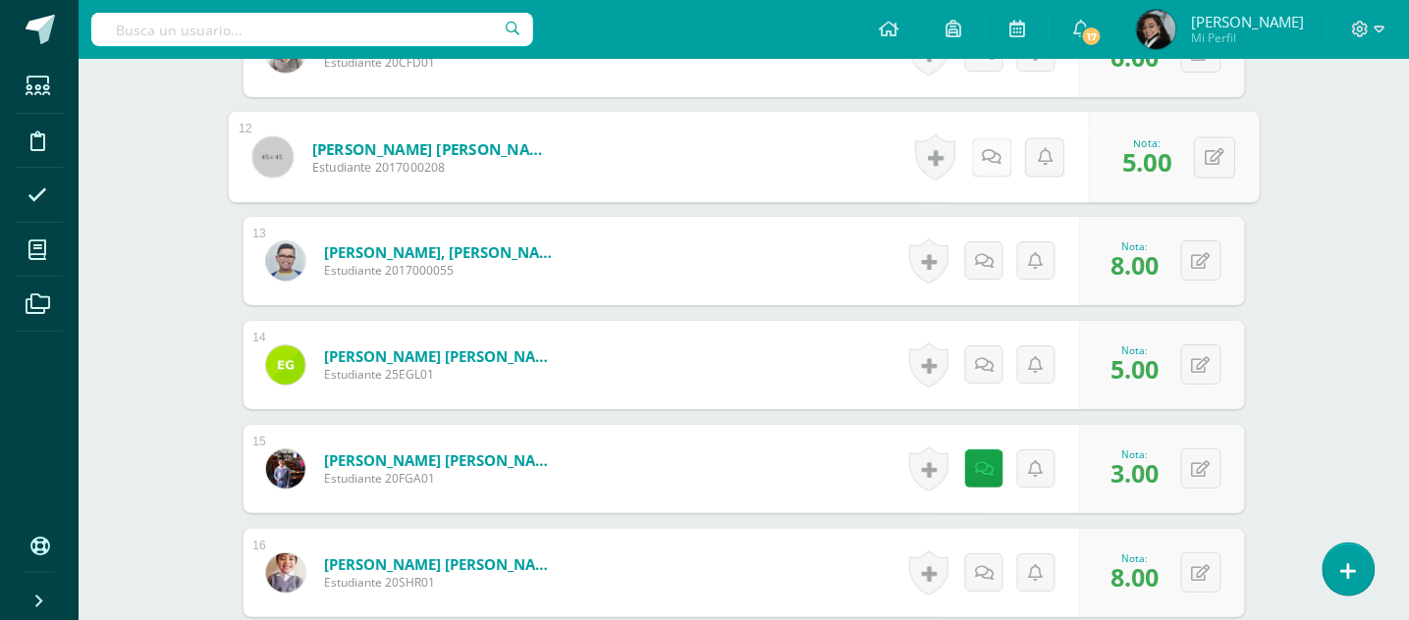
click at [987, 160] on icon at bounding box center [992, 156] width 20 height 17
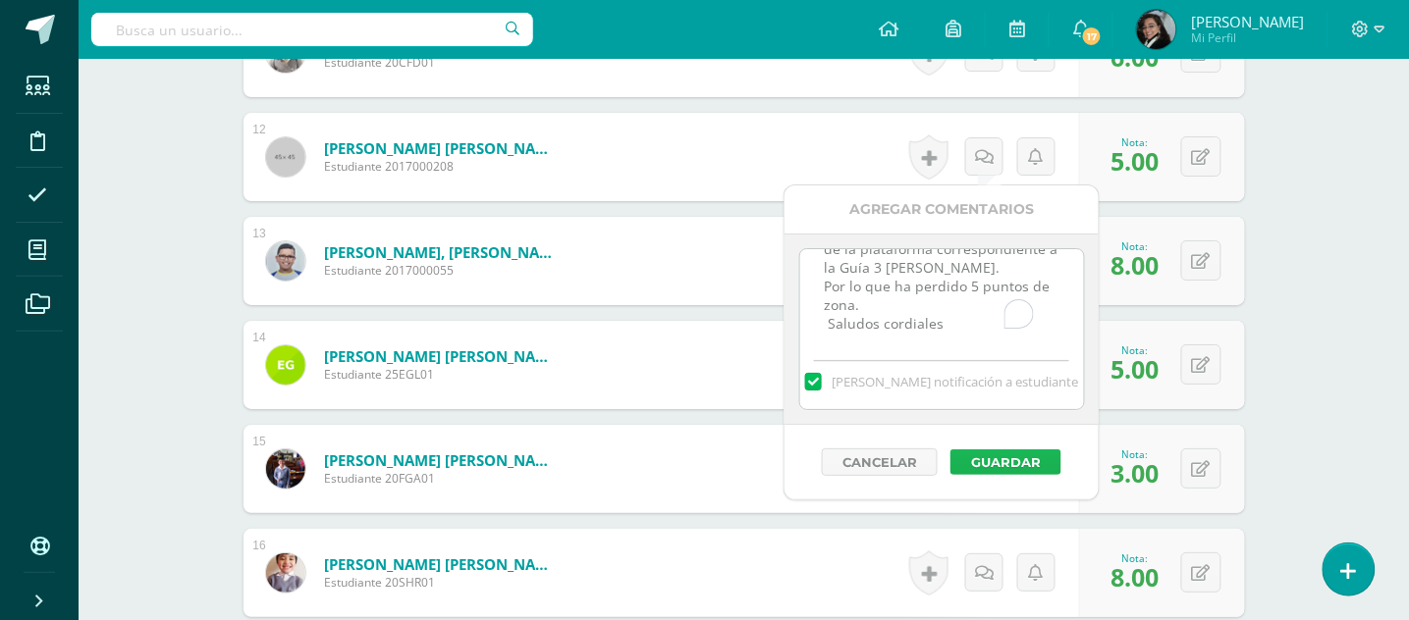
click at [979, 464] on button "Guardar" at bounding box center [1005, 463] width 111 height 26
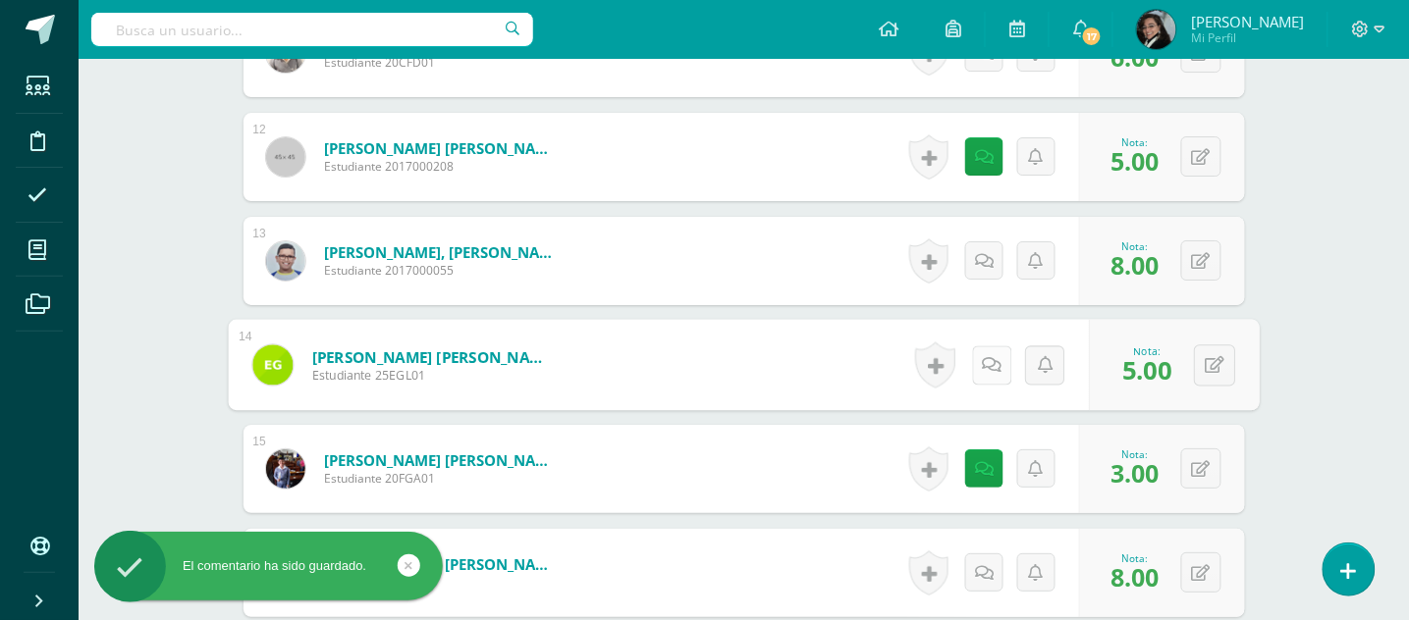
click at [985, 361] on icon at bounding box center [992, 364] width 20 height 17
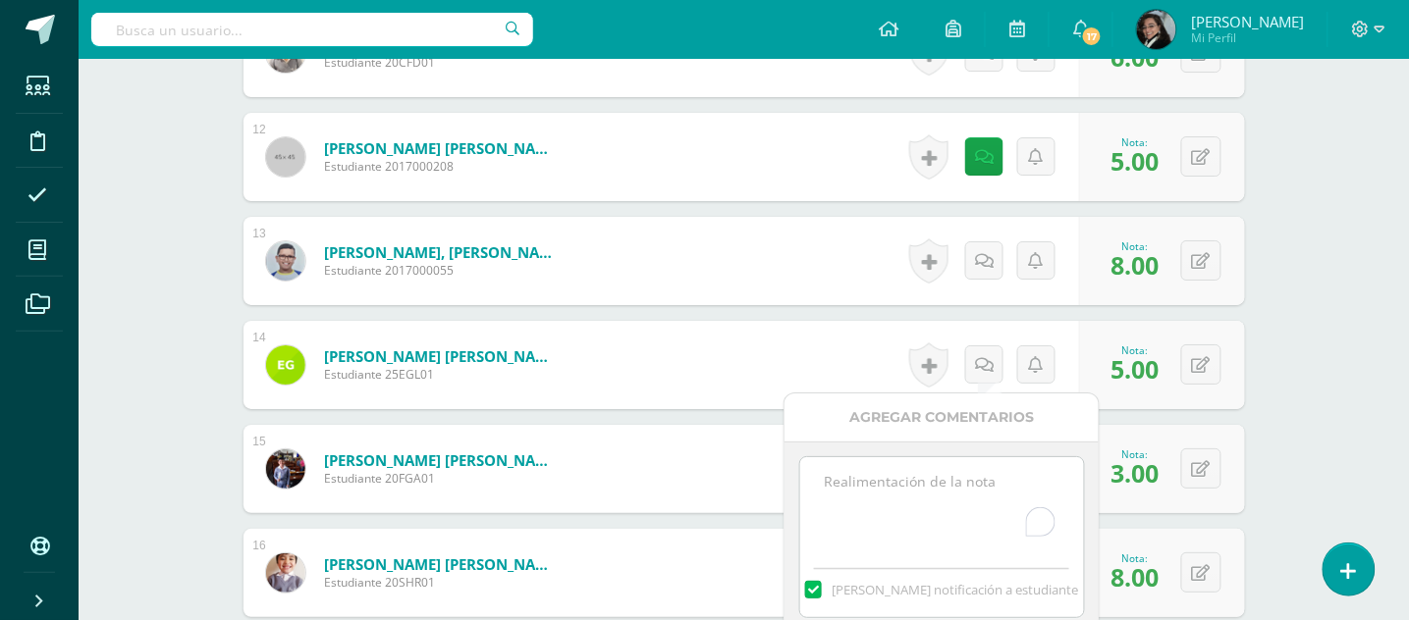
paste textarea "Muy buena noche, favor tomar nota que no fue entregada la tarea de la plataform…"
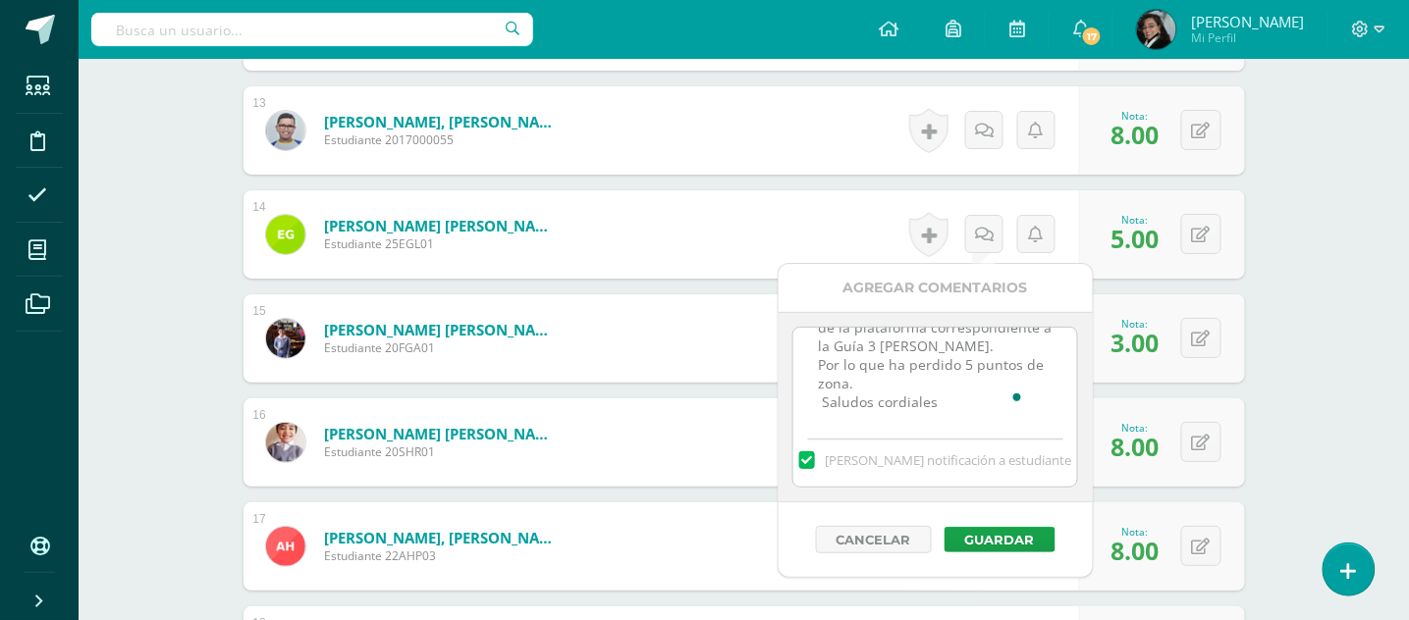
scroll to position [2106, 0]
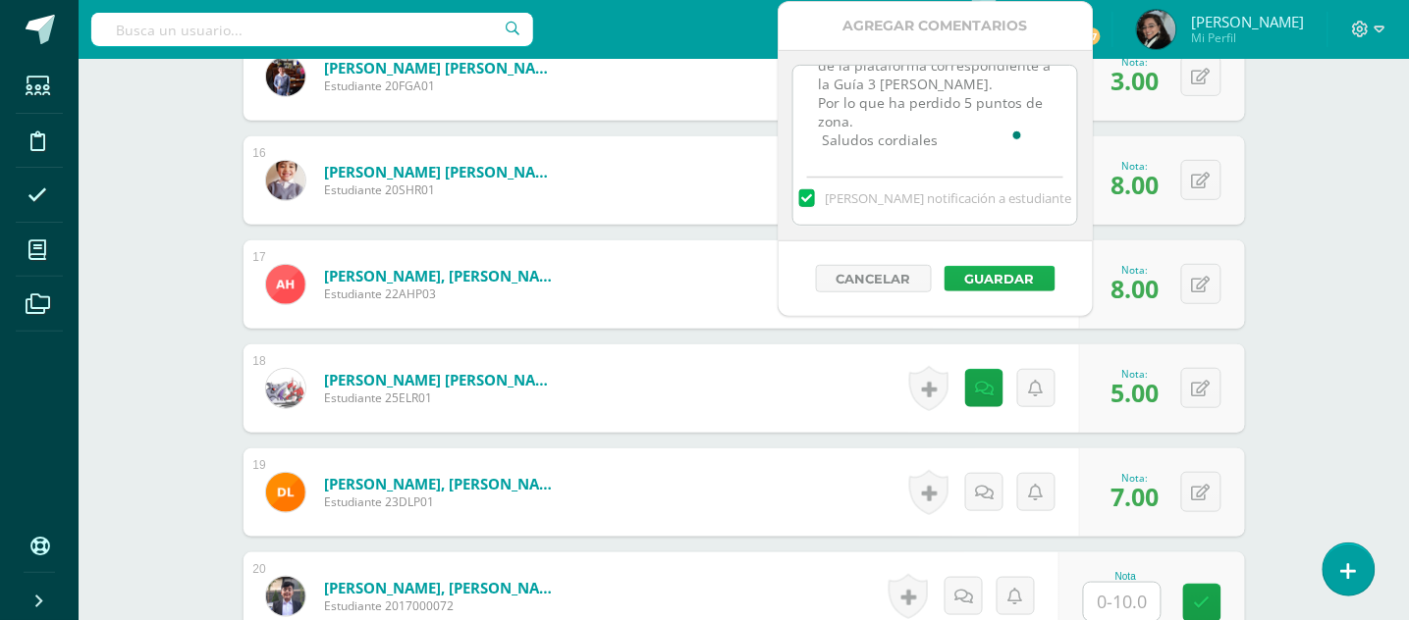
type textarea "Muy buena noche, favor tomar nota que no fue entregada la tarea de la plataform…"
click at [1005, 284] on button "Guardar" at bounding box center [999, 279] width 111 height 26
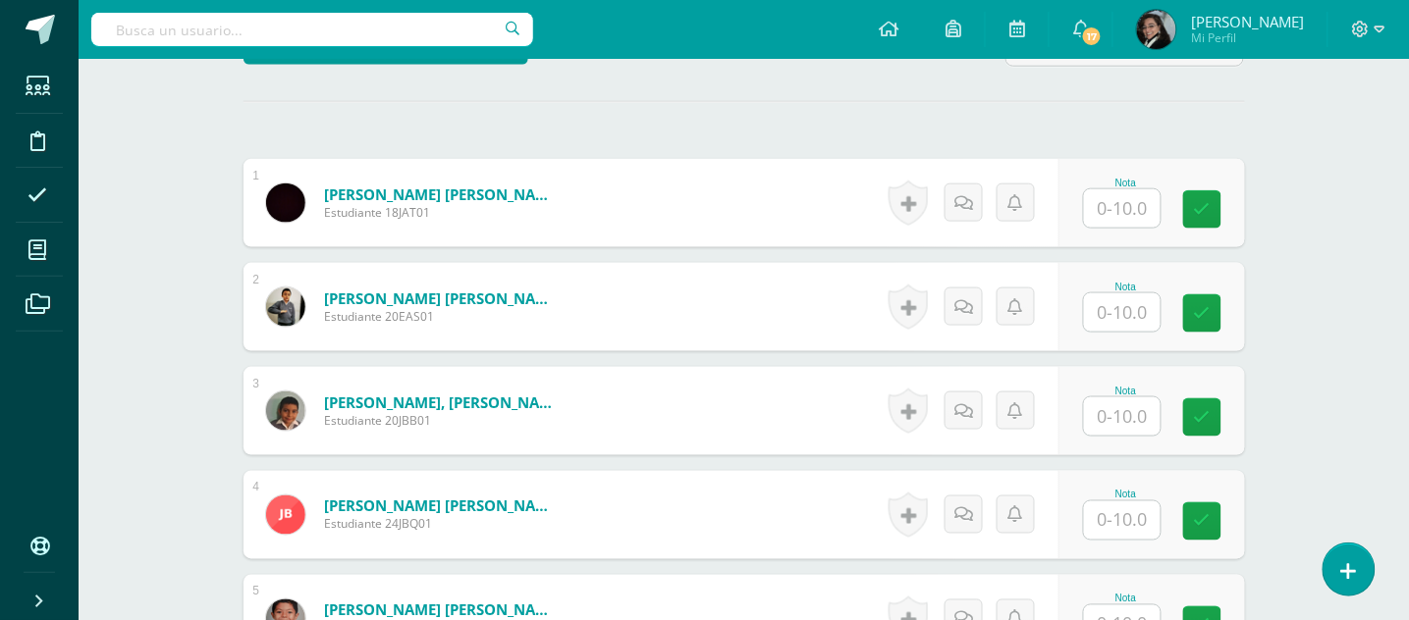
scroll to position [0, 0]
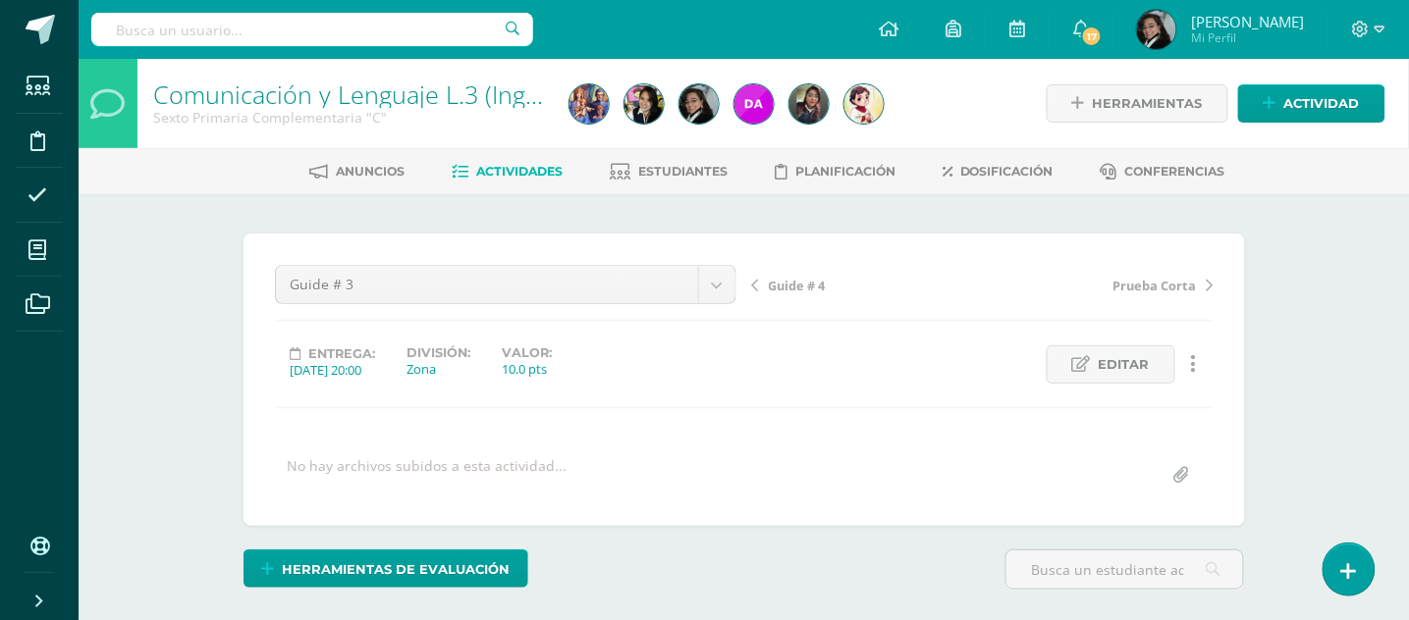
click at [512, 171] on span "Actividades" at bounding box center [519, 171] width 86 height 15
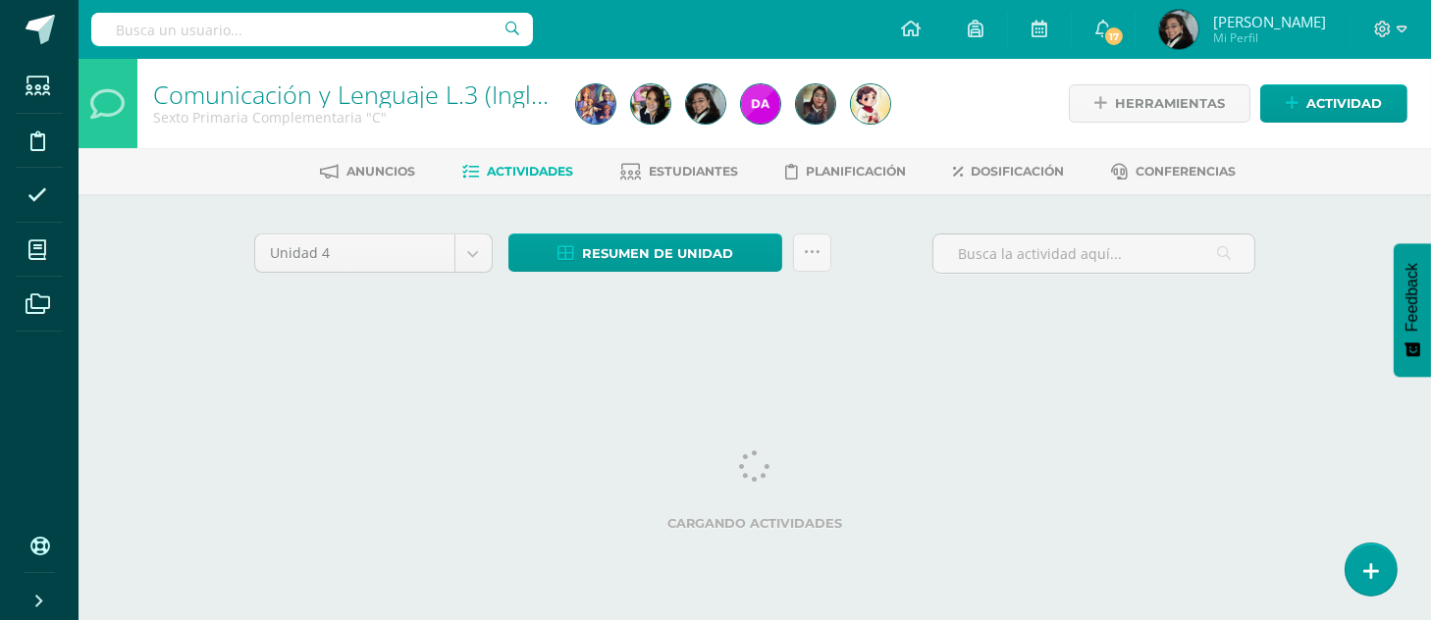
click at [995, 327] on div "Cargando actividades ¿Estás seguro que deseas eliminar esta actividad? Esto bor…" at bounding box center [754, 327] width 1001 height 0
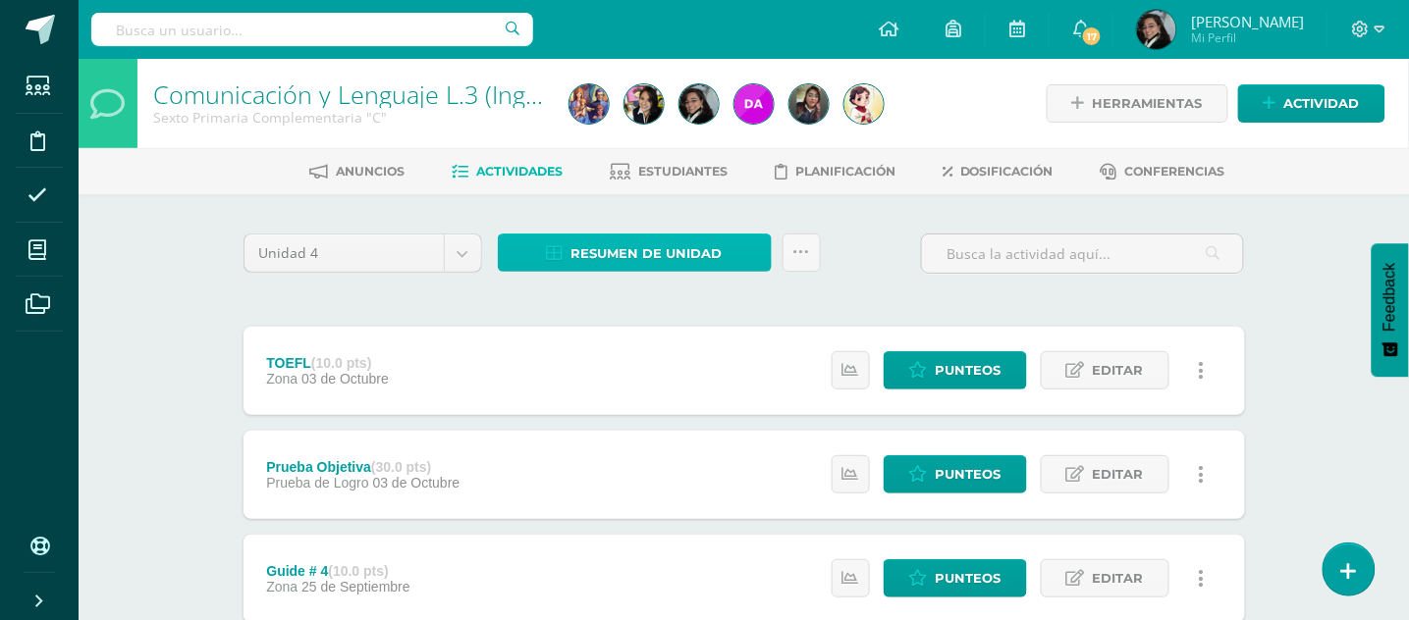
click at [676, 245] on span "Resumen de unidad" at bounding box center [646, 254] width 151 height 36
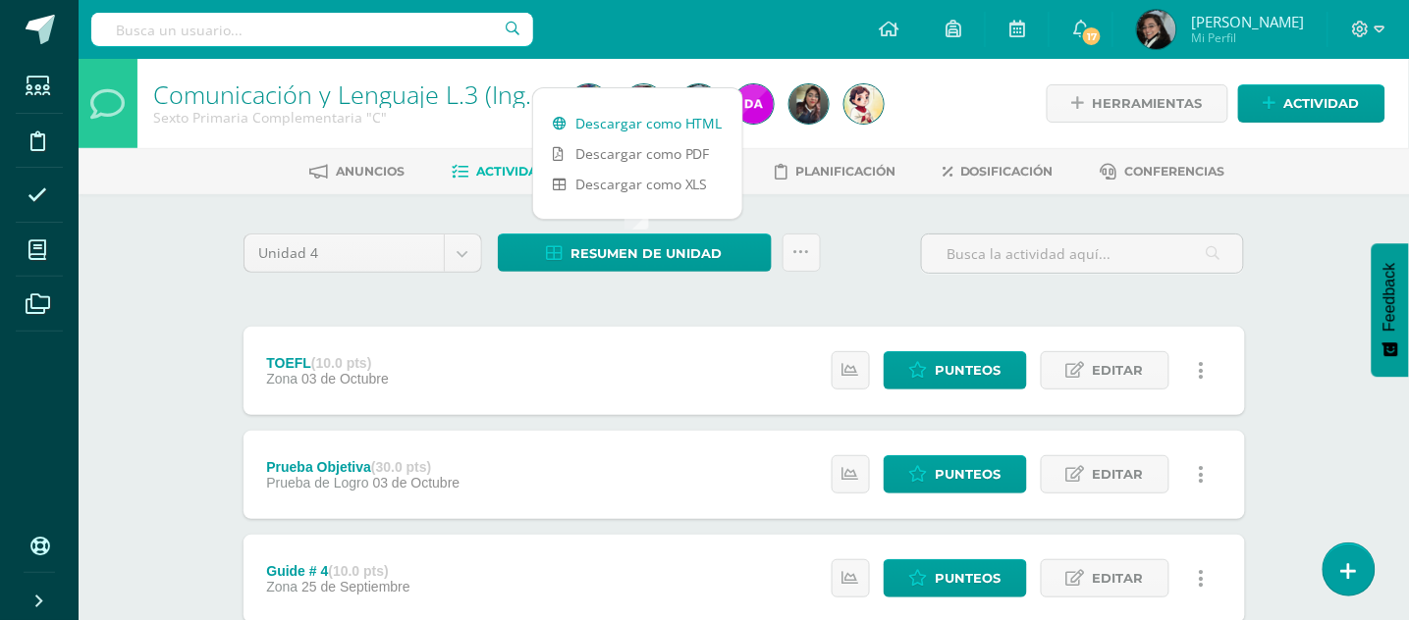
click at [618, 119] on link "Descargar como HTML" at bounding box center [637, 123] width 209 height 30
click at [40, 32] on span at bounding box center [40, 29] width 29 height 29
